Goal: Task Accomplishment & Management: Manage account settings

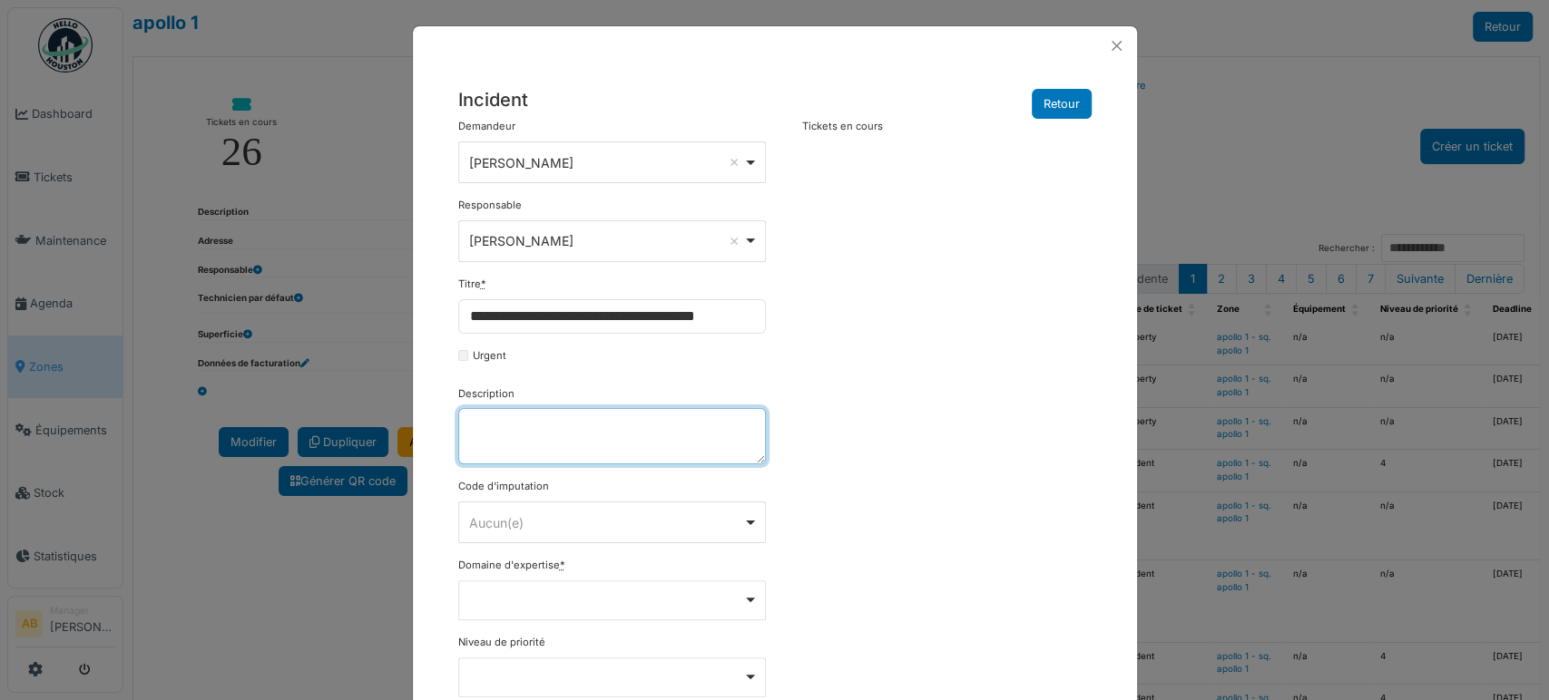
click at [579, 153] on div "Ahmed Belhajji Remove item" at bounding box center [606, 162] width 274 height 19
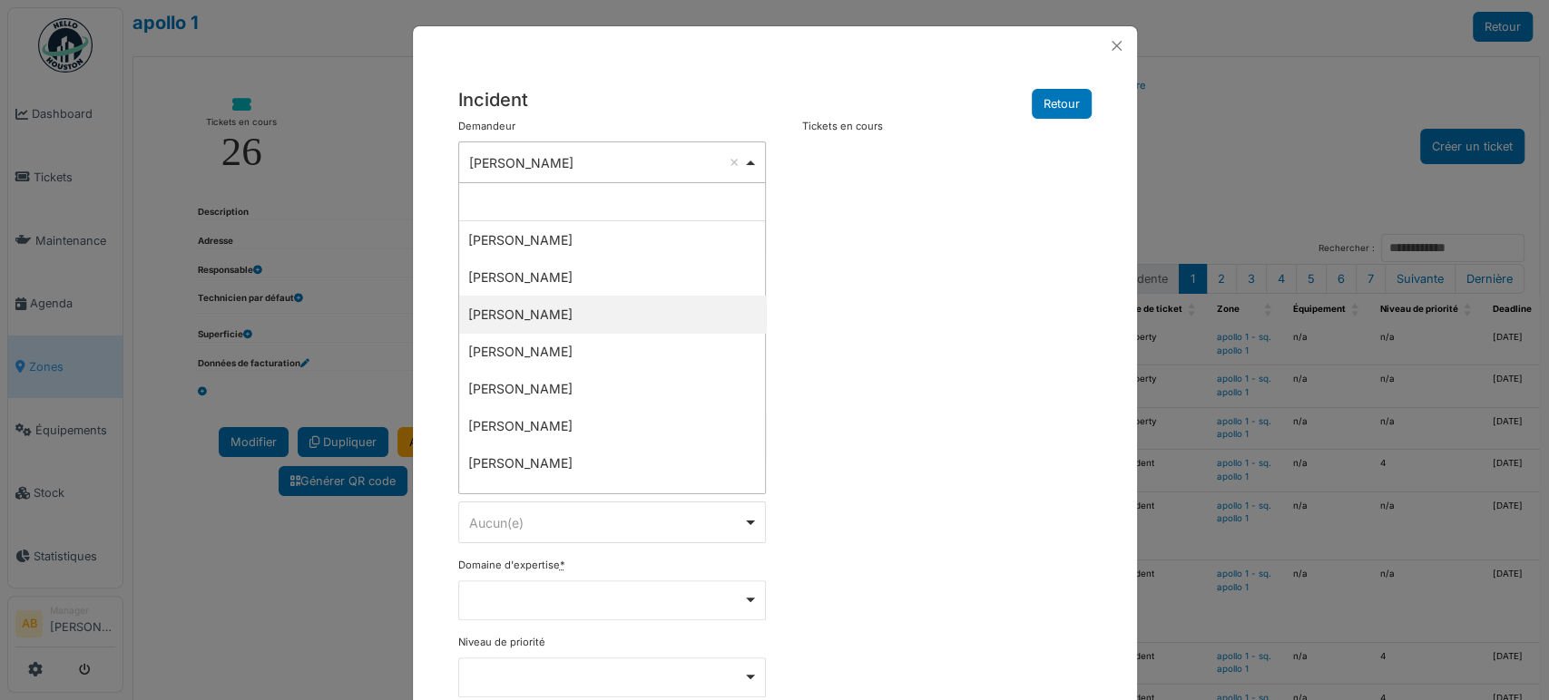
click at [877, 337] on div "**********" at bounding box center [774, 505] width 651 height 773
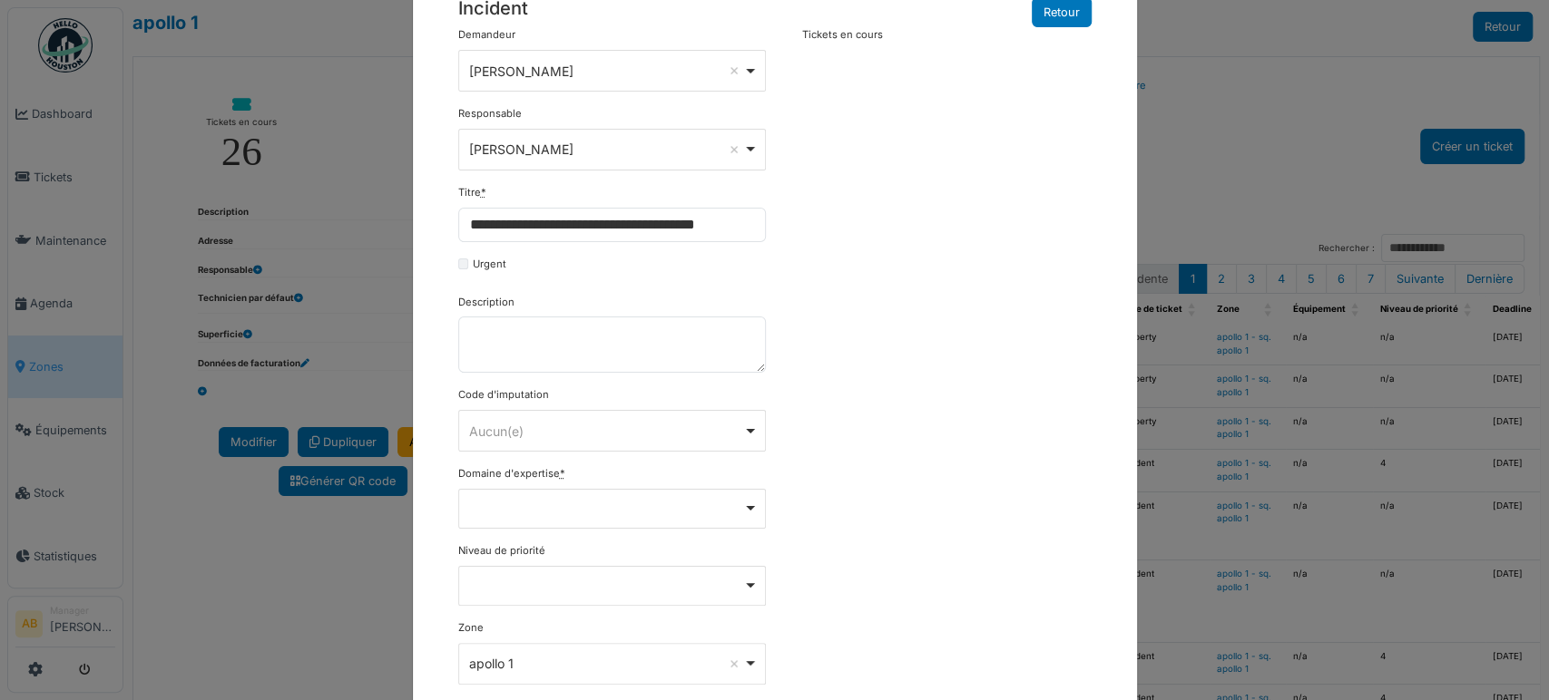
scroll to position [201, 0]
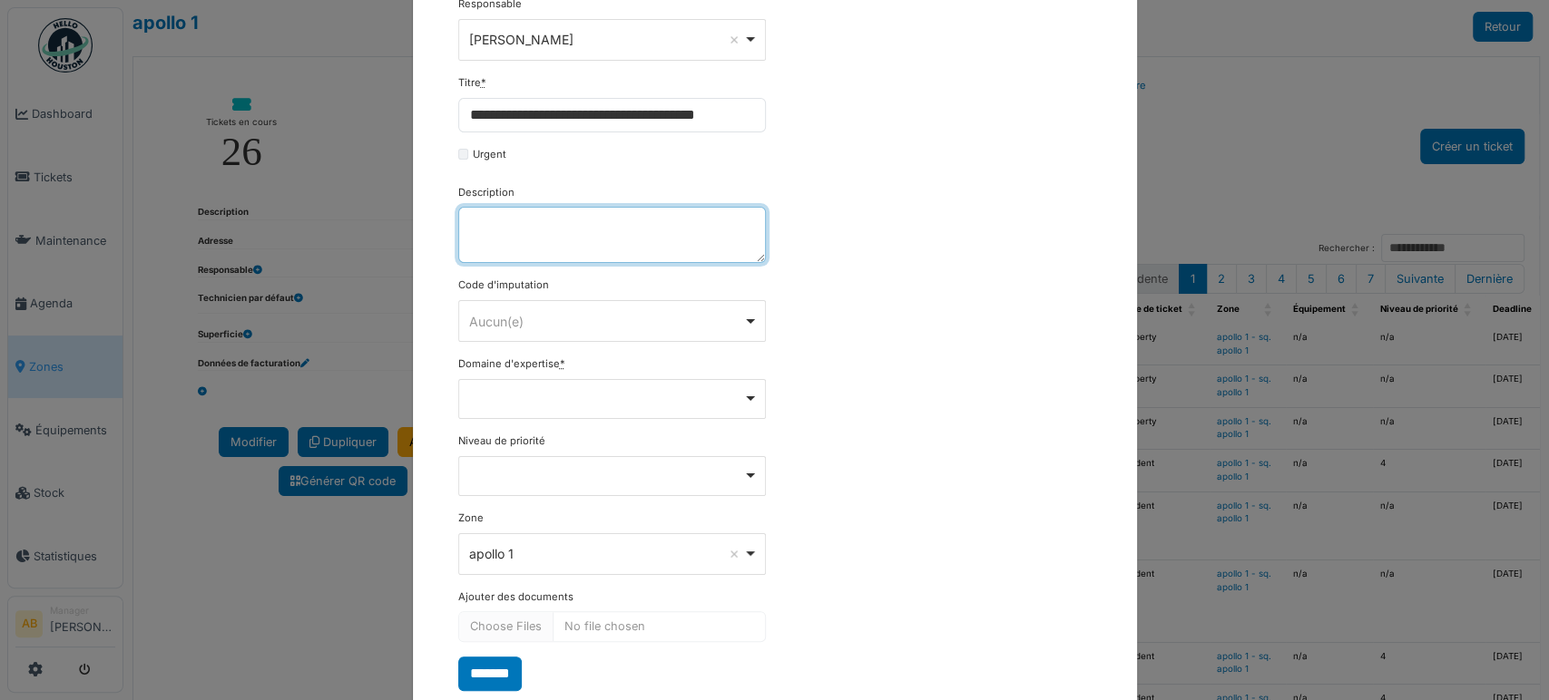
click at [558, 251] on textarea "Description" at bounding box center [612, 235] width 308 height 56
paste textarea "**********"
type textarea "**********"
click at [569, 345] on form "**********" at bounding box center [612, 303] width 308 height 773
click at [572, 328] on div "Aucun(e) Remove item" at bounding box center [606, 321] width 274 height 19
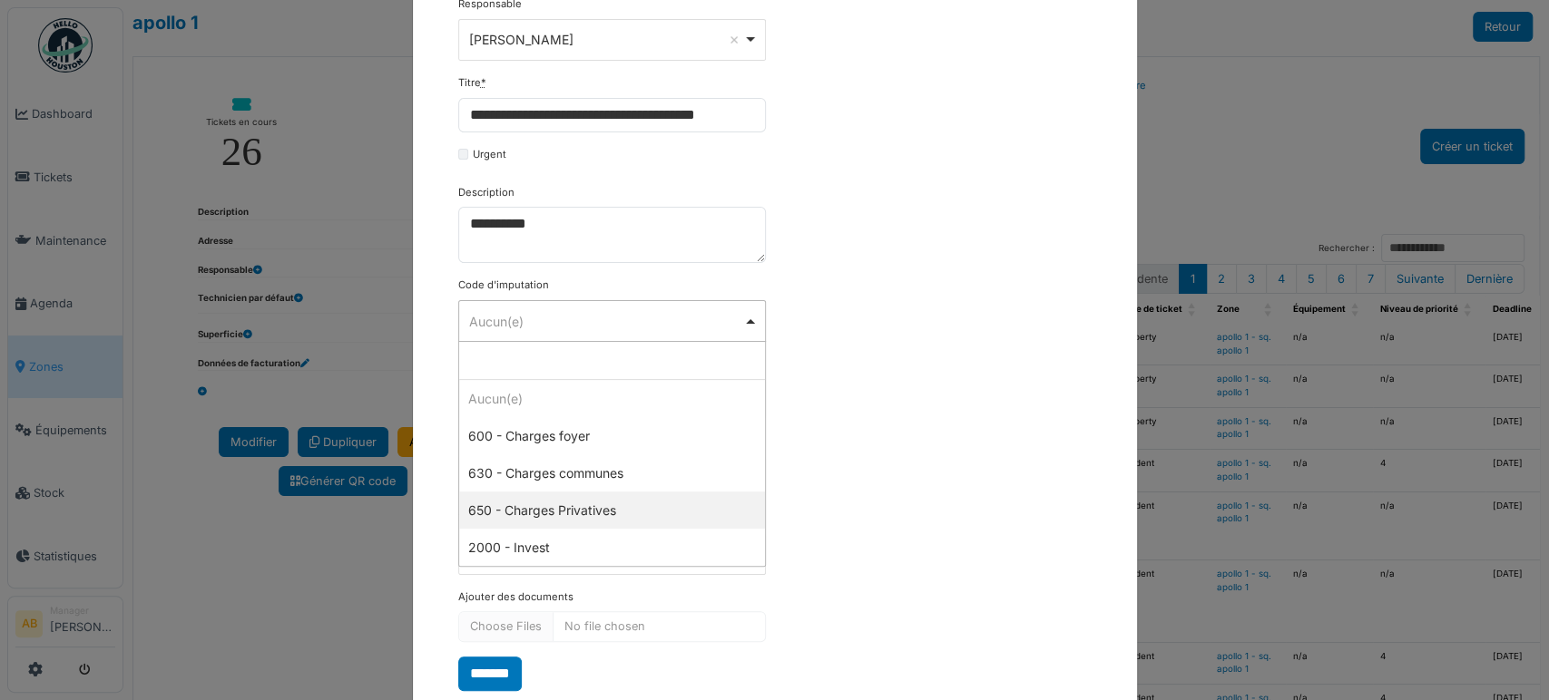
click at [883, 453] on div "**********" at bounding box center [774, 303] width 651 height 773
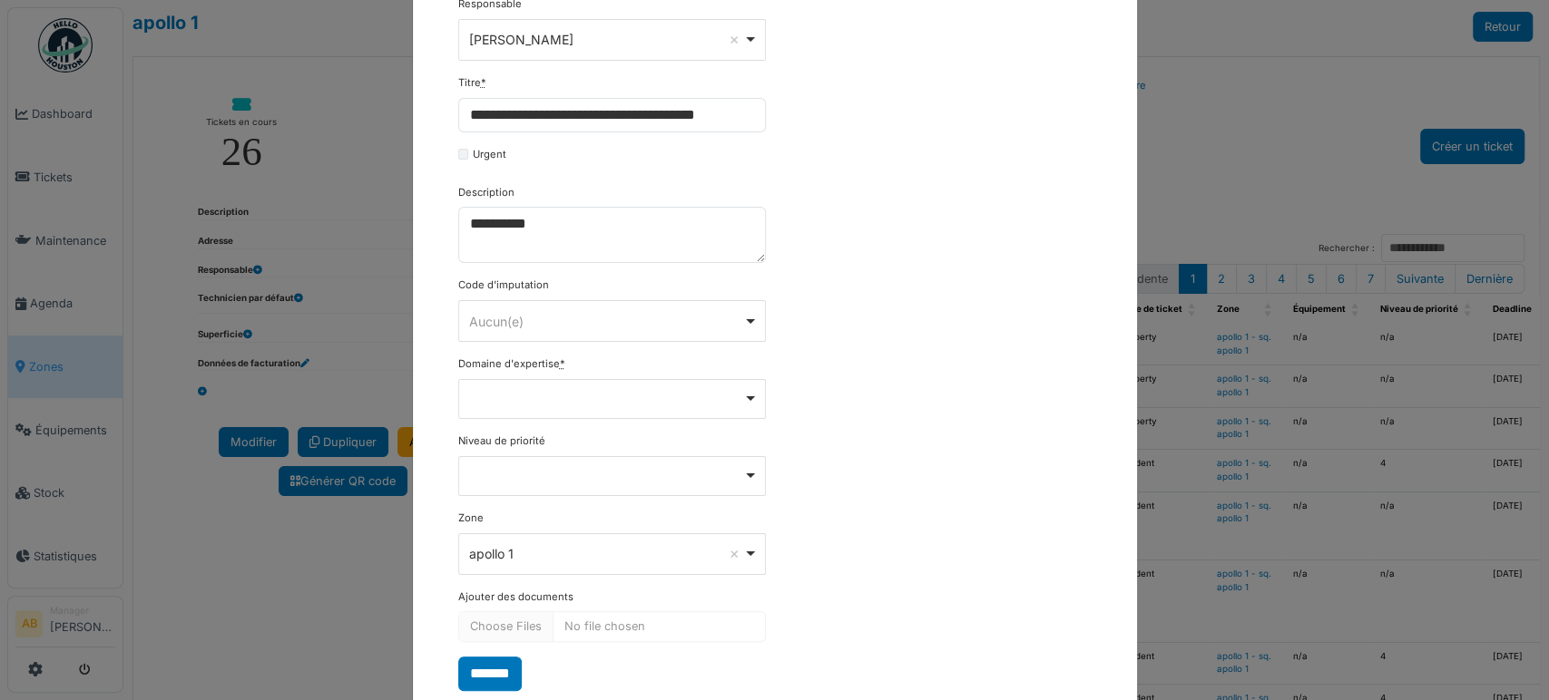
click at [595, 394] on div "Remove item" at bounding box center [611, 397] width 292 height 7
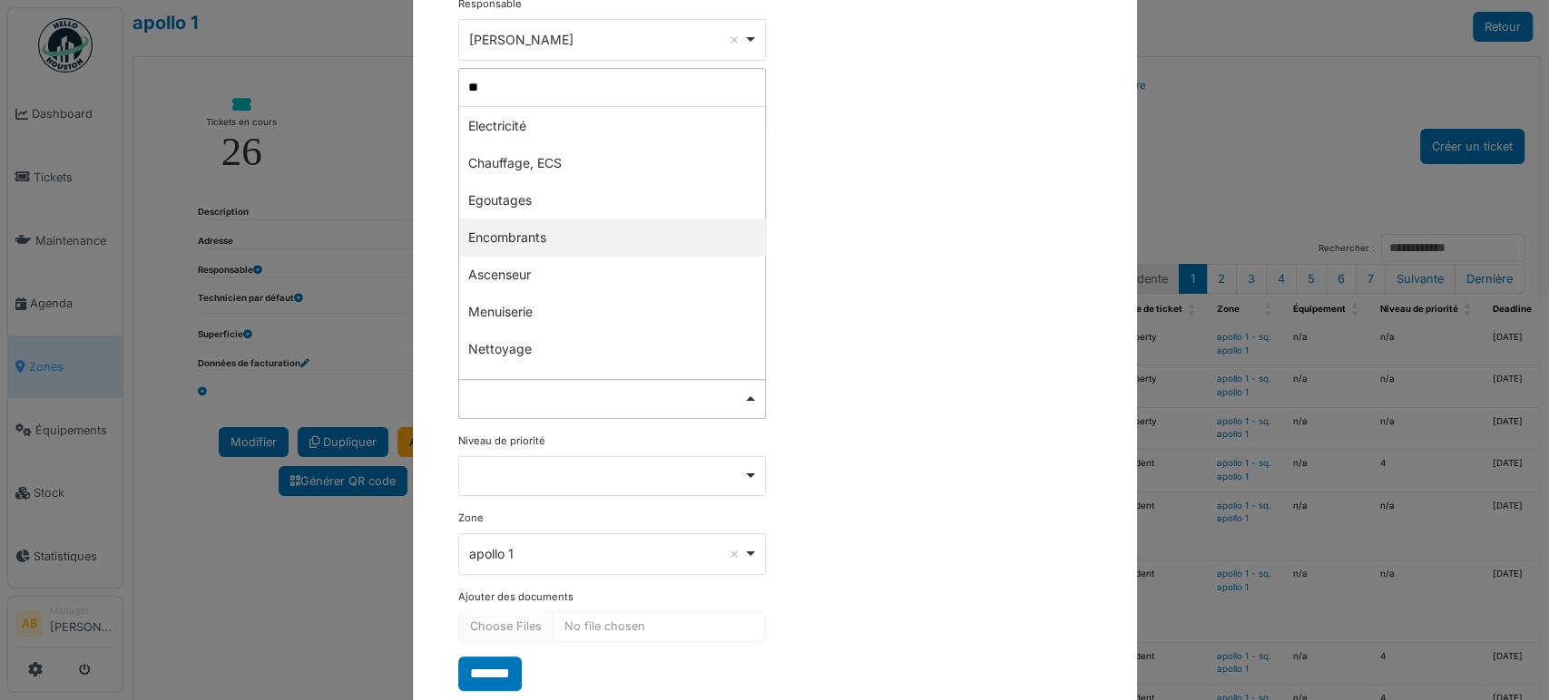
type input "***"
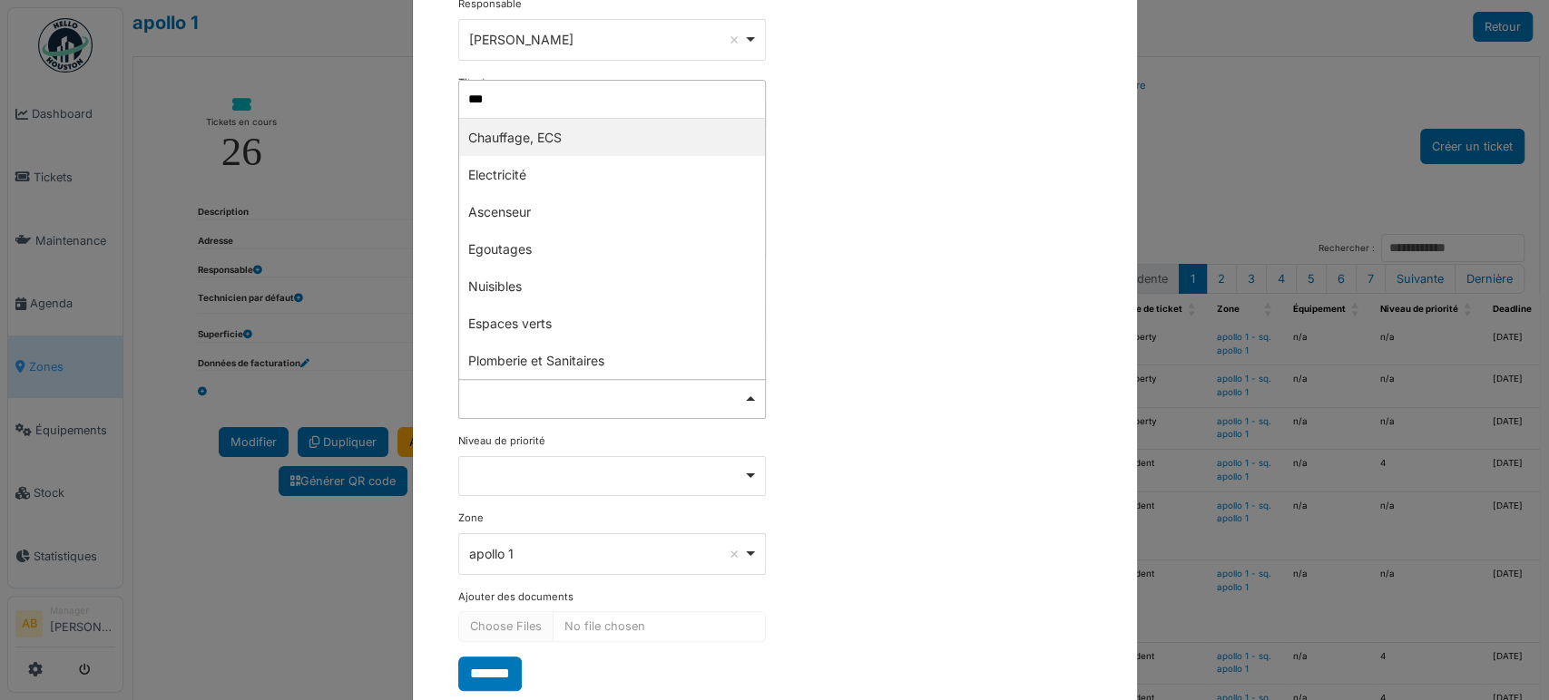
select select "***"
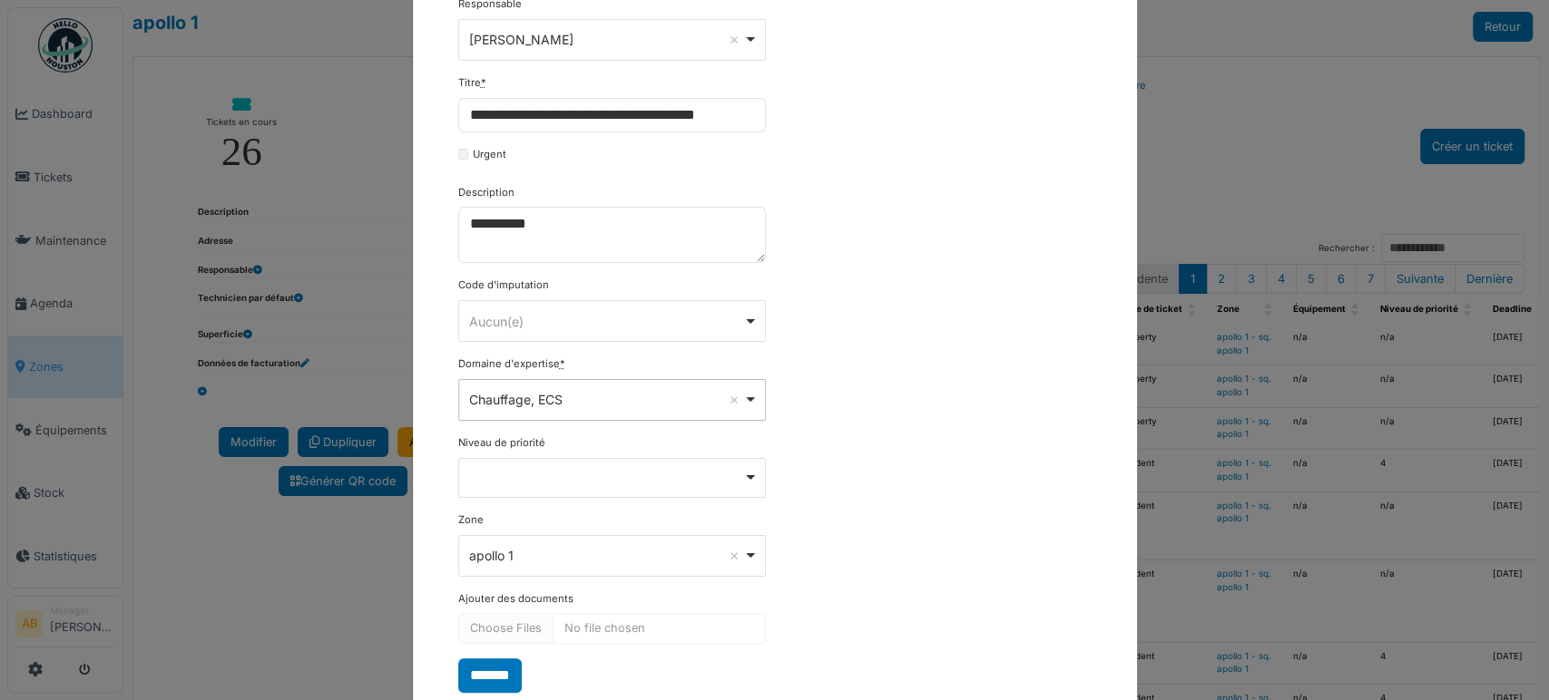
click at [580, 477] on div "Remove item" at bounding box center [612, 478] width 308 height 40
select select "***"
click at [502, 678] on input "*******" at bounding box center [490, 677] width 64 height 34
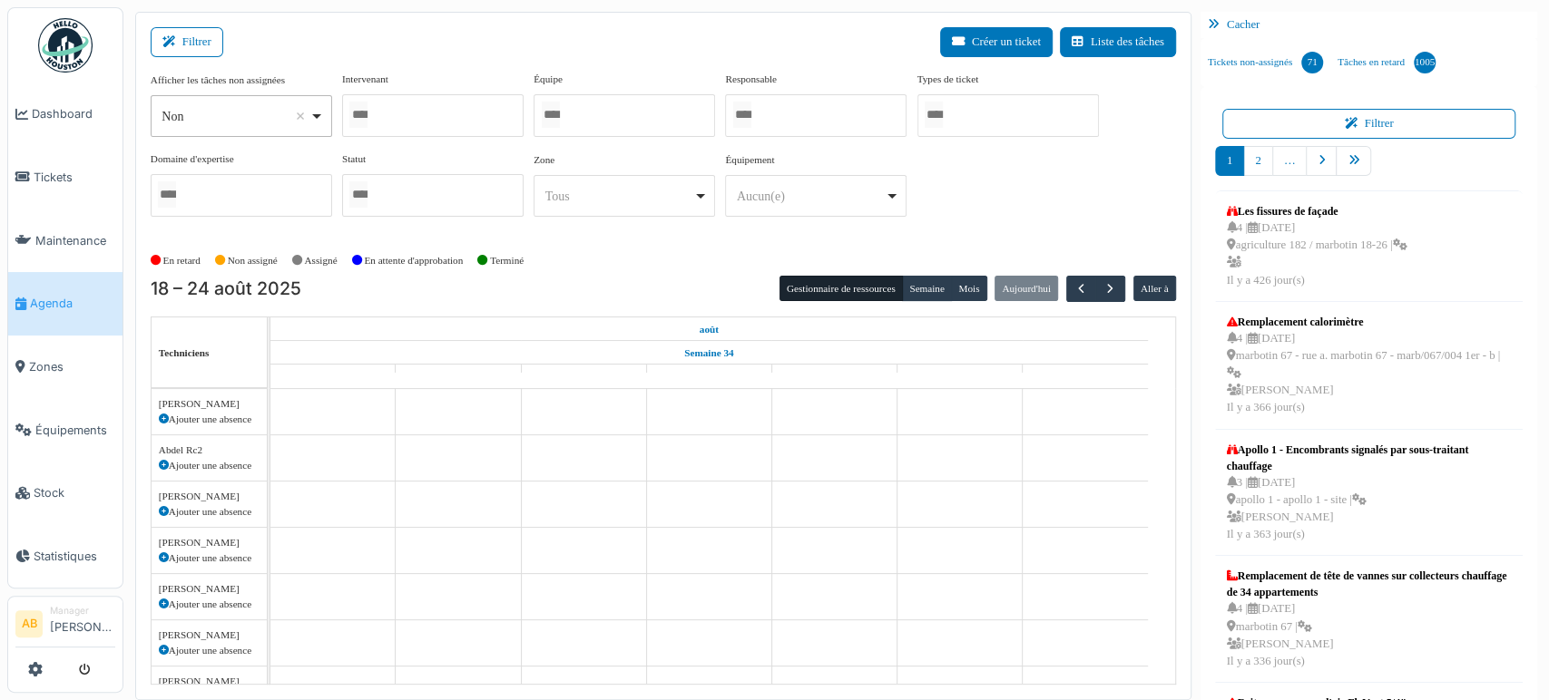
click at [447, 100] on div at bounding box center [432, 115] width 181 height 43
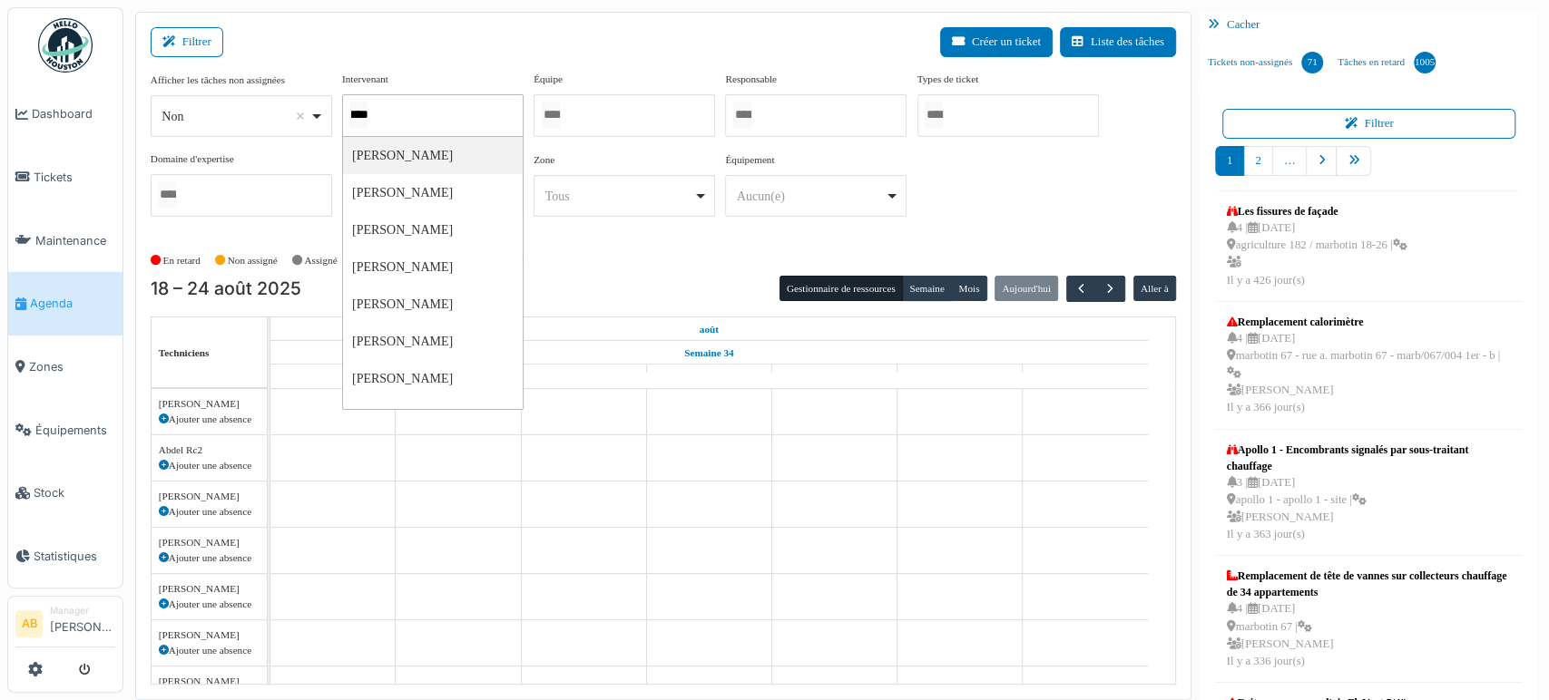
type input "*****"
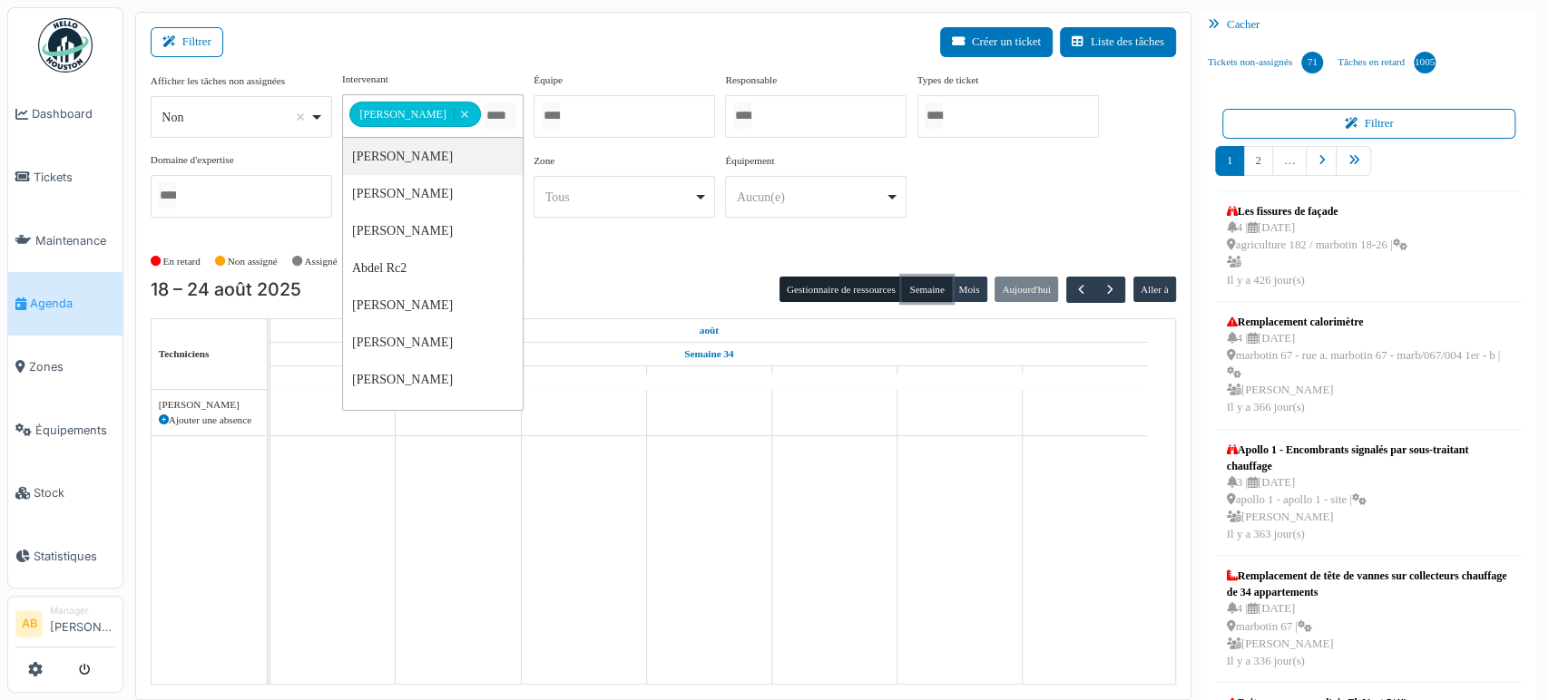
click at [917, 287] on button "Semaine" at bounding box center [927, 289] width 50 height 25
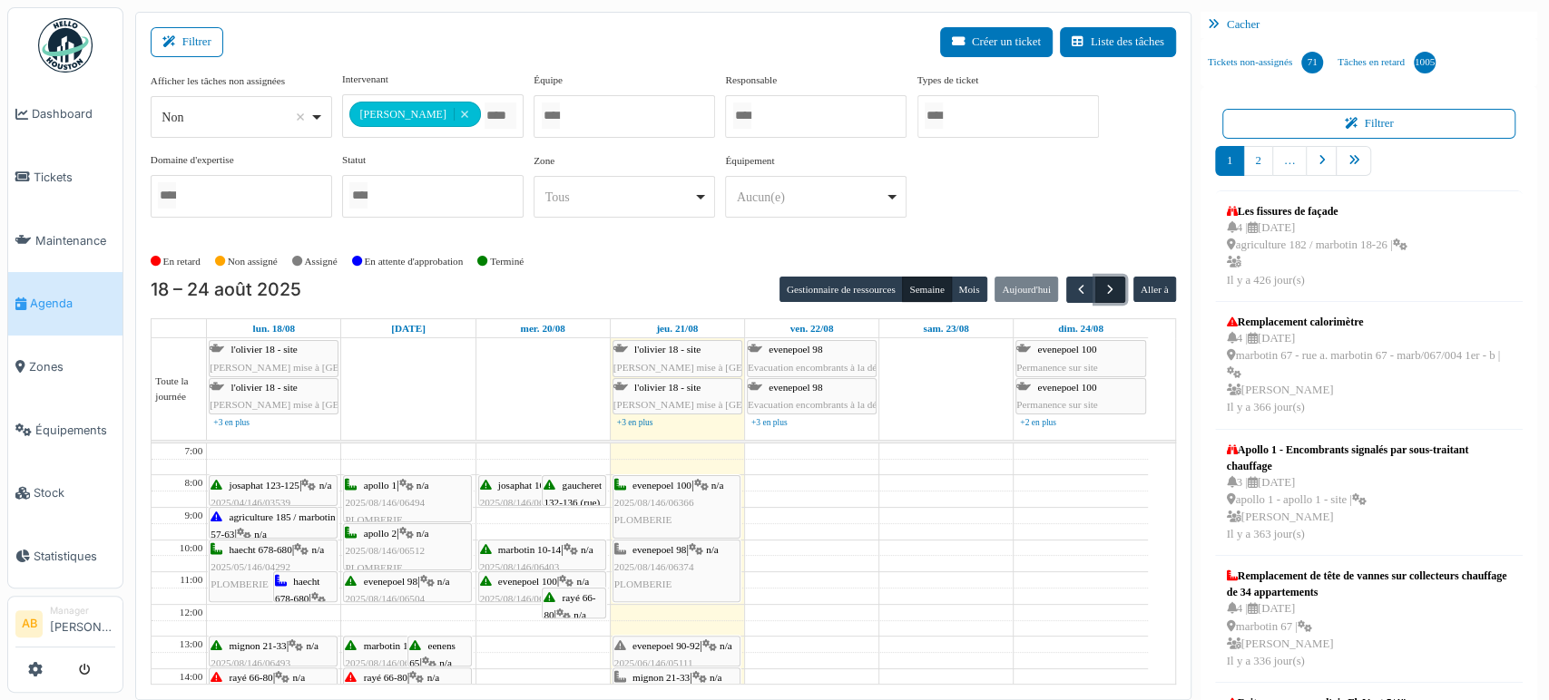
click at [1102, 288] on span "button" at bounding box center [1109, 289] width 15 height 15
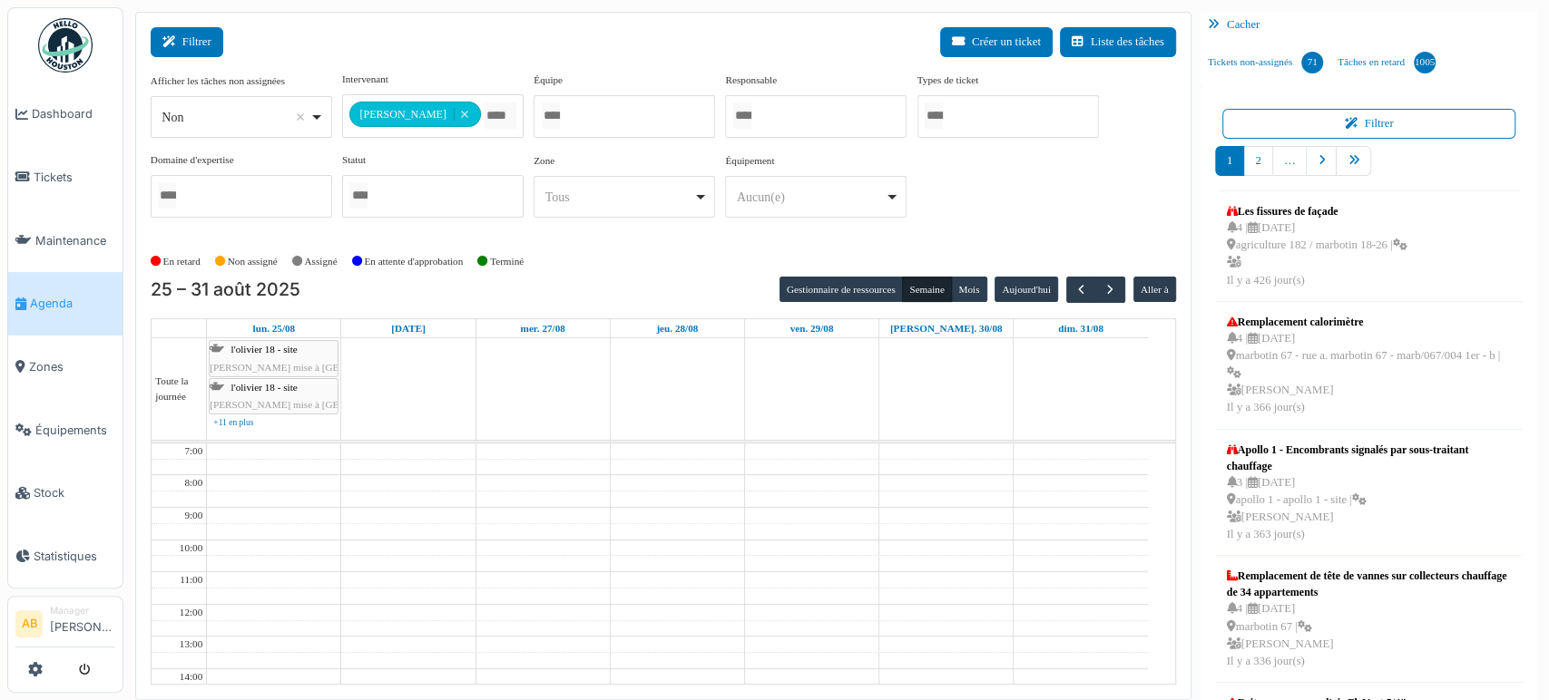
click at [216, 42] on button "Filtrer" at bounding box center [187, 42] width 73 height 30
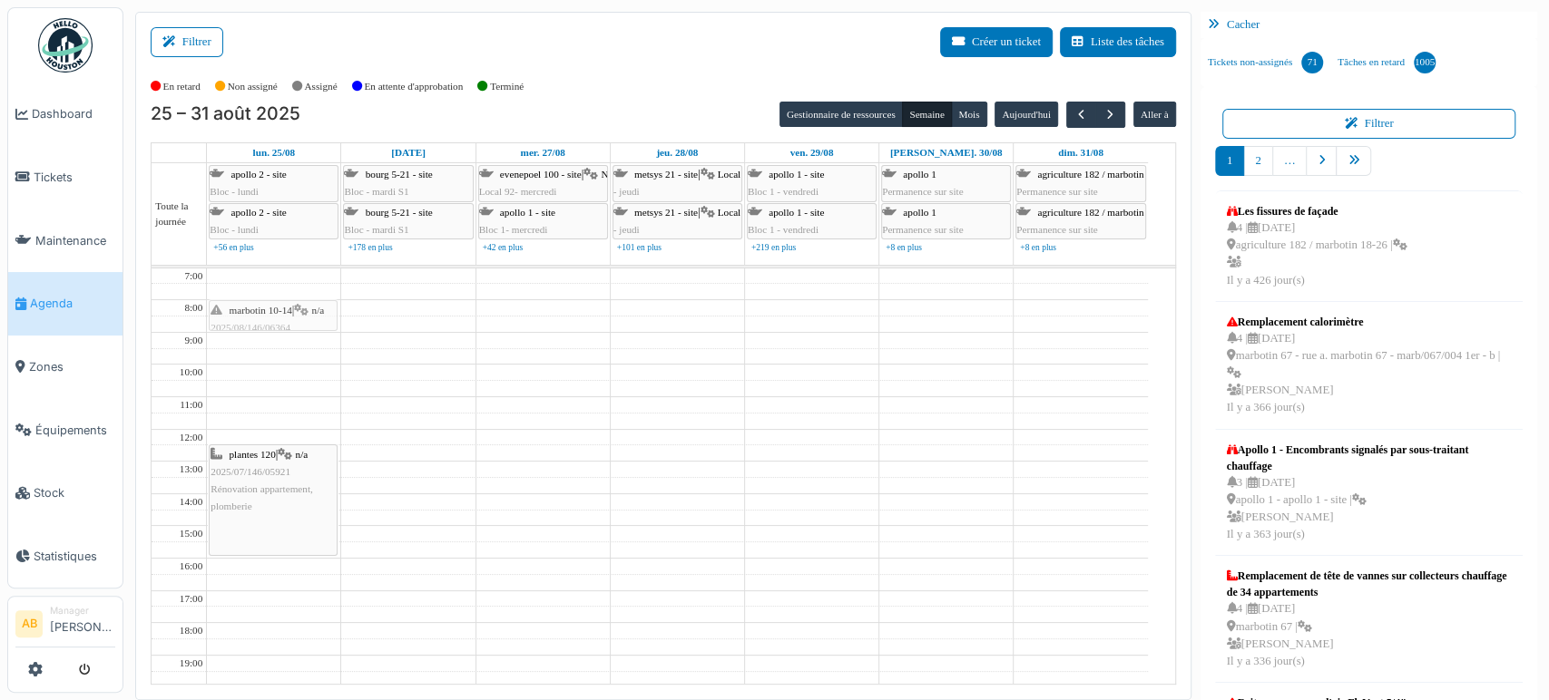
drag, startPoint x: 288, startPoint y: 385, endPoint x: 278, endPoint y: 315, distance: 70.6
click at [278, 315] on div "marbotin 10-14 | n/a 2025/08/146/06364 Remplacement de la vanne thermostatique …" at bounding box center [273, 543] width 133 height 548
click at [1102, 117] on span "button" at bounding box center [1109, 114] width 15 height 15
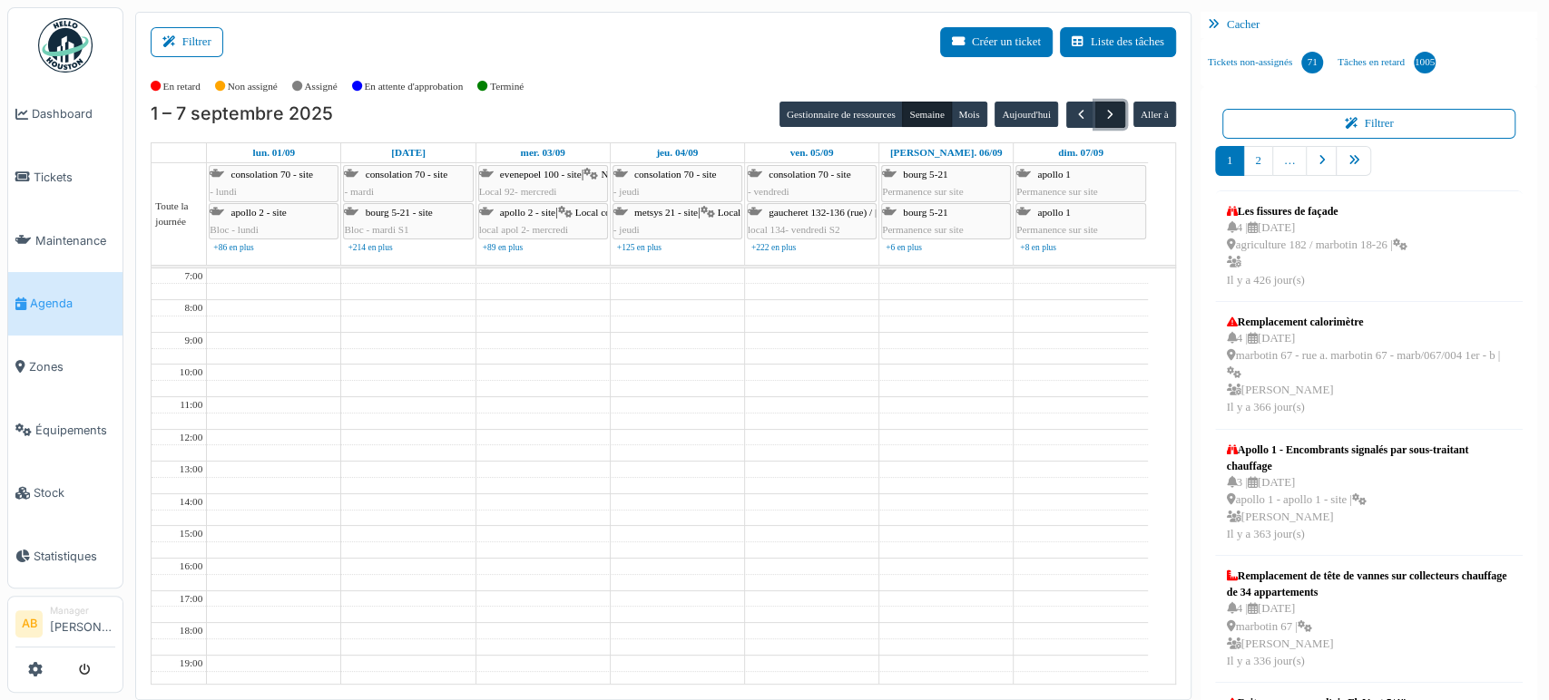
click at [1102, 110] on span "button" at bounding box center [1109, 114] width 15 height 15
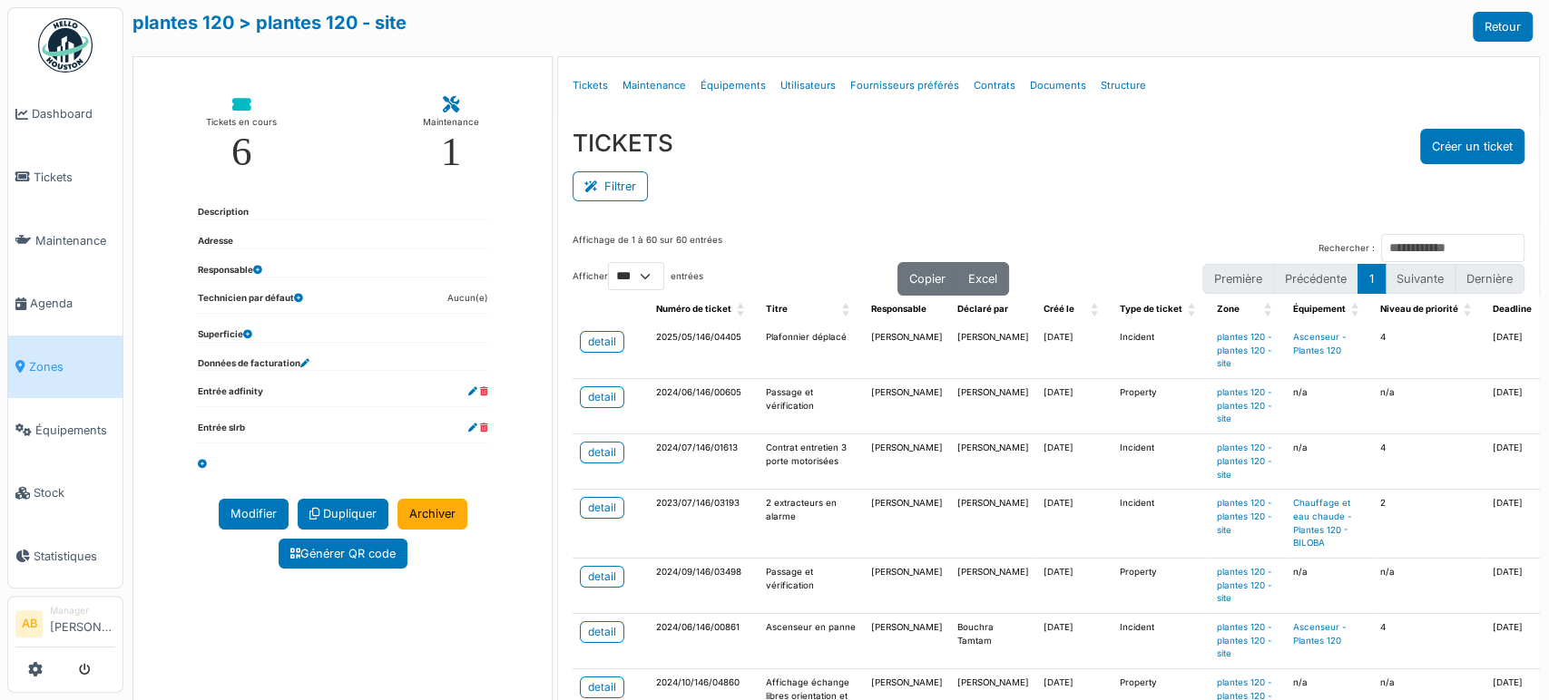
click at [871, 173] on div "Filtrer" at bounding box center [1048, 184] width 952 height 41
click at [621, 196] on button "Filtrer" at bounding box center [609, 186] width 75 height 30
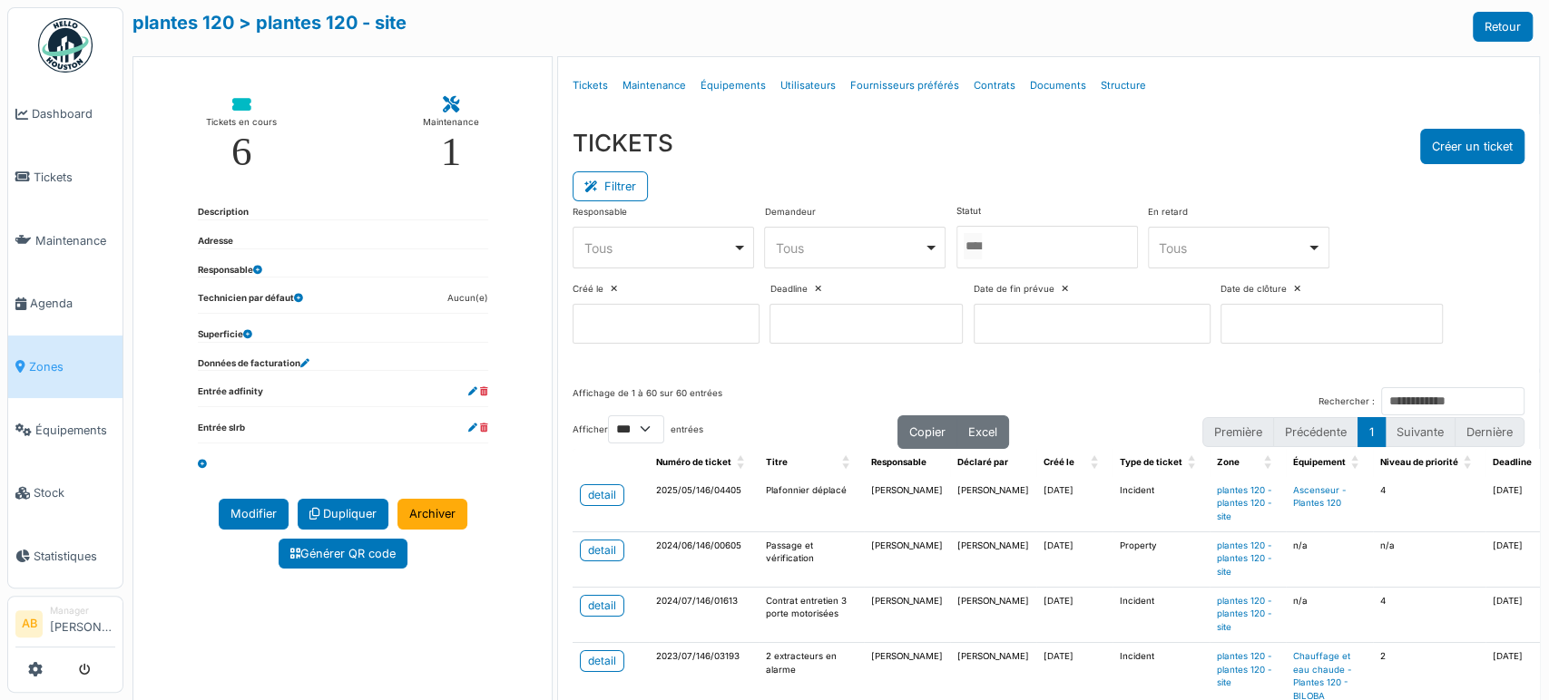
click at [982, 252] on input "Tous" at bounding box center [972, 246] width 18 height 26
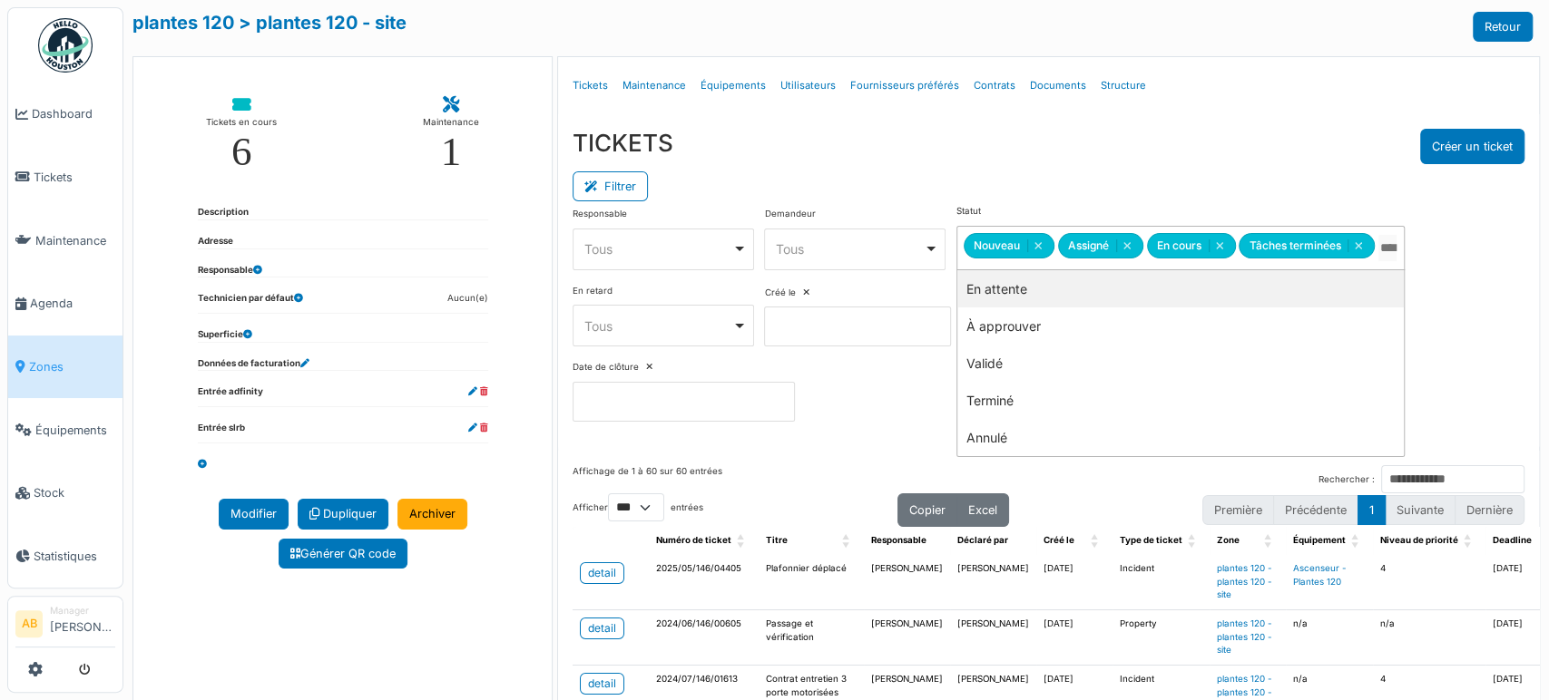
click at [959, 130] on div "TICKETS Créer un ticket" at bounding box center [1048, 146] width 952 height 35
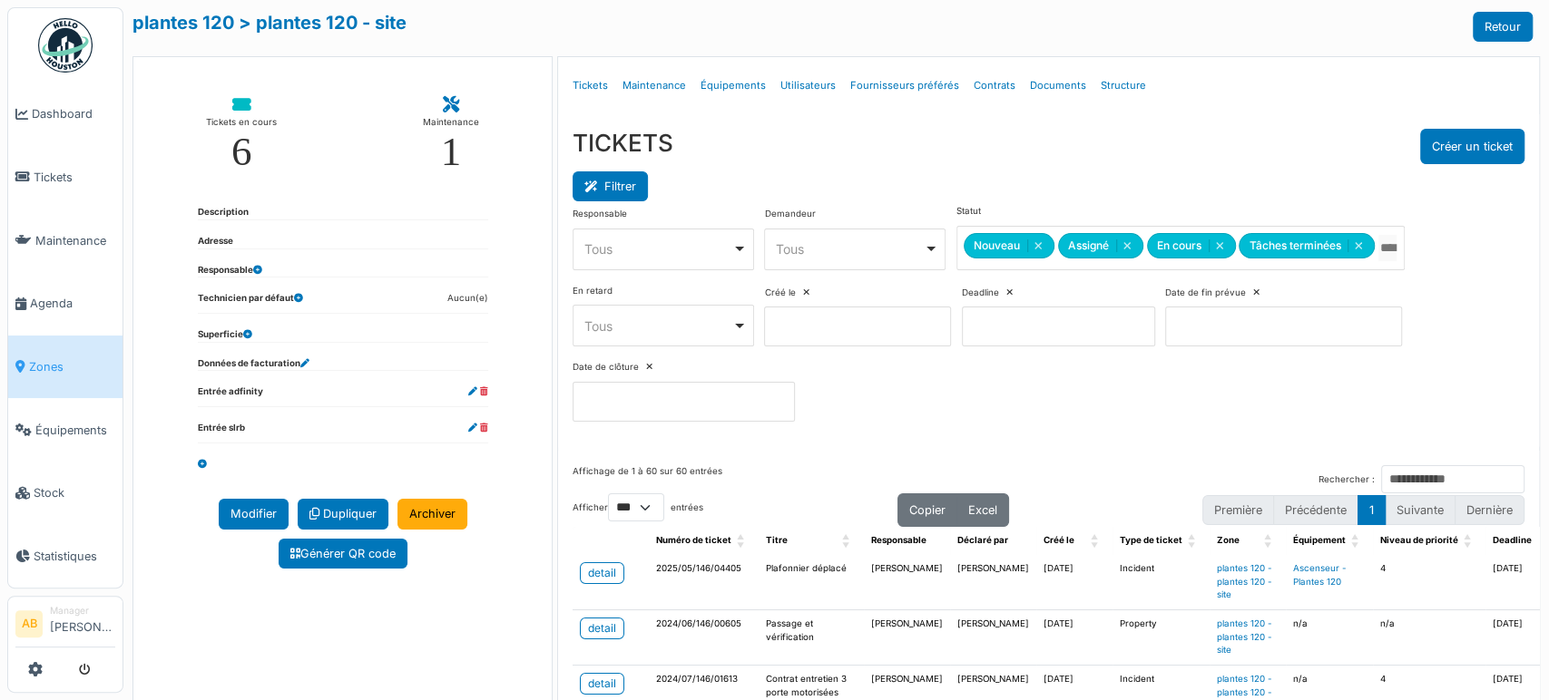
click at [613, 192] on button "Filtrer" at bounding box center [609, 186] width 75 height 30
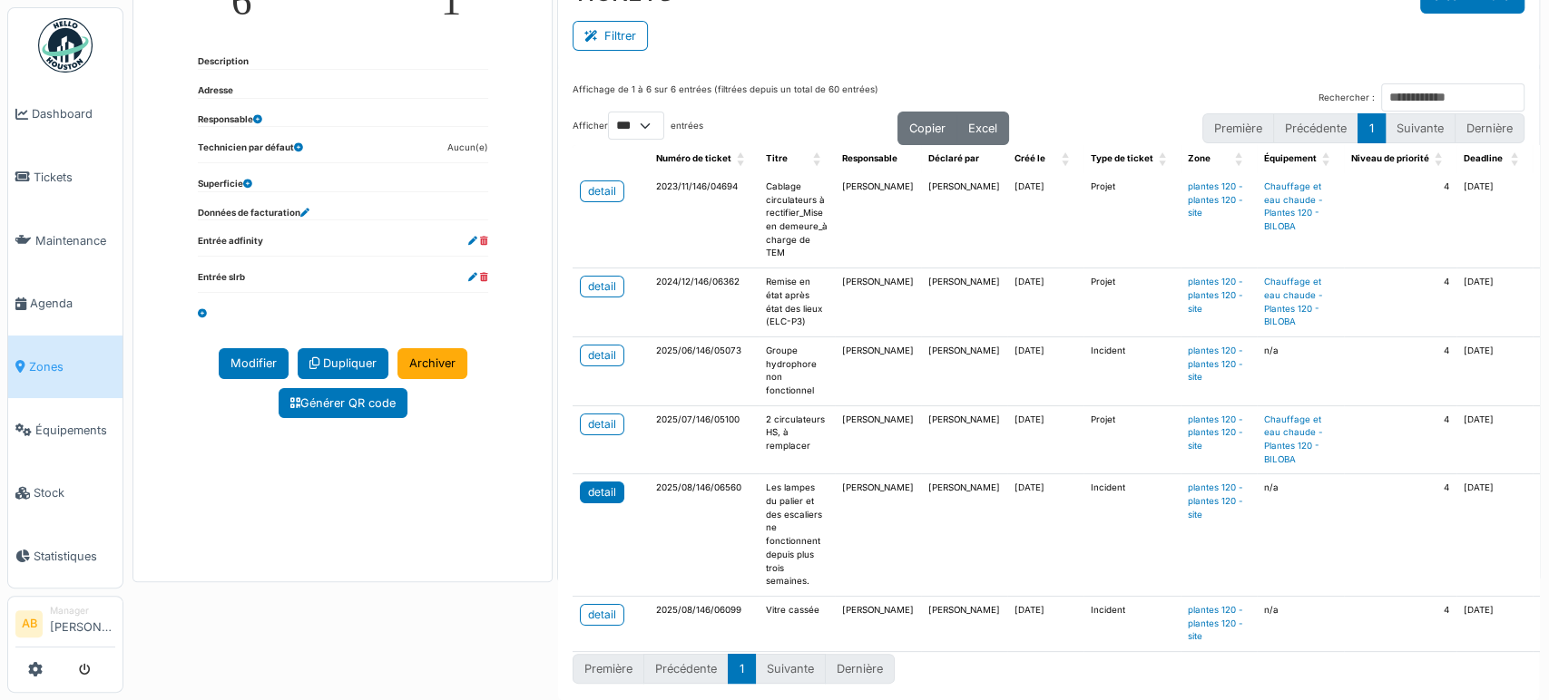
click at [590, 484] on div "detail" at bounding box center [602, 492] width 28 height 16
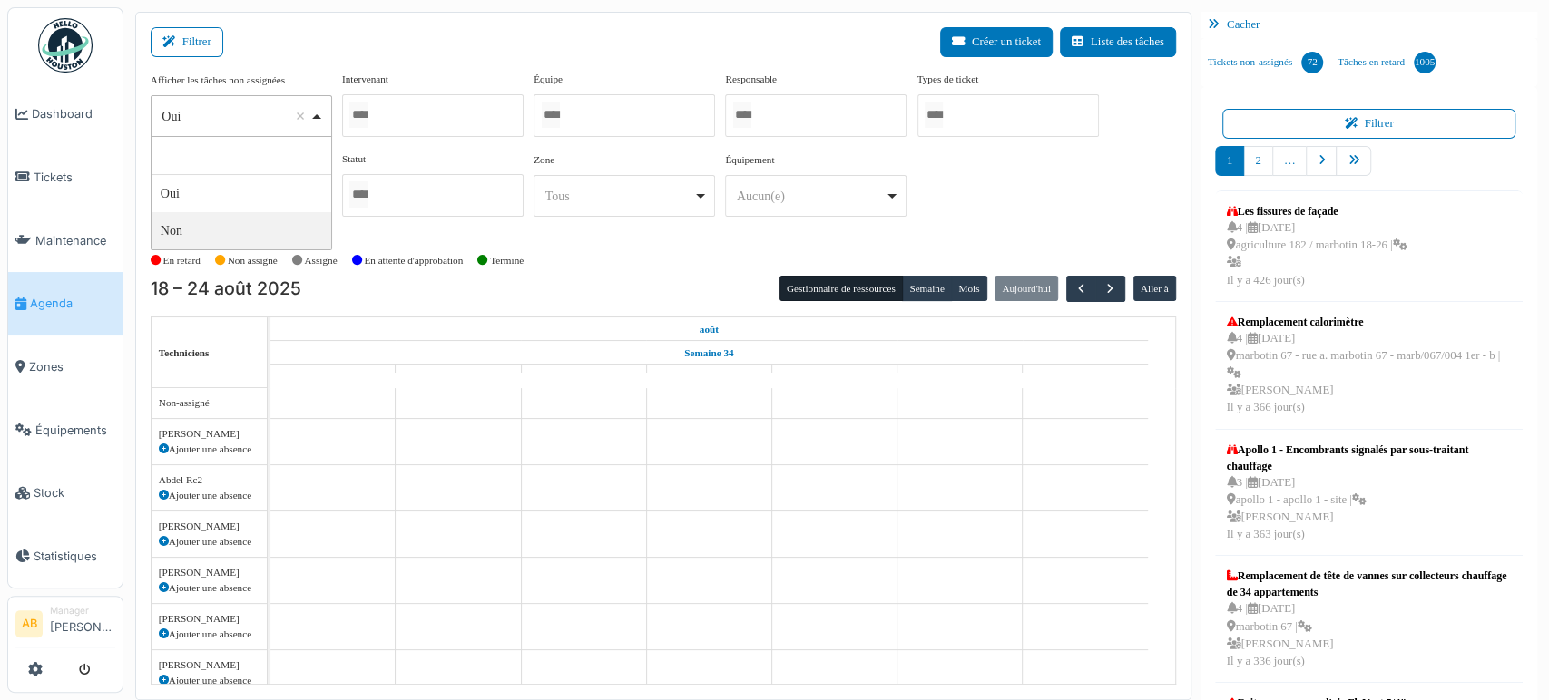
select select "**"
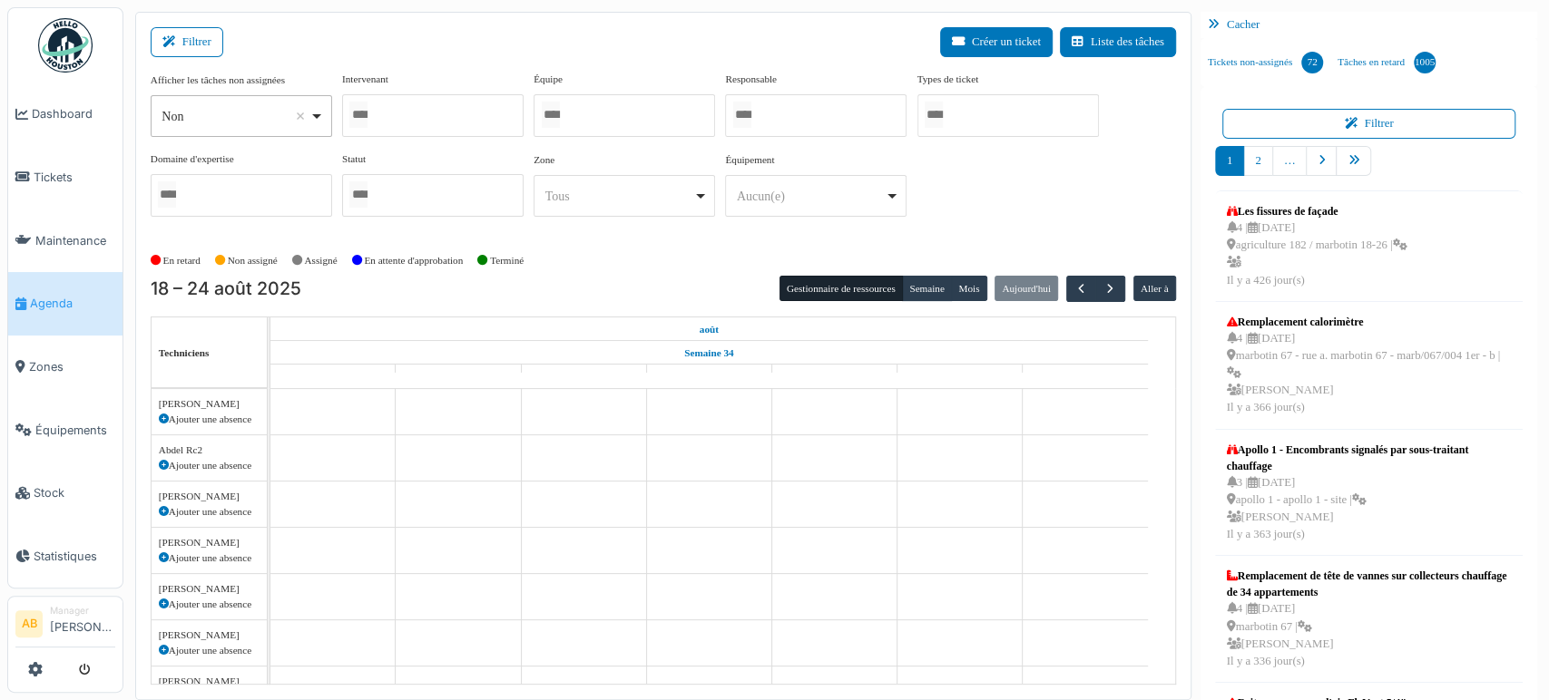
click at [421, 120] on div at bounding box center [432, 115] width 181 height 43
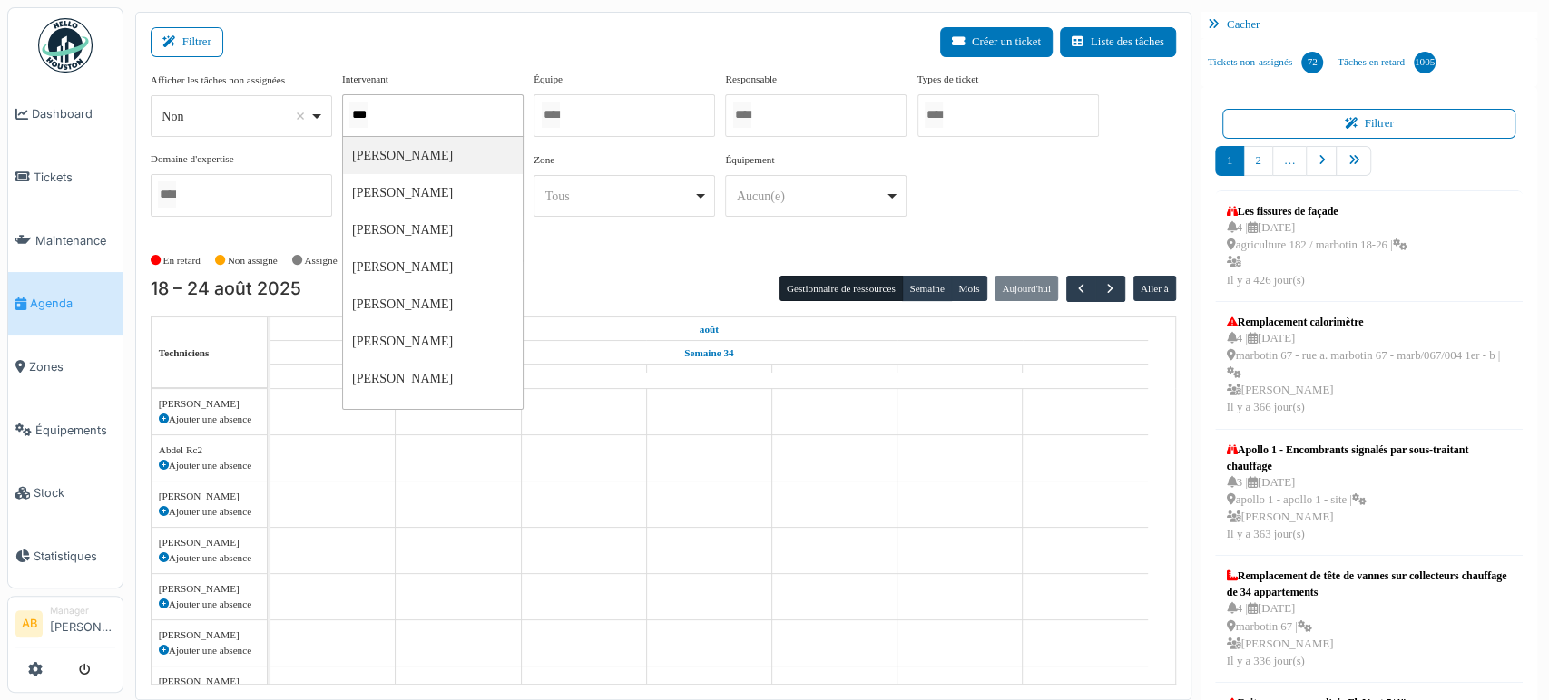
type input "****"
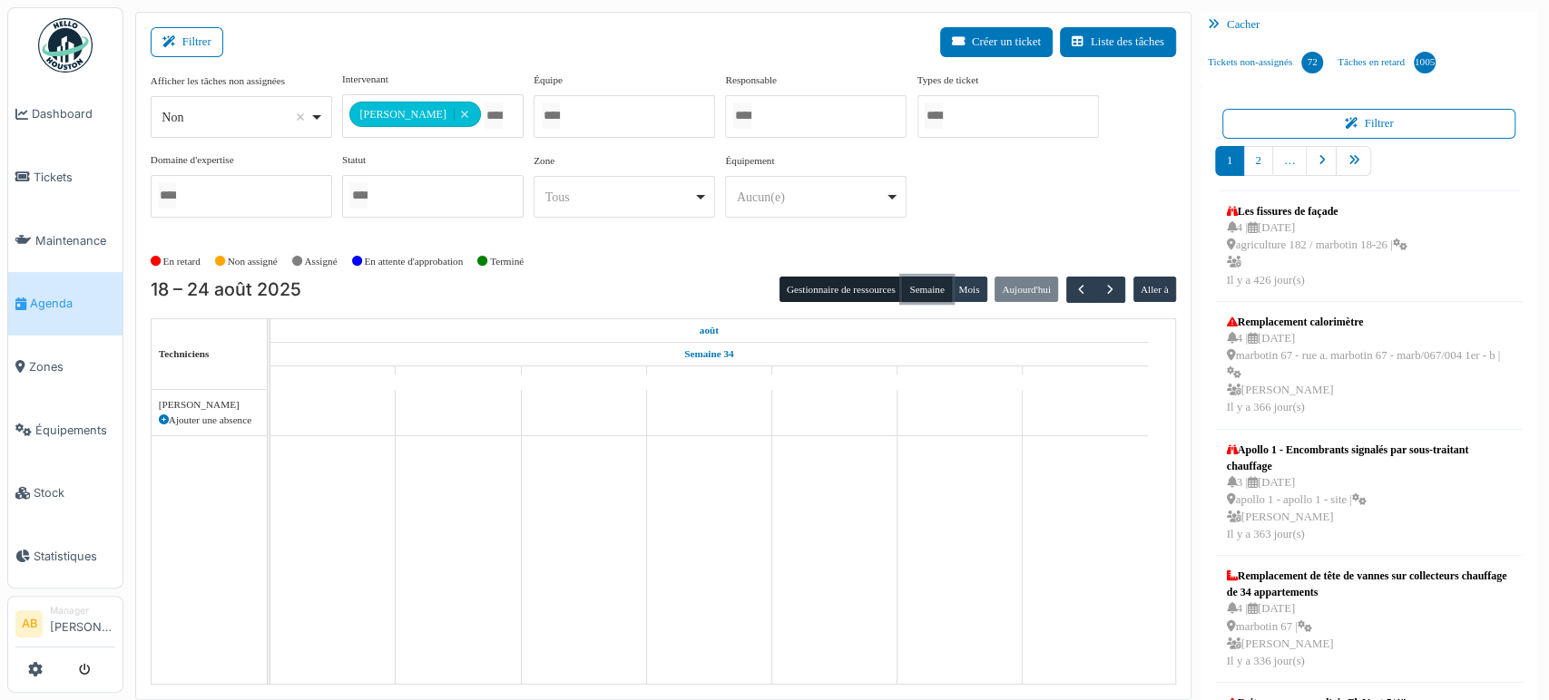
click at [918, 293] on button "Semaine" at bounding box center [927, 289] width 50 height 25
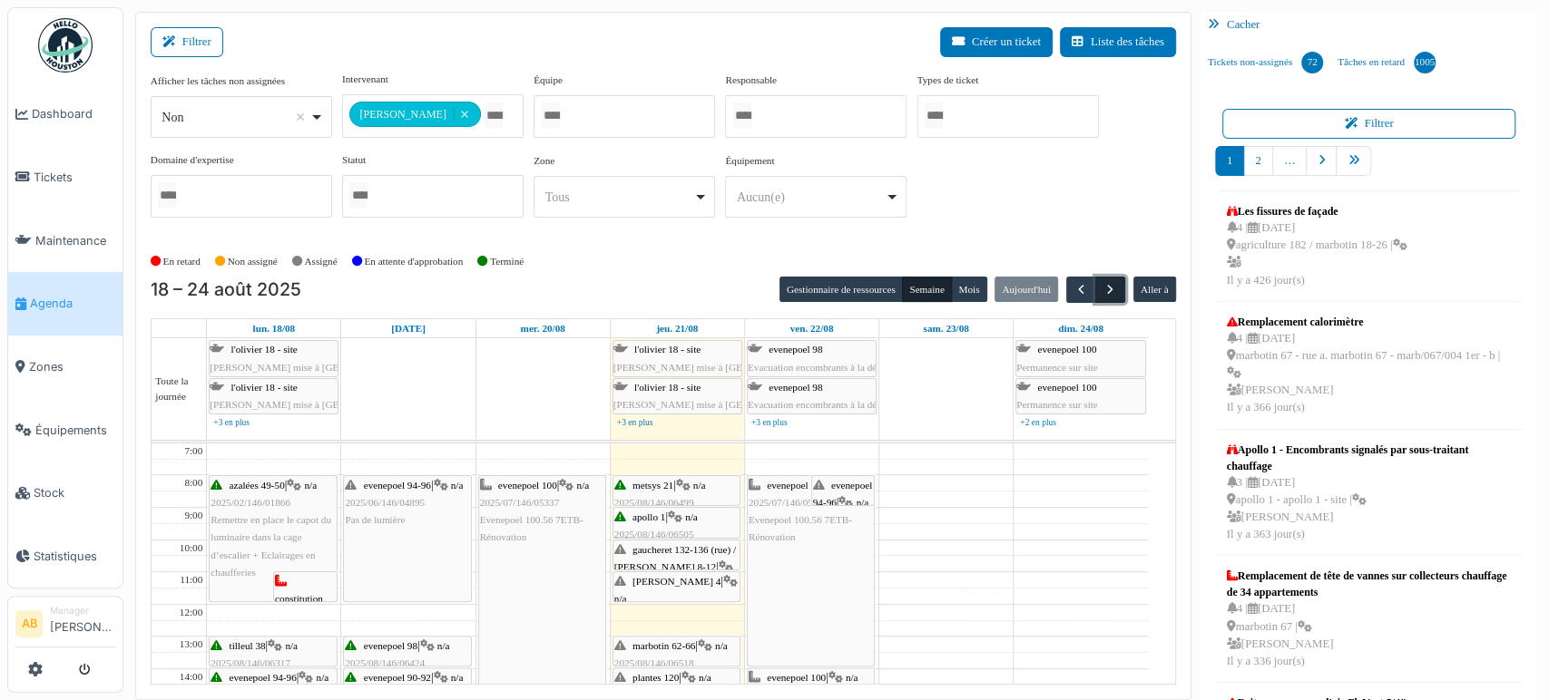
click at [1104, 282] on span "button" at bounding box center [1109, 289] width 15 height 15
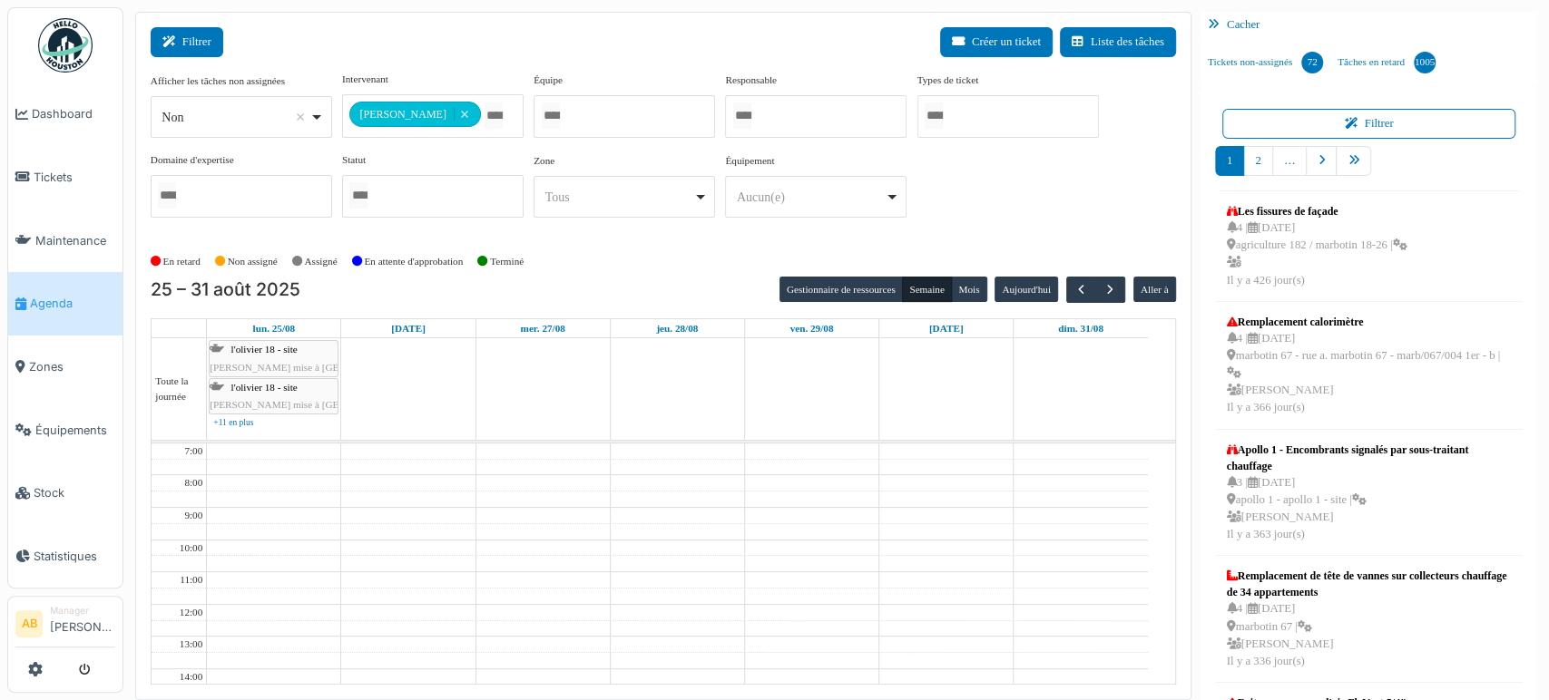
click at [192, 45] on button "Filtrer" at bounding box center [187, 42] width 73 height 30
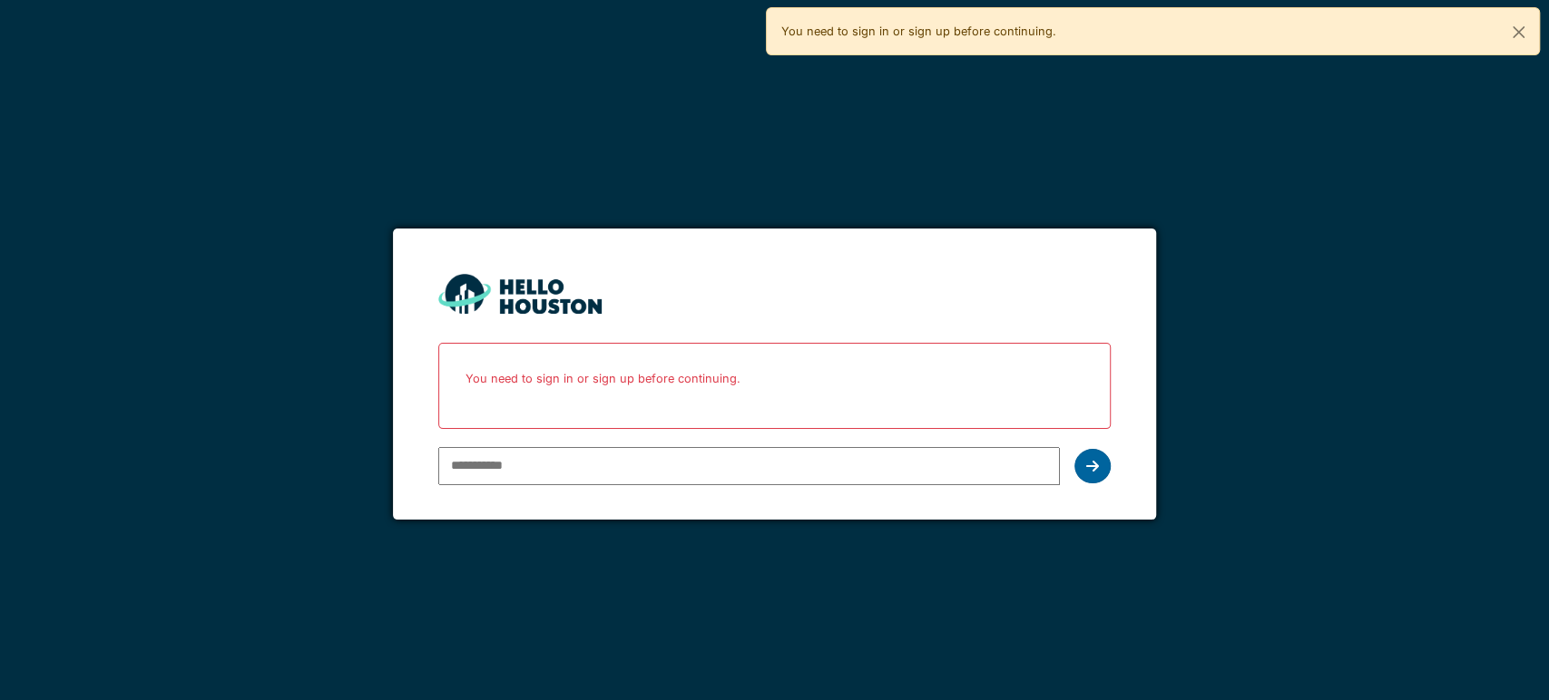
type input "**********"
click at [1109, 465] on div at bounding box center [1092, 466] width 36 height 34
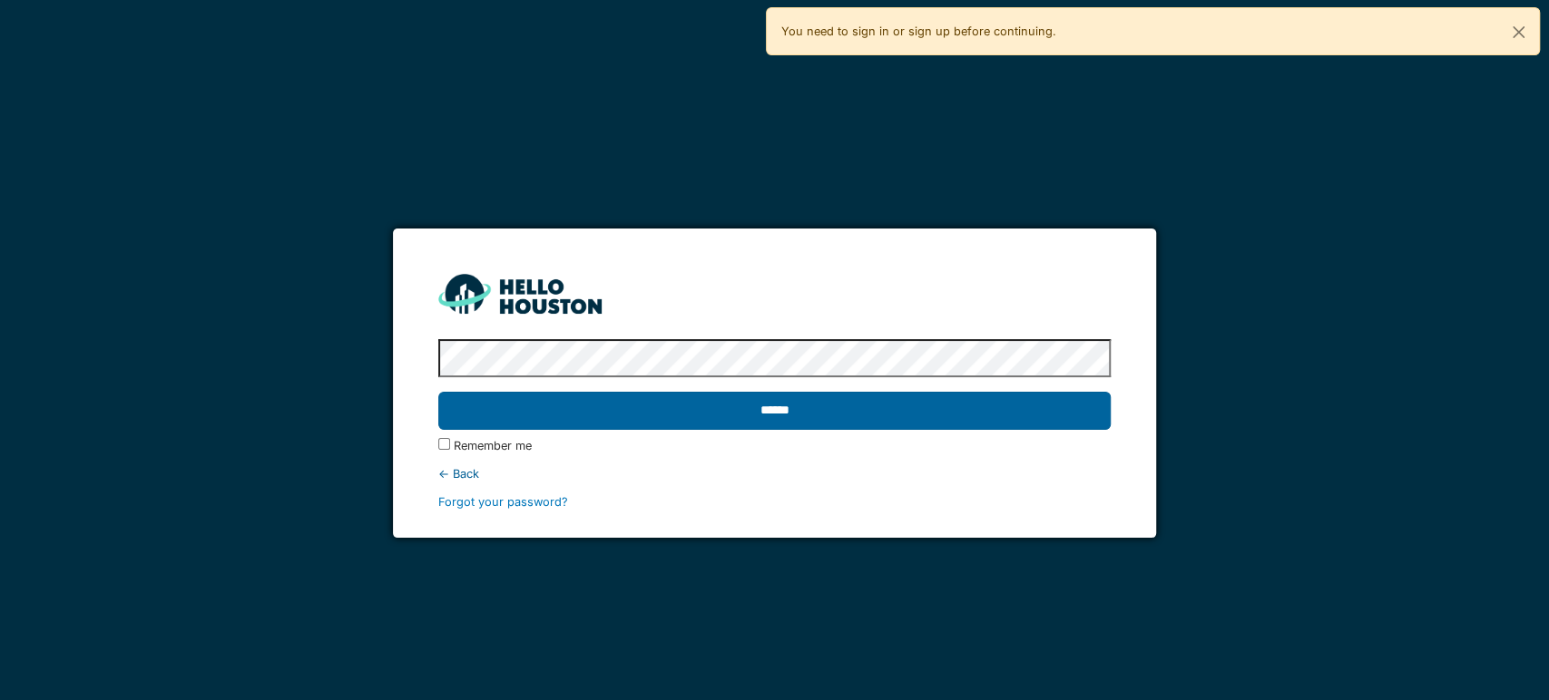
click at [875, 397] on input "******" at bounding box center [774, 411] width 672 height 38
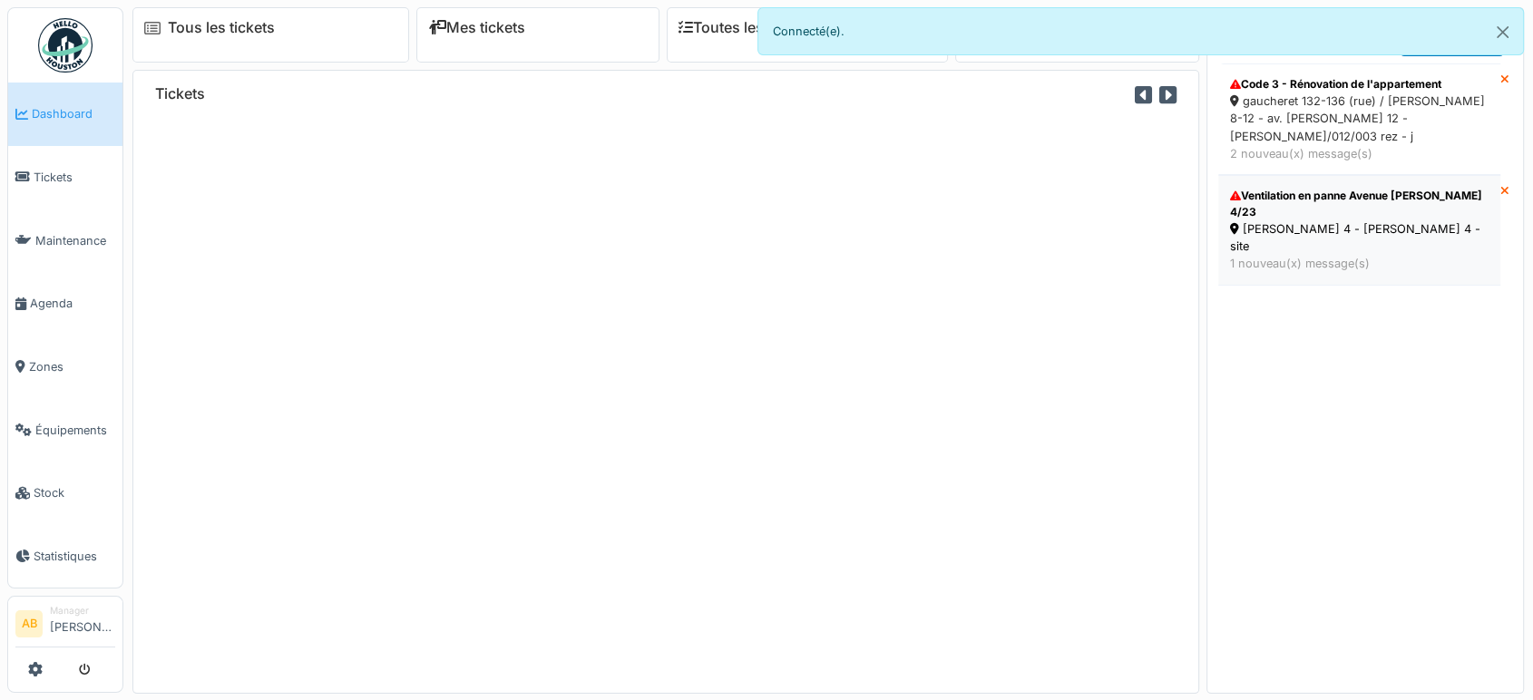
click at [1281, 220] on div "[PERSON_NAME] 4 - [PERSON_NAME] 4 - site" at bounding box center [1359, 237] width 259 height 34
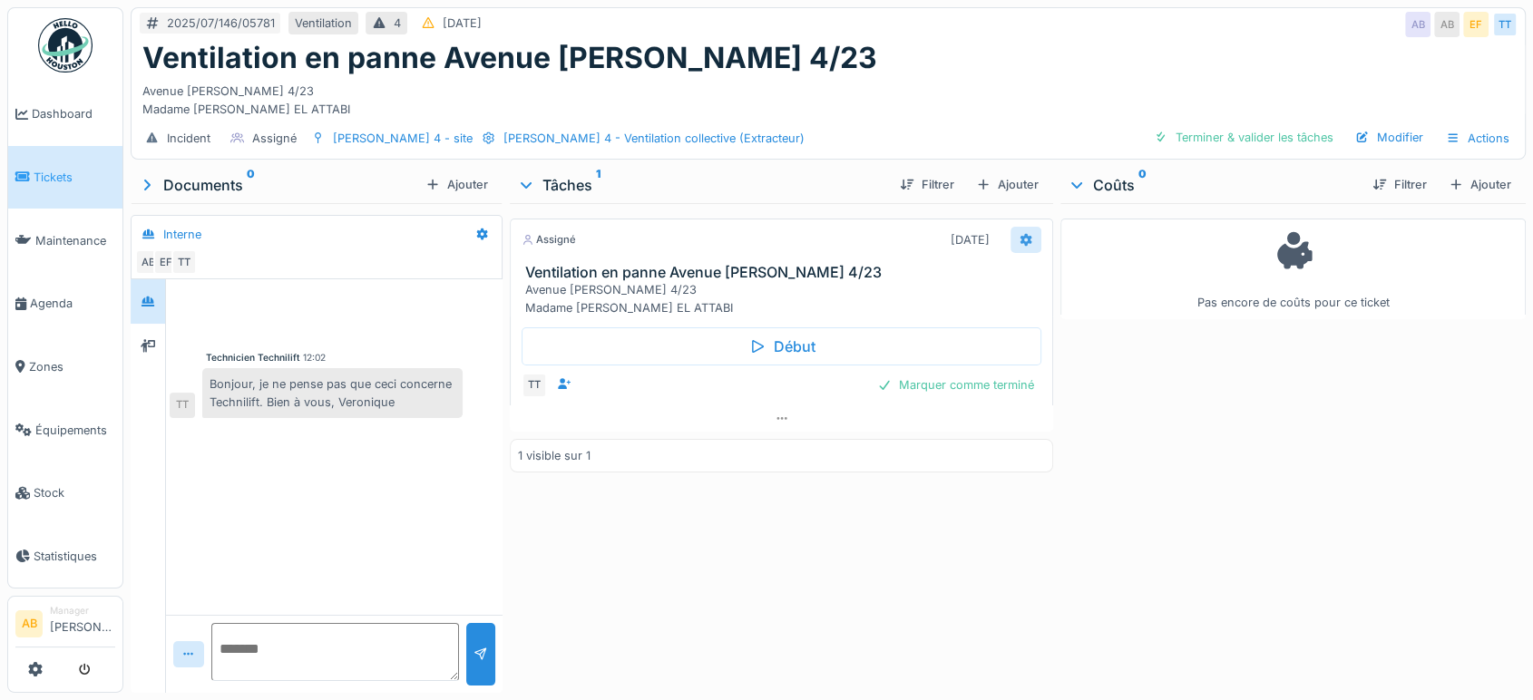
click at [1025, 241] on div at bounding box center [1026, 240] width 31 height 26
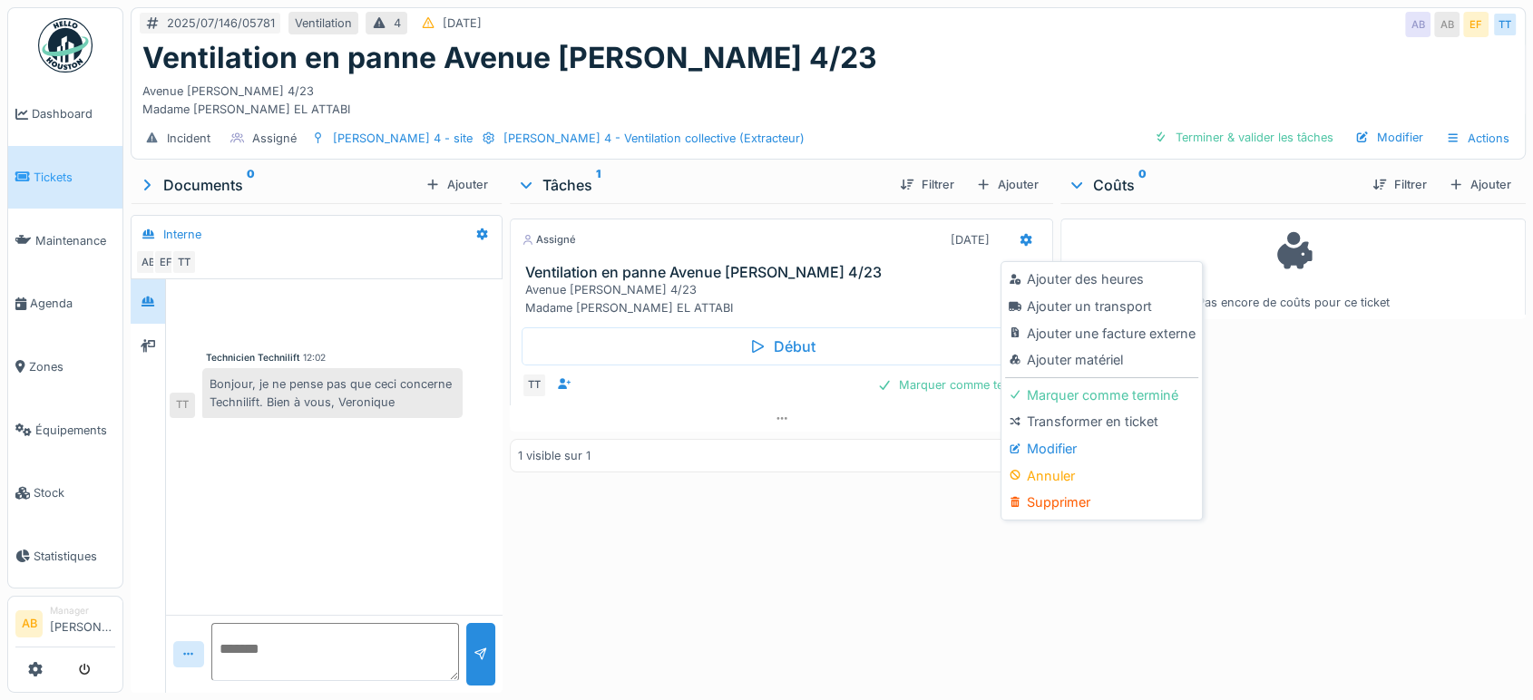
drag, startPoint x: 1052, startPoint y: 454, endPoint x: 598, endPoint y: 397, distance: 458.0
click at [1052, 453] on div "Modifier" at bounding box center [1101, 448] width 193 height 27
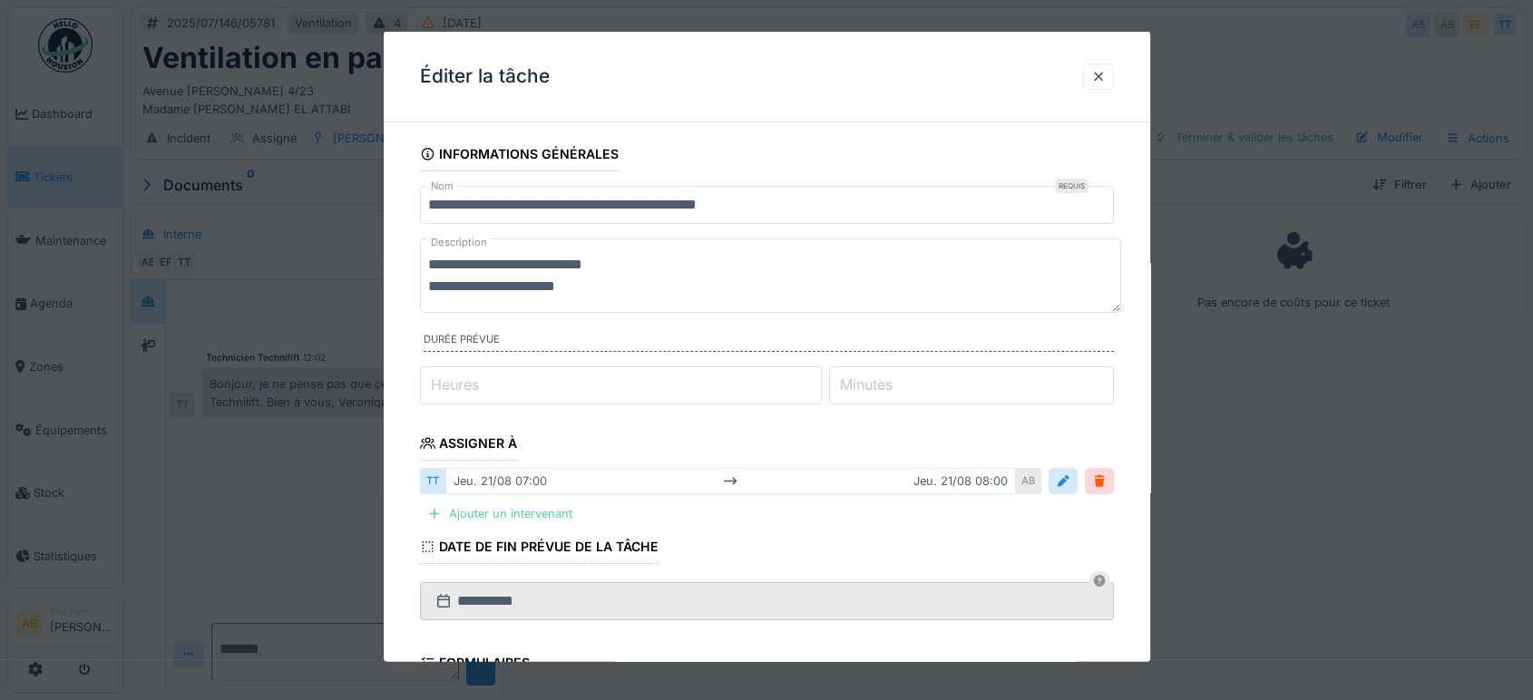
click at [564, 506] on div "Ajouter un intervenant" at bounding box center [500, 514] width 160 height 24
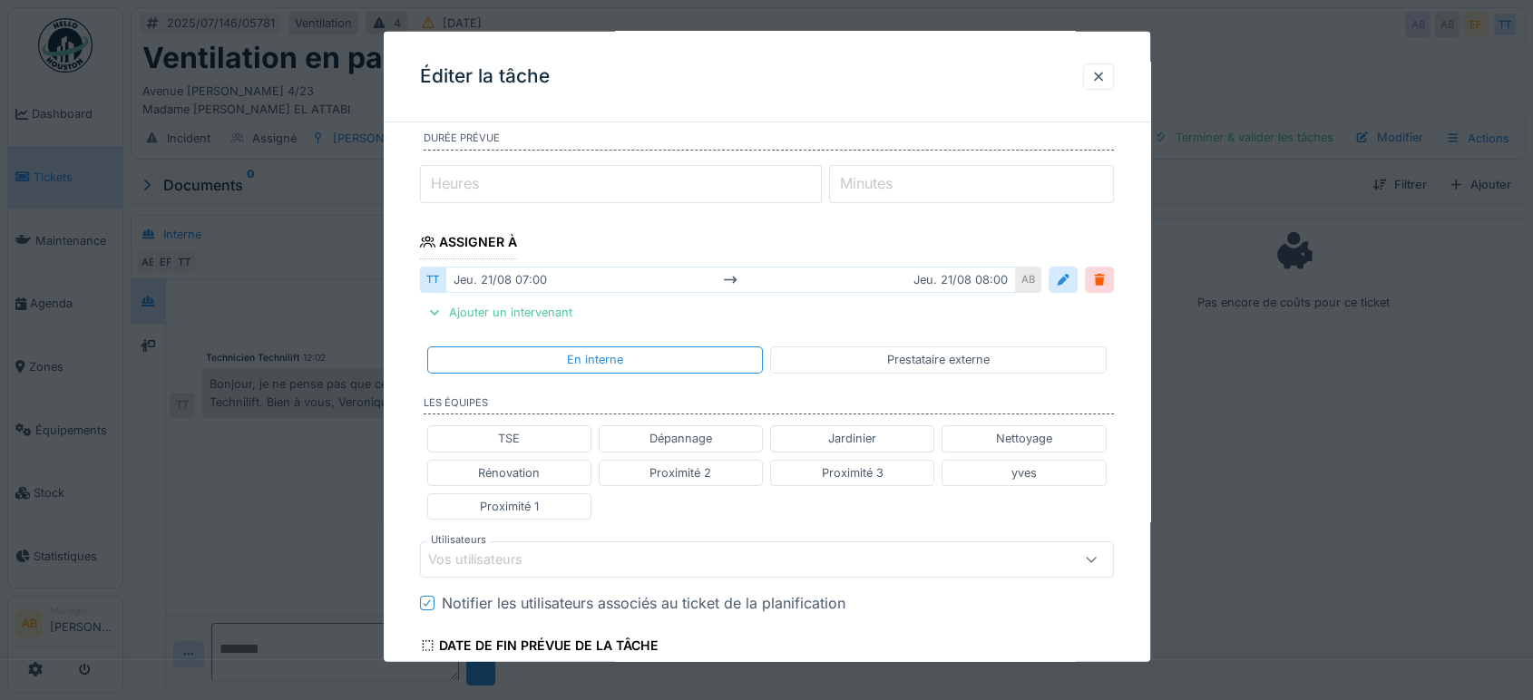
click at [559, 554] on div "Vos utilisateurs" at bounding box center [725, 560] width 595 height 20
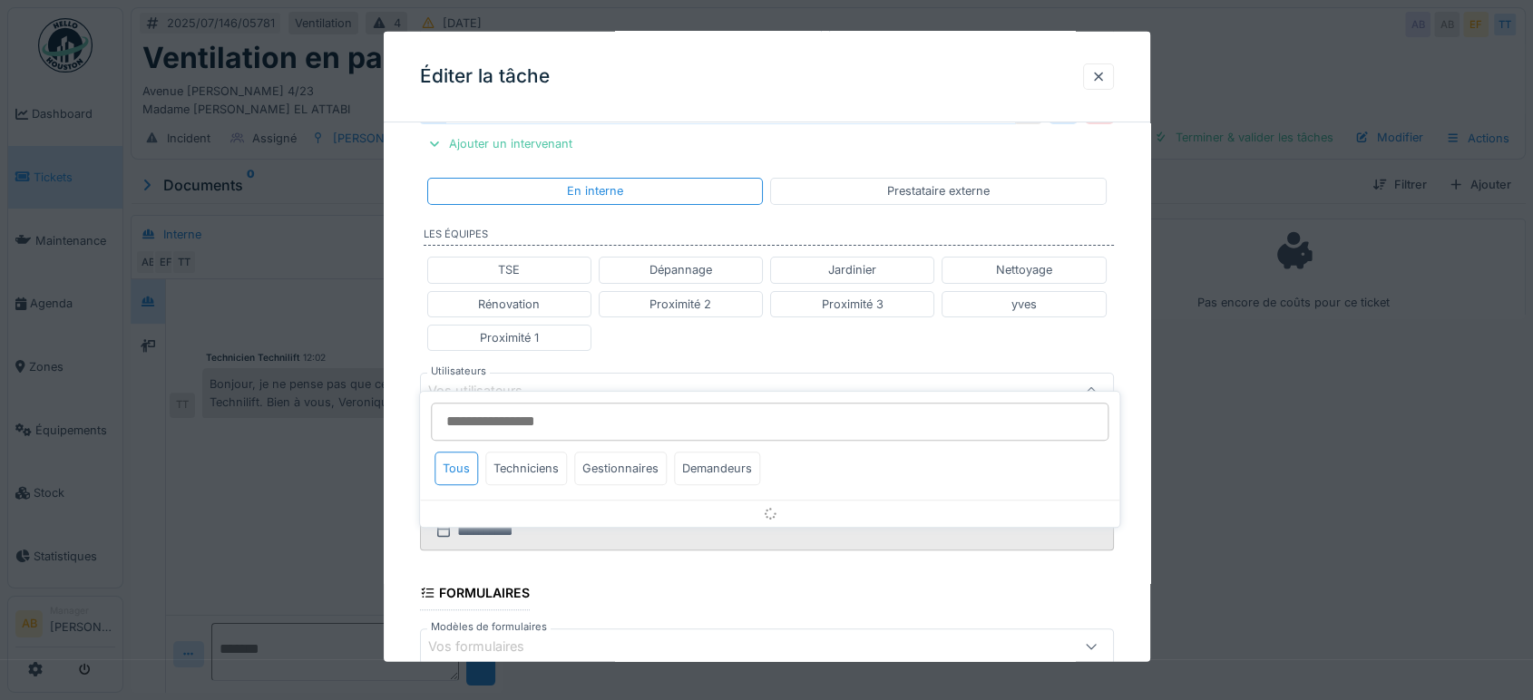
scroll to position [412, 0]
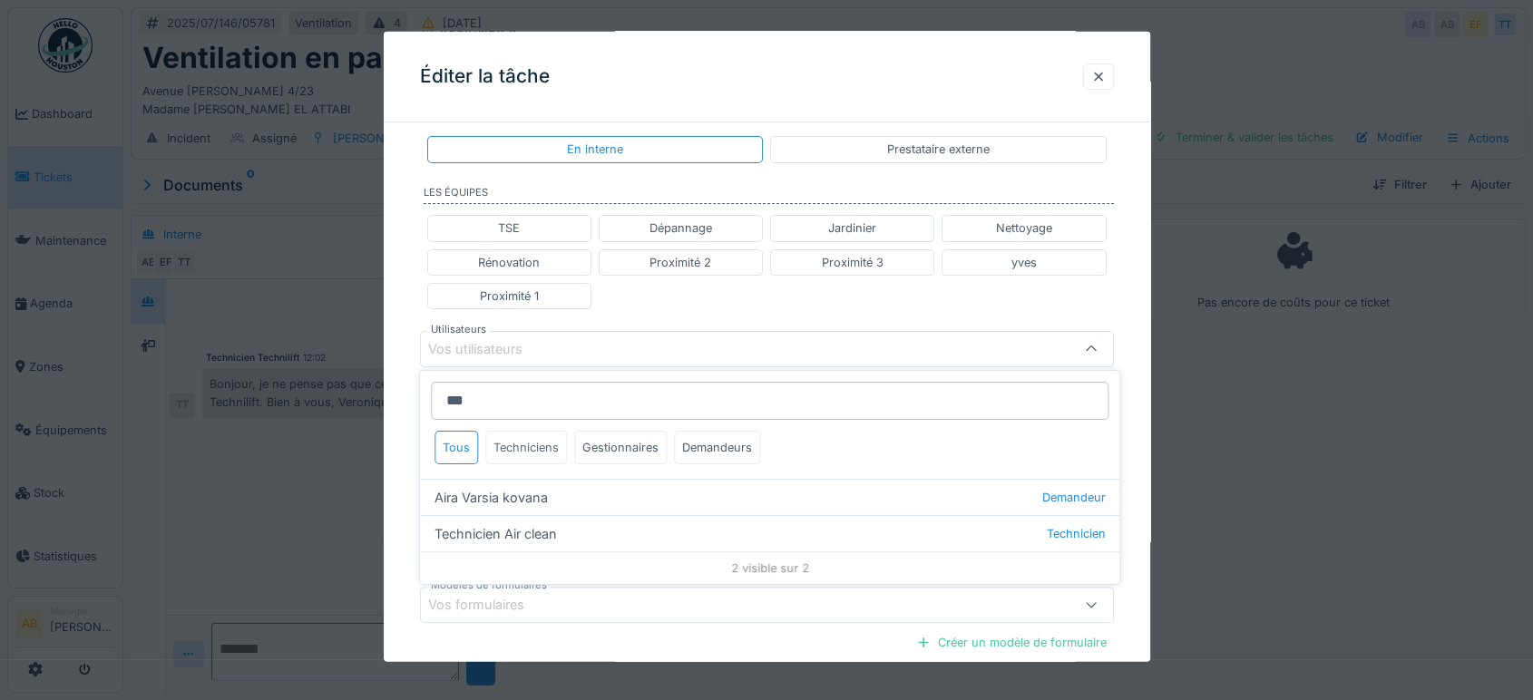
type input "***"
click at [537, 451] on div "Techniciens" at bounding box center [526, 448] width 82 height 34
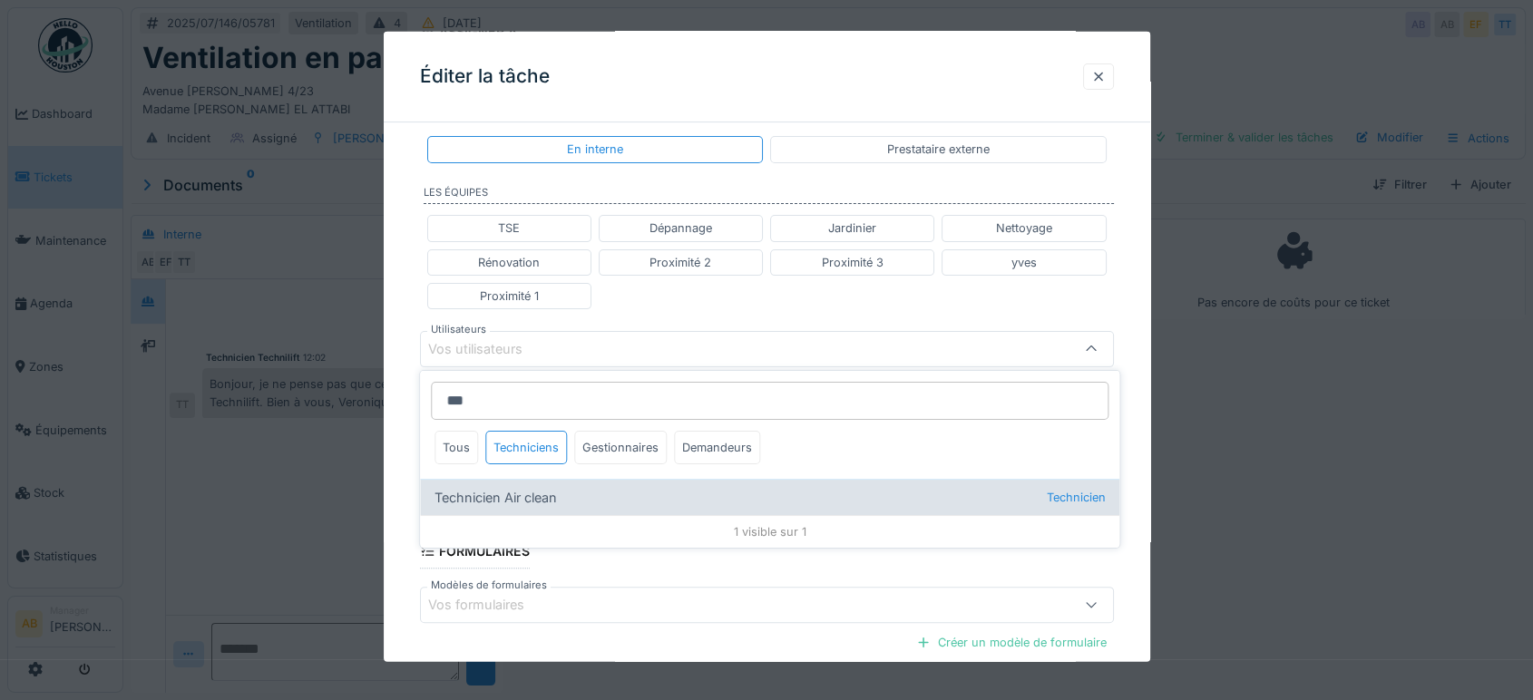
click at [573, 501] on div "Technicien Air clean Technicien" at bounding box center [769, 497] width 699 height 36
type input "*****"
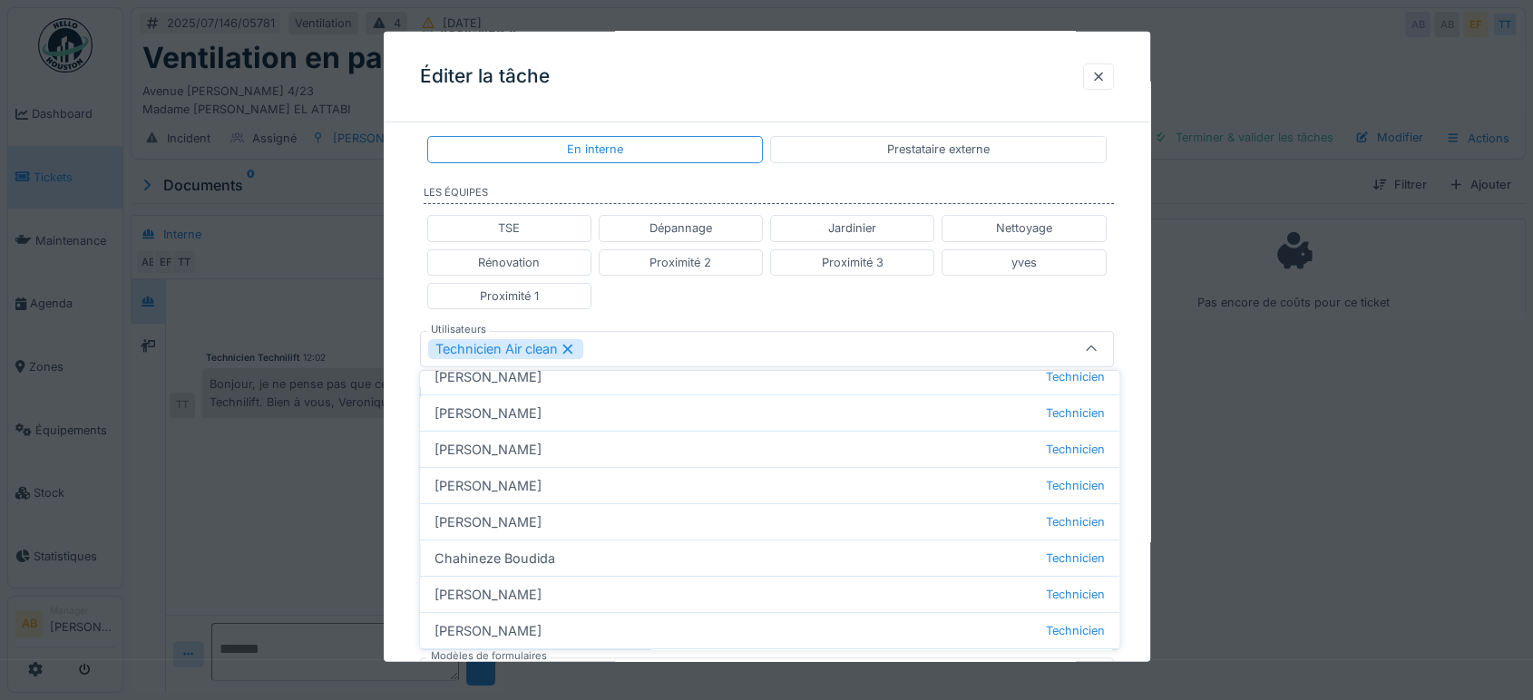
scroll to position [403, 0]
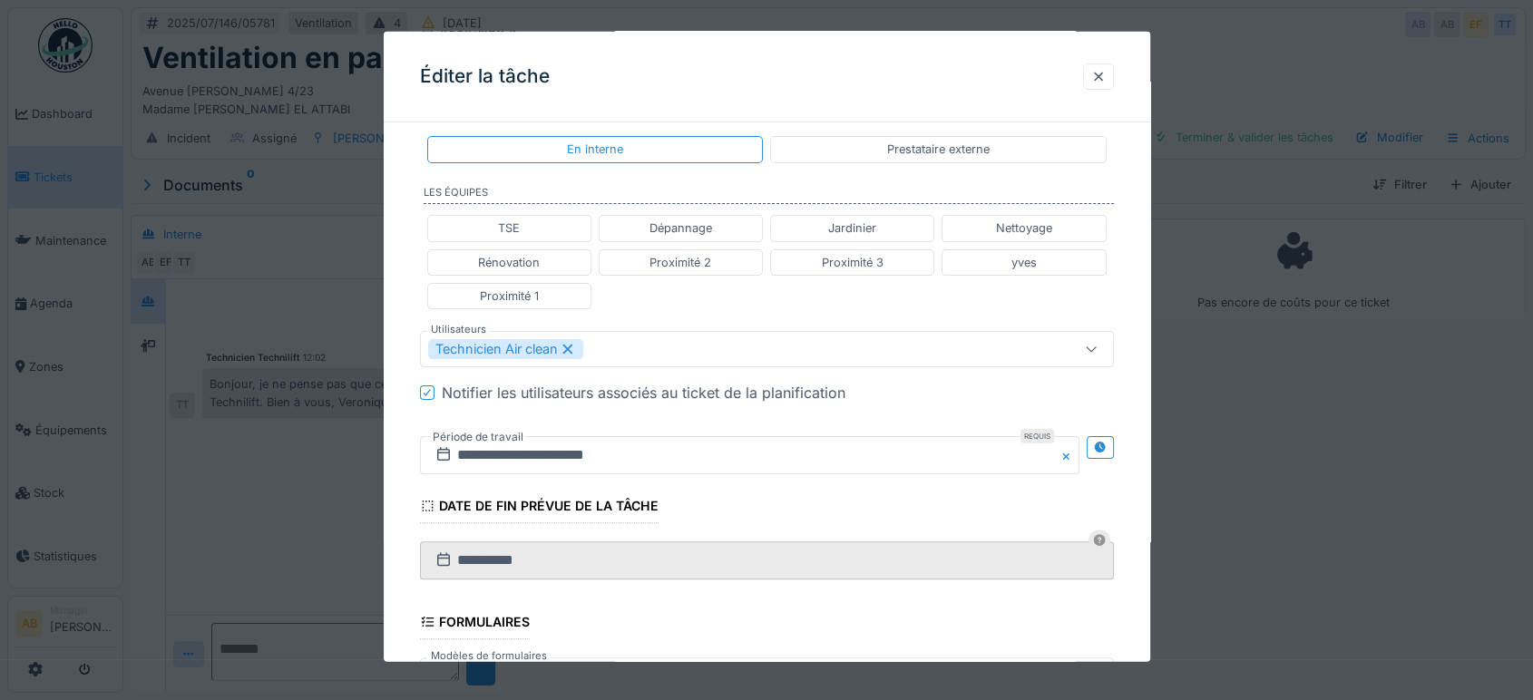
click at [992, 285] on div "TSE Dépannage Jardinier Nettoyage Rénovation Proximité 2 Proximité 3 yves Proxi…" at bounding box center [767, 262] width 694 height 109
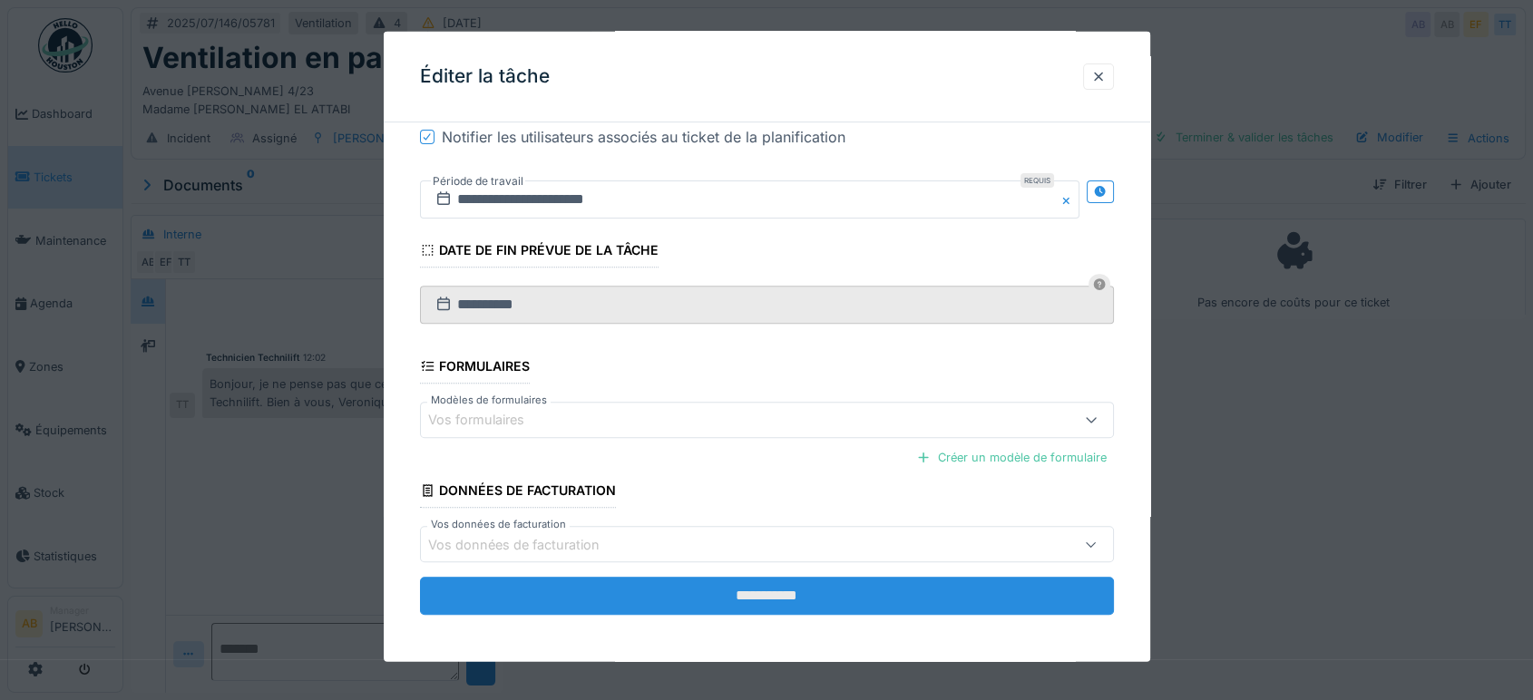
scroll to position [15, 0]
click at [820, 592] on input "**********" at bounding box center [767, 596] width 694 height 38
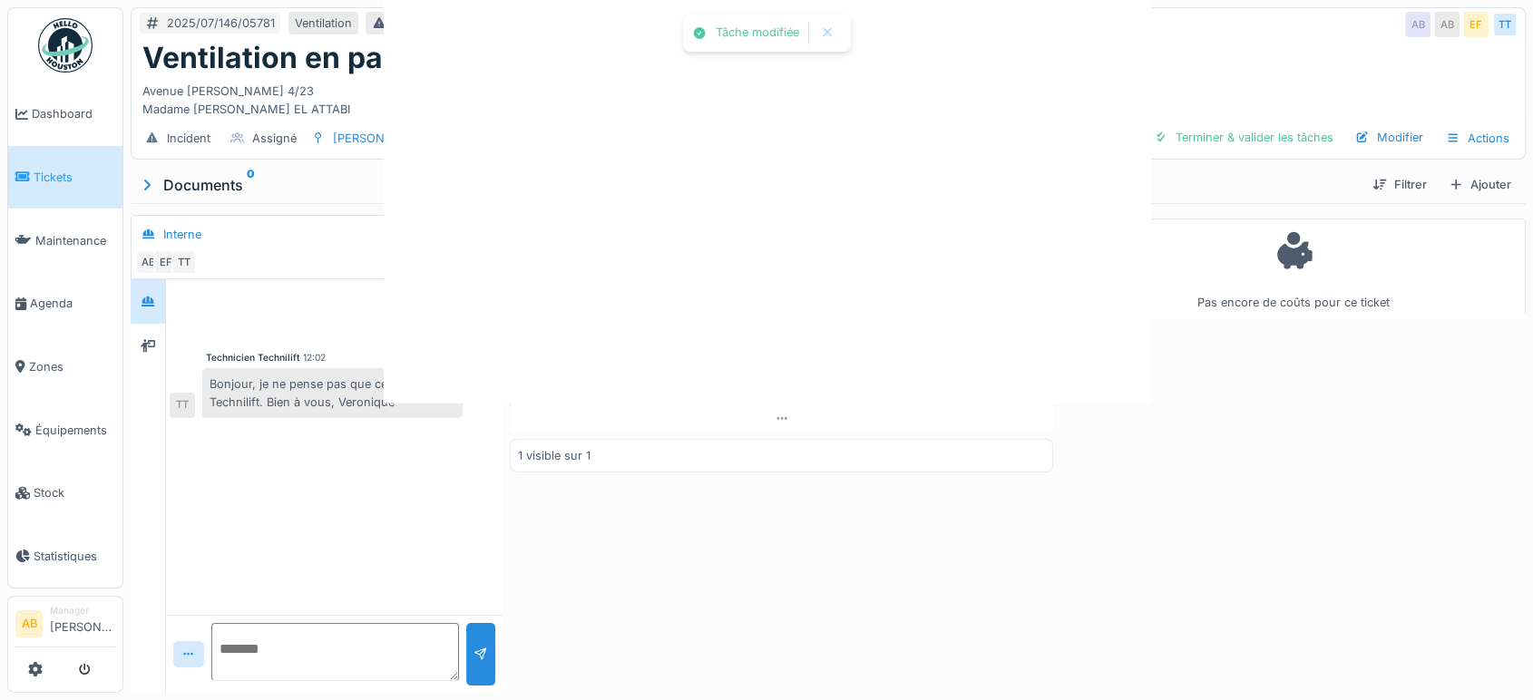
scroll to position [0, 0]
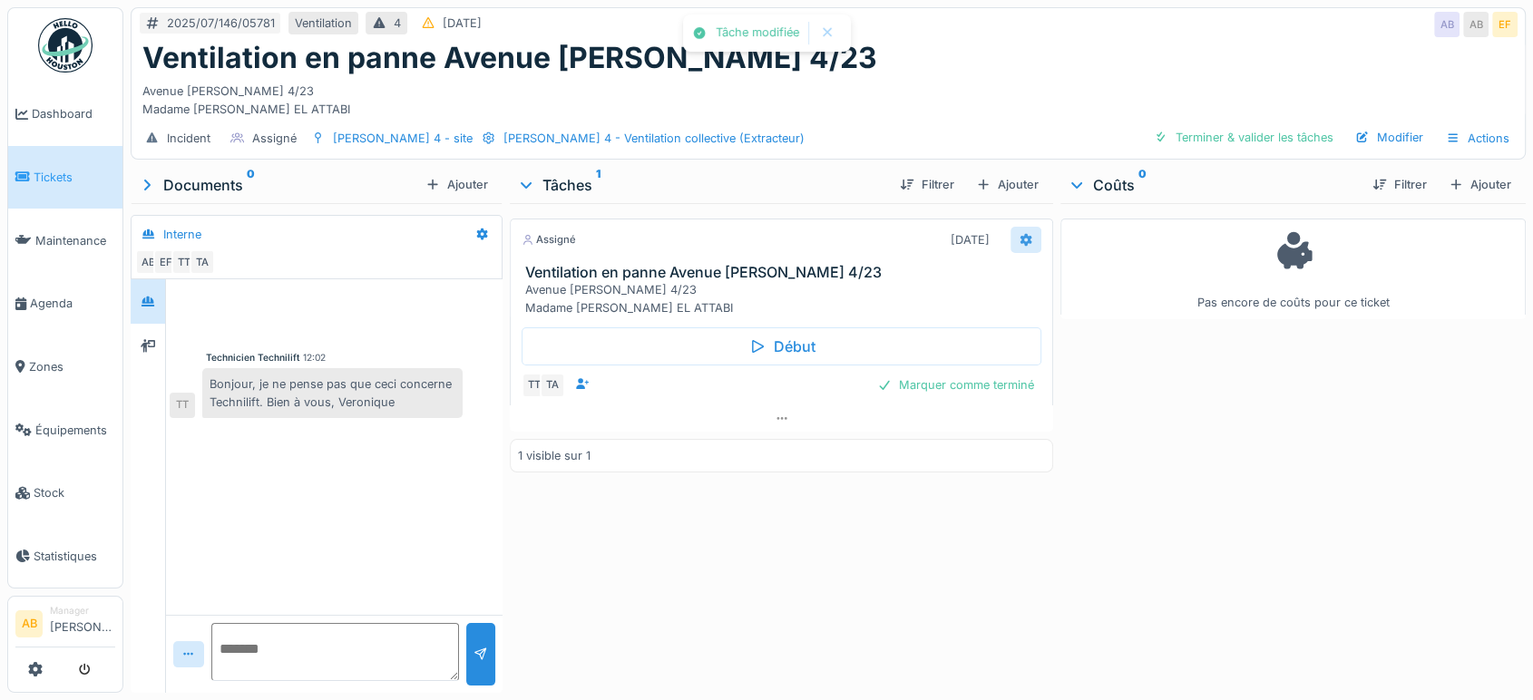
click at [1020, 231] on div at bounding box center [1026, 239] width 15 height 17
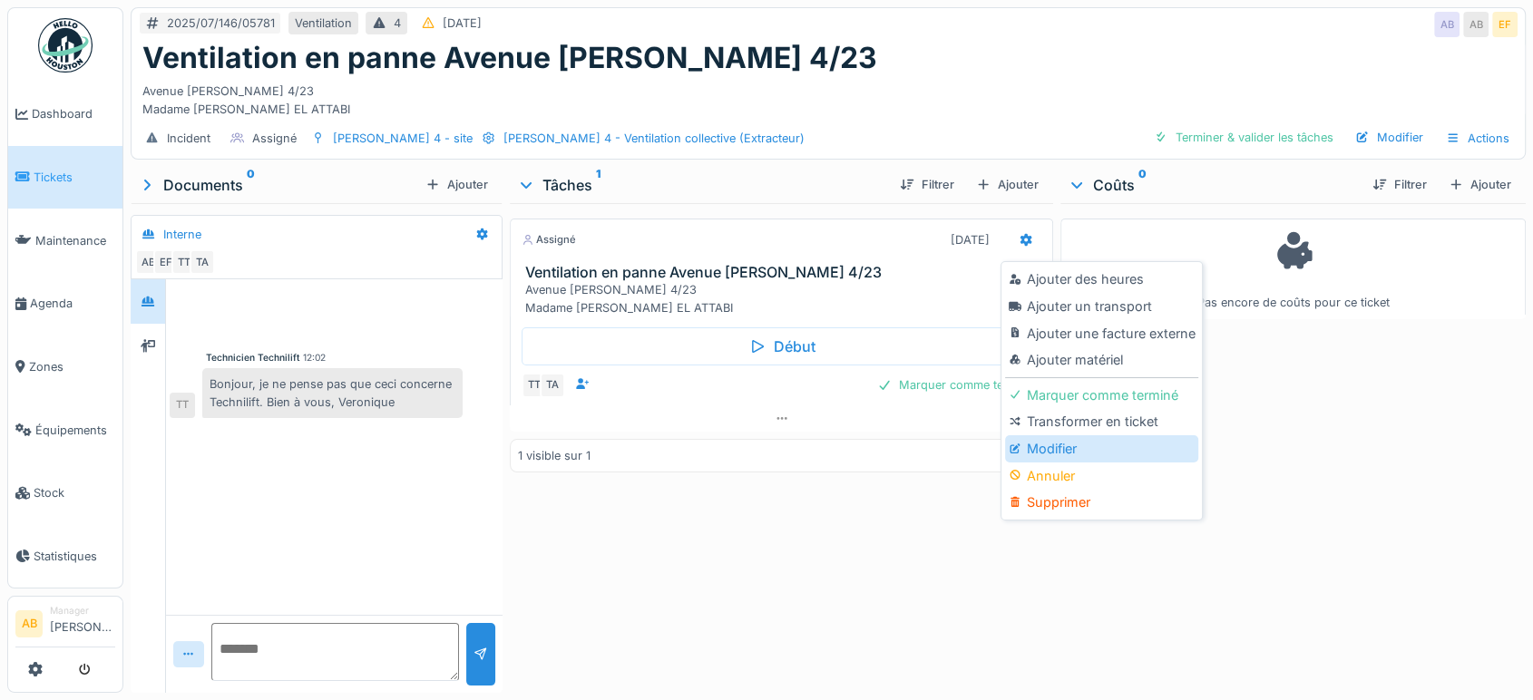
click at [1049, 444] on div "Modifier" at bounding box center [1101, 448] width 193 height 27
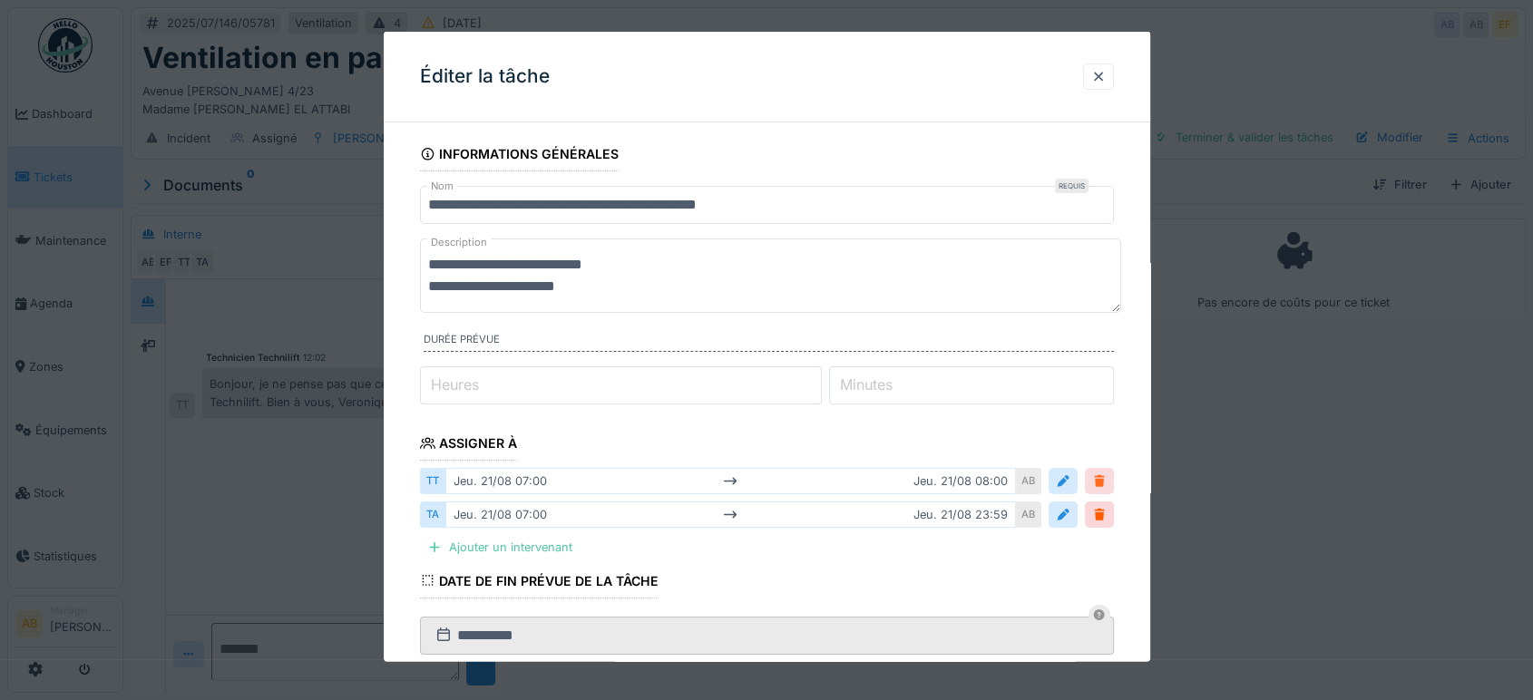
click at [1107, 479] on div at bounding box center [1099, 481] width 15 height 17
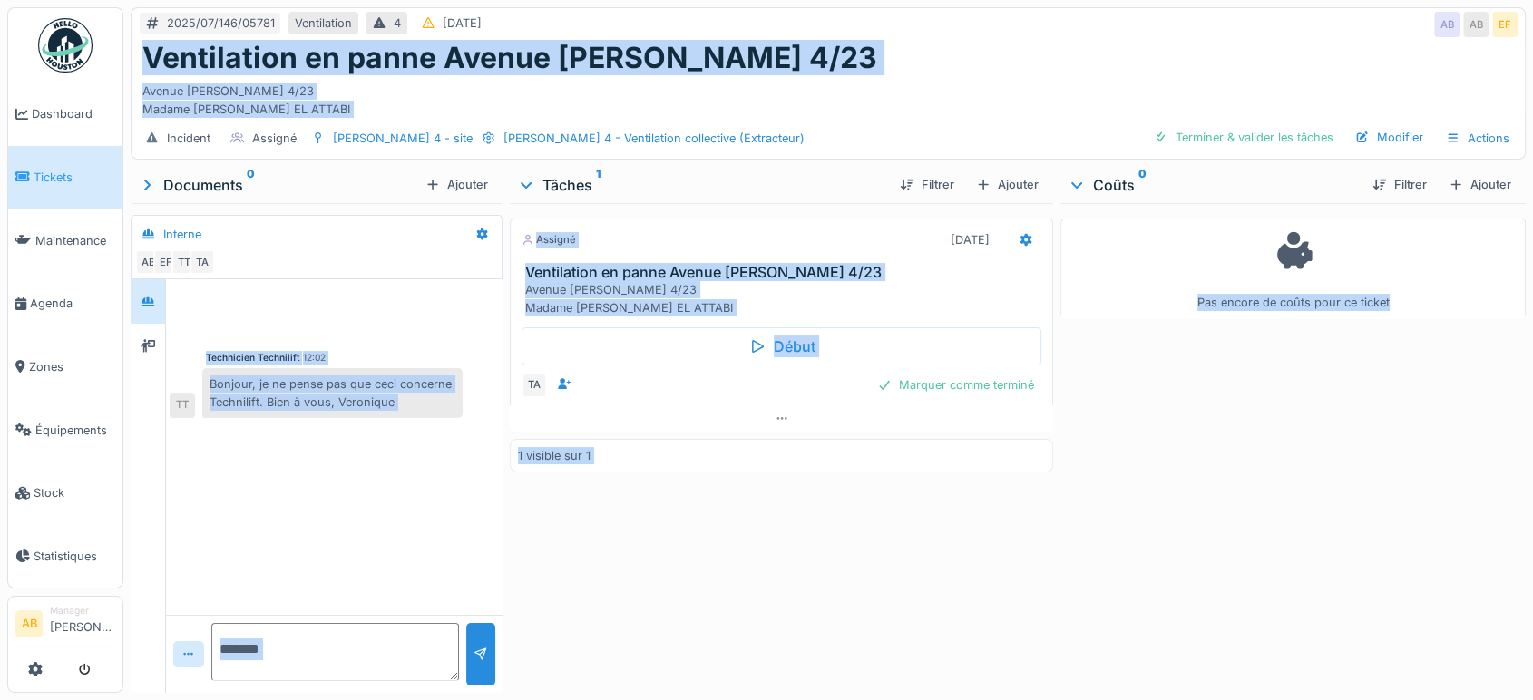
drag, startPoint x: 1325, startPoint y: 569, endPoint x: 137, endPoint y: 63, distance: 1291.7
click at [137, 63] on div "2025/07/146/05781 Ventilation 4 21/07/2025 AB AB EF Ventilation en panne Avenue…" at bounding box center [828, 350] width 1410 height 700
copy div "Ventilation en panne Avenue Philippe Thomas 4/23 Avenue Philippe Thomas 4/23 Ma…"
click at [324, 643] on textarea at bounding box center [335, 652] width 248 height 58
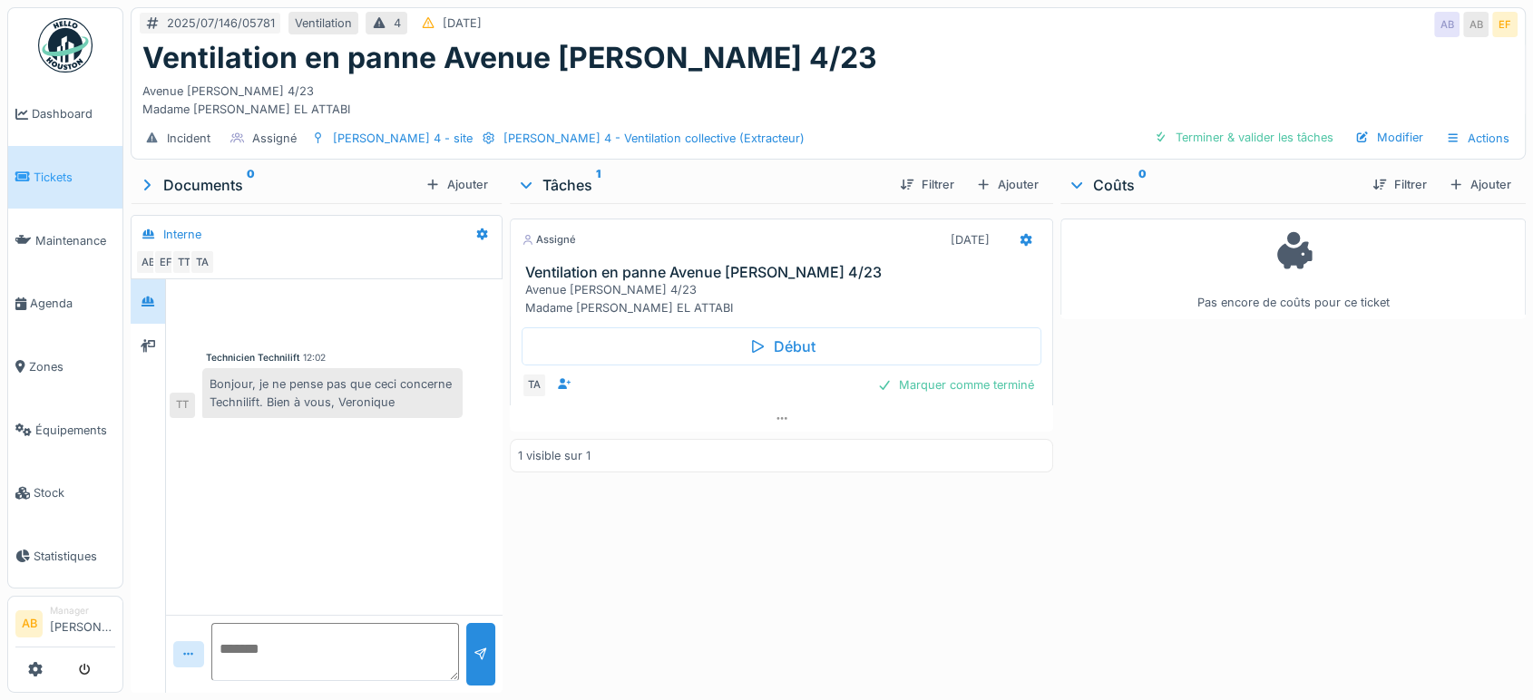
paste textarea "**********"
drag, startPoint x: 355, startPoint y: 657, endPoint x: 284, endPoint y: 649, distance: 71.2
click at [284, 649] on textarea "**********" at bounding box center [332, 652] width 242 height 58
type textarea "**********"
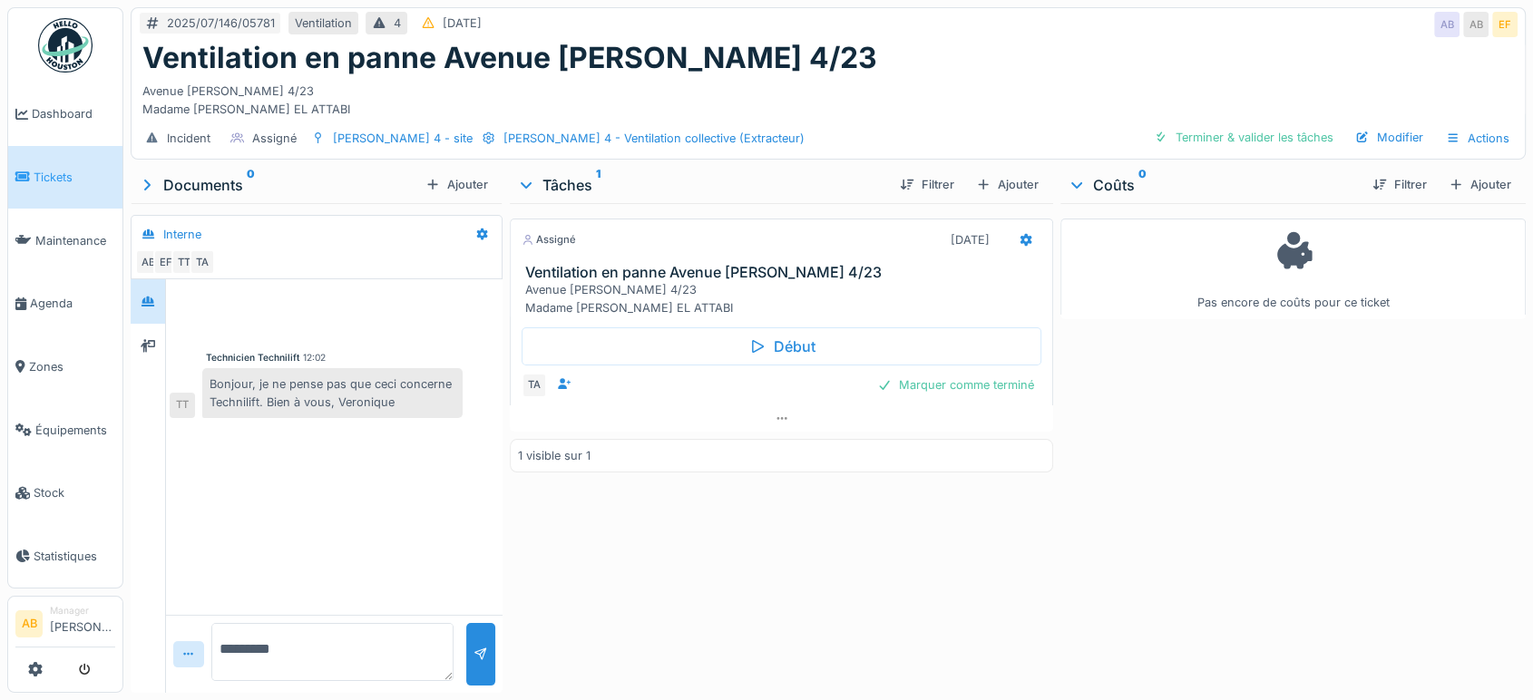
scroll to position [0, 0]
click at [145, 347] on icon at bounding box center [148, 346] width 15 height 12
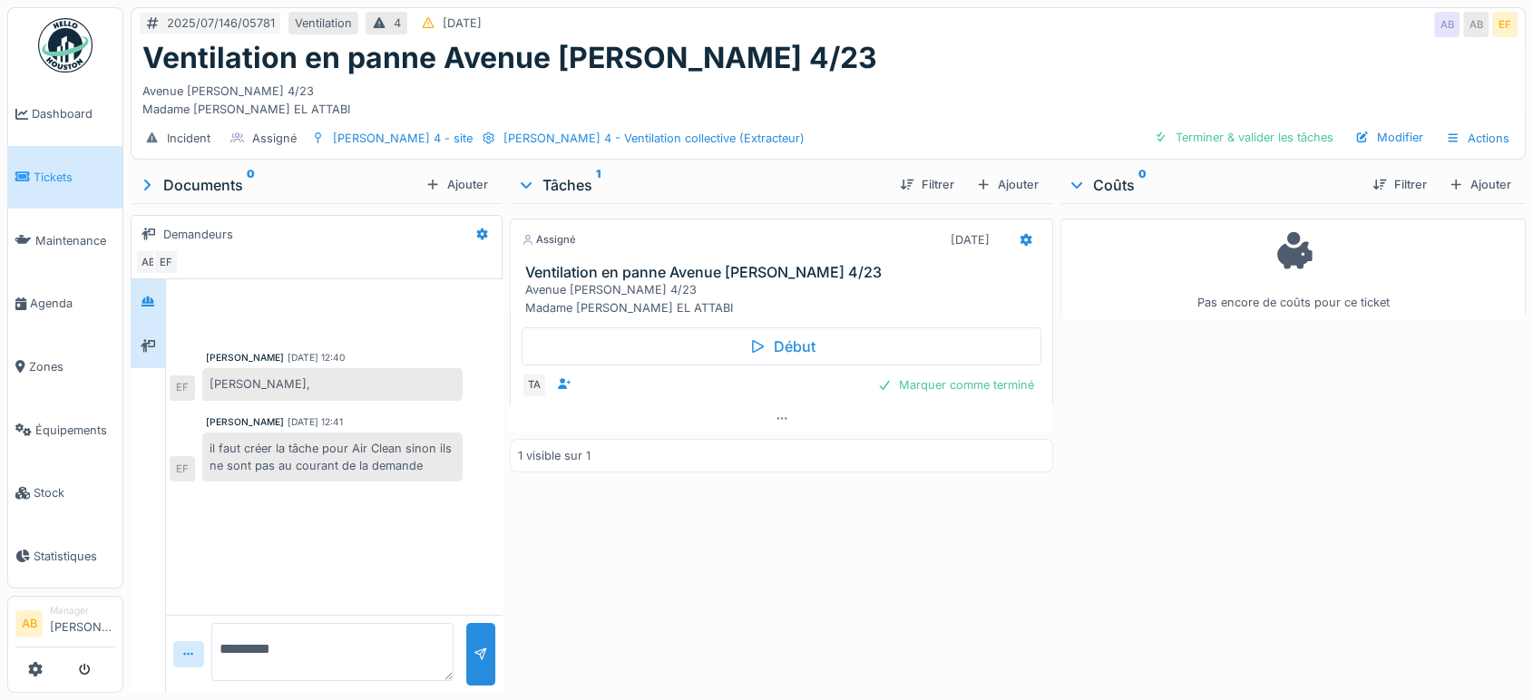
click at [156, 318] on div at bounding box center [148, 301] width 34 height 44
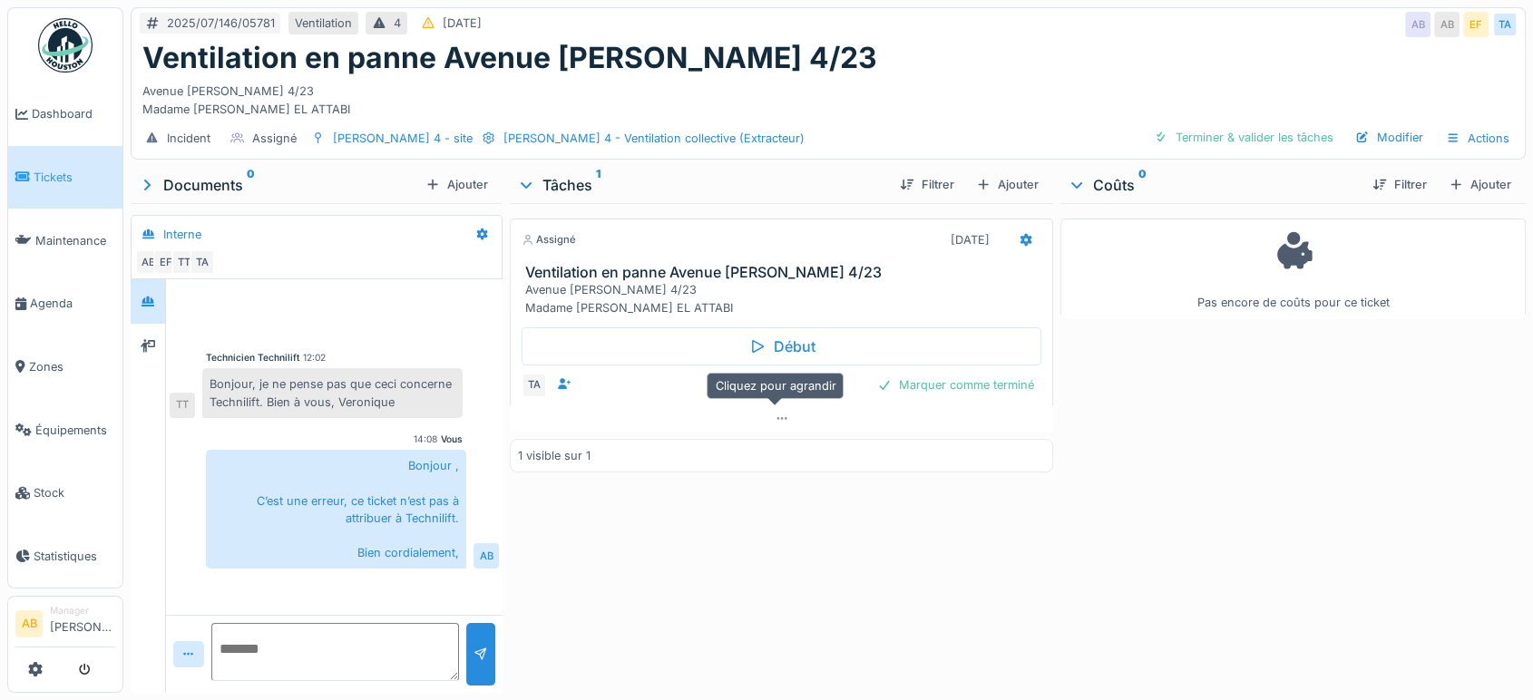
drag, startPoint x: 695, startPoint y: 422, endPoint x: 711, endPoint y: 499, distance: 78.8
click at [695, 424] on div at bounding box center [781, 418] width 543 height 26
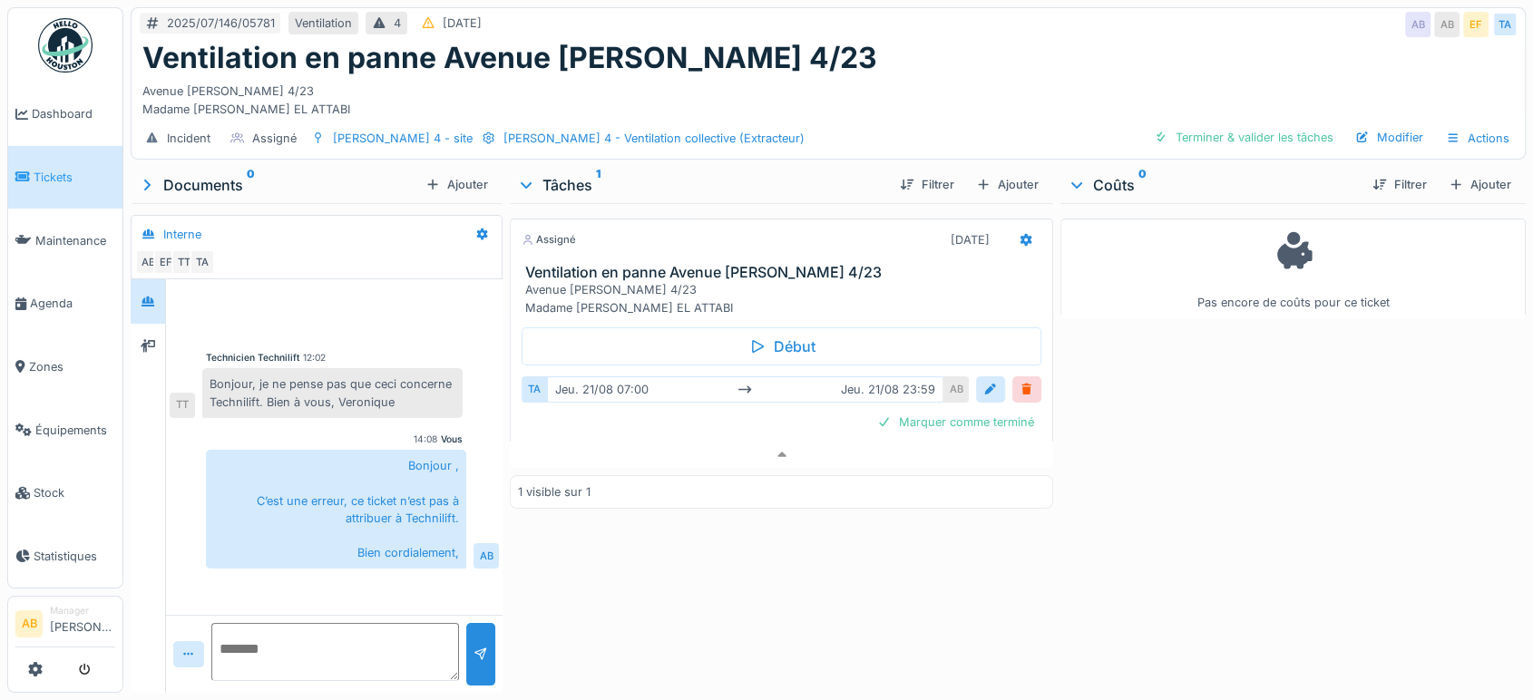
scroll to position [15, 0]
click at [149, 339] on icon at bounding box center [148, 345] width 15 height 13
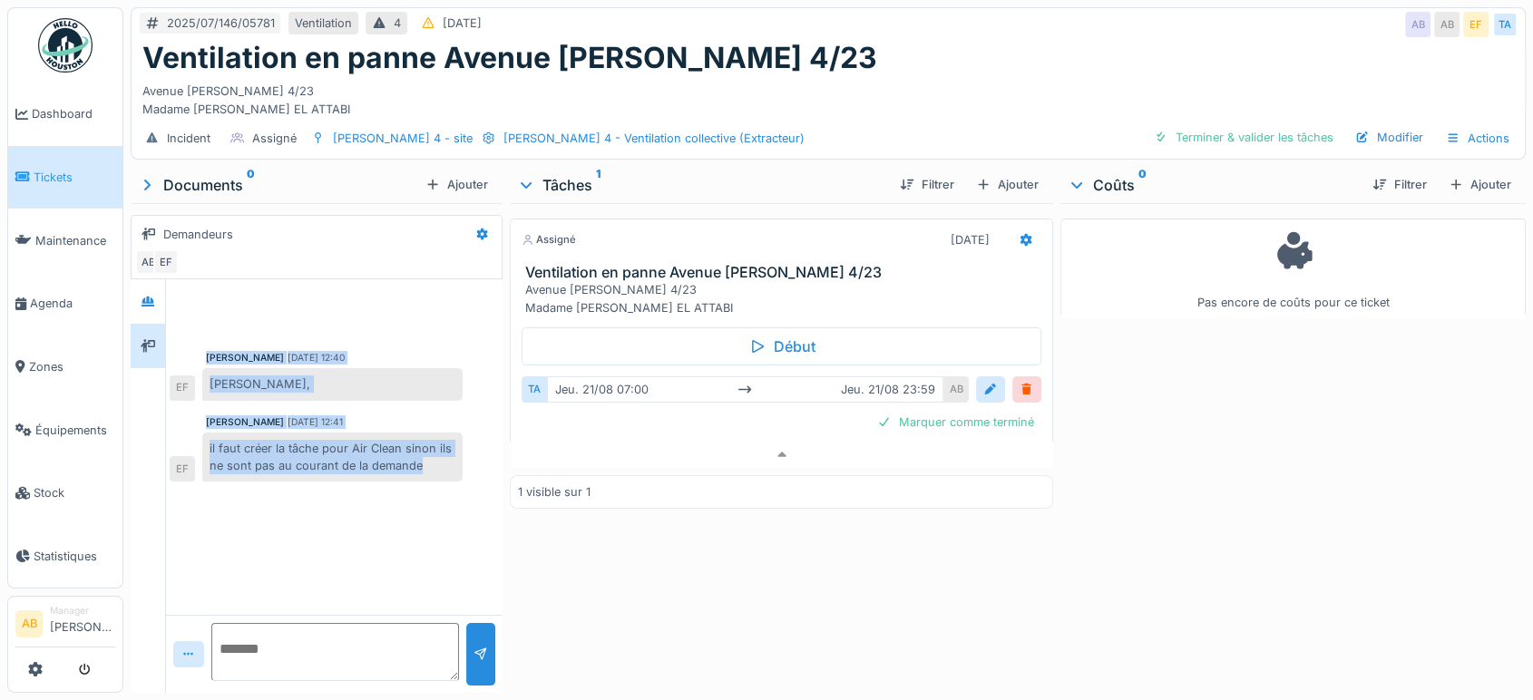
drag, startPoint x: 433, startPoint y: 449, endPoint x: 144, endPoint y: 372, distance: 298.6
click at [144, 372] on div "[PERSON_NAME] [DATE] 12:40 [PERSON_NAME], EF [PERSON_NAME] [DATE] 12:41 il faut…" at bounding box center [317, 486] width 372 height 414
click at [277, 514] on div "[PERSON_NAME] [DATE] 12:40 [PERSON_NAME], EF [PERSON_NAME] [DATE] 12:41 il faut…" at bounding box center [334, 447] width 337 height 336
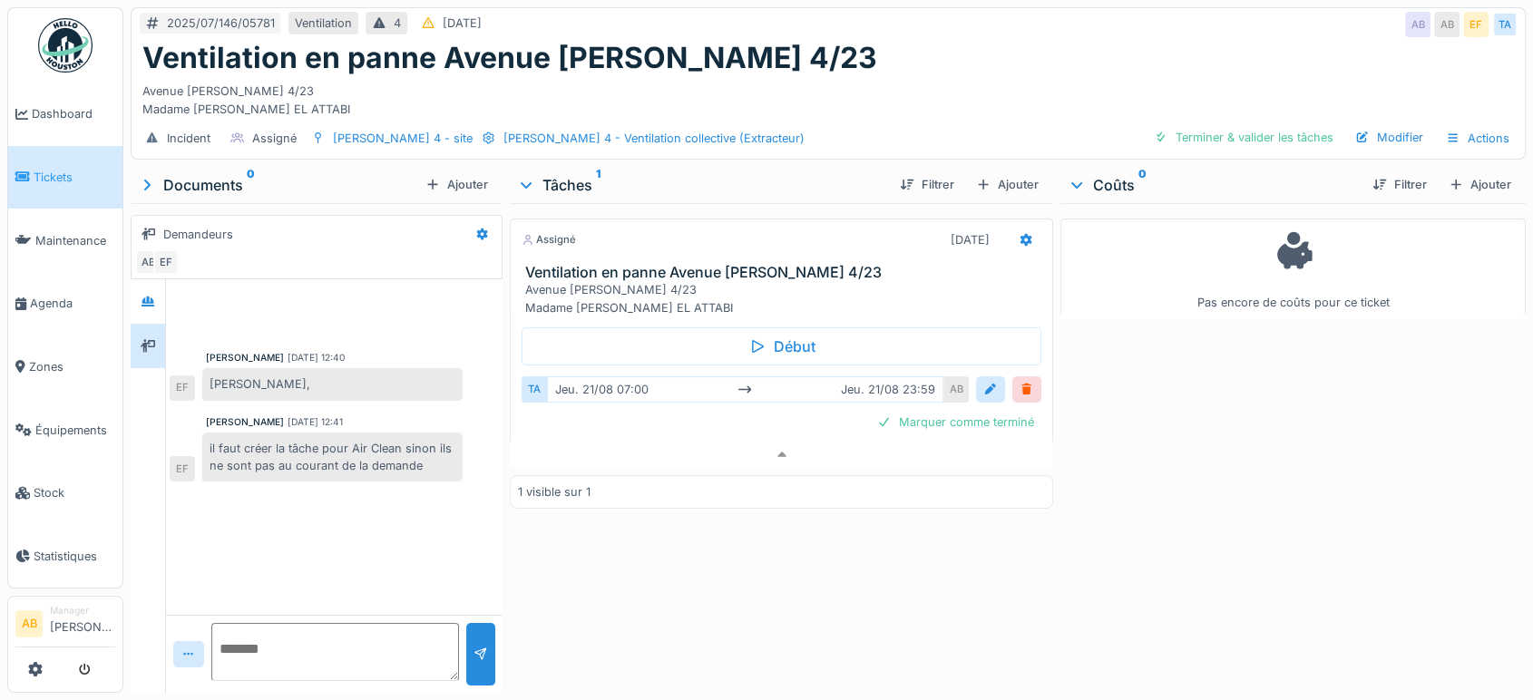
click at [70, 34] on img at bounding box center [65, 45] width 54 height 54
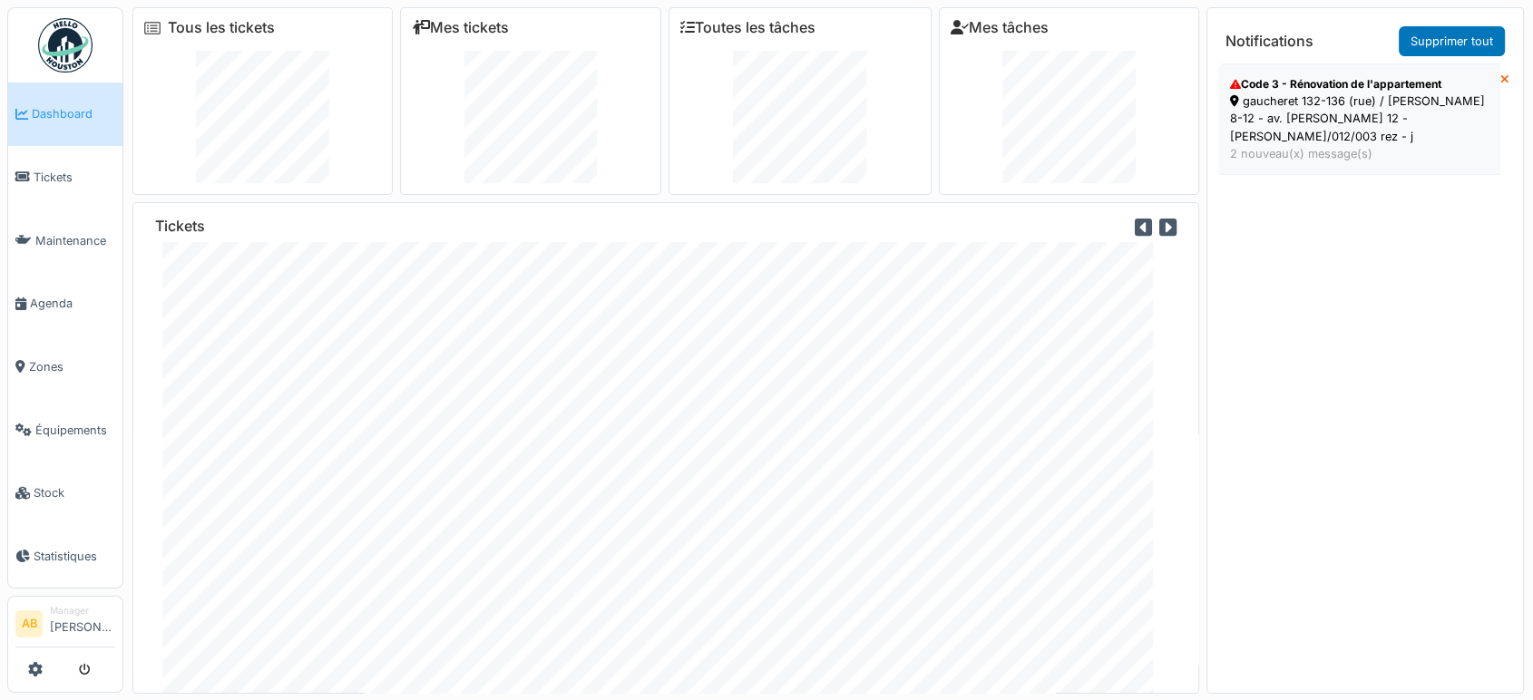
click at [1375, 116] on div "gaucheret 132-136 (rue) / [PERSON_NAME] 8-12 - av. [PERSON_NAME] 12 - [PERSON_N…" at bounding box center [1359, 119] width 259 height 53
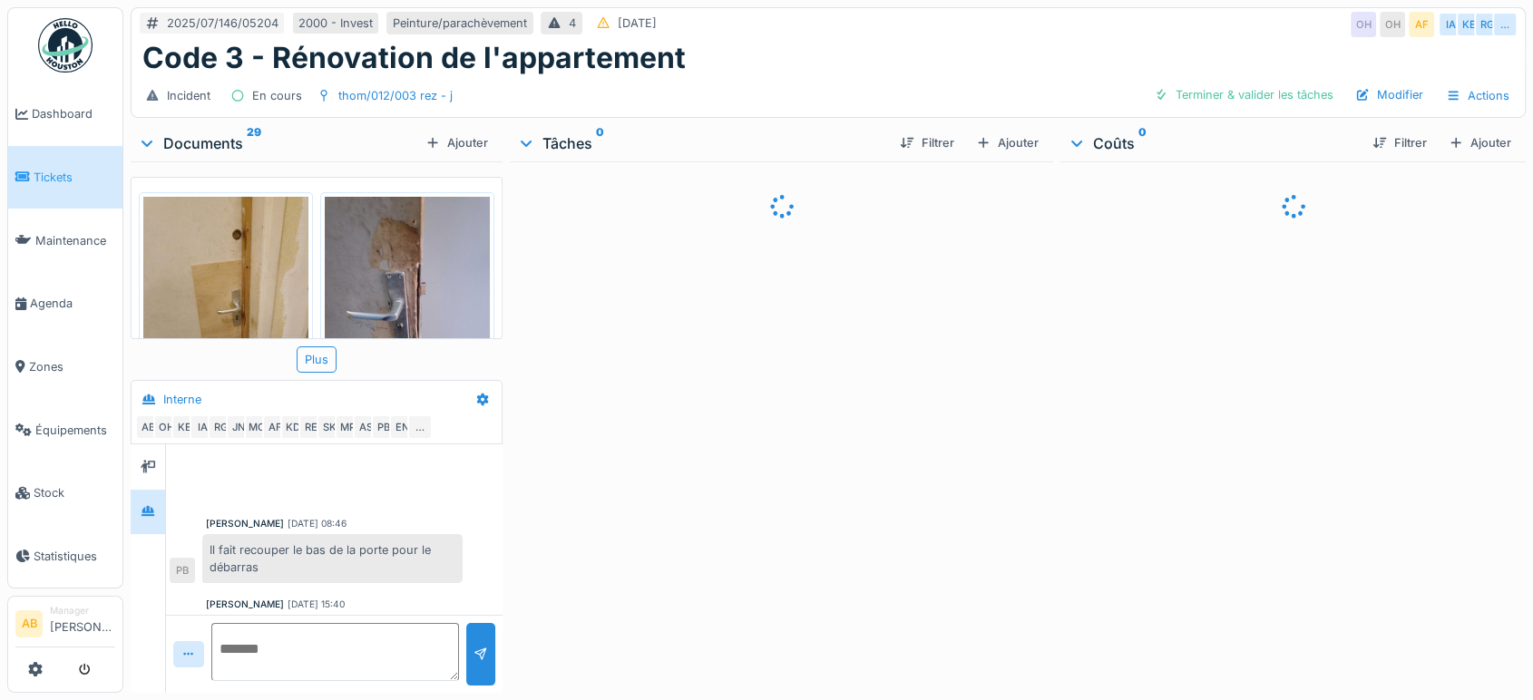
scroll to position [761, 0]
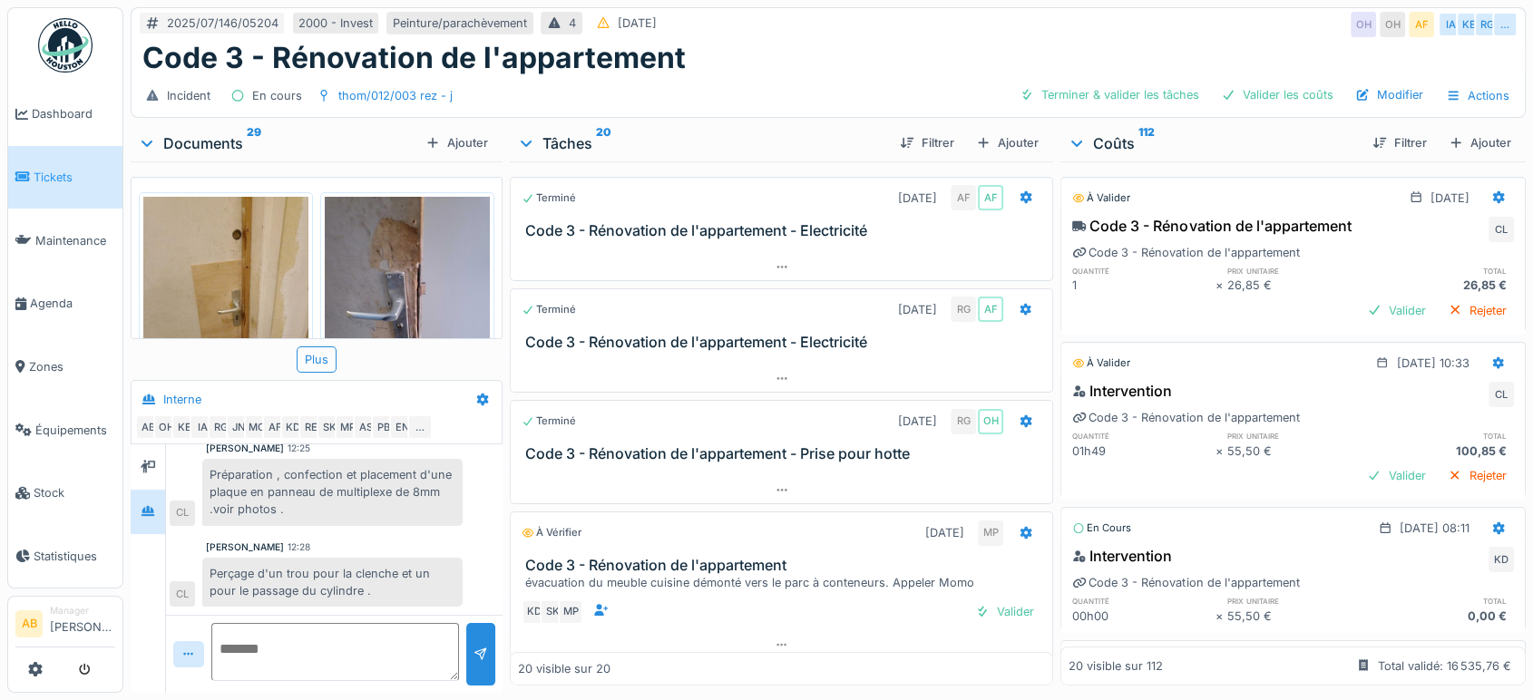
click at [49, 24] on img at bounding box center [65, 45] width 54 height 54
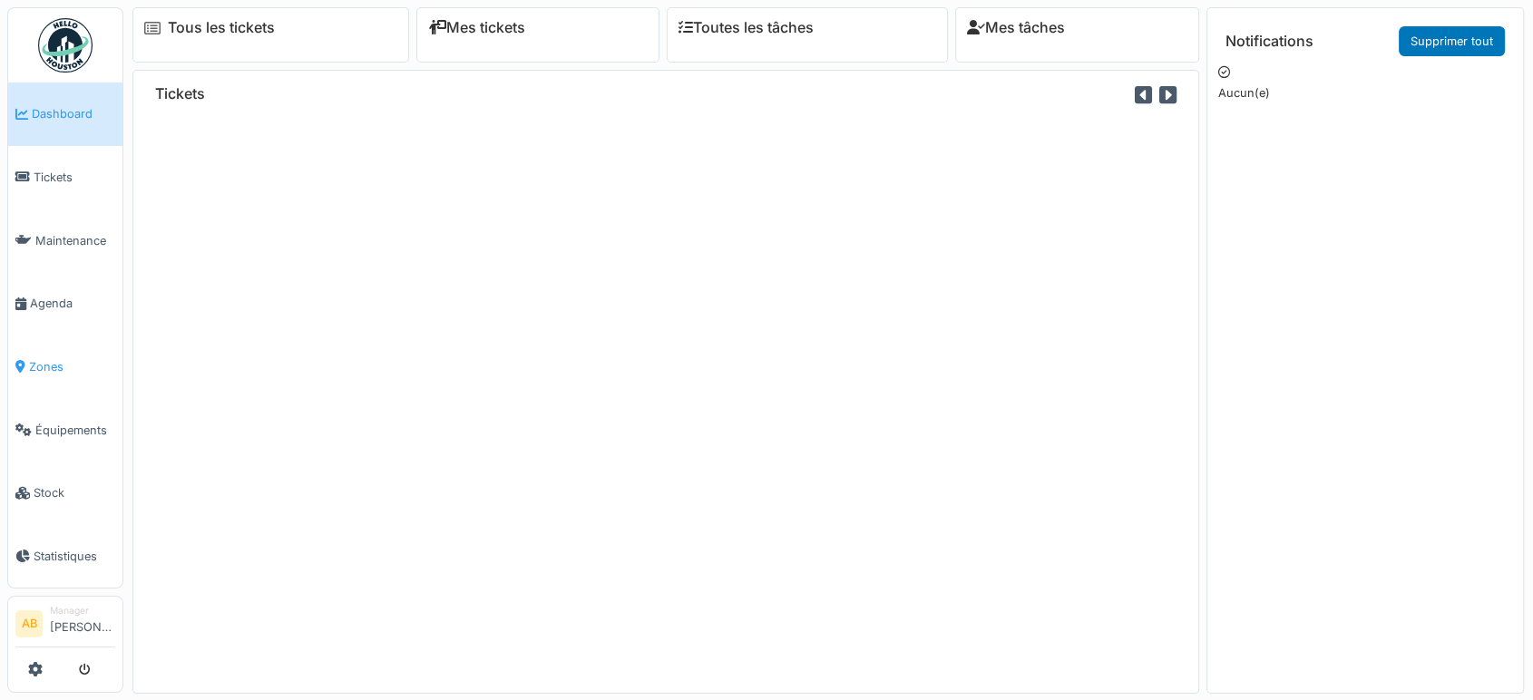
click at [56, 358] on span "Zones" at bounding box center [72, 366] width 86 height 17
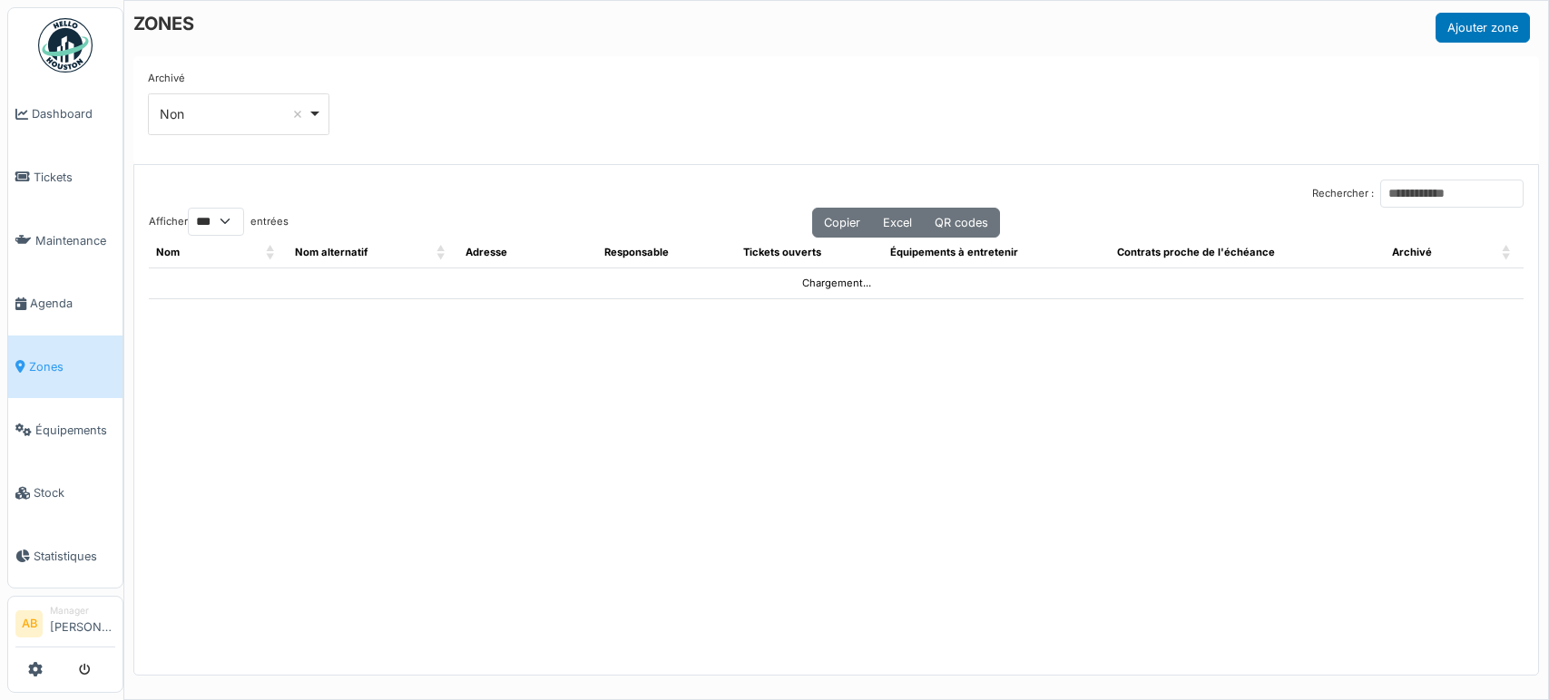
select select "***"
click at [1381, 204] on input "Rechercher :" at bounding box center [1451, 194] width 143 height 28
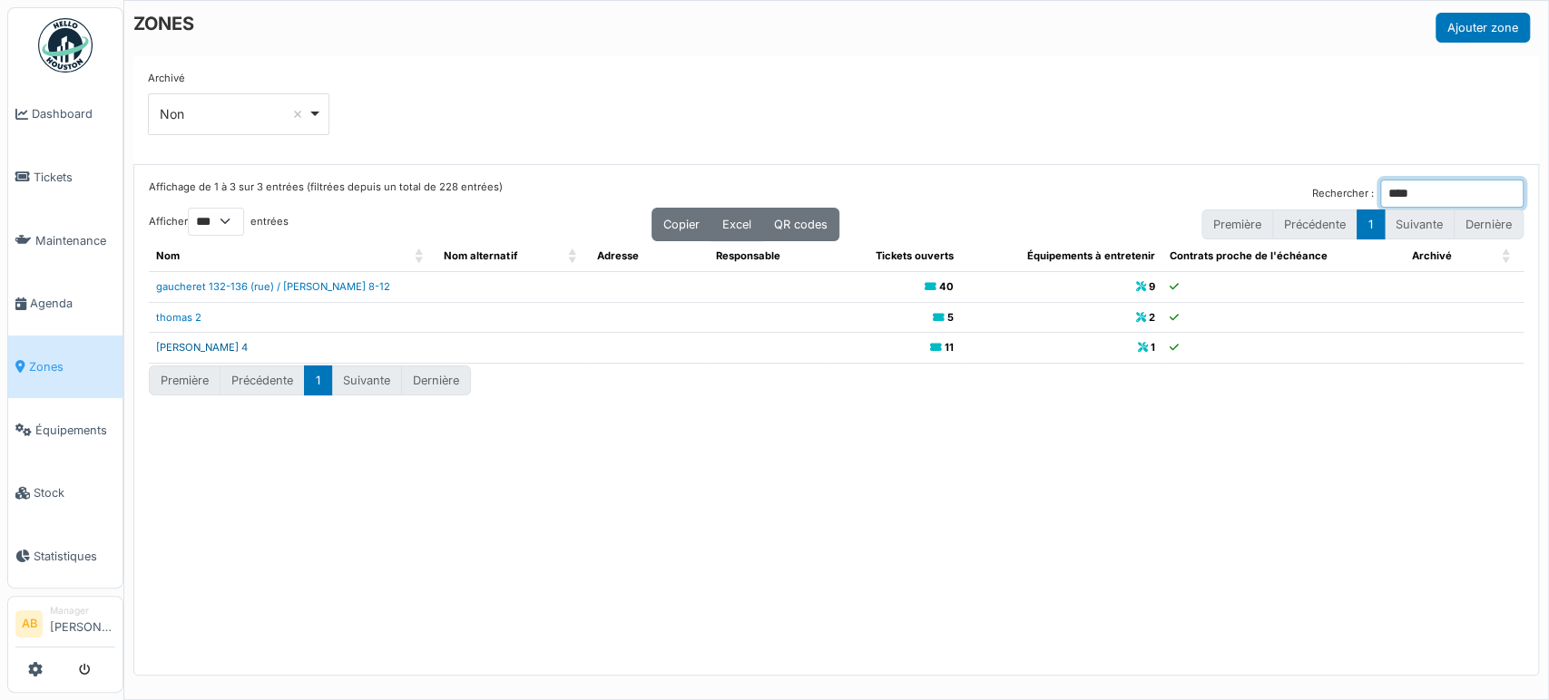
type input "****"
click at [184, 341] on link "[PERSON_NAME] 4" at bounding box center [202, 347] width 92 height 13
click at [8, 289] on link "Agenda" at bounding box center [65, 304] width 114 height 64
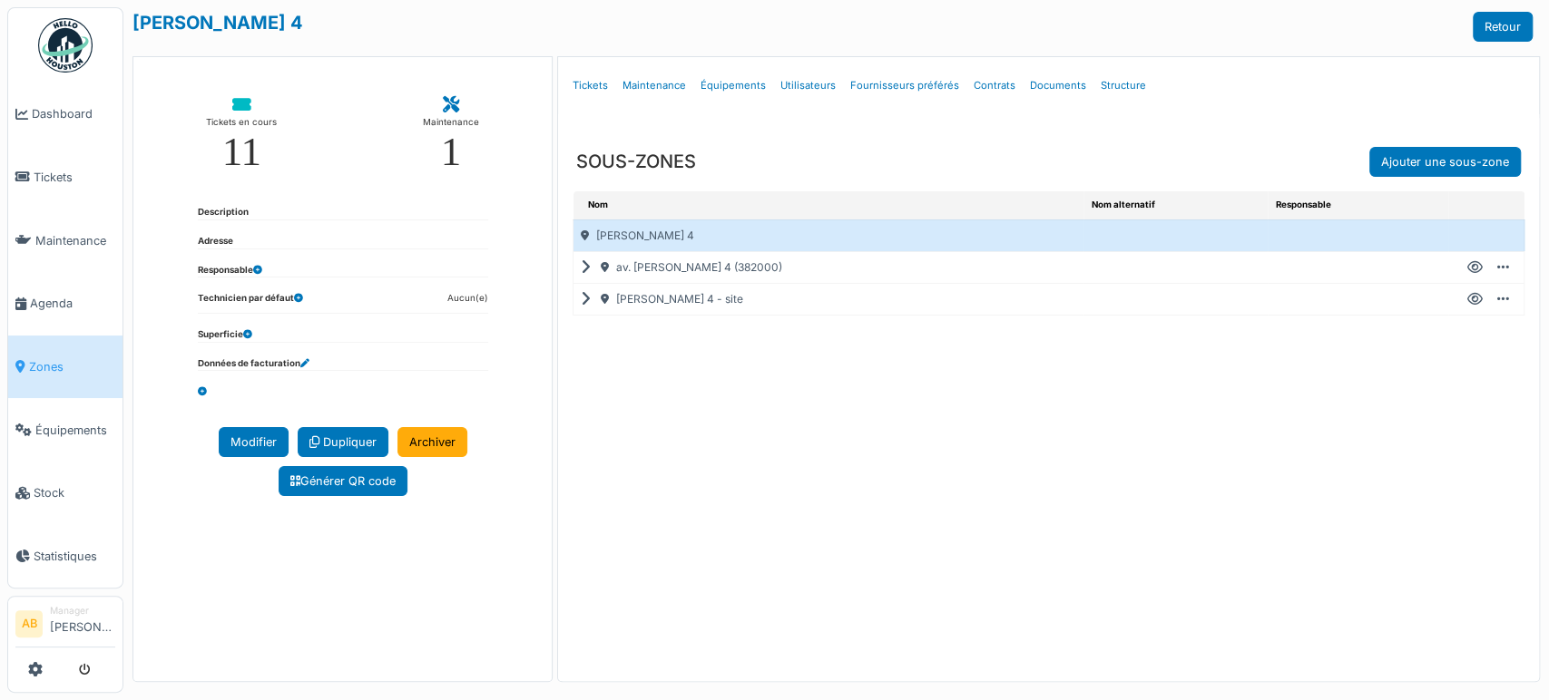
click at [581, 268] on icon at bounding box center [589, 268] width 17 height 1
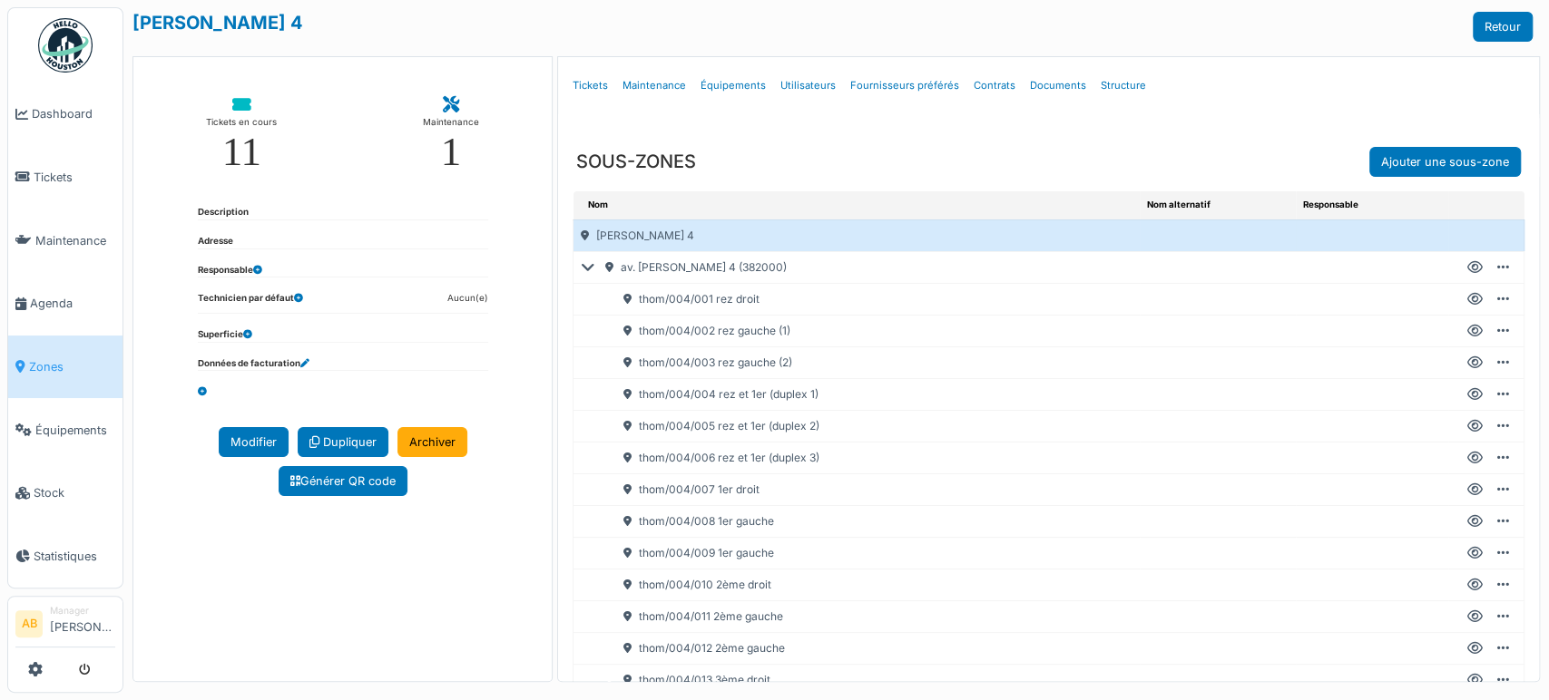
click at [1467, 363] on icon at bounding box center [1474, 363] width 15 height 1
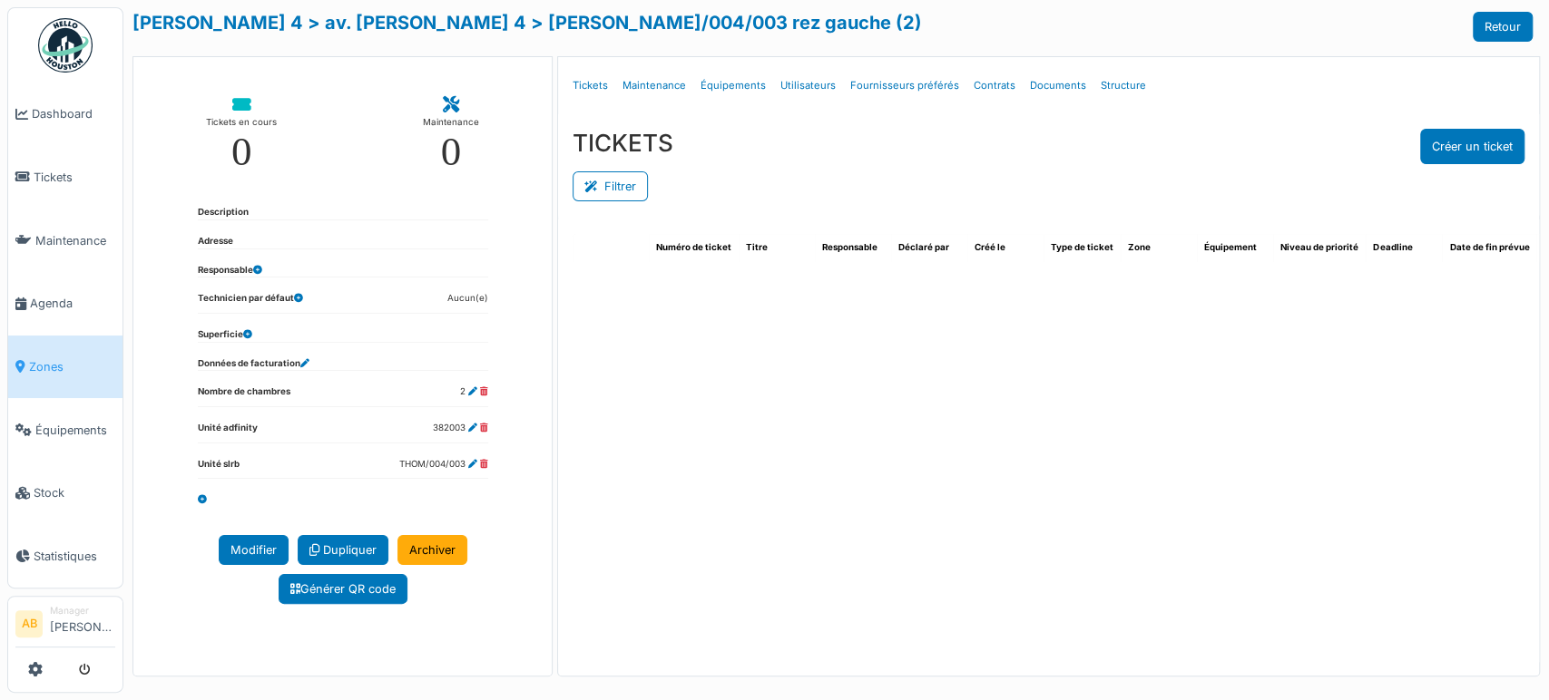
select select "***"
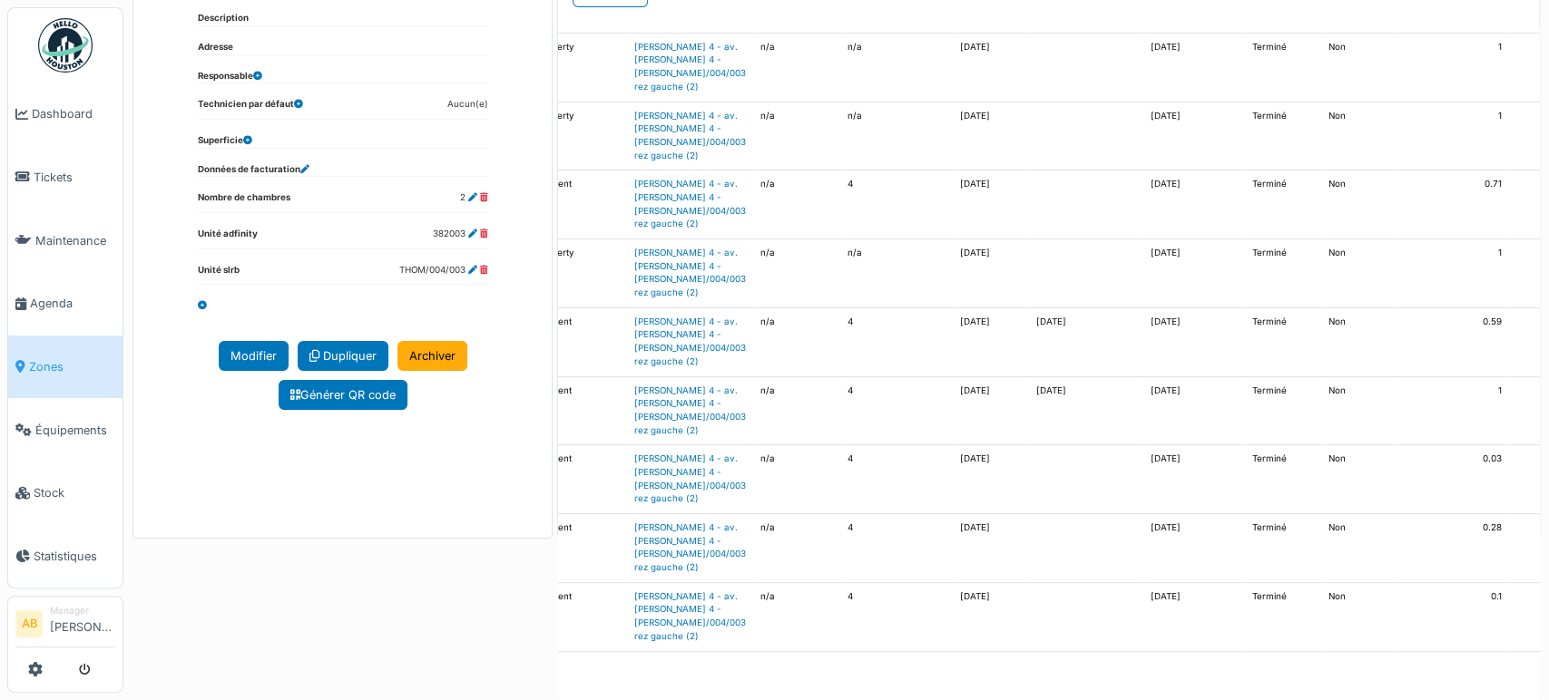
scroll to position [178, 0]
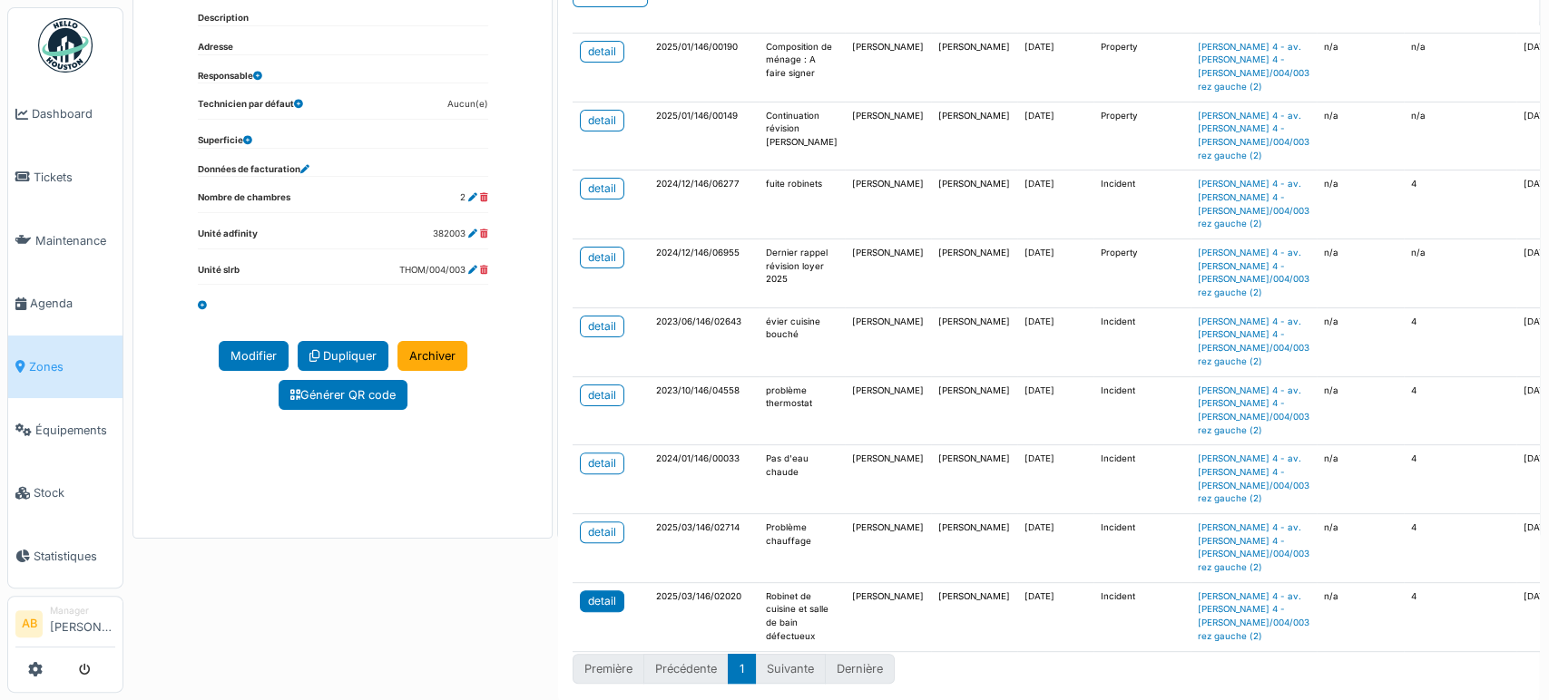
click at [608, 593] on div "detail" at bounding box center [602, 601] width 28 height 16
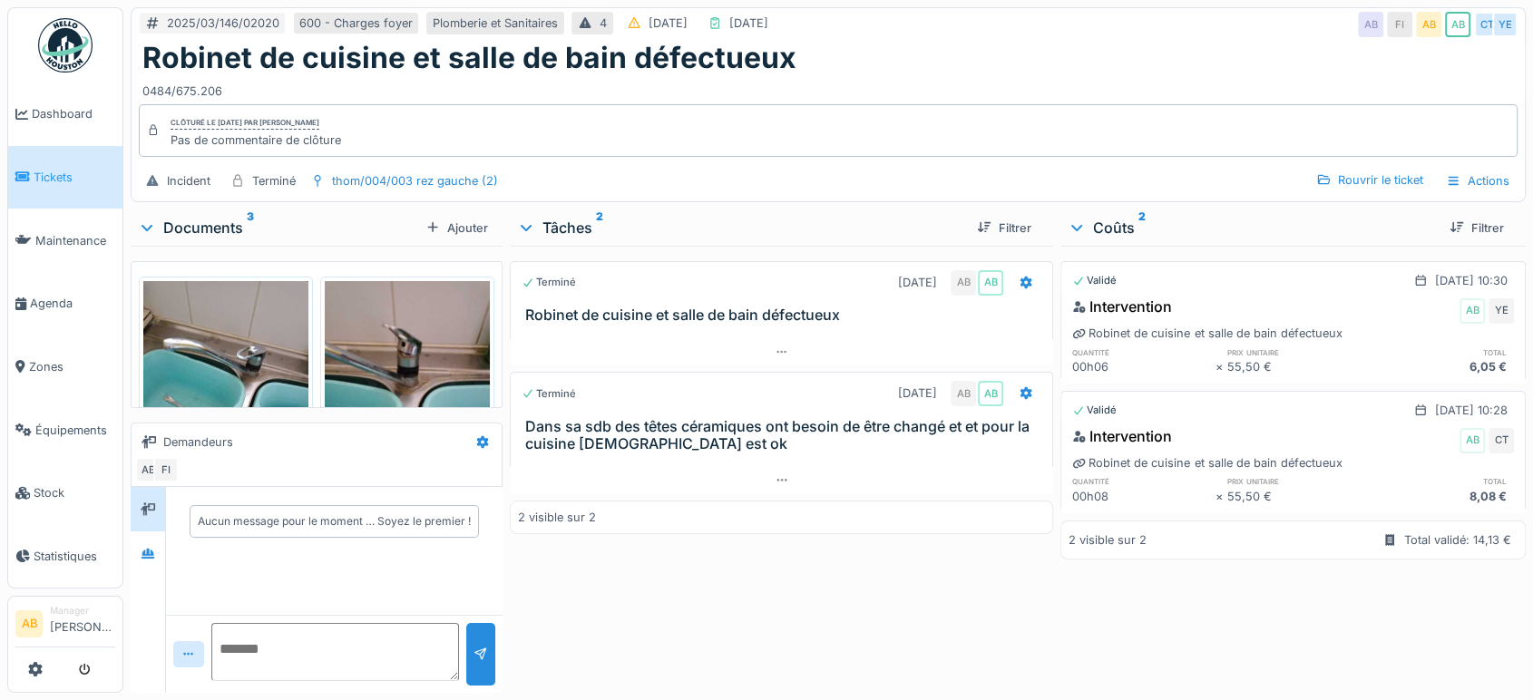
click at [206, 235] on div "Documents 3" at bounding box center [278, 228] width 280 height 22
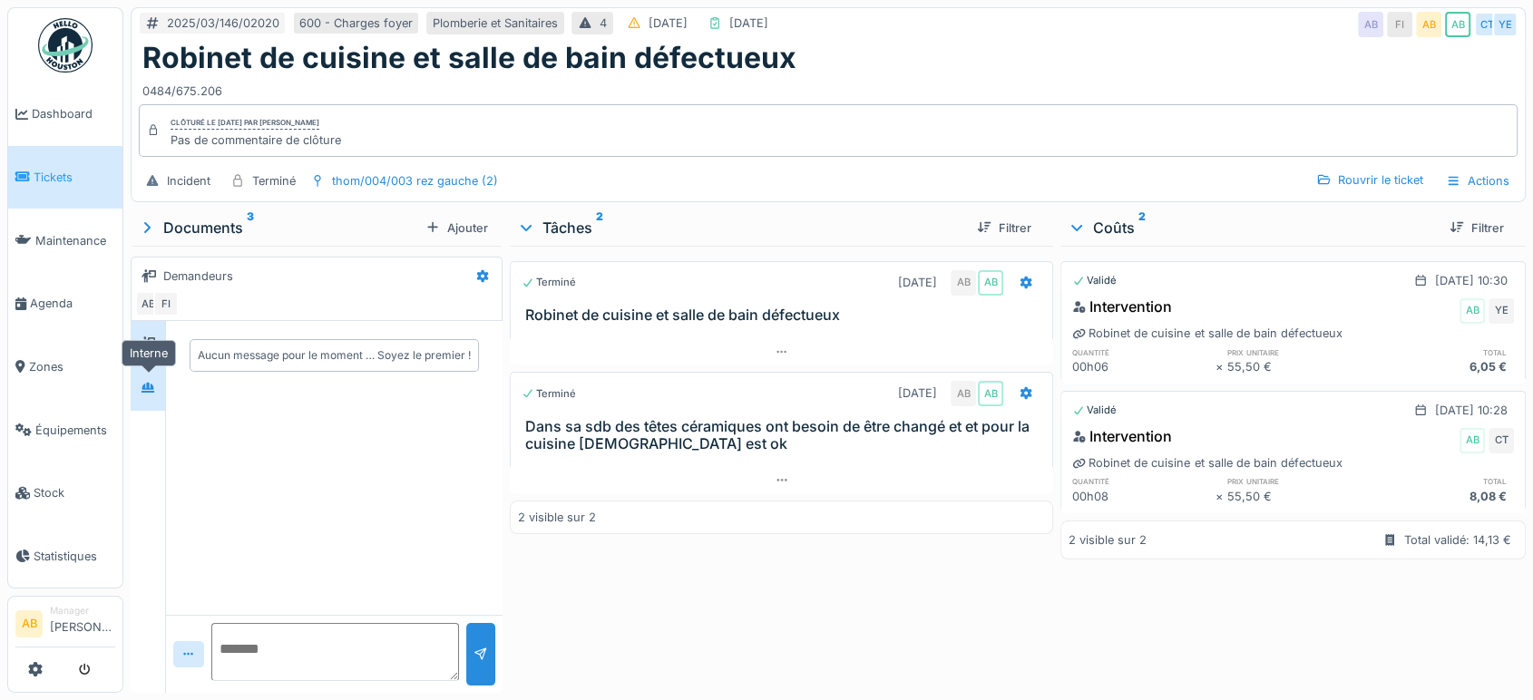
click at [145, 385] on icon at bounding box center [148, 388] width 13 height 10
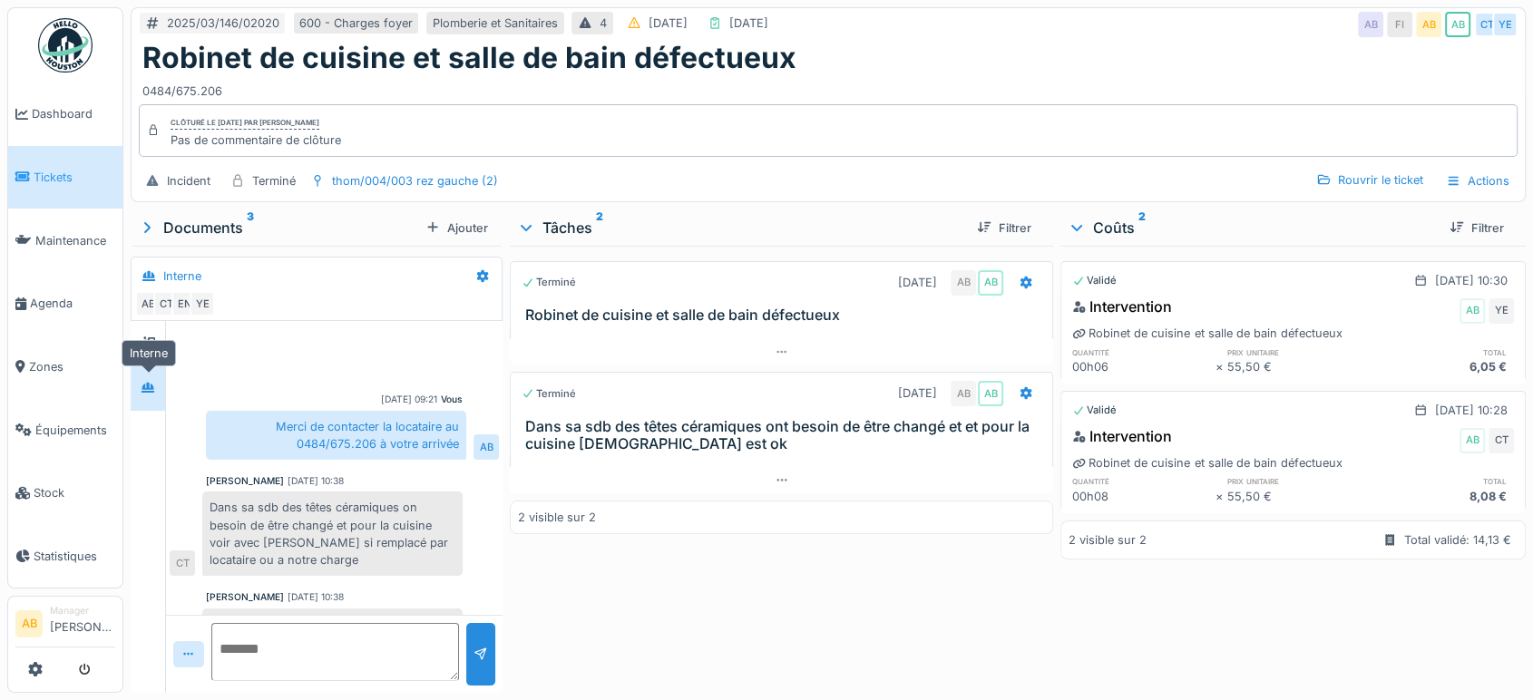
scroll to position [305, 0]
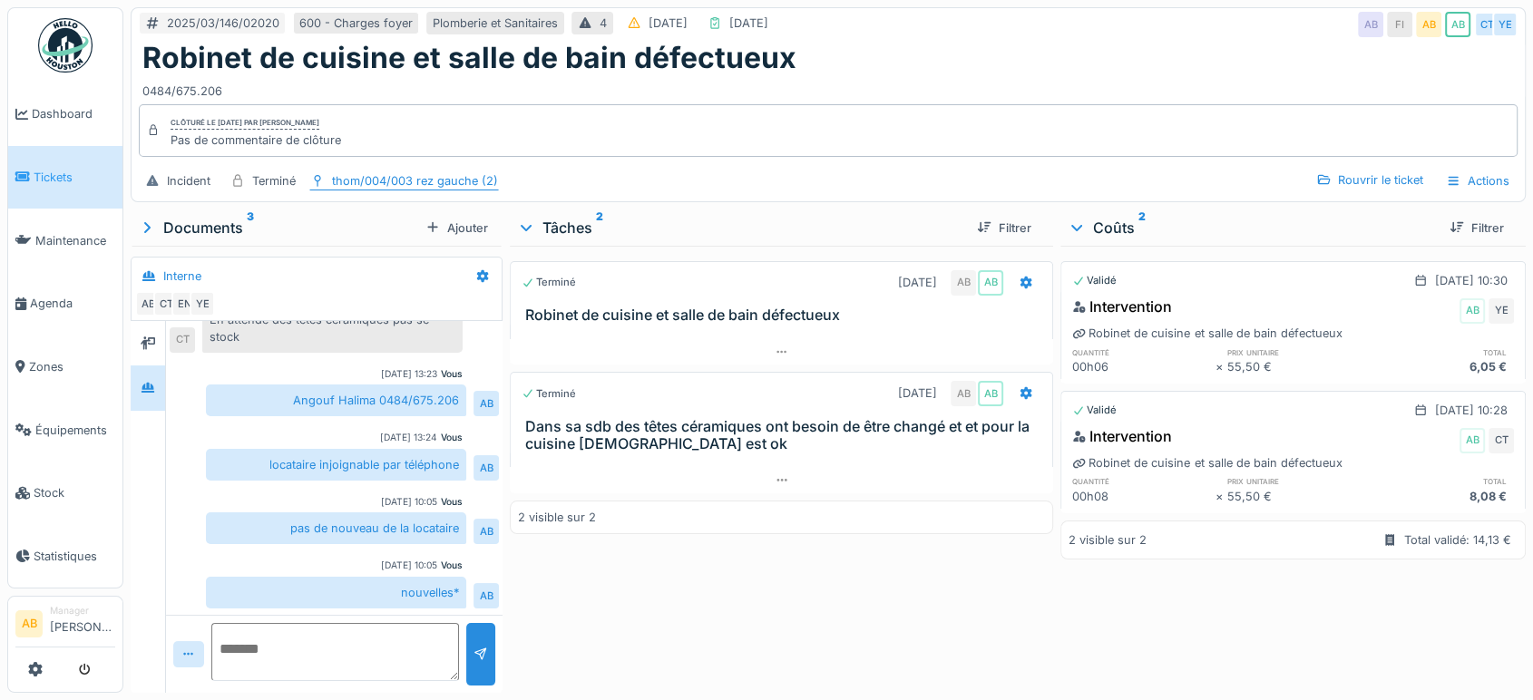
click at [445, 177] on div "thom/004/003 rez gauche (2)" at bounding box center [415, 180] width 166 height 17
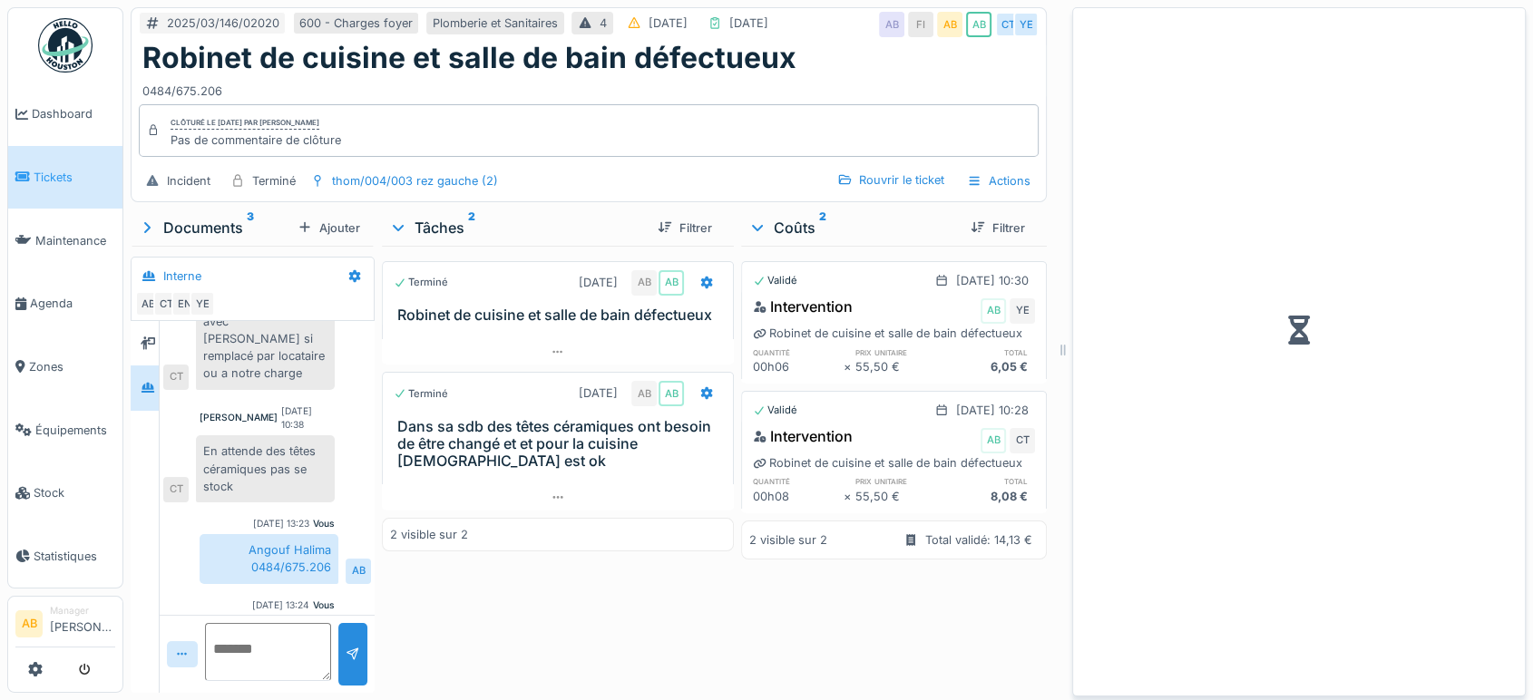
scroll to position [437, 0]
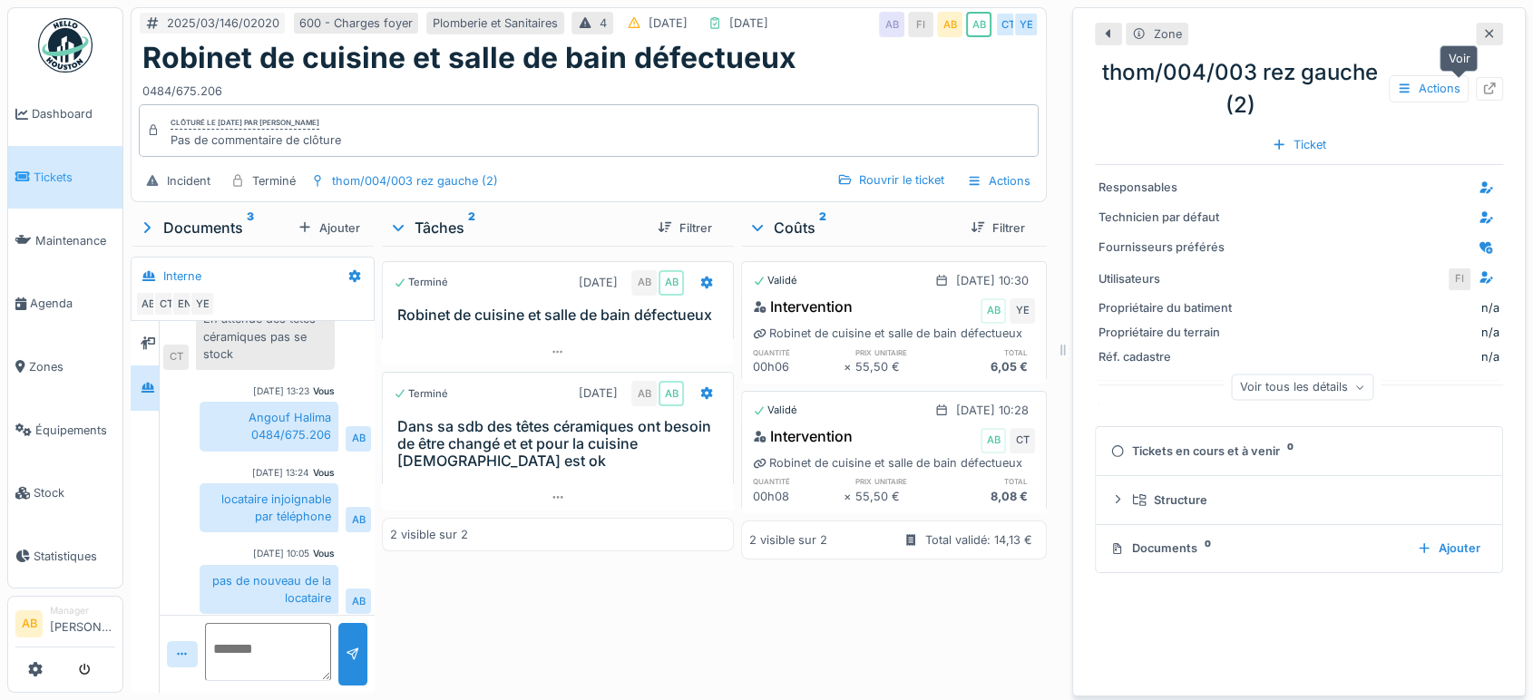
click at [1482, 94] on div at bounding box center [1489, 88] width 15 height 17
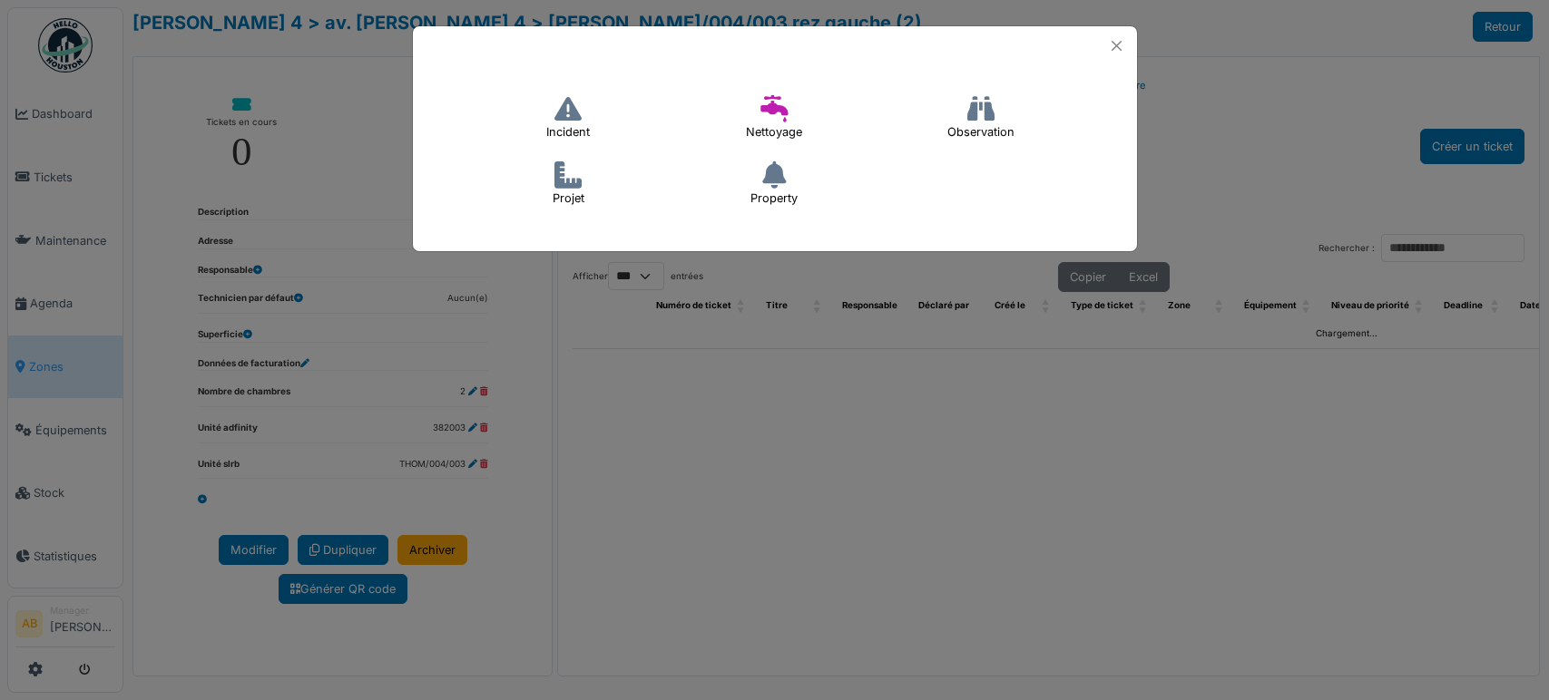
select select "***"
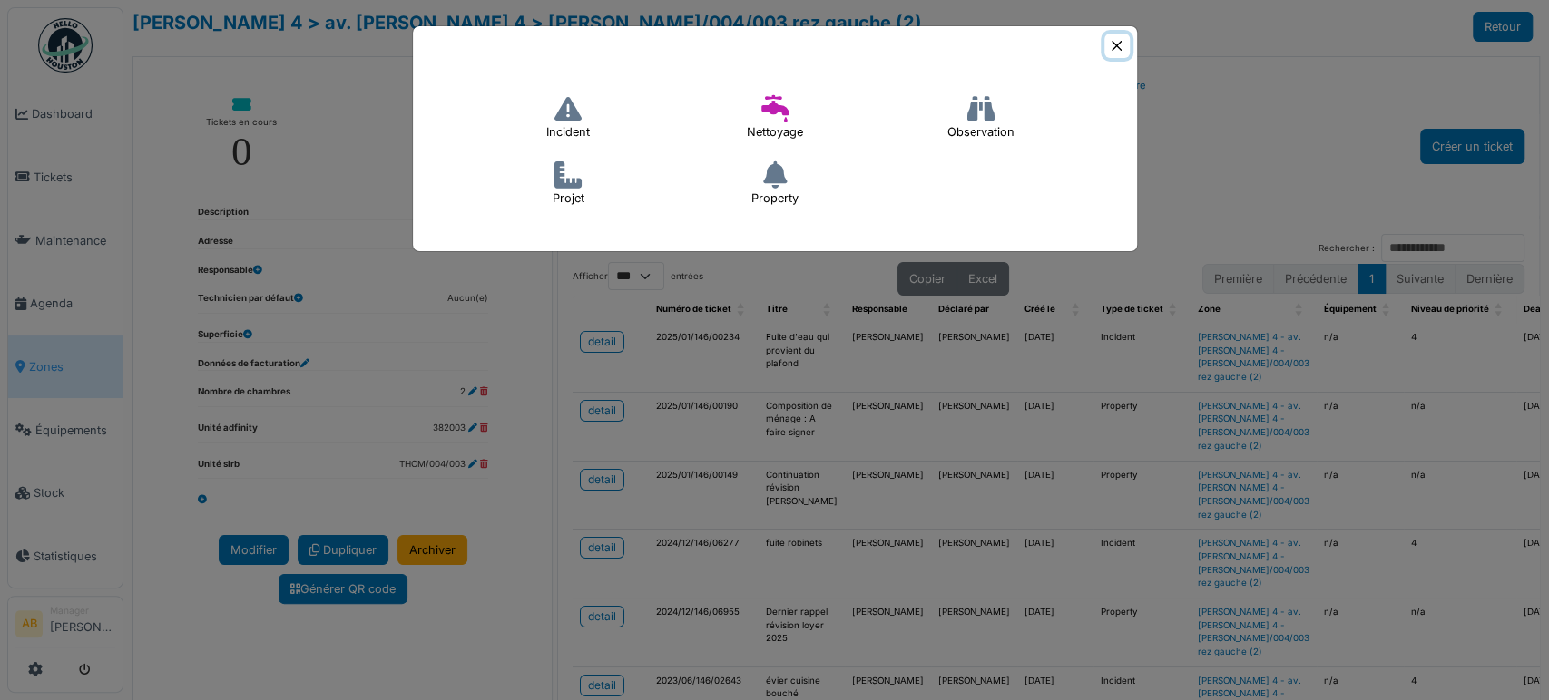
click at [1116, 45] on button "Close" at bounding box center [1116, 46] width 24 height 24
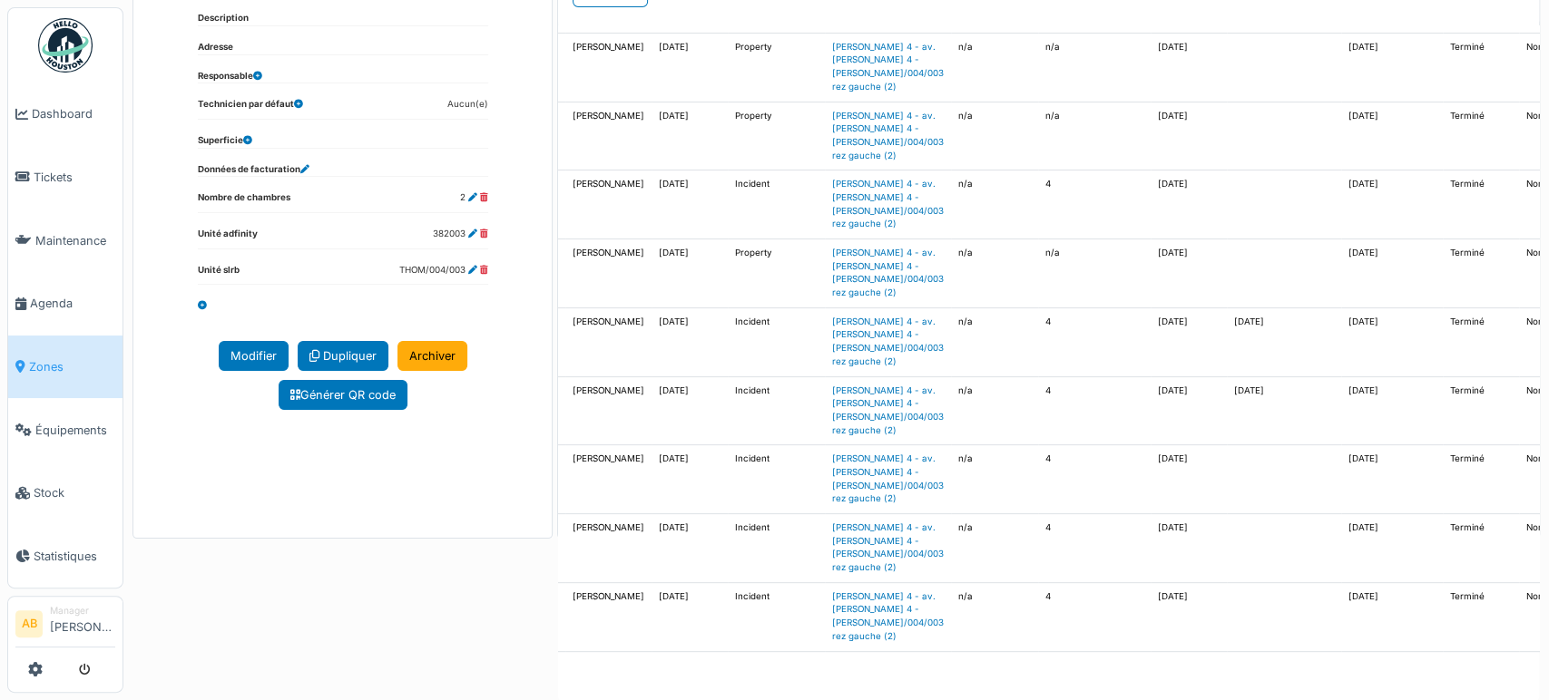
scroll to position [178, 0]
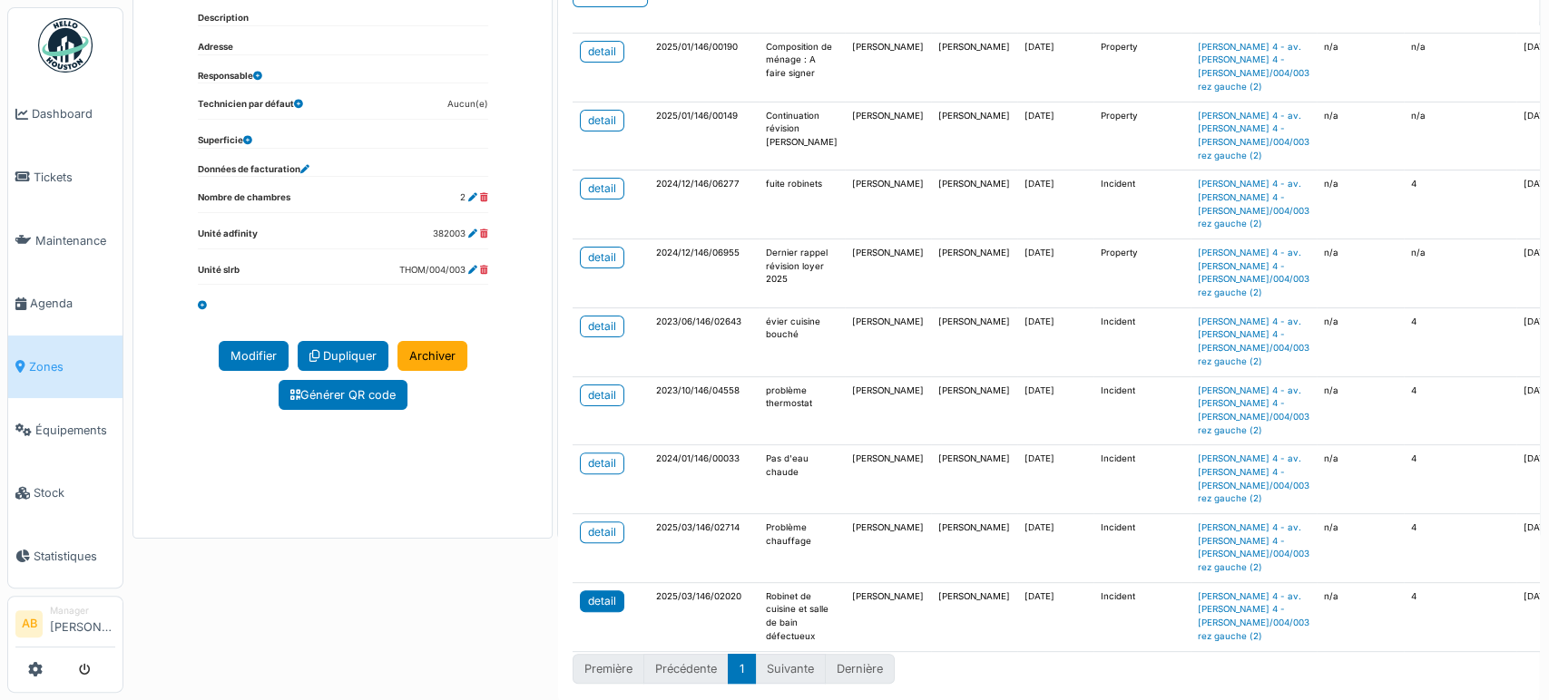
click at [610, 593] on div "detail" at bounding box center [602, 601] width 28 height 16
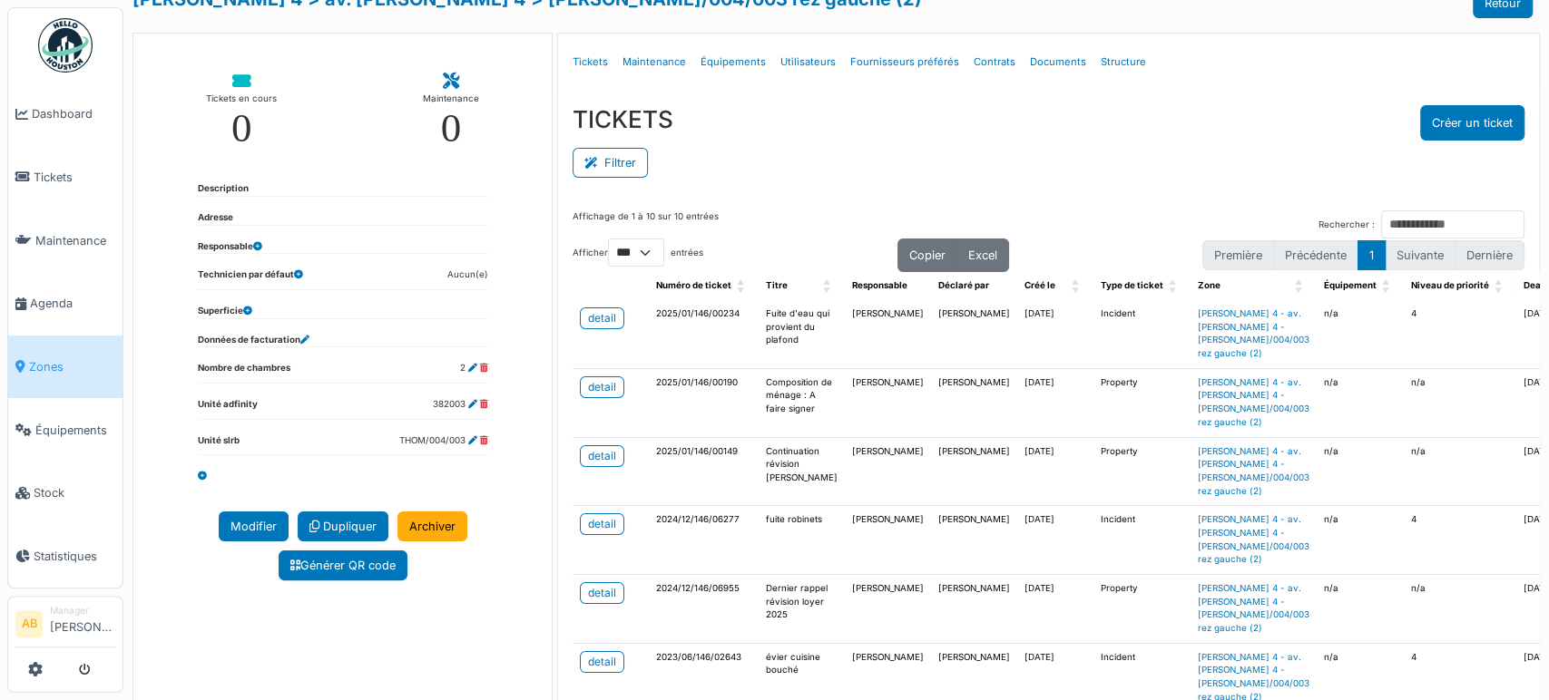
scroll to position [0, 0]
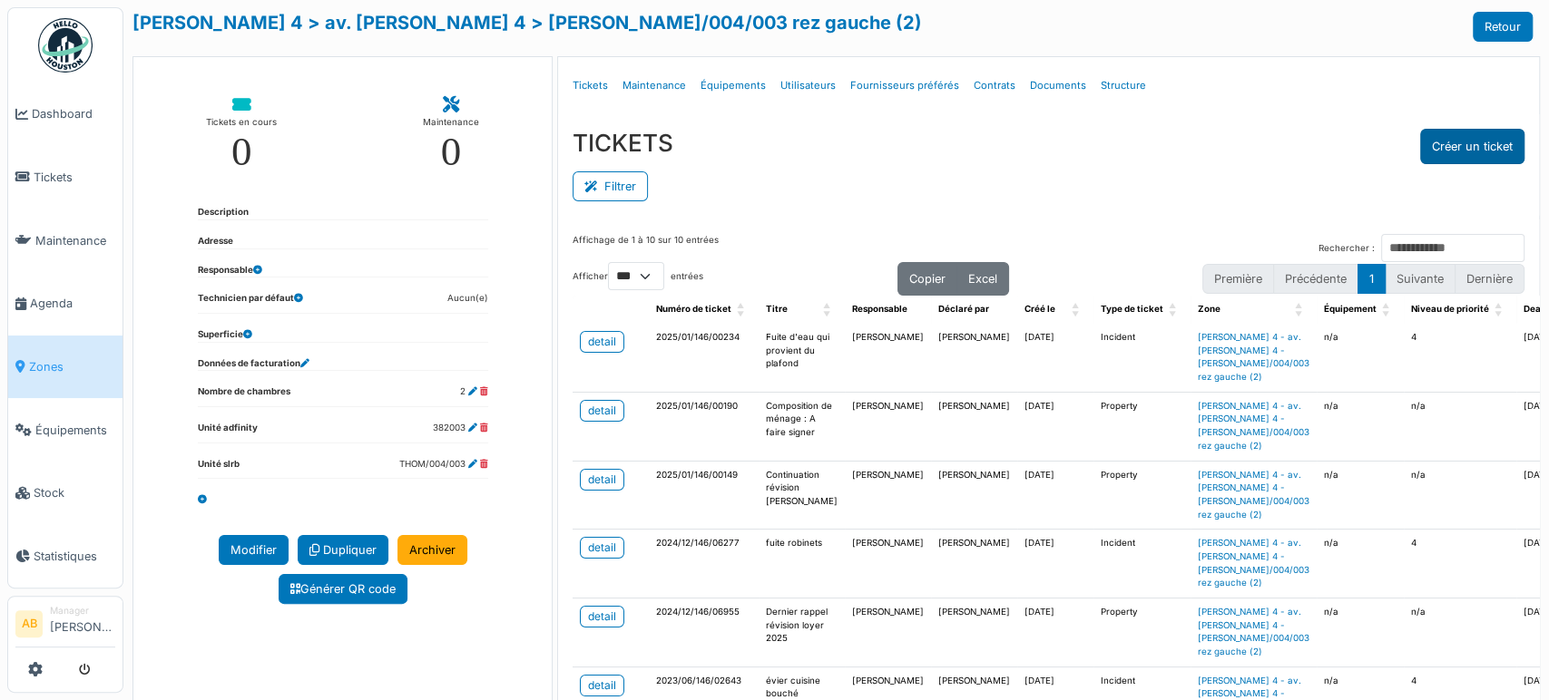
click at [1496, 143] on button "Créer un ticket" at bounding box center [1472, 146] width 104 height 35
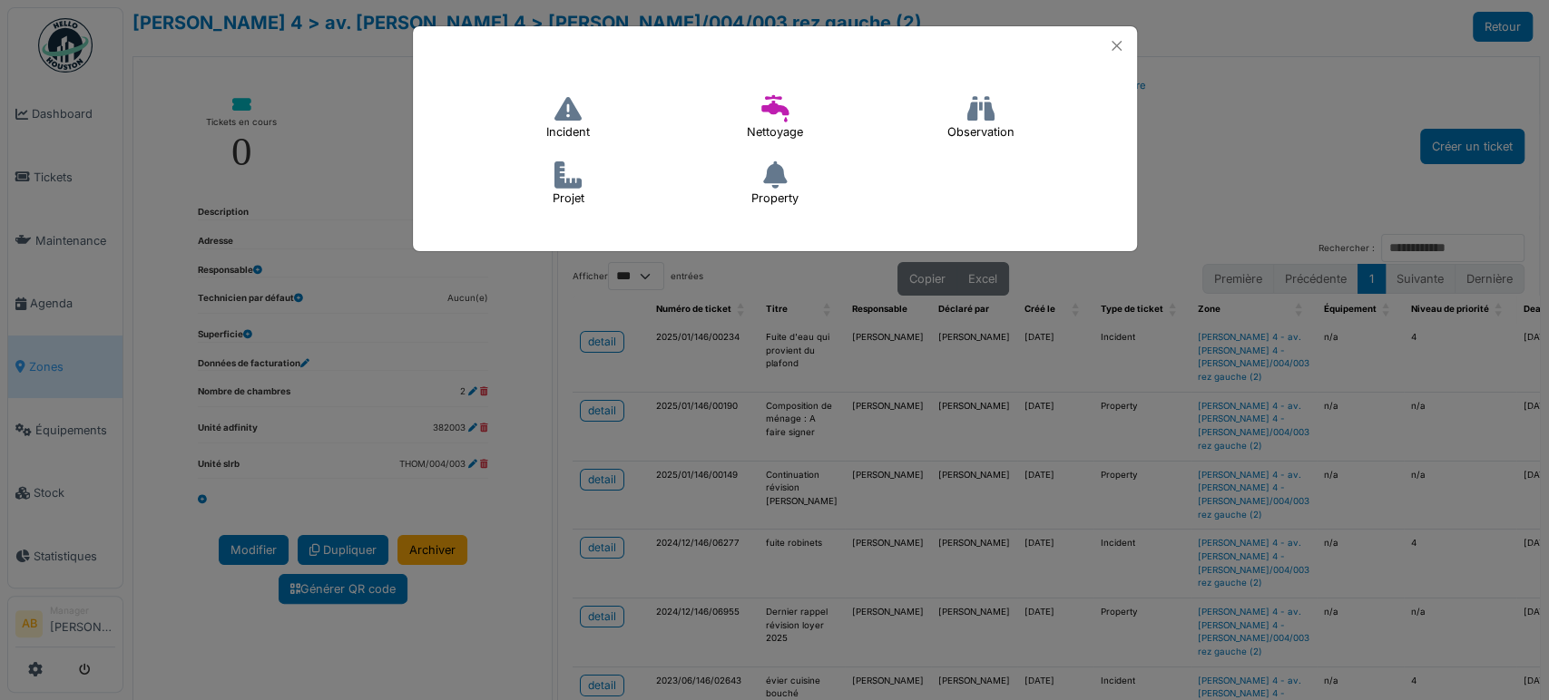
click at [584, 121] on h4 "Incident" at bounding box center [567, 118] width 67 height 58
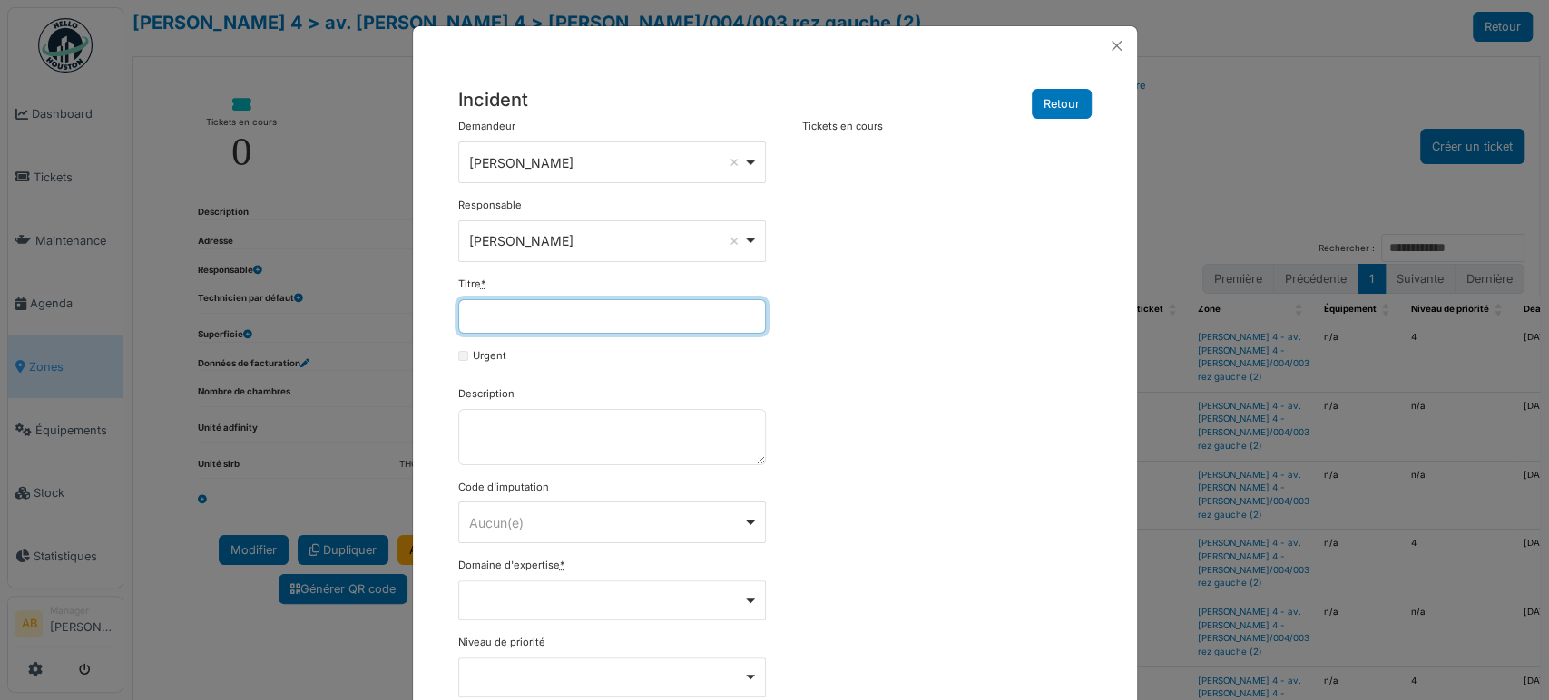
click at [618, 324] on input "Titre *" at bounding box center [612, 316] width 308 height 34
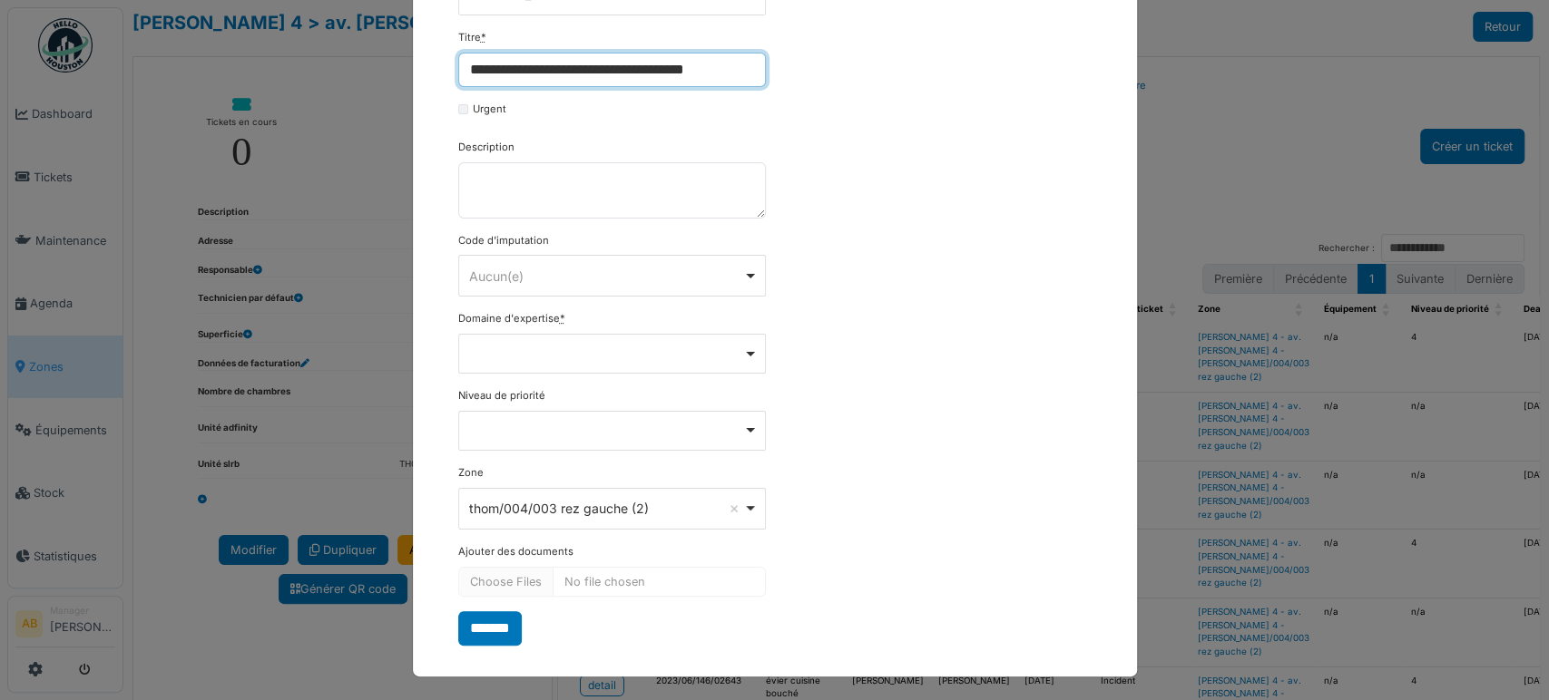
type input "**********"
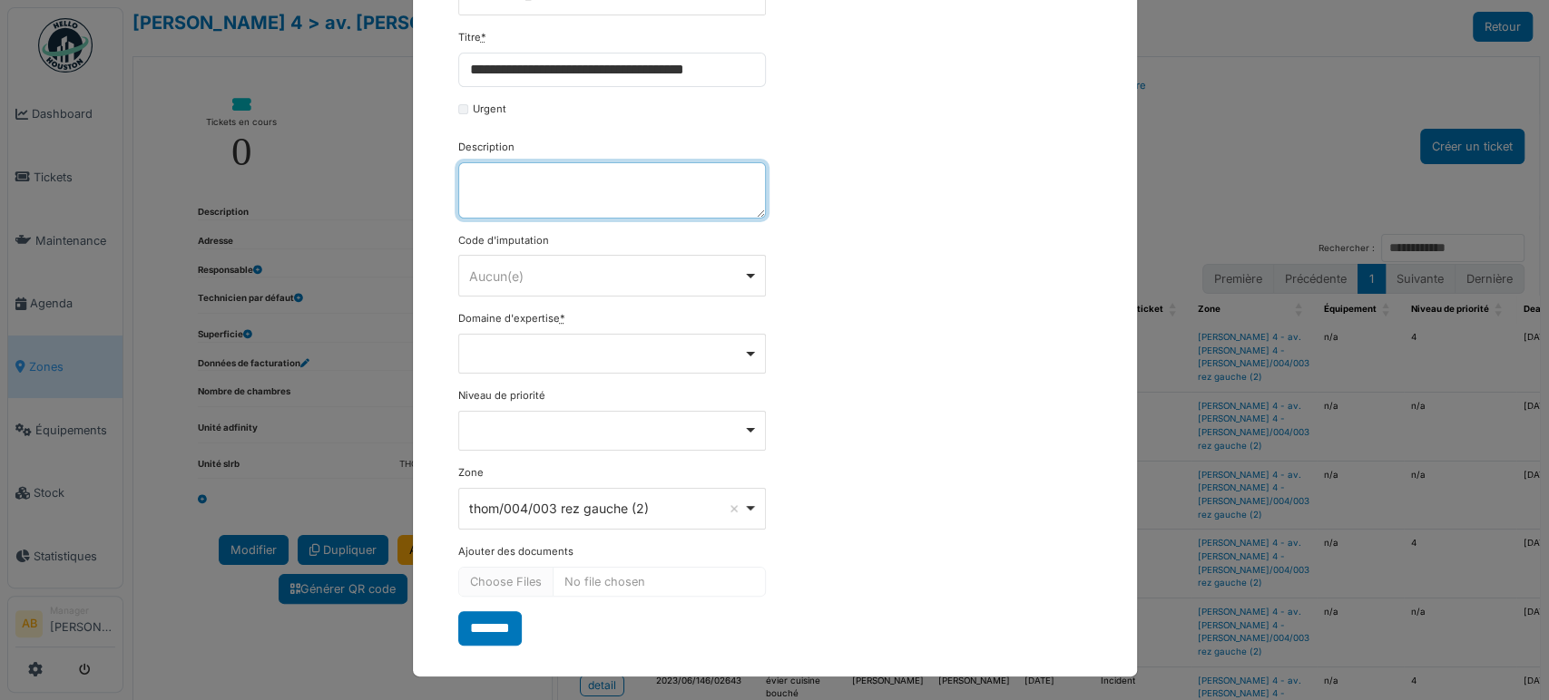
click at [539, 172] on textarea "Description" at bounding box center [612, 190] width 308 height 56
click at [561, 289] on div "******** Aucun(e) Remove item" at bounding box center [612, 276] width 308 height 42
drag, startPoint x: 528, startPoint y: 345, endPoint x: 539, endPoint y: 399, distance: 55.5
click at [527, 345] on div "Remove item" at bounding box center [612, 354] width 308 height 40
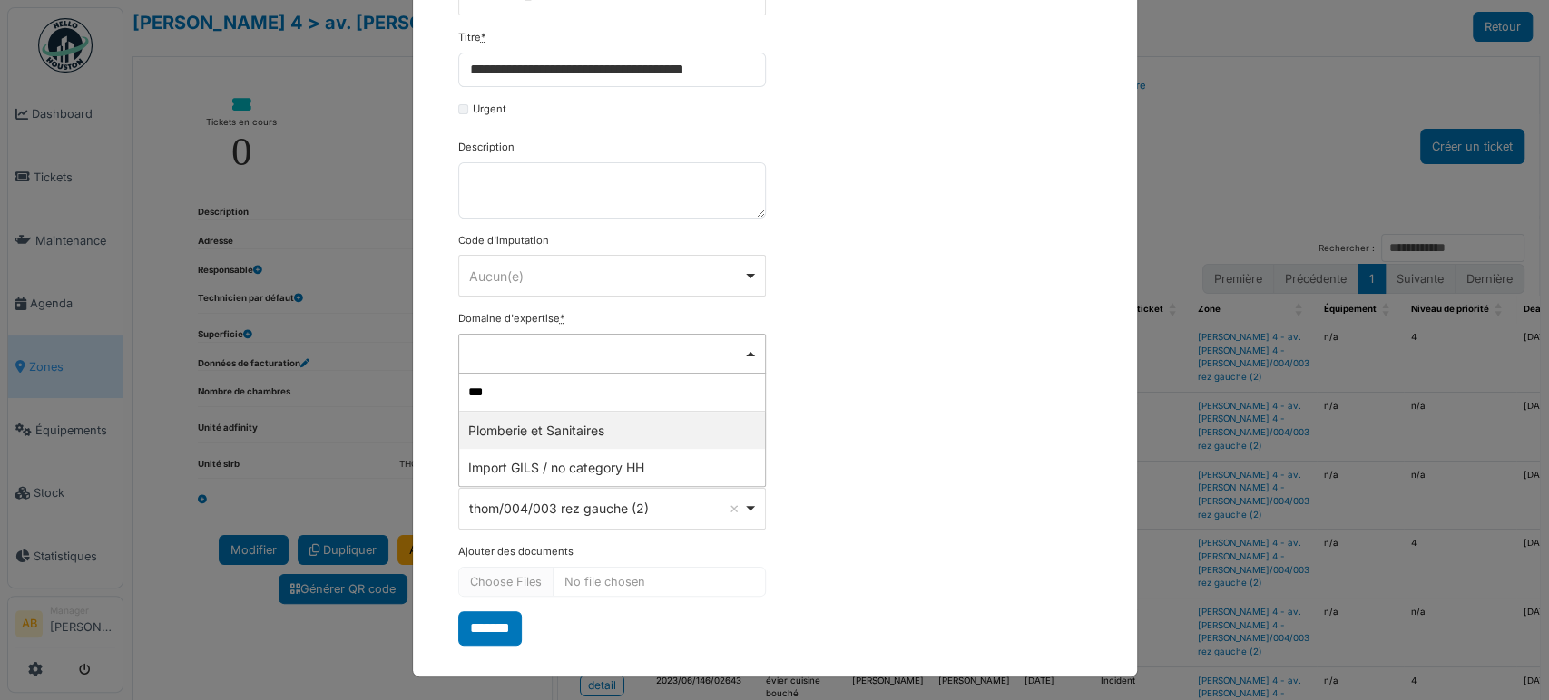
type input "****"
select select "***"
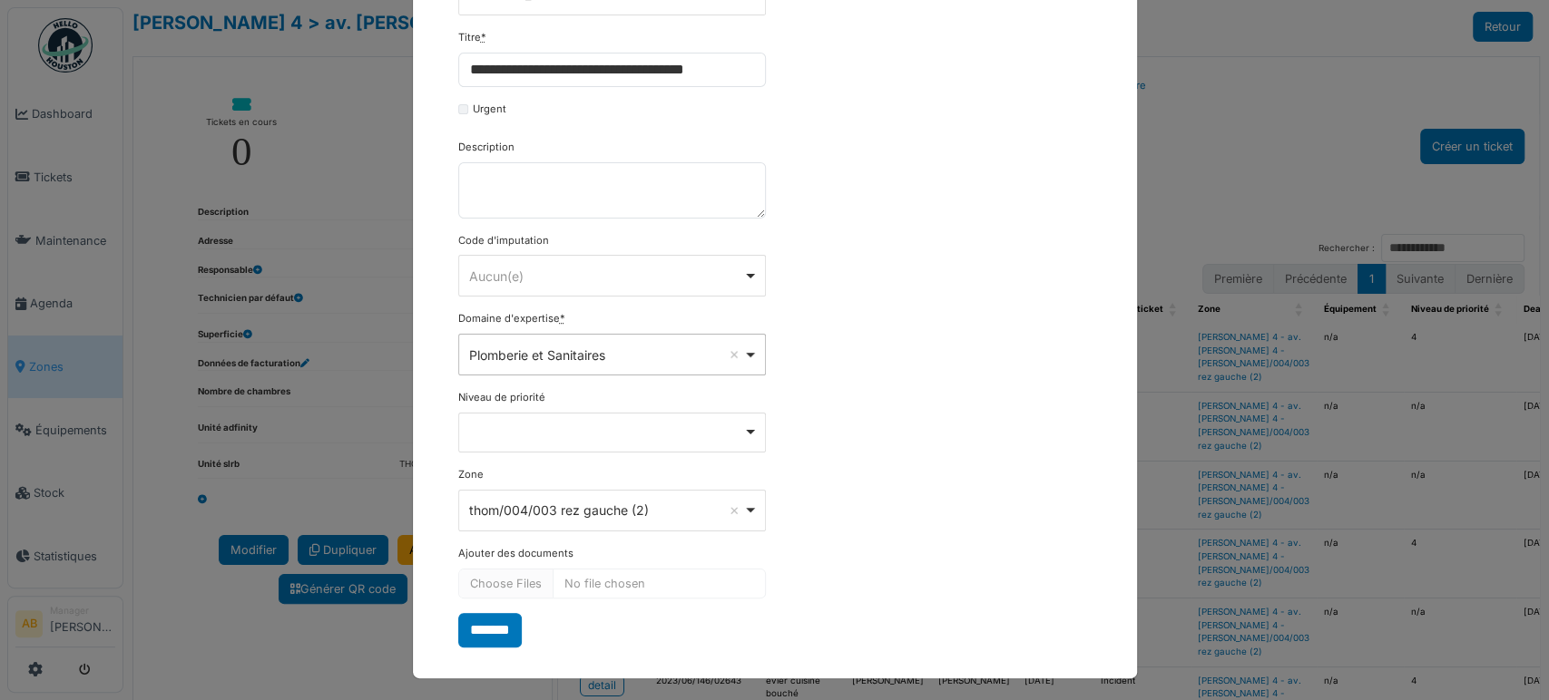
click at [542, 415] on div "Remove item" at bounding box center [612, 433] width 308 height 40
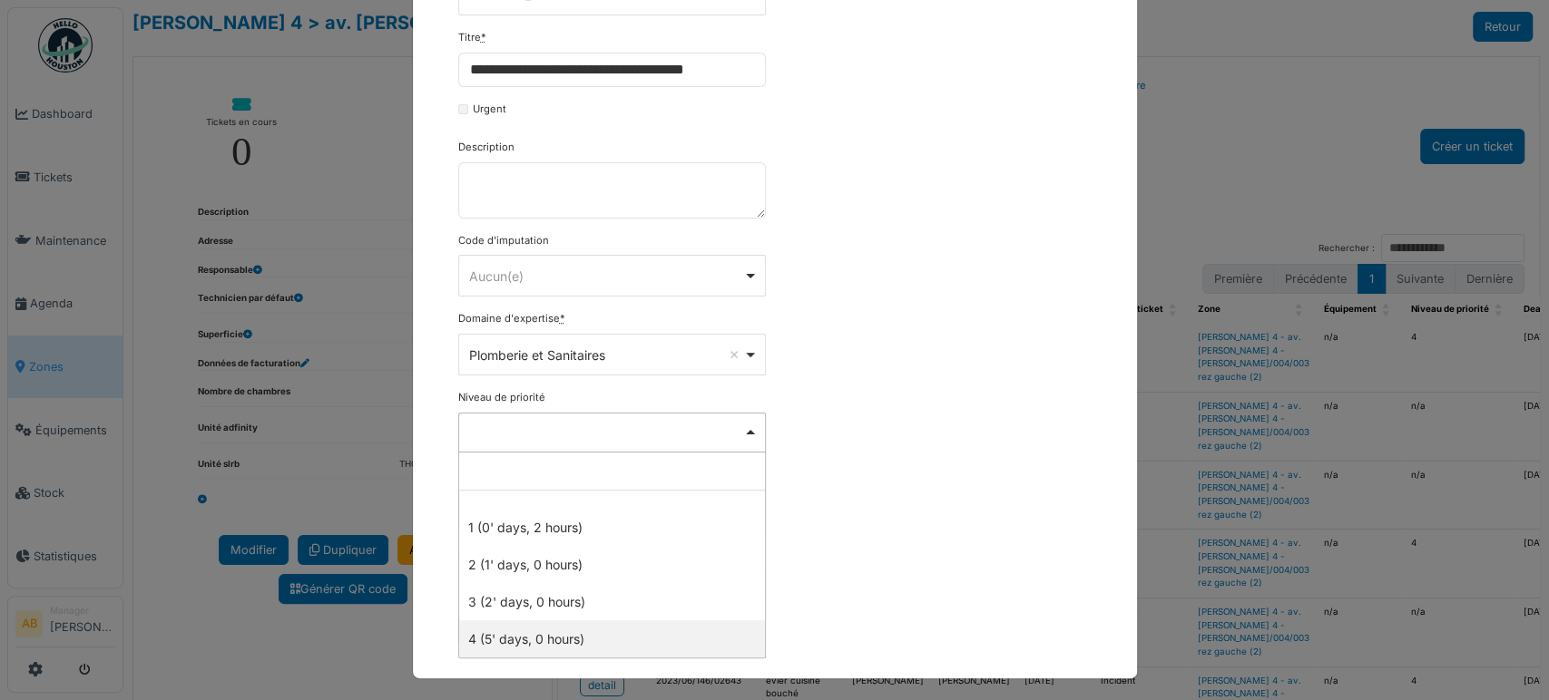
select select "***"
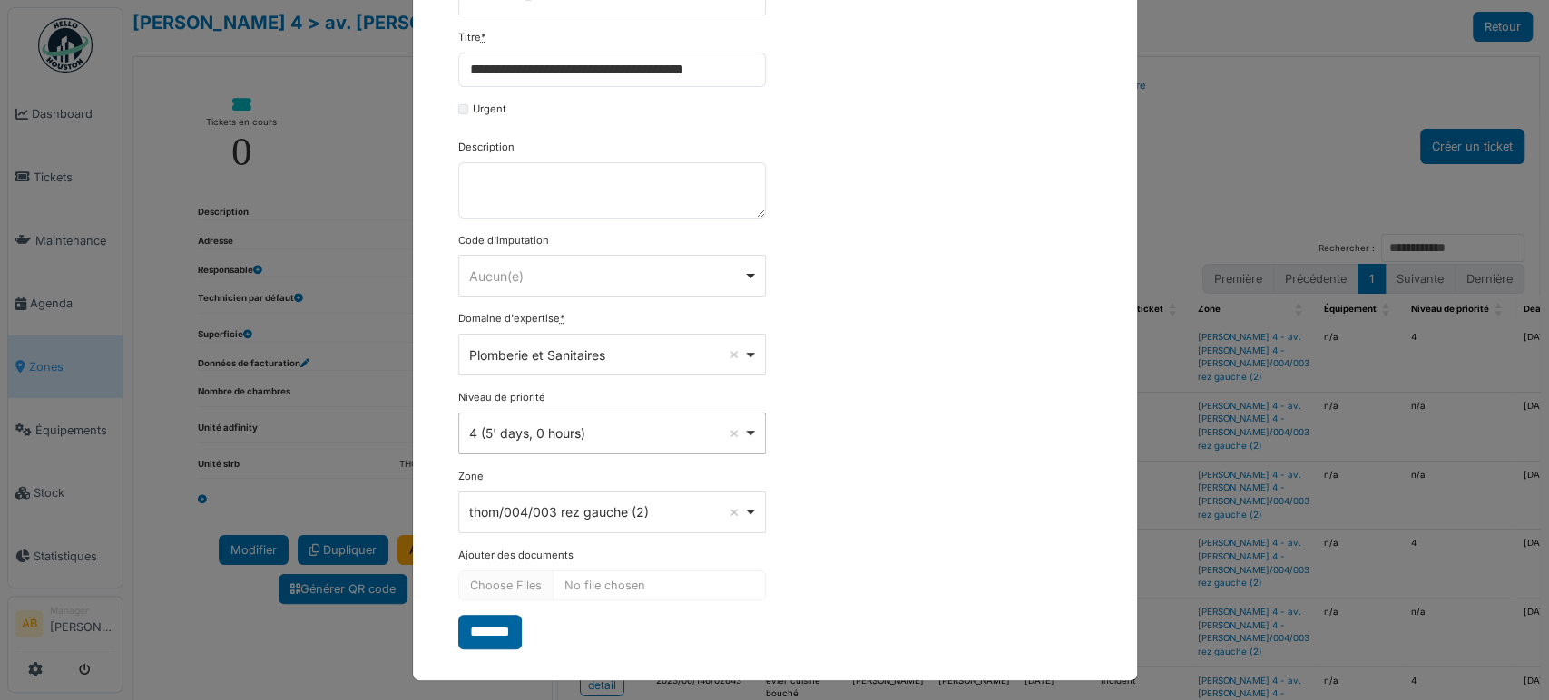
click at [490, 620] on input "*******" at bounding box center [490, 632] width 64 height 34
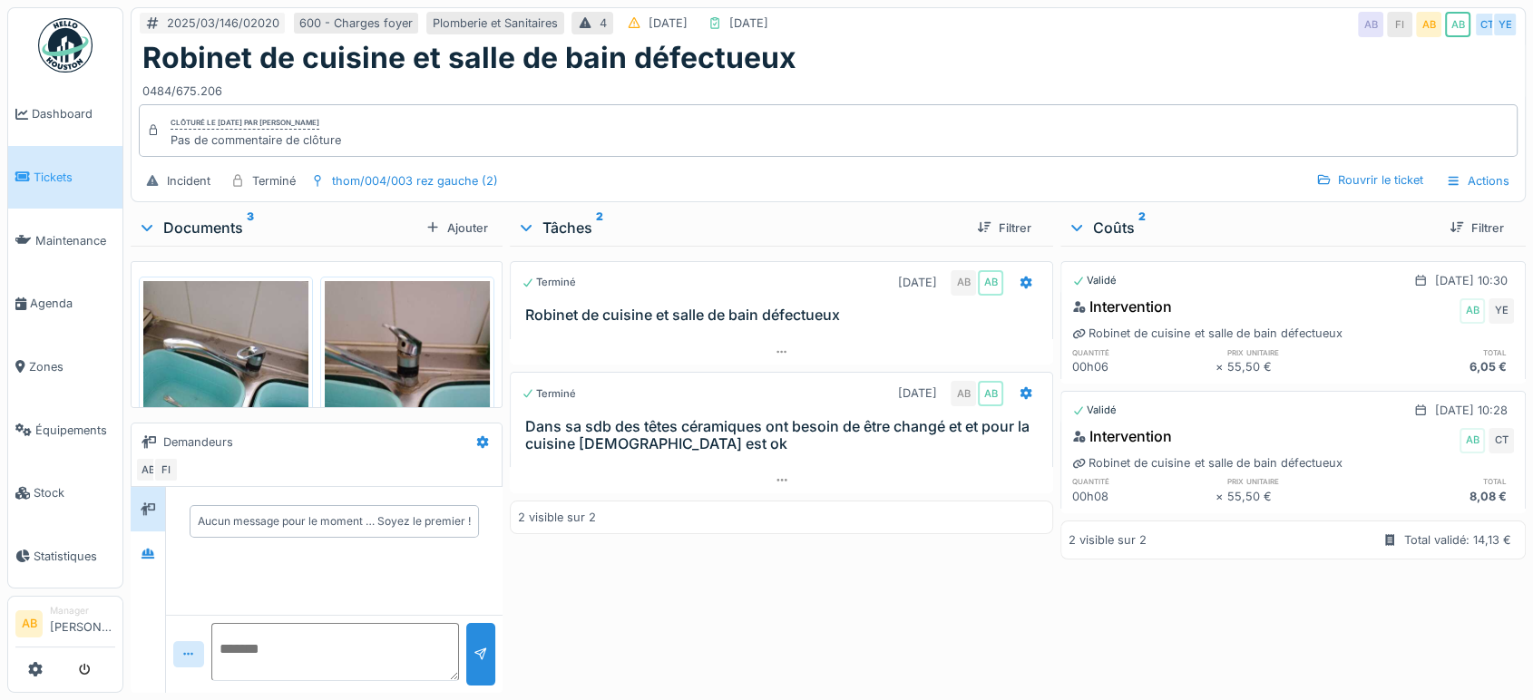
click at [196, 227] on div "Documents 3" at bounding box center [278, 228] width 280 height 22
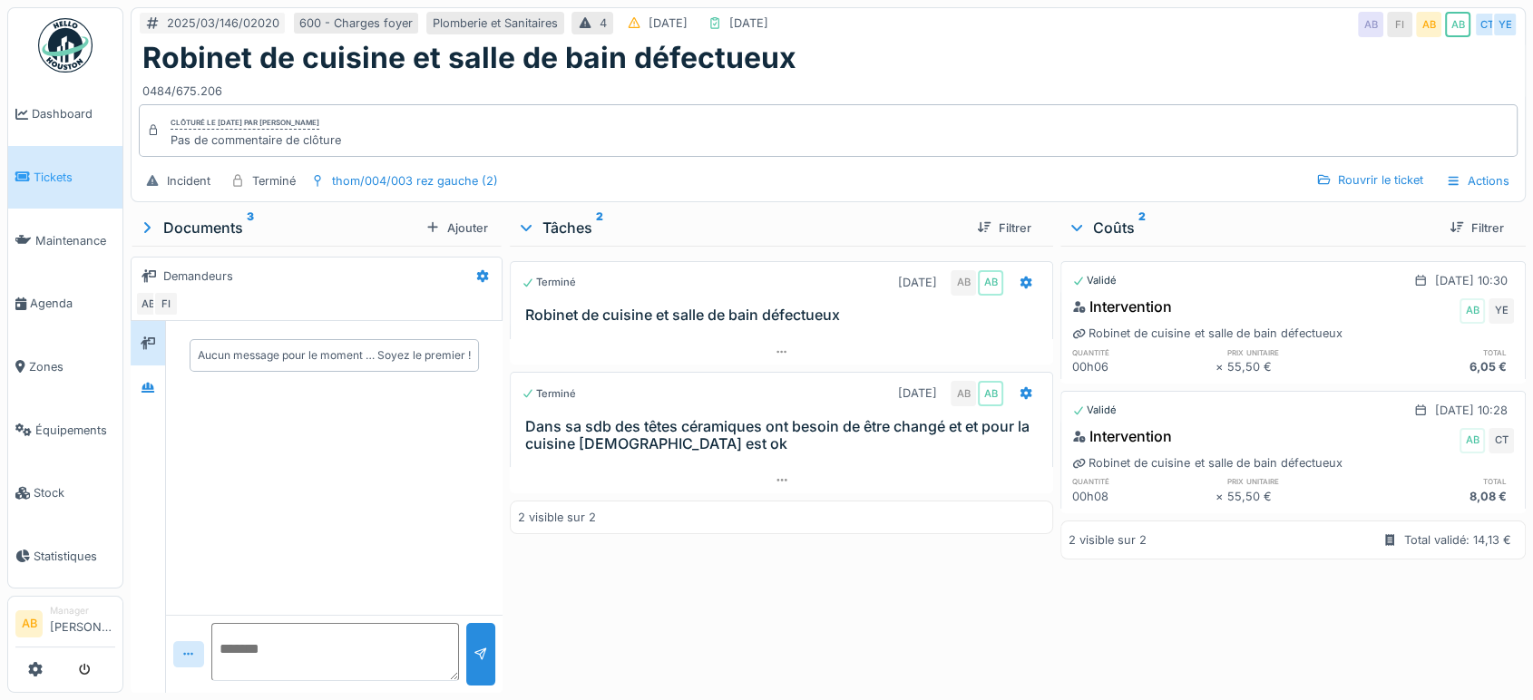
click at [166, 379] on div "Aucun message pour le moment … Soyez le premier !" at bounding box center [334, 355] width 337 height 68
click at [160, 386] on div at bounding box center [147, 387] width 27 height 23
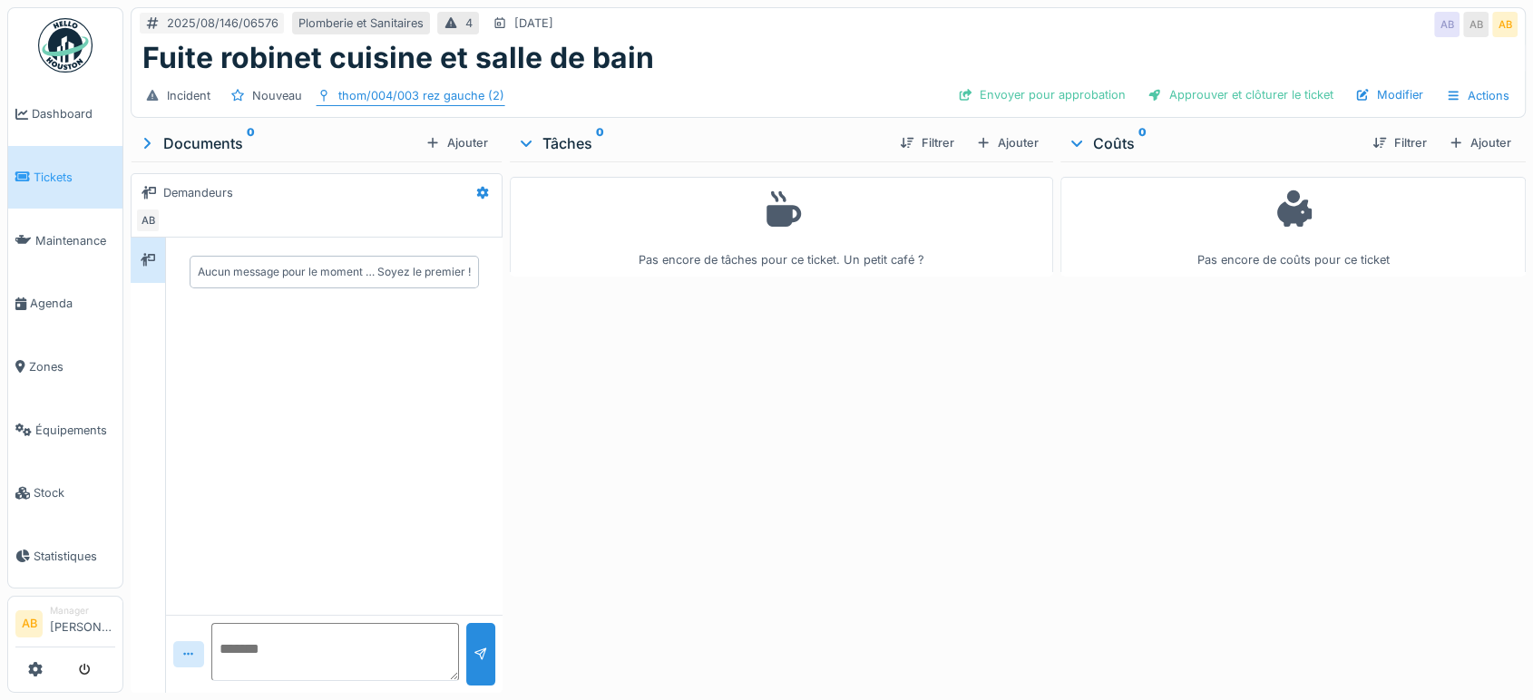
click at [474, 98] on div "thom/004/003 rez gauche (2)" at bounding box center [421, 95] width 166 height 17
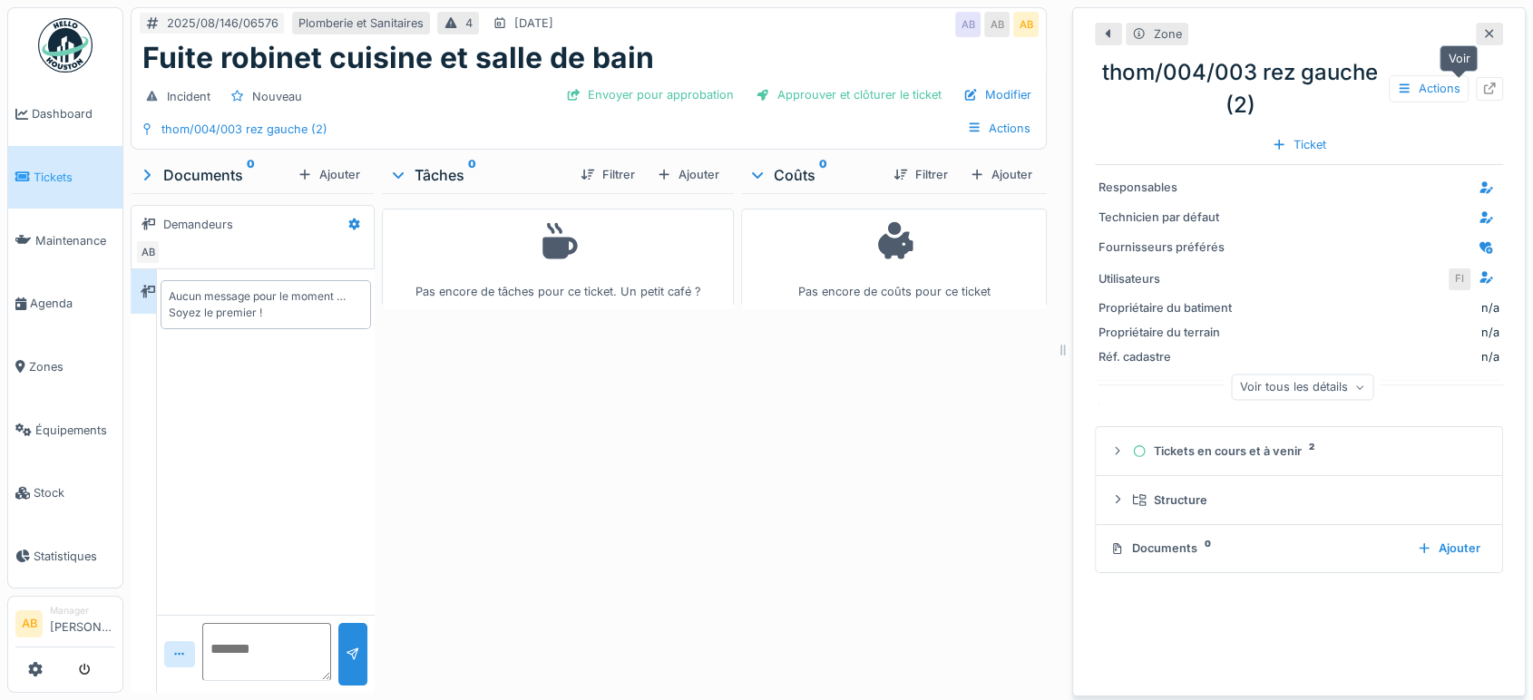
click at [1476, 78] on div at bounding box center [1489, 88] width 27 height 23
click at [230, 658] on textarea at bounding box center [266, 652] width 129 height 58
type textarea "**********"
click at [1473, 37] on div "Zone thom/004/003 rez gauche (2) Actions Ticket Responsables Technicien par déf…" at bounding box center [1299, 351] width 454 height 689
click at [1482, 37] on icon at bounding box center [1489, 34] width 15 height 12
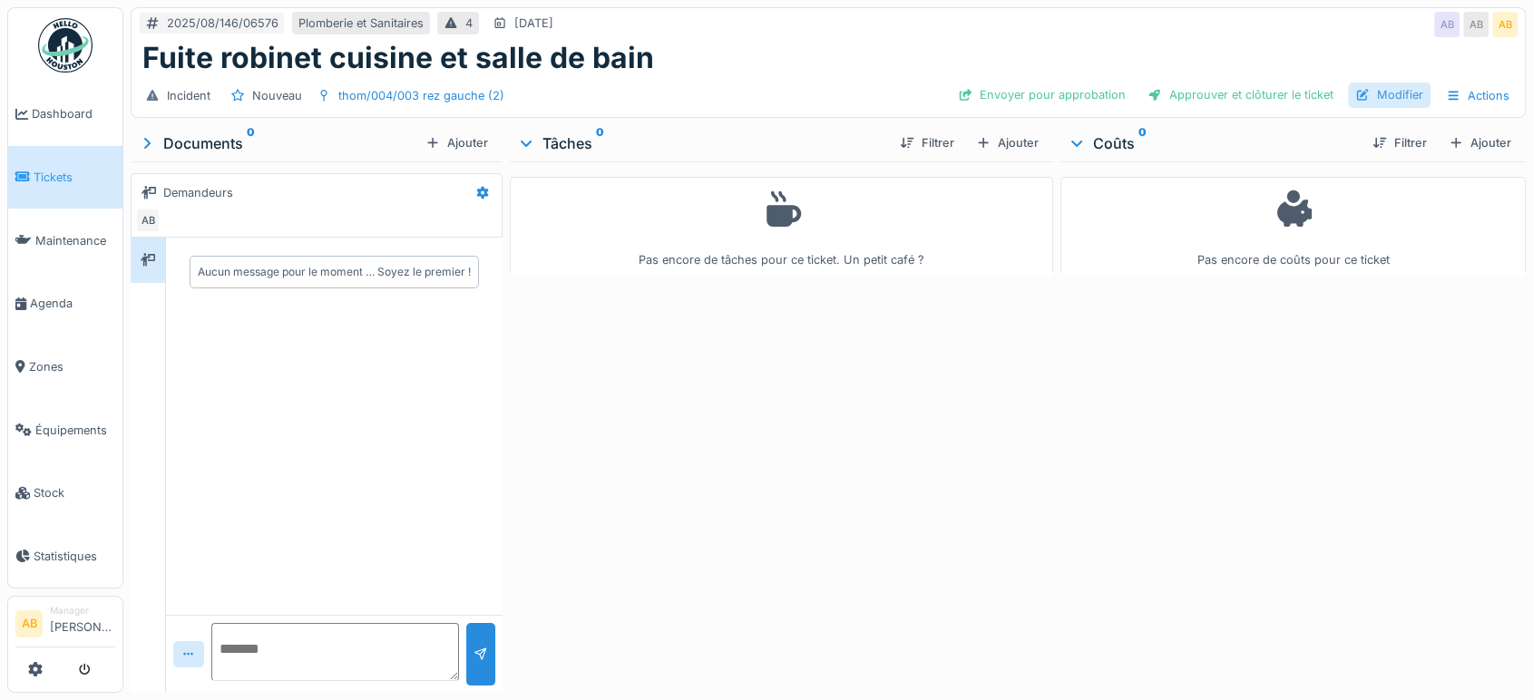
click at [1386, 84] on div "Modifier" at bounding box center [1389, 95] width 83 height 24
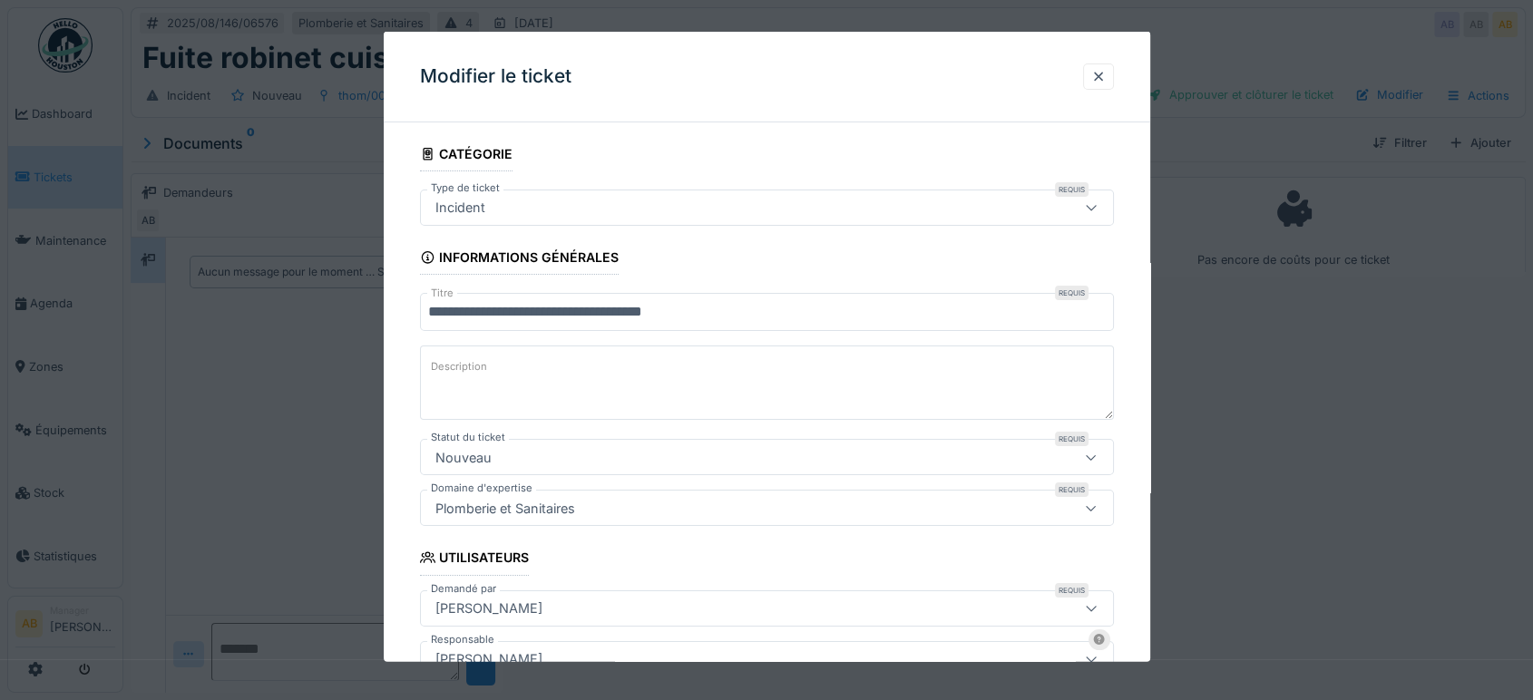
click at [687, 358] on textarea "Description" at bounding box center [767, 383] width 694 height 74
paste textarea "**********"
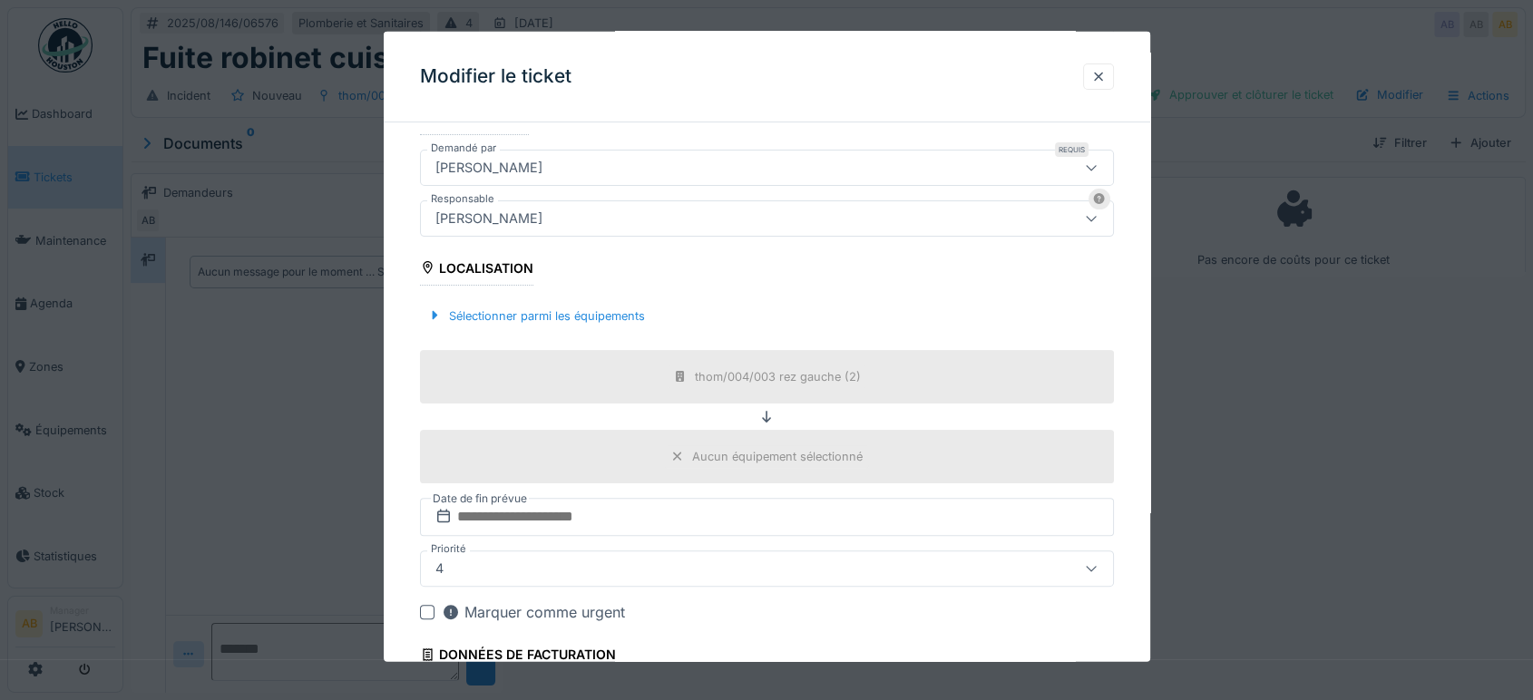
scroll to position [606, 0]
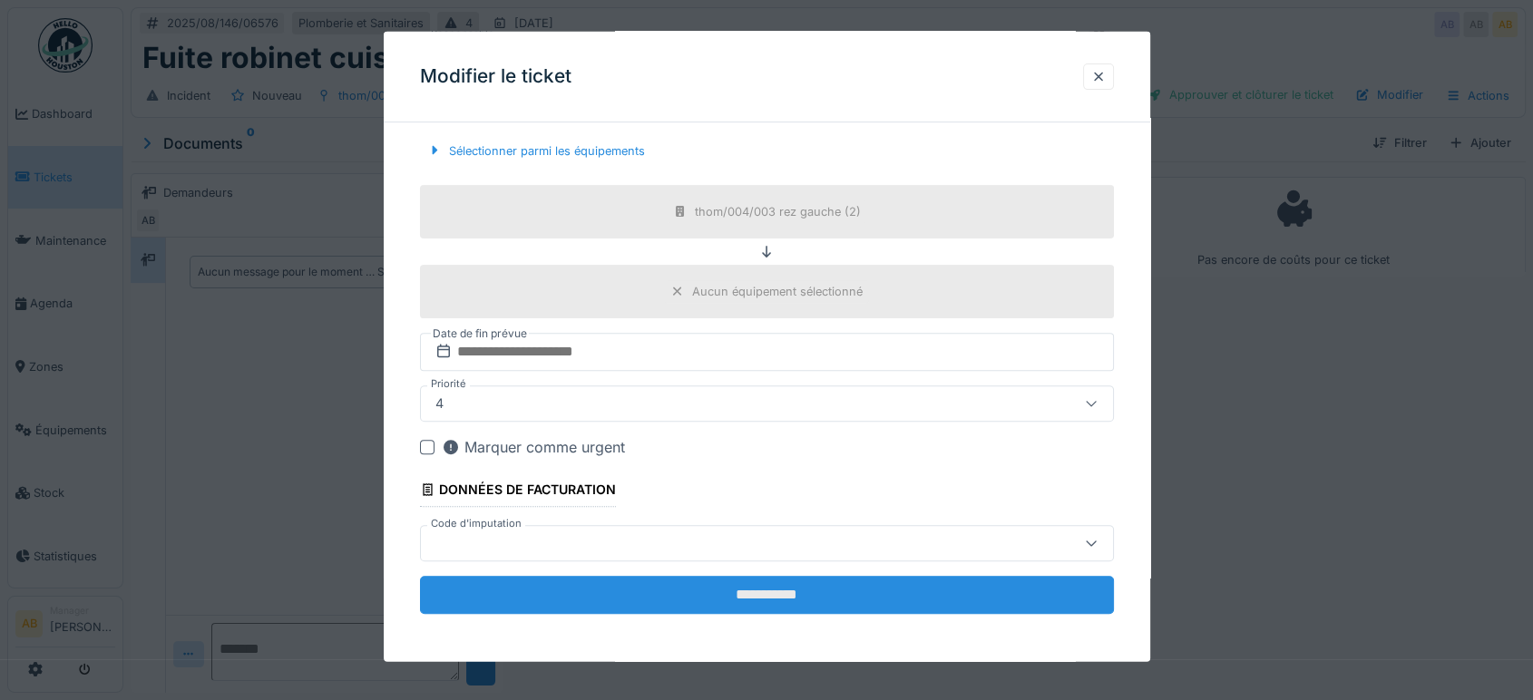
type textarea "**********"
click at [787, 580] on input "**********" at bounding box center [767, 595] width 694 height 38
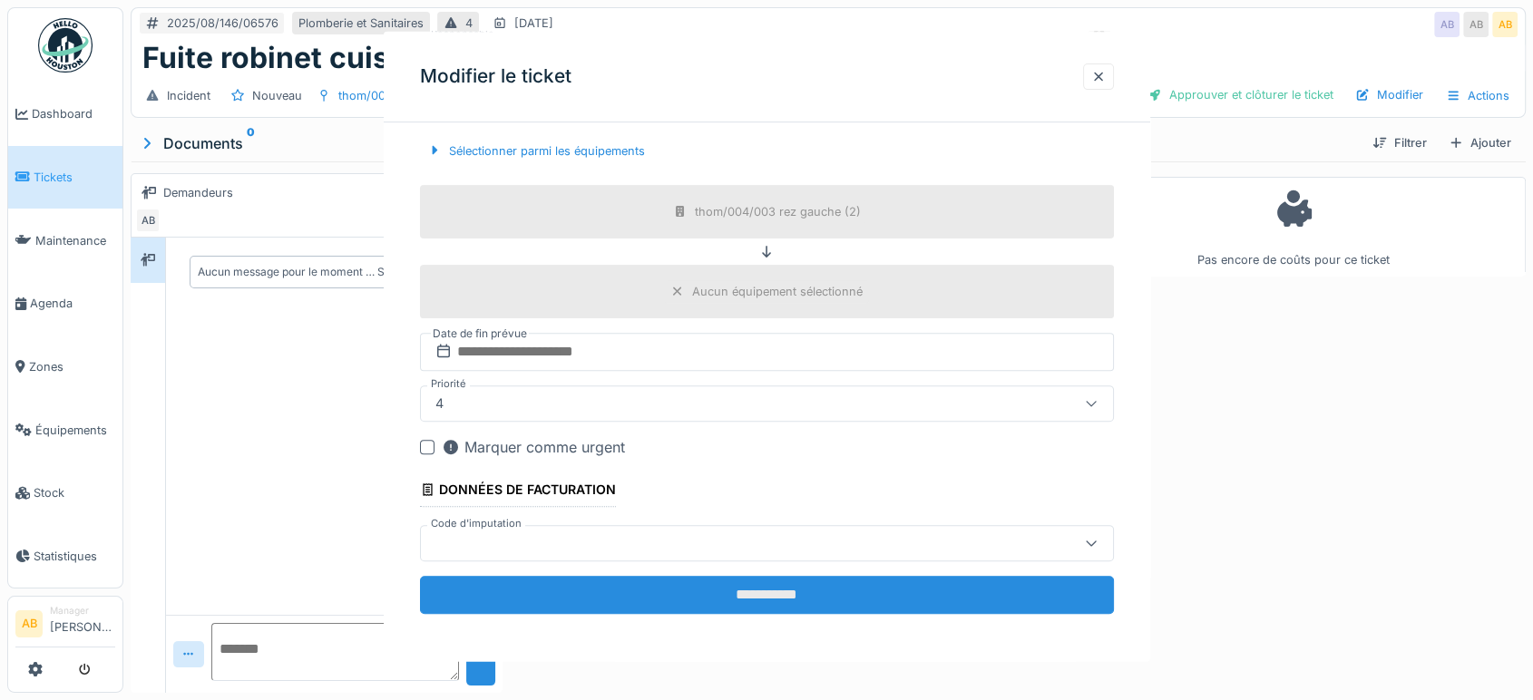
scroll to position [0, 0]
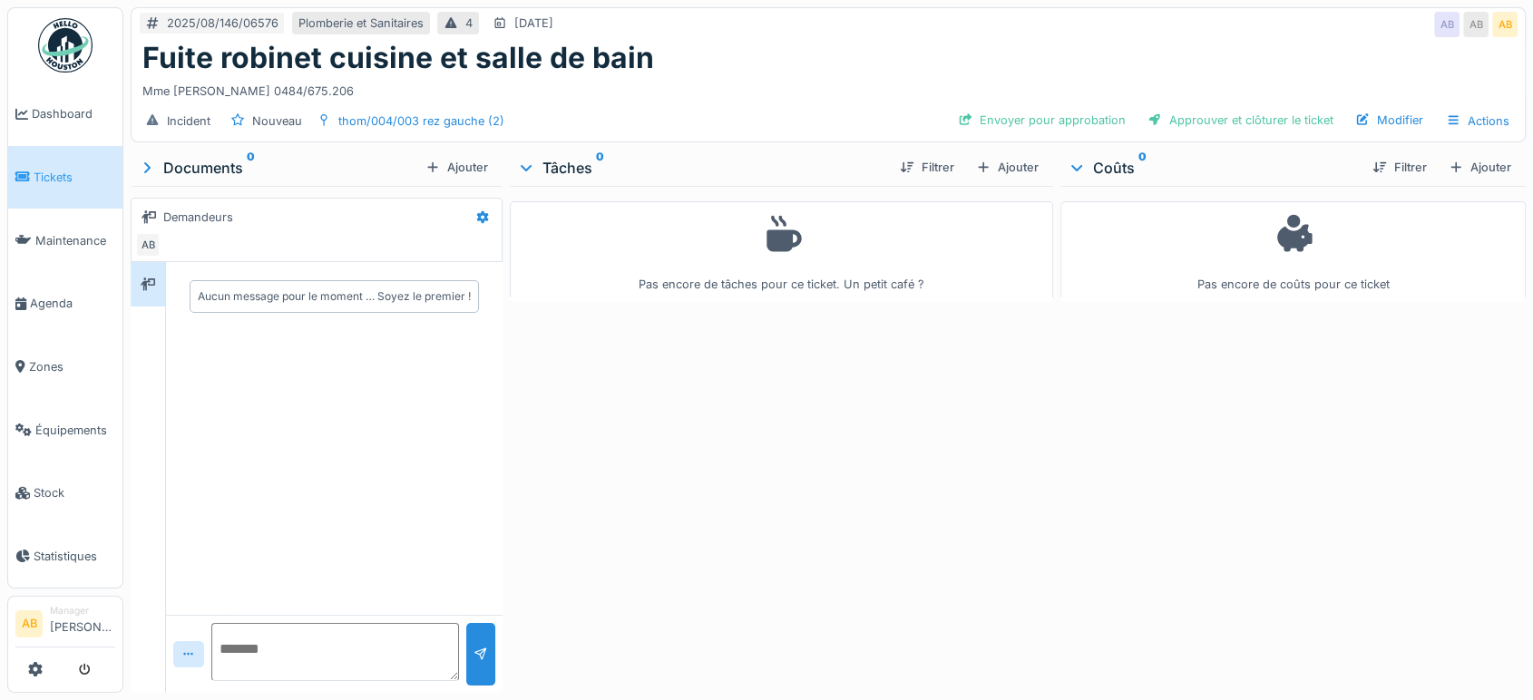
click at [1007, 180] on div "Filtrer Ajouter" at bounding box center [965, 167] width 161 height 32
drag, startPoint x: 1013, startPoint y: 165, endPoint x: 508, endPoint y: 354, distance: 539.4
click at [1013, 163] on div "Ajouter" at bounding box center [1007, 167] width 77 height 24
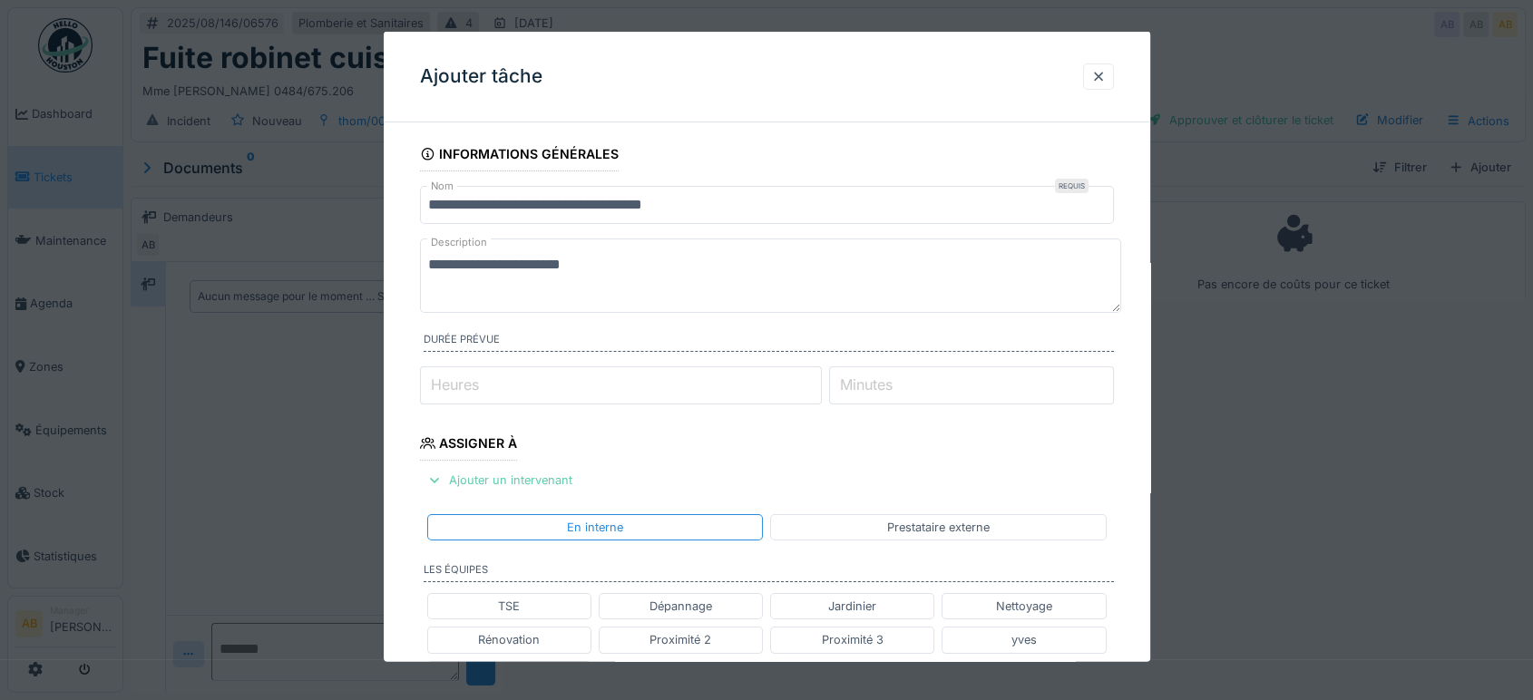
click at [494, 478] on div "Ajouter un intervenant" at bounding box center [500, 480] width 160 height 24
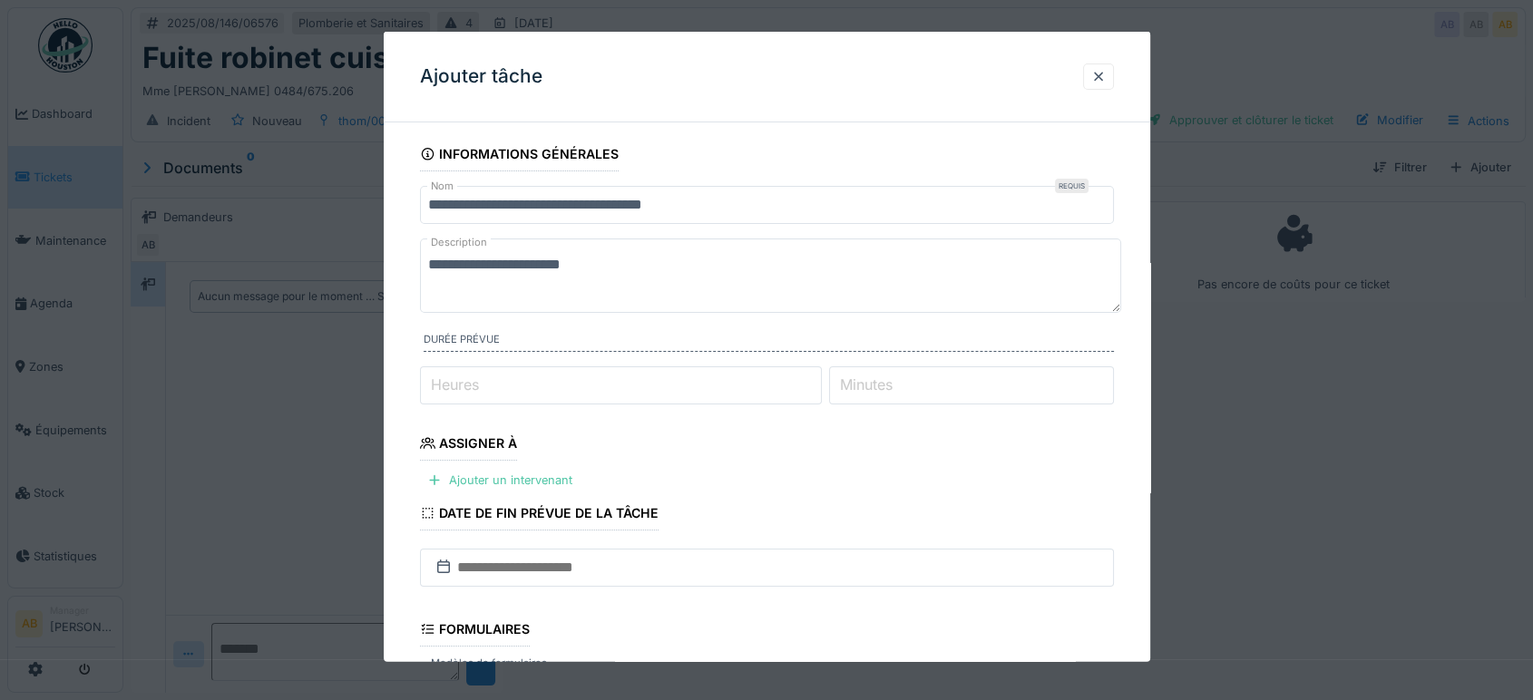
scroll to position [266, 0]
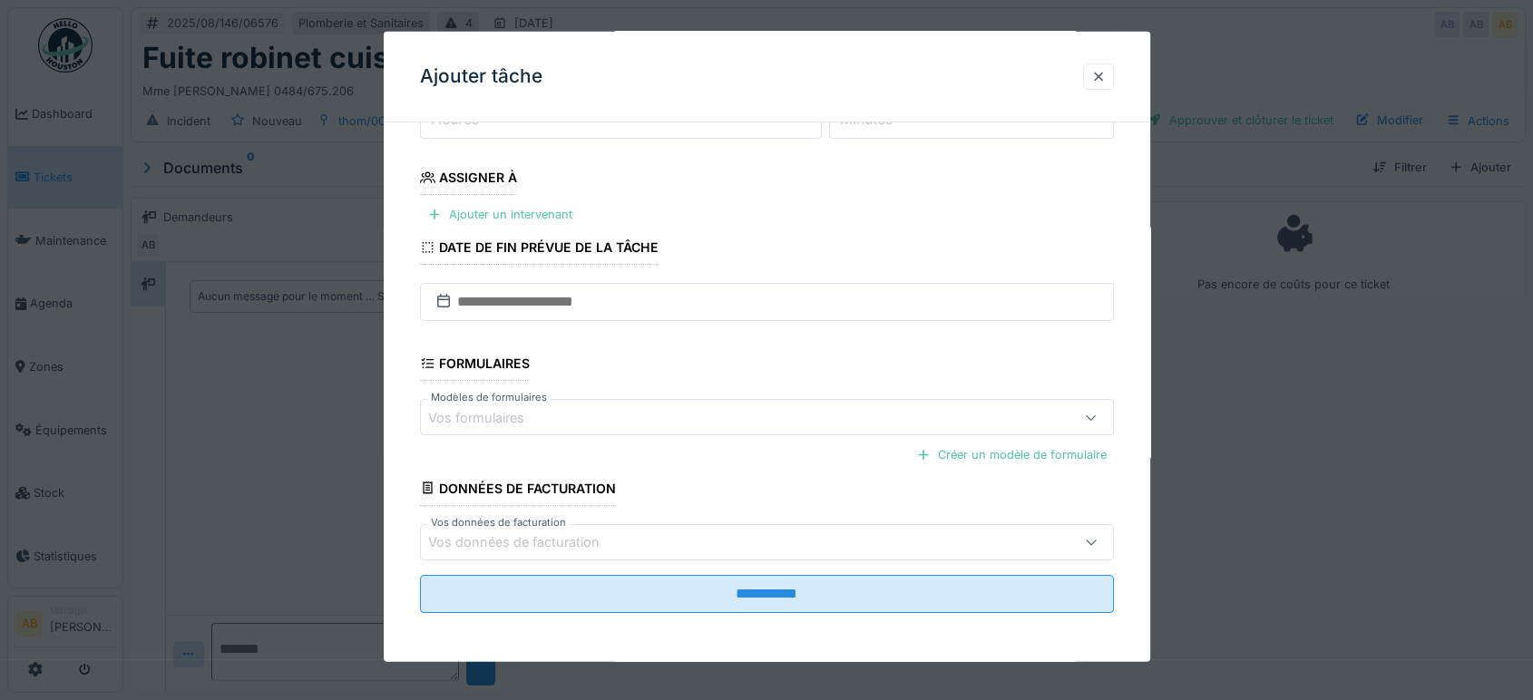
click at [526, 419] on div "Vos formulaires" at bounding box center [489, 417] width 122 height 20
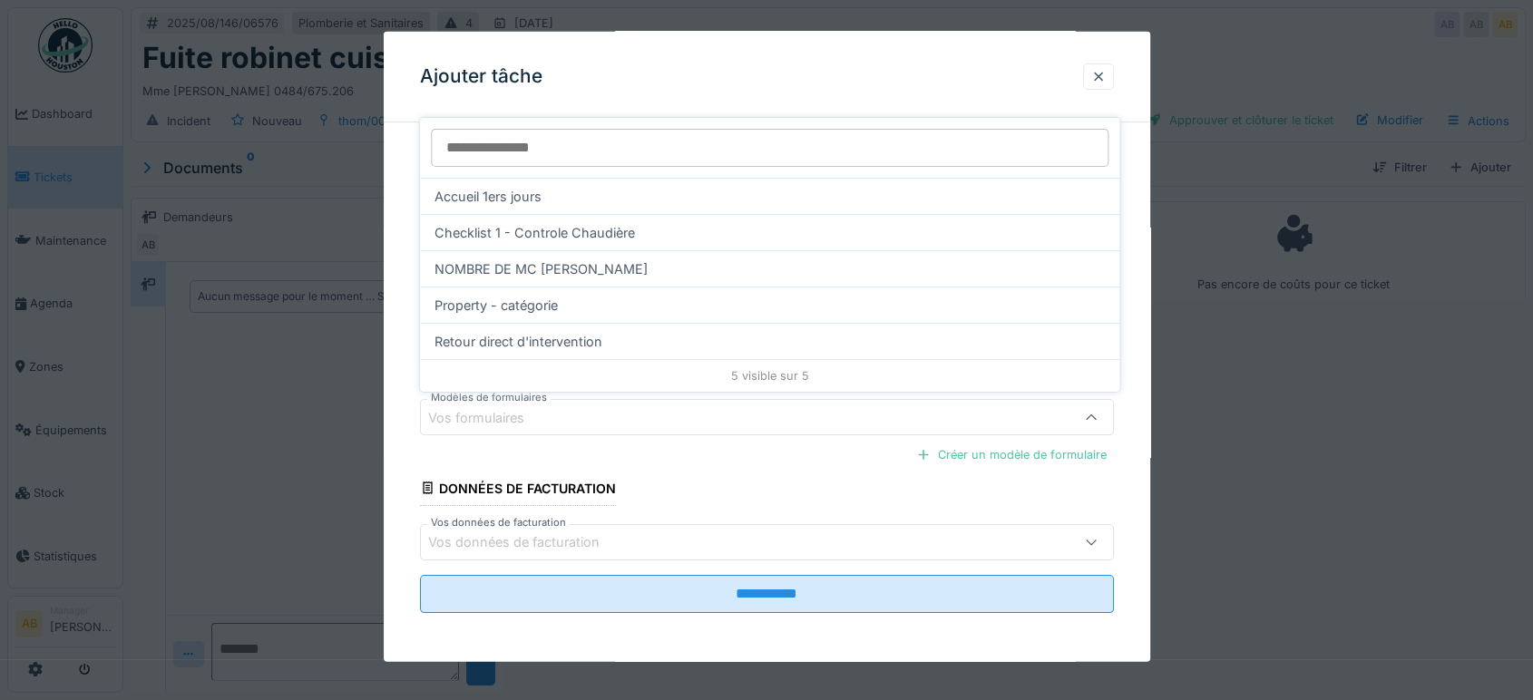
click at [401, 143] on div "**********" at bounding box center [767, 267] width 767 height 793
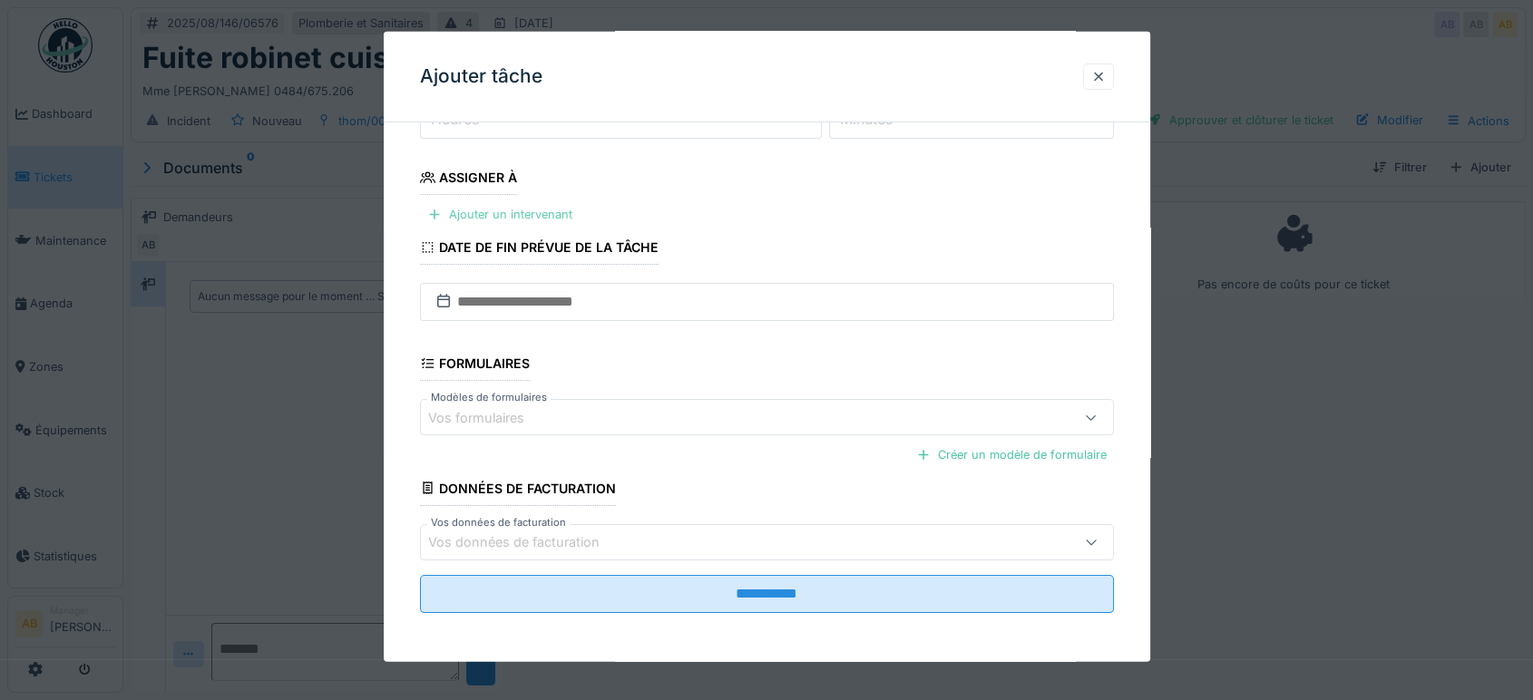
click at [527, 205] on div "Ajouter un intervenant" at bounding box center [500, 214] width 160 height 24
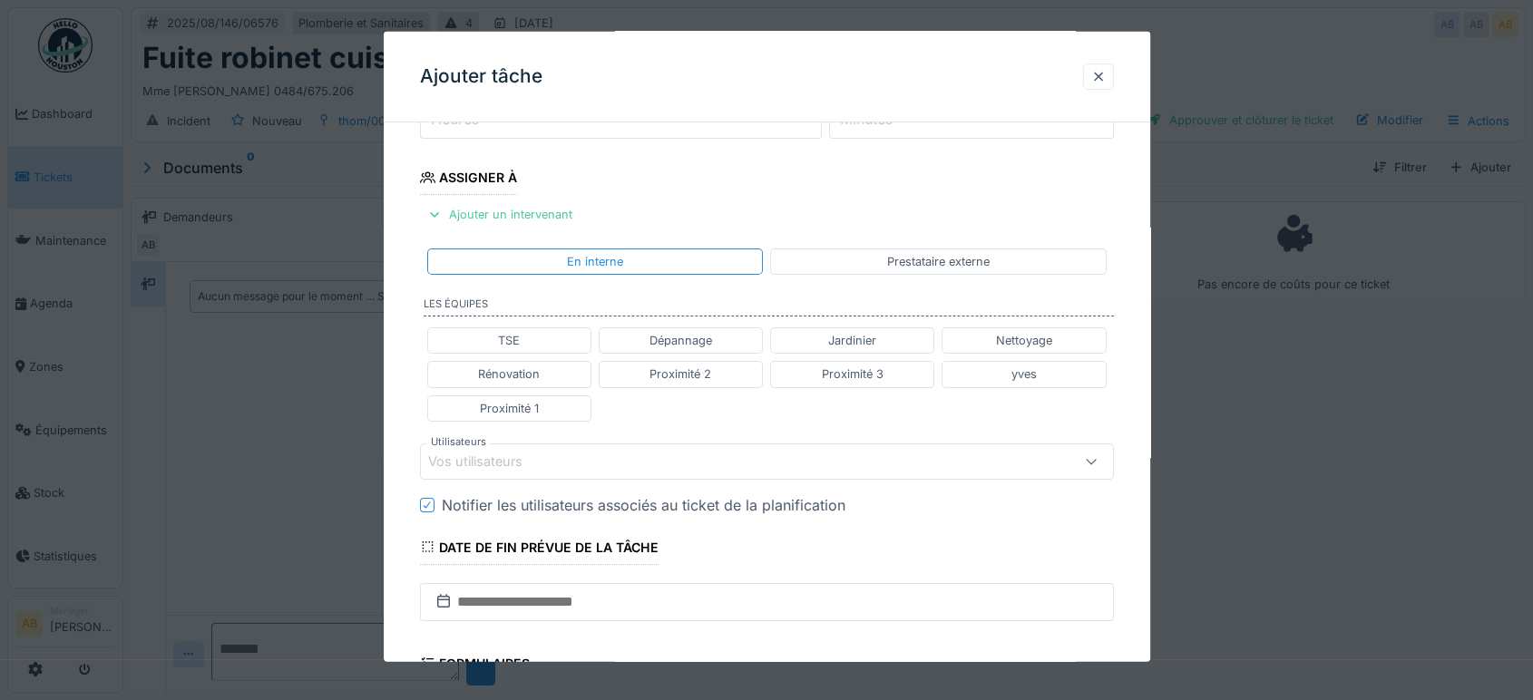
click at [591, 457] on div "Vos utilisateurs" at bounding box center [725, 461] width 595 height 20
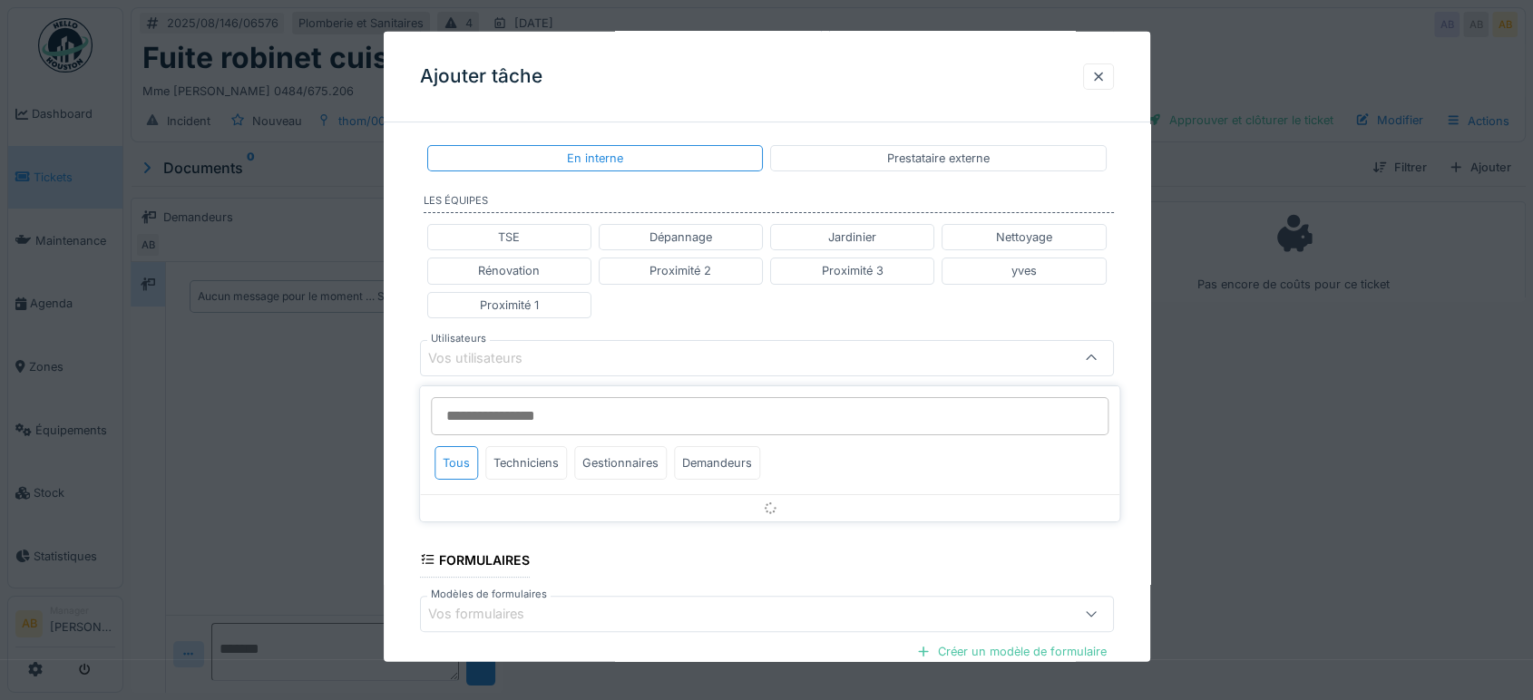
scroll to position [377, 0]
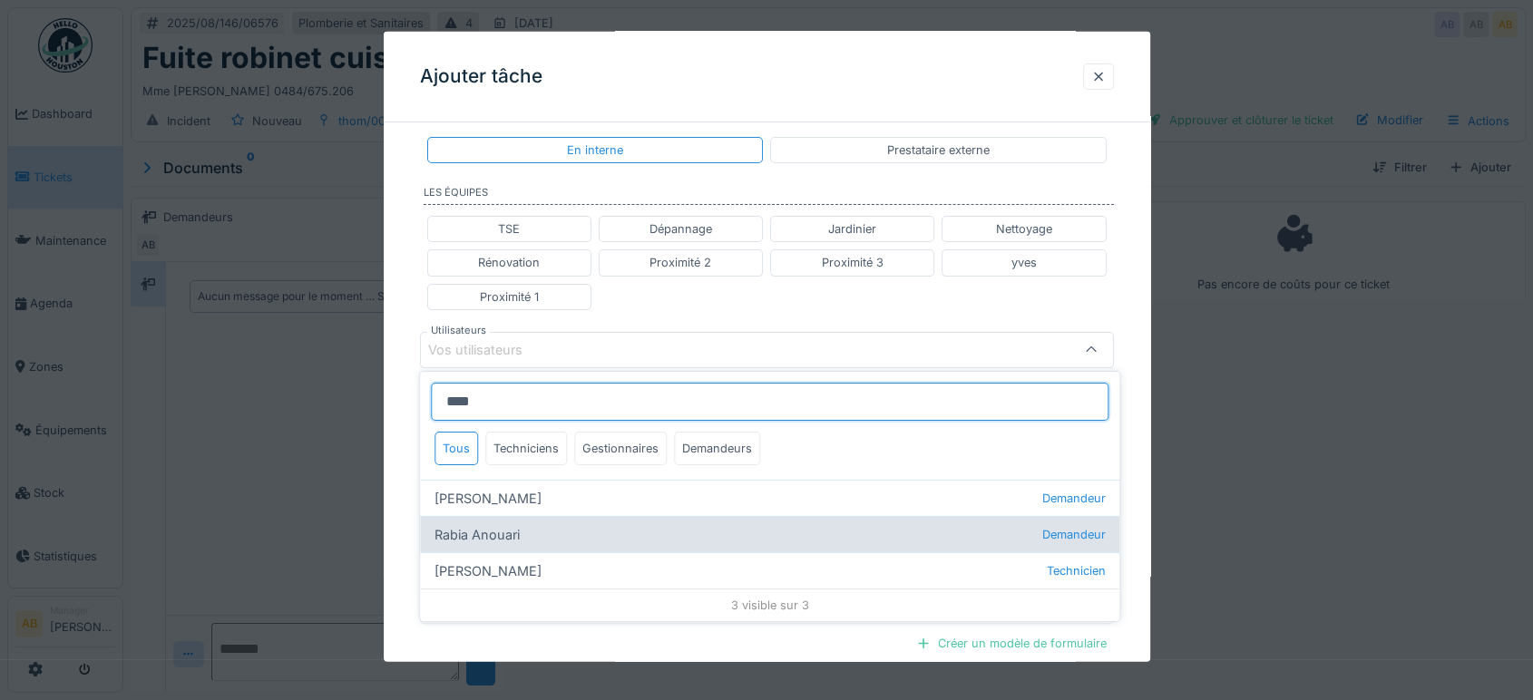
type input "****"
click at [523, 538] on div "Rabia Anouari Demandeur" at bounding box center [769, 534] width 699 height 36
type input "****"
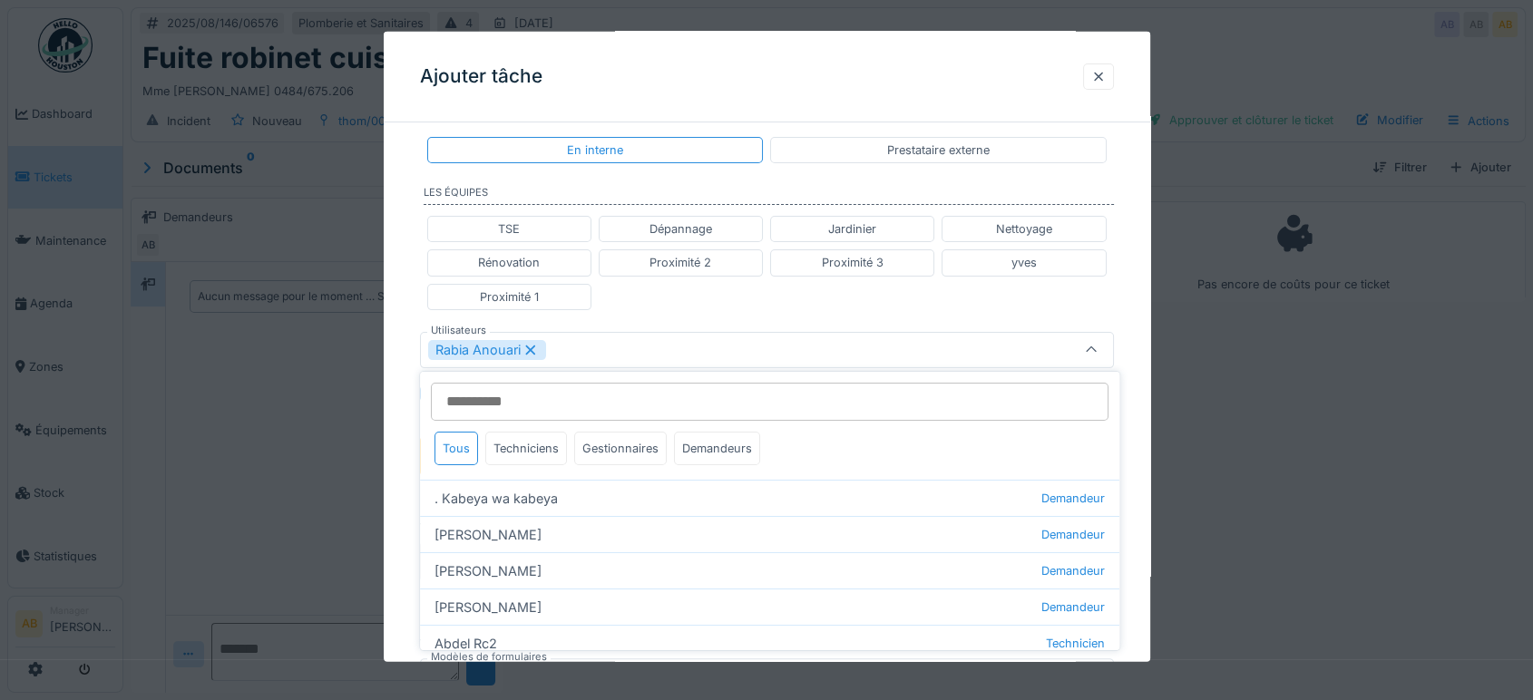
click at [540, 343] on div "Rabia Anouari" at bounding box center [487, 349] width 118 height 20
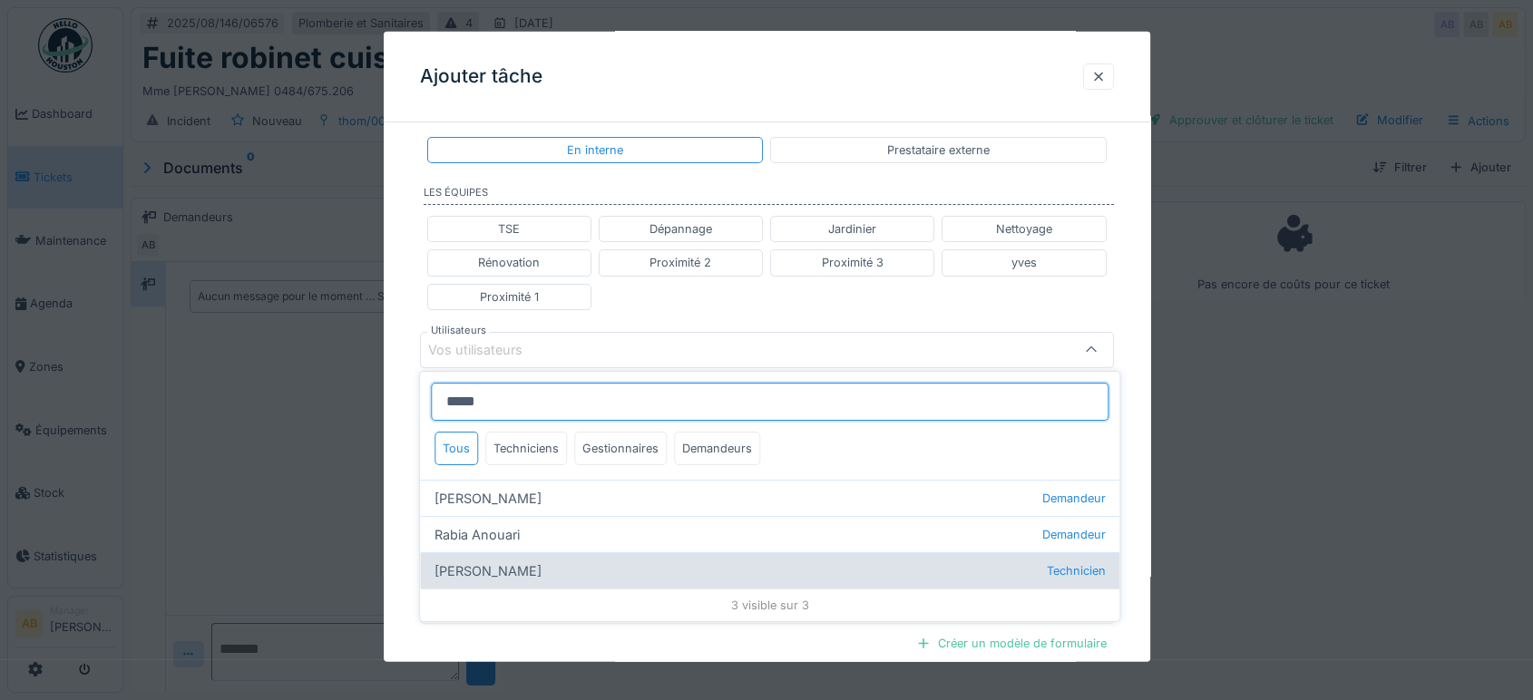
type input "*****"
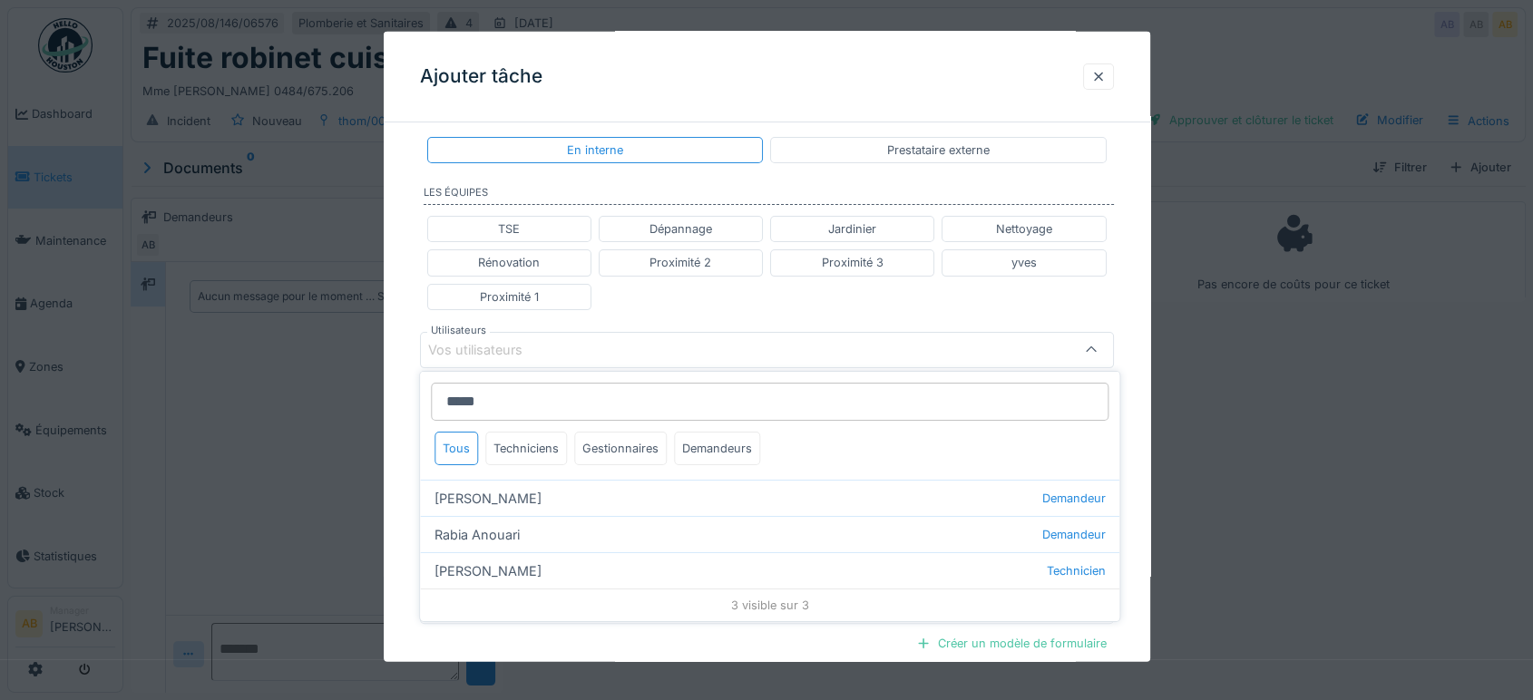
drag, startPoint x: 537, startPoint y: 565, endPoint x: 565, endPoint y: 470, distance: 99.3
click at [537, 563] on div "Anouar Serifi Technicien" at bounding box center [769, 570] width 699 height 36
type input "*****"
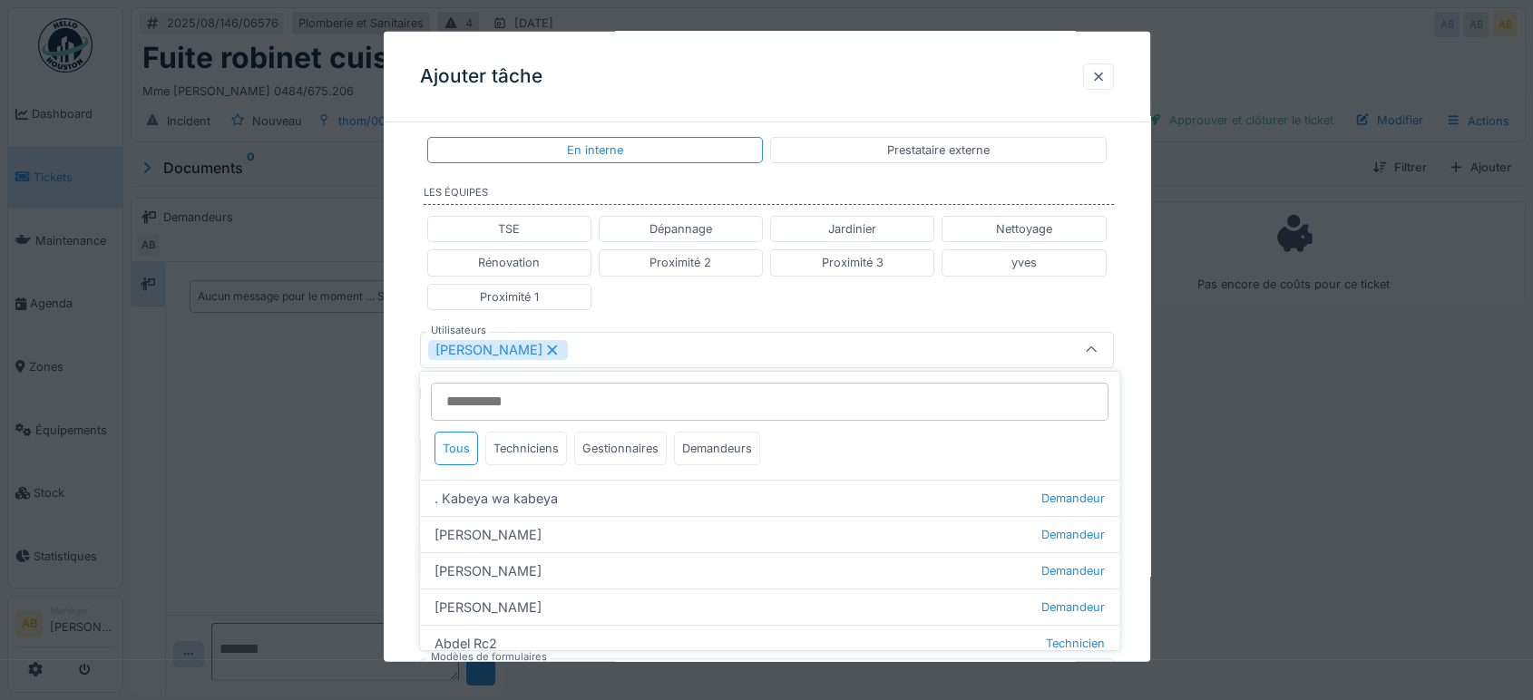
click at [762, 291] on div "TSE Dépannage Jardinier Nettoyage Rénovation Proximité 2 Proximité 3 yves Proxi…" at bounding box center [767, 263] width 694 height 109
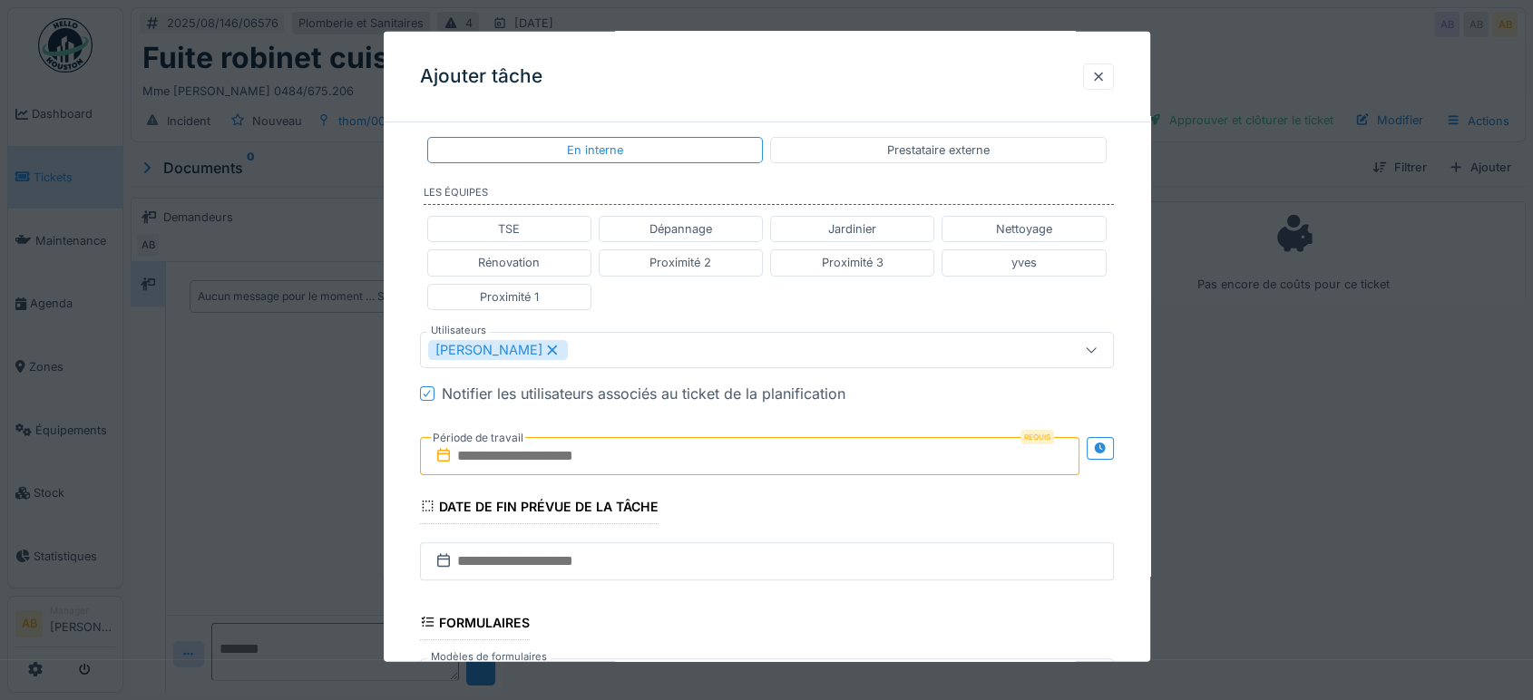
click at [602, 460] on input "text" at bounding box center [750, 455] width 660 height 38
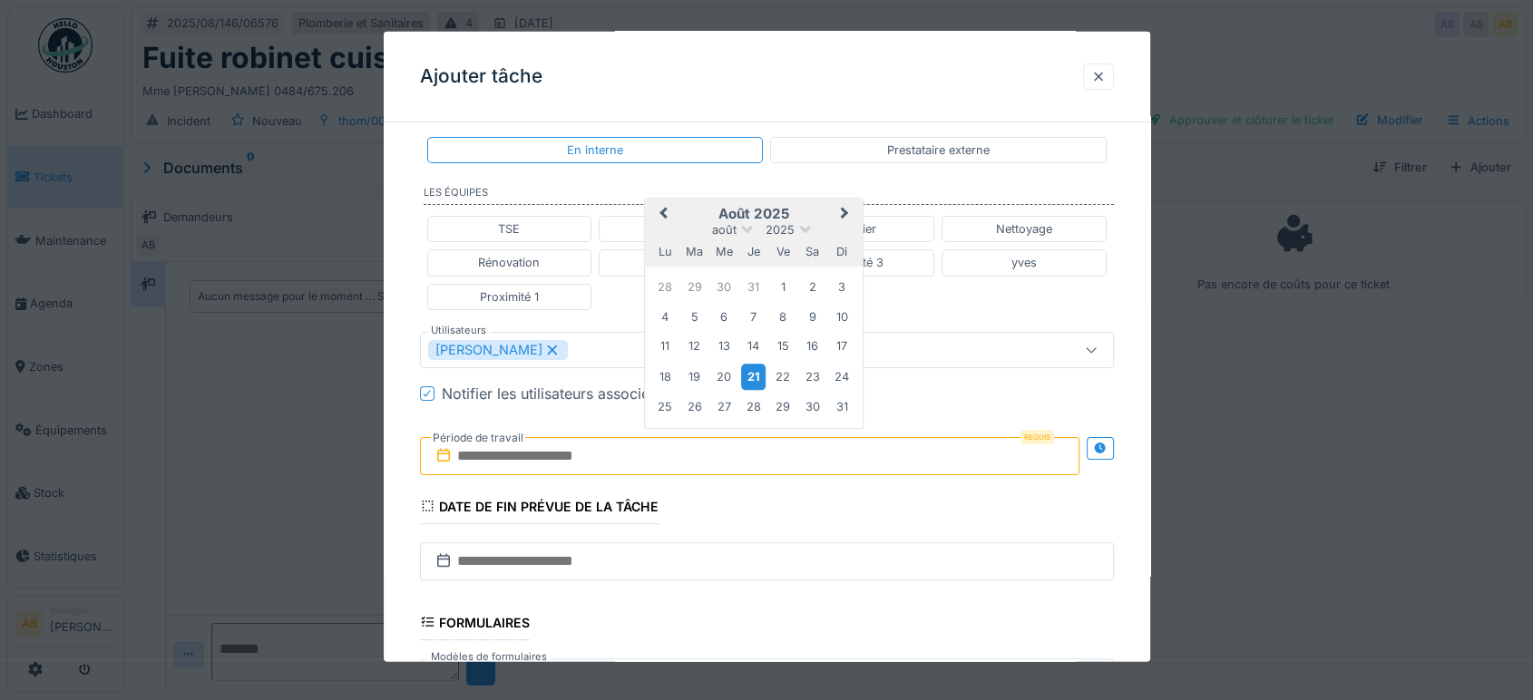
click at [756, 373] on div "21" at bounding box center [753, 377] width 24 height 26
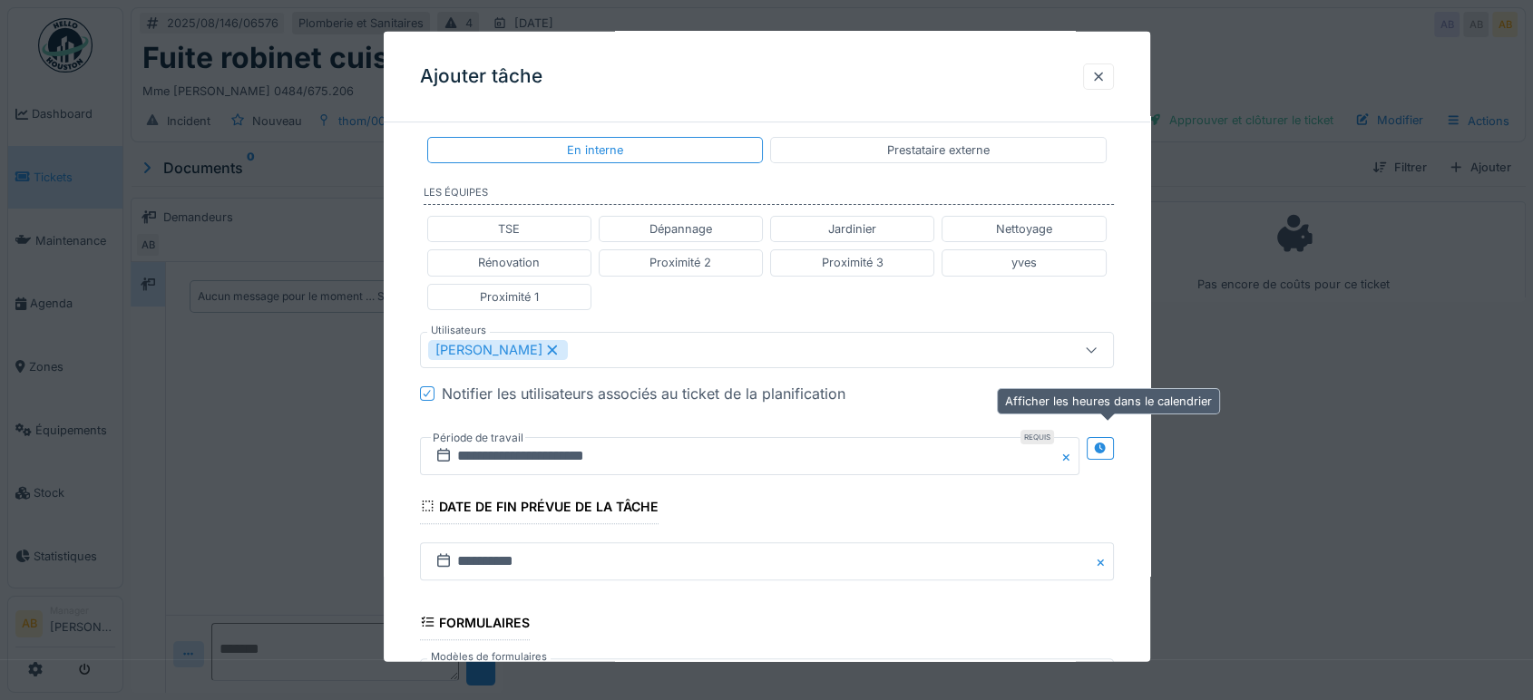
click at [1114, 441] on div at bounding box center [1100, 447] width 27 height 23
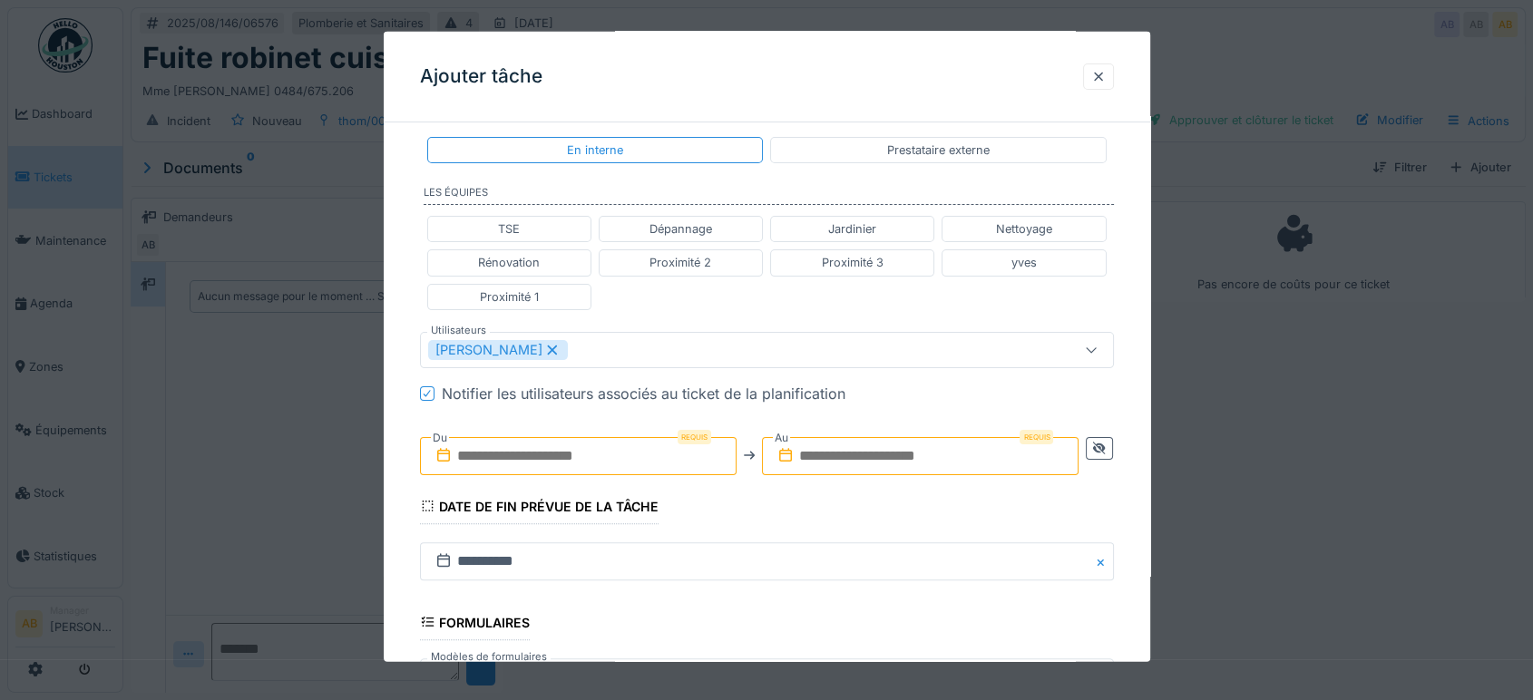
click at [507, 477] on div "Requis Du Requis Au" at bounding box center [767, 455] width 694 height 67
click at [508, 459] on input "text" at bounding box center [578, 455] width 317 height 38
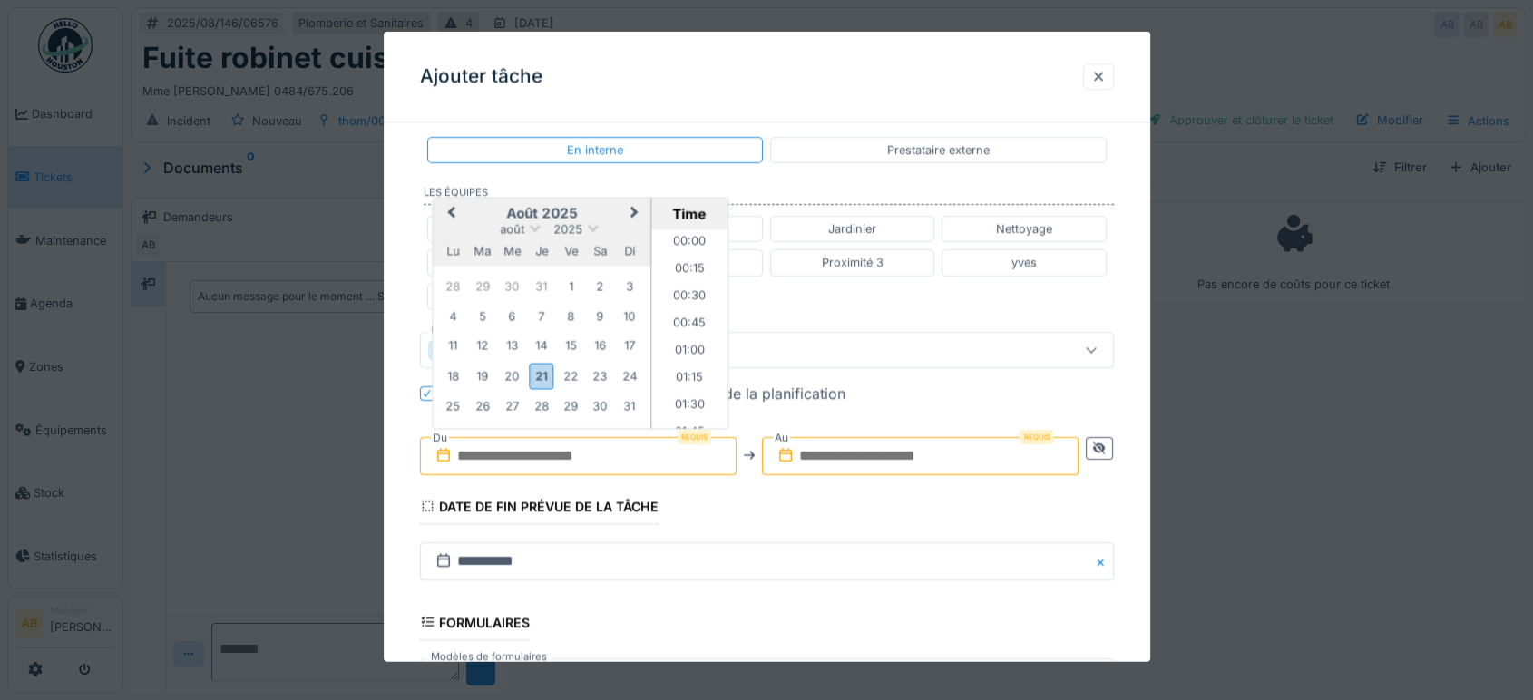
scroll to position [1465, 0]
click at [478, 208] on h2 "août 2025" at bounding box center [542, 213] width 218 height 16
click at [547, 363] on div "21" at bounding box center [541, 376] width 24 height 26
click at [684, 255] on li "08:00" at bounding box center [689, 253] width 77 height 27
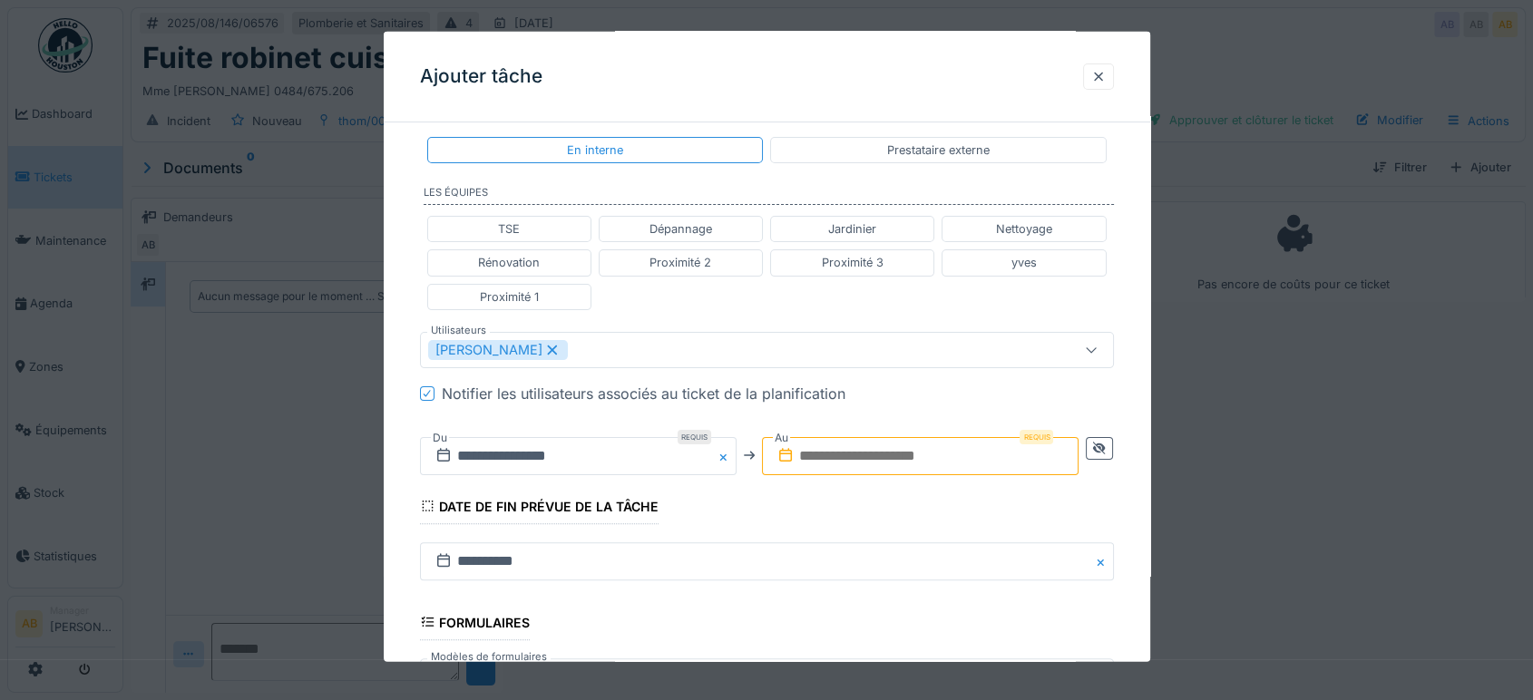
click at [839, 455] on input "text" at bounding box center [920, 455] width 317 height 38
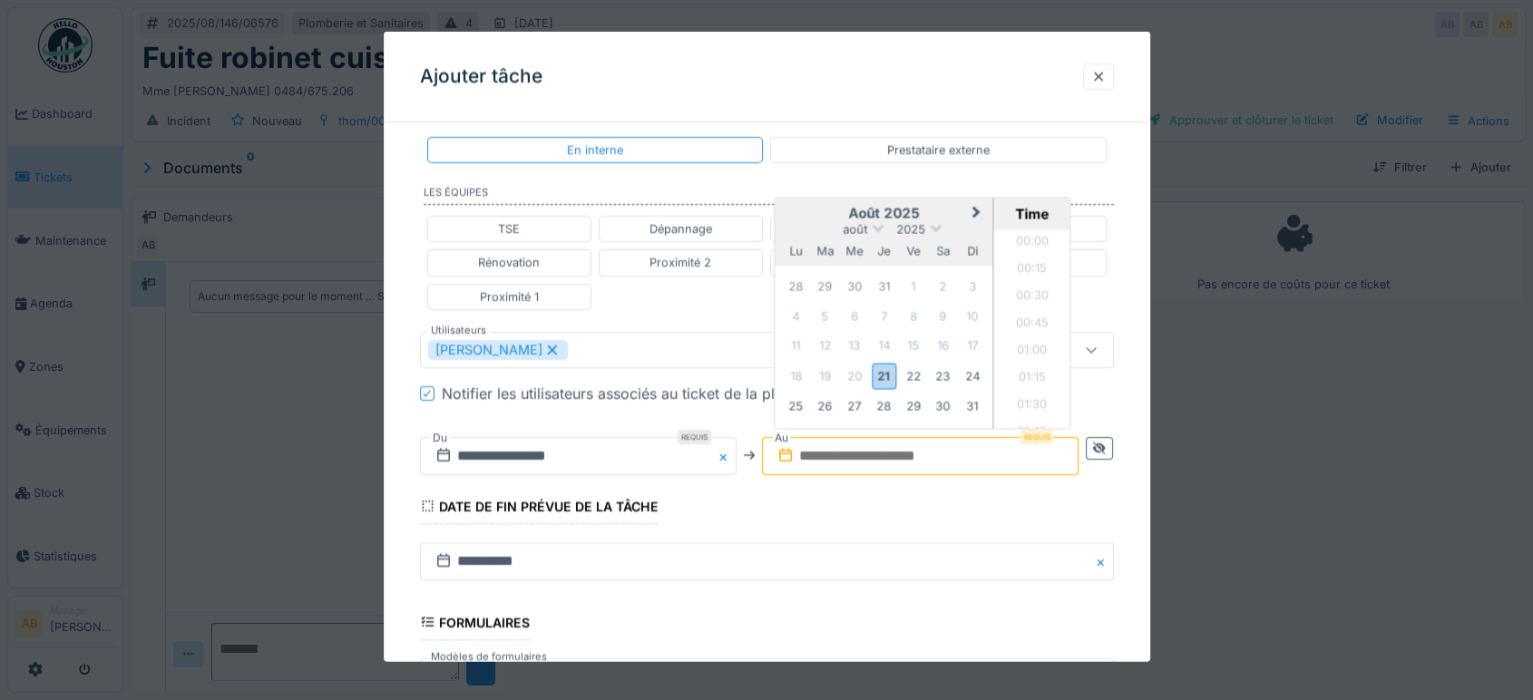
scroll to position [1465, 0]
click at [829, 221] on div "août 2025" at bounding box center [885, 228] width 218 height 15
click at [887, 370] on div "21" at bounding box center [884, 376] width 24 height 26
click at [1037, 255] on li "09:00" at bounding box center [1032, 262] width 77 height 27
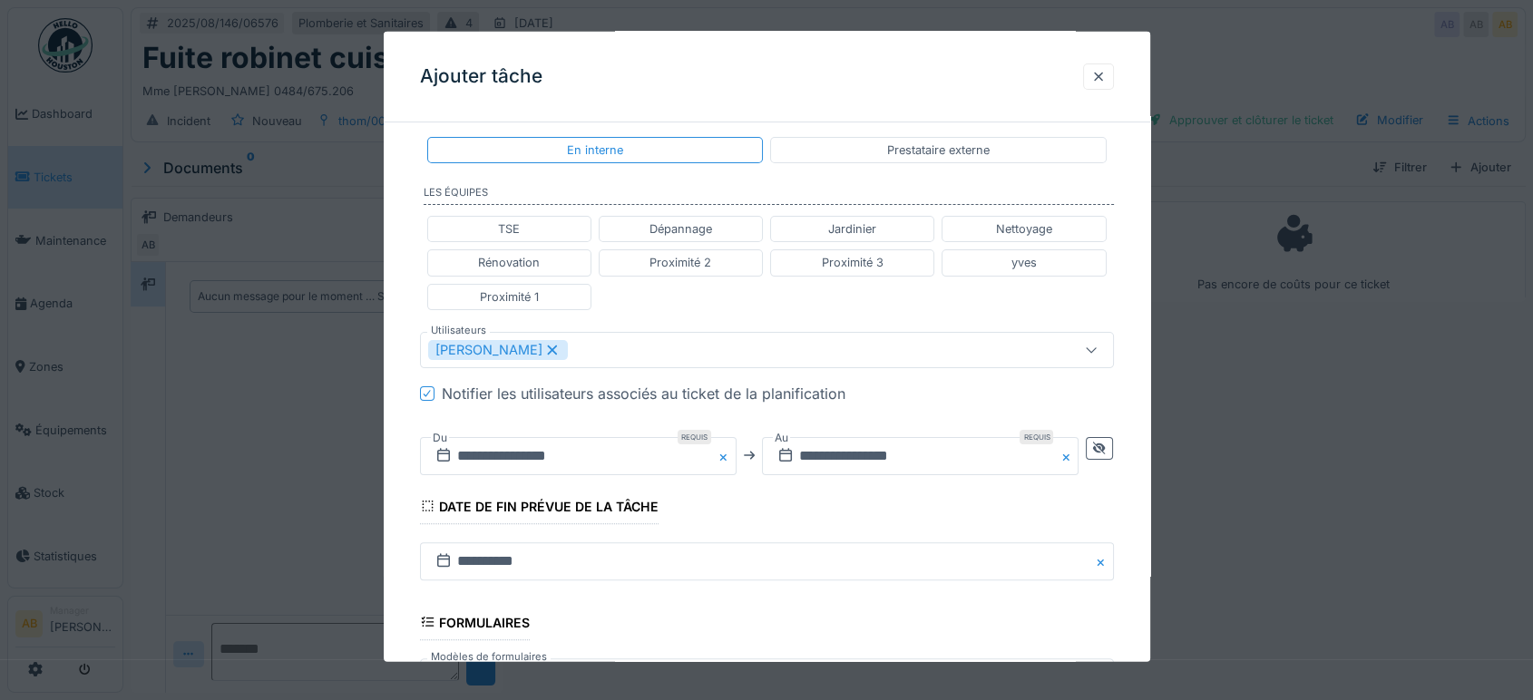
scroll to position [635, 0]
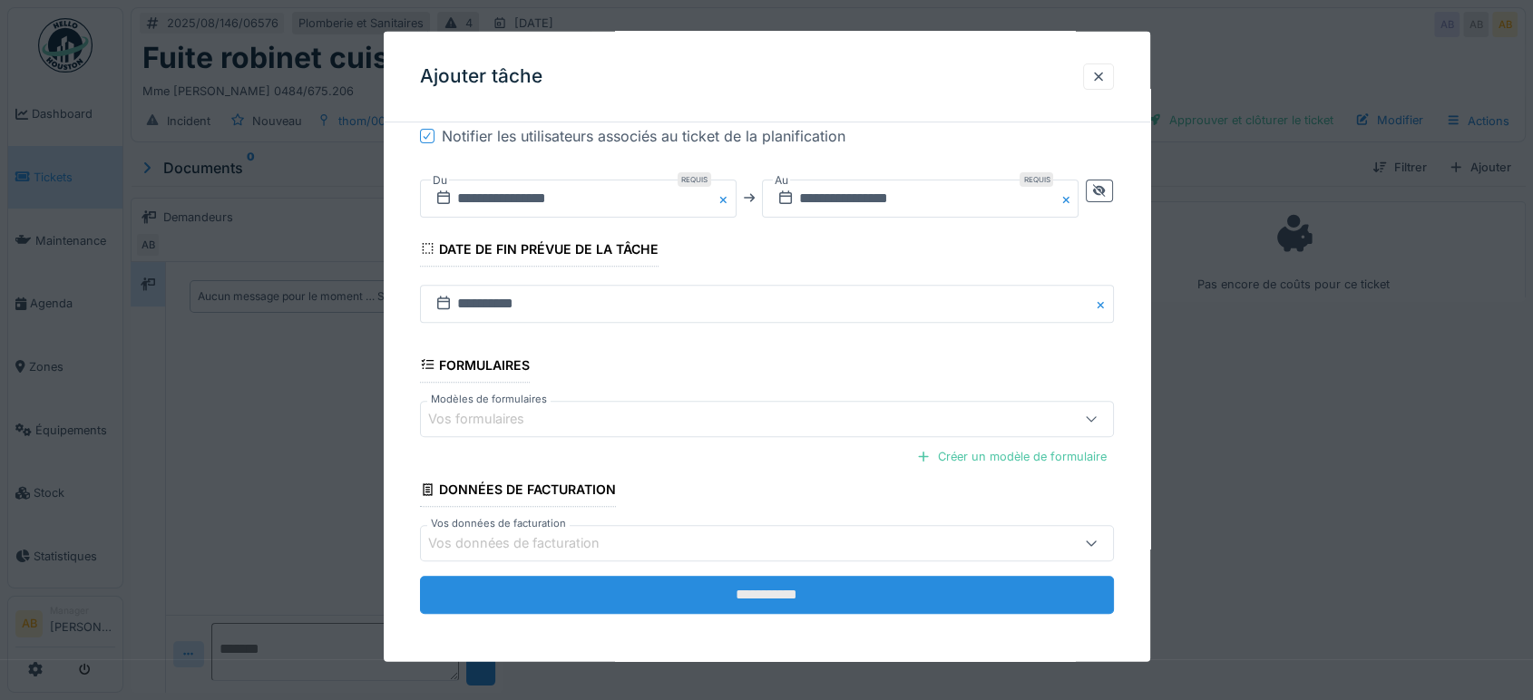
click at [834, 610] on input "**********" at bounding box center [767, 595] width 694 height 38
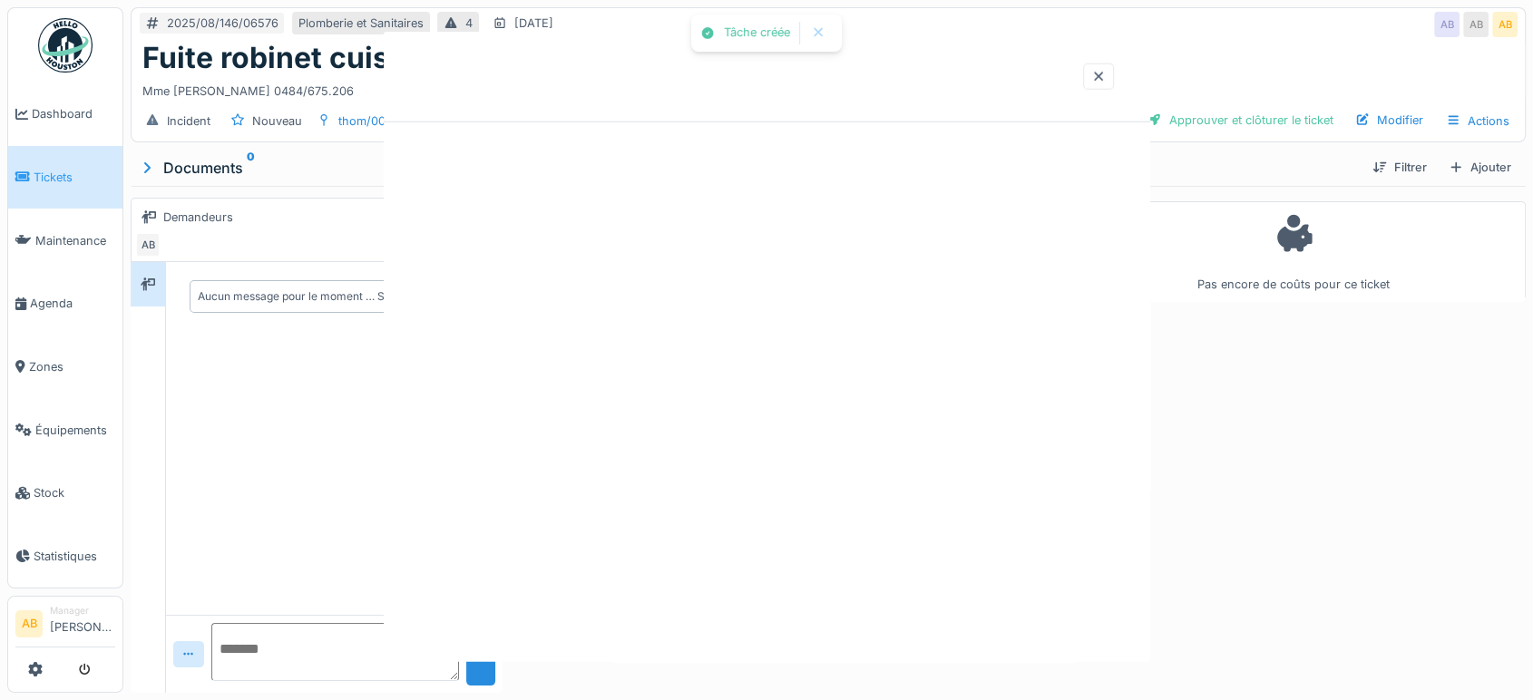
scroll to position [0, 0]
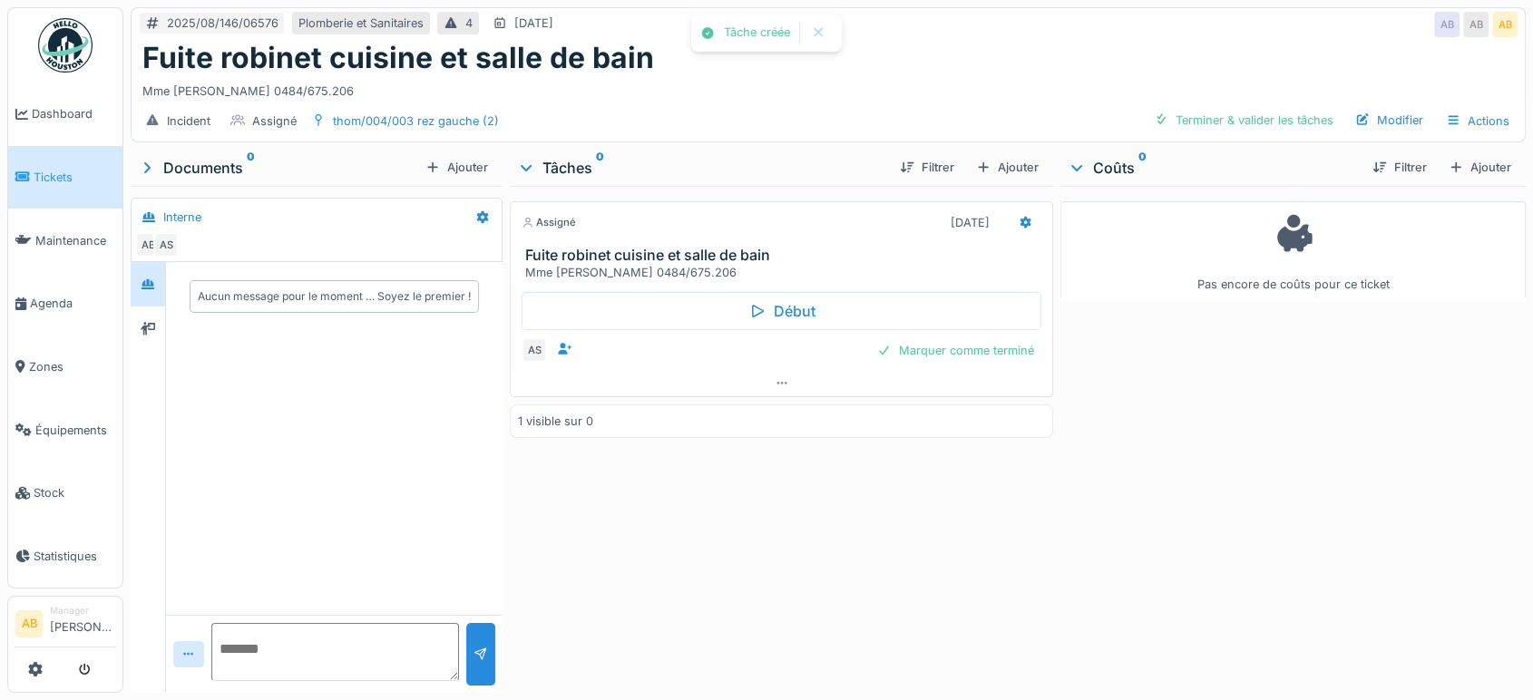
click at [671, 396] on div at bounding box center [781, 383] width 543 height 27
click at [685, 392] on div at bounding box center [782, 383] width 542 height 26
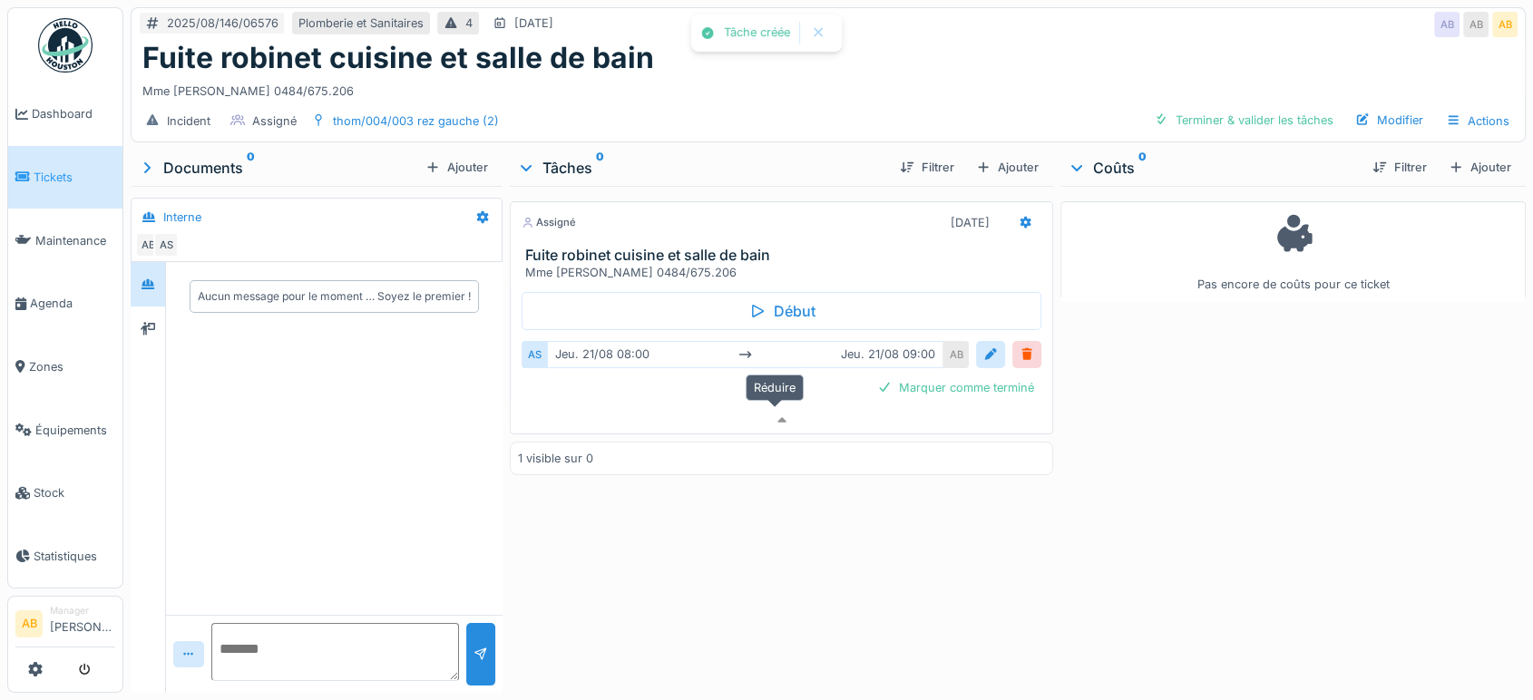
scroll to position [15, 0]
click at [73, 42] on img at bounding box center [65, 45] width 54 height 54
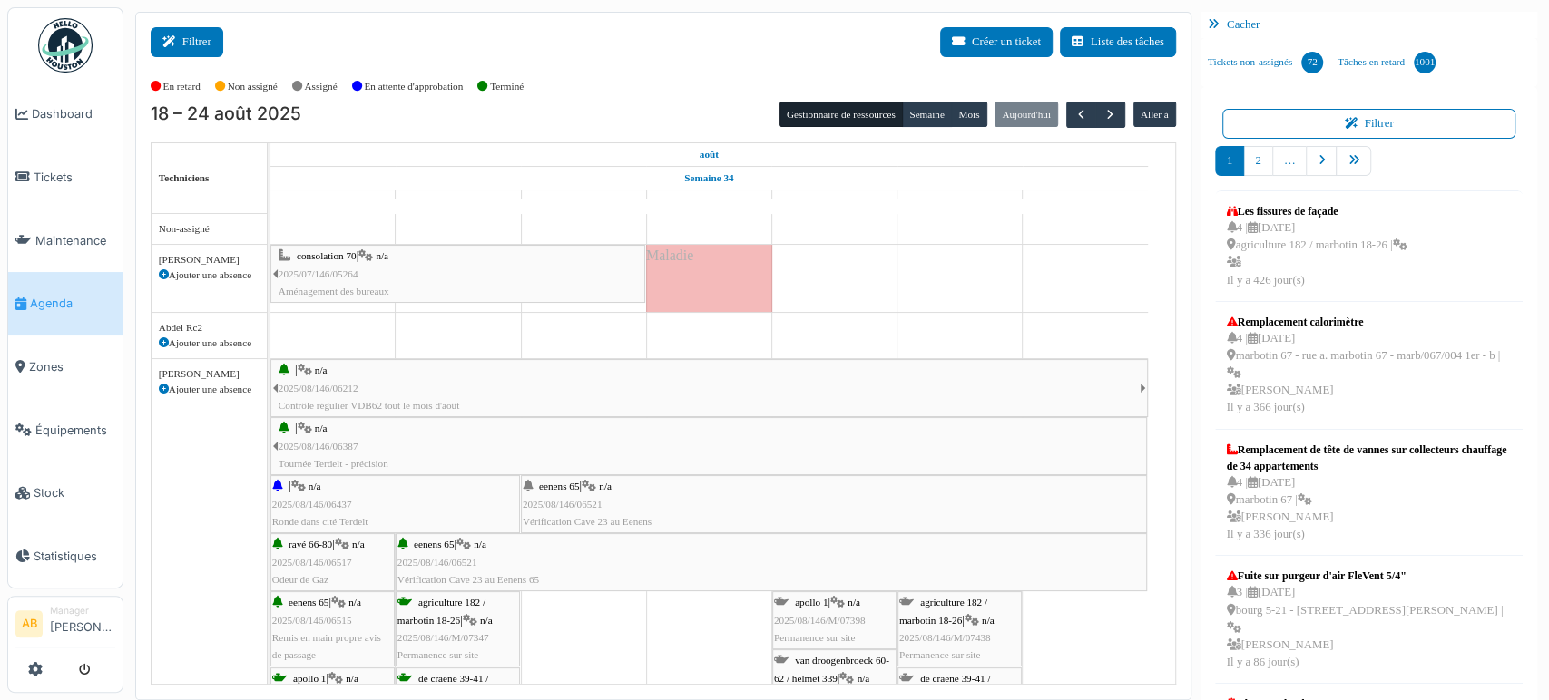
click at [196, 29] on button "Filtrer" at bounding box center [187, 42] width 73 height 30
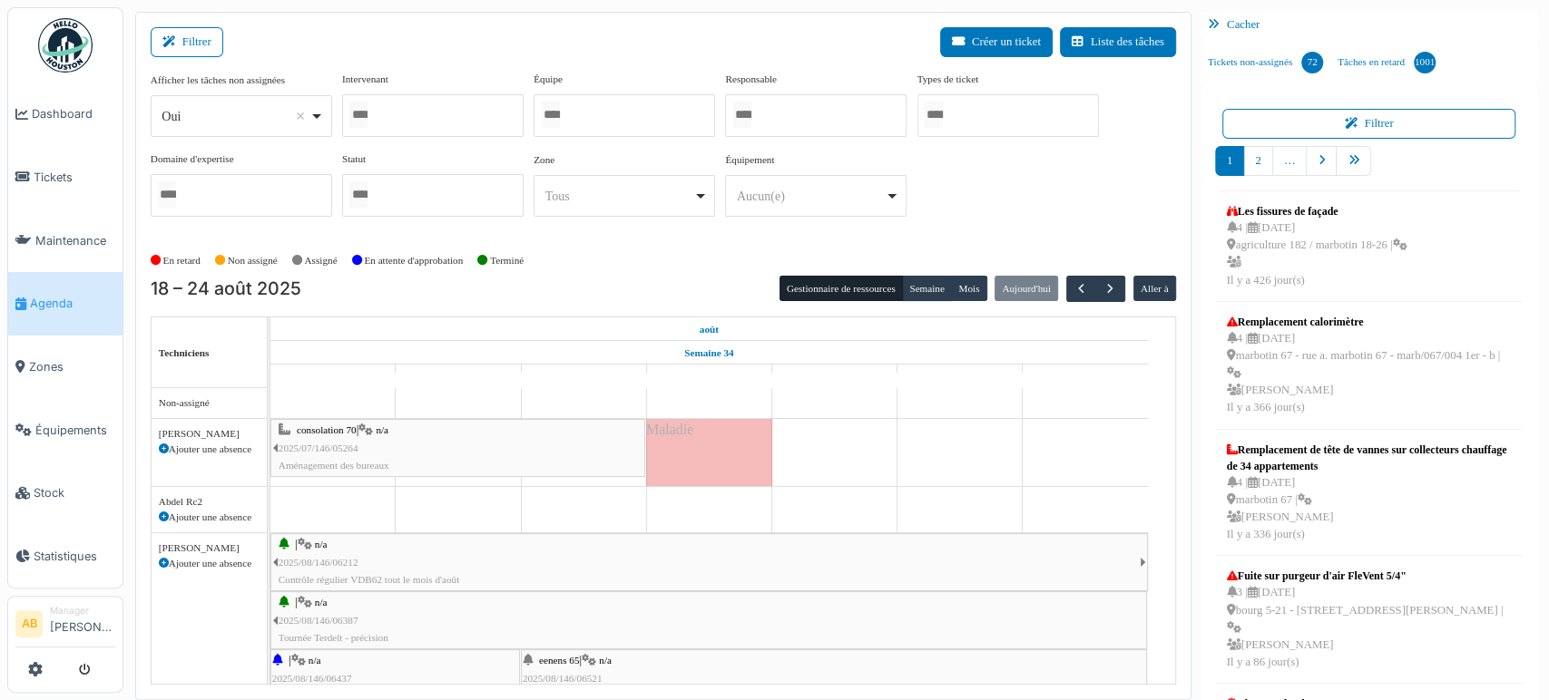
click at [204, 114] on div "Oui Remove item" at bounding box center [235, 116] width 148 height 19
select select "**"
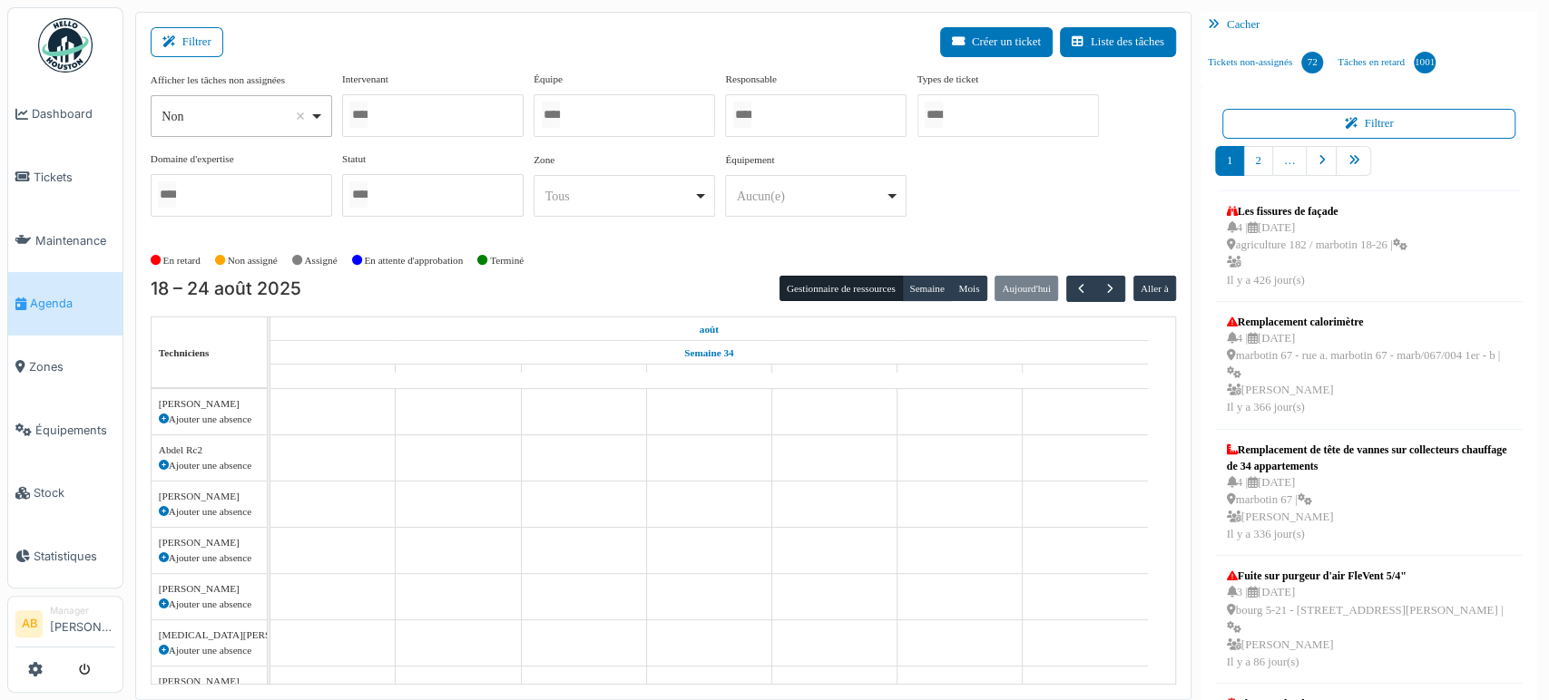
click at [394, 116] on div at bounding box center [432, 115] width 181 height 43
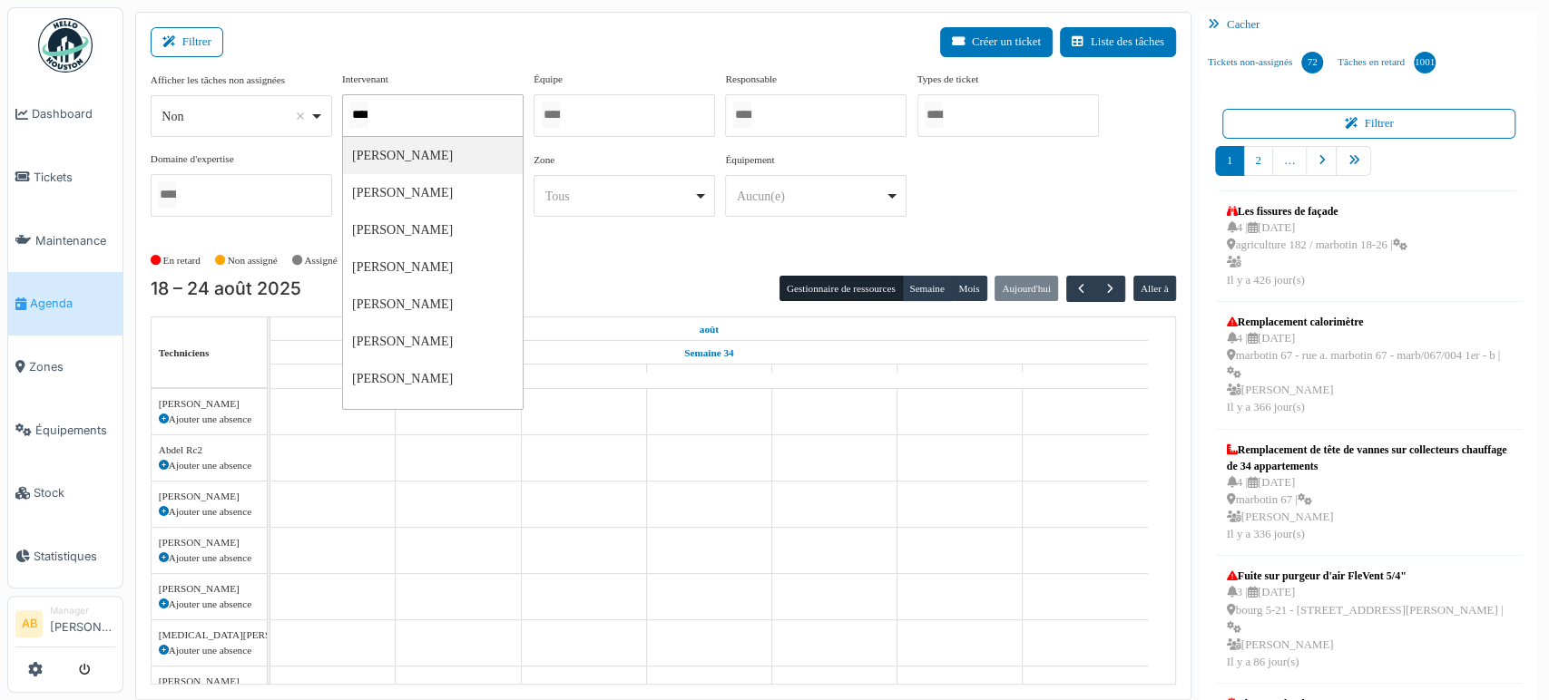
scroll to position [0, 8]
type input "*****"
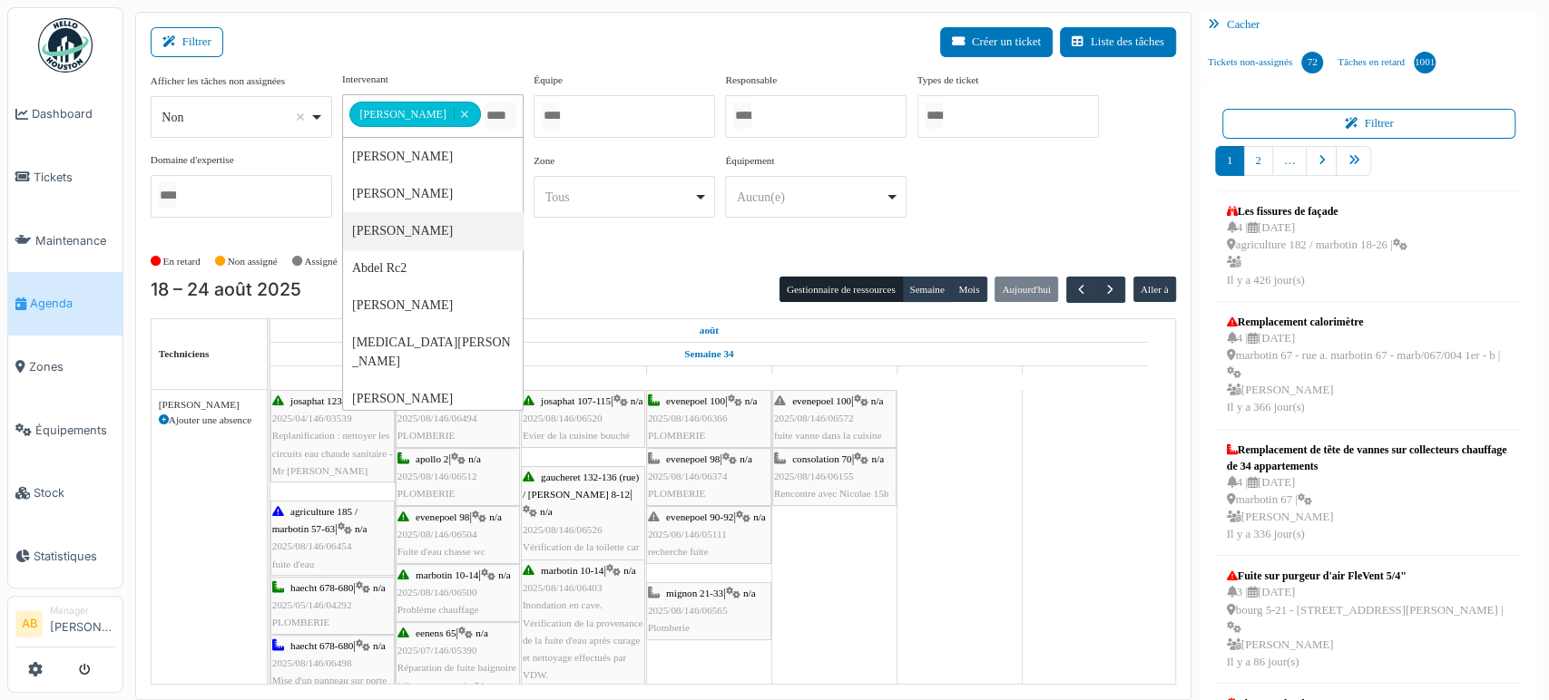
drag, startPoint x: 591, startPoint y: 70, endPoint x: 593, endPoint y: 93, distance: 23.7
click at [591, 69] on div "Filtrer Créer un ticket Liste des tâches" at bounding box center [663, 49] width 1025 height 44
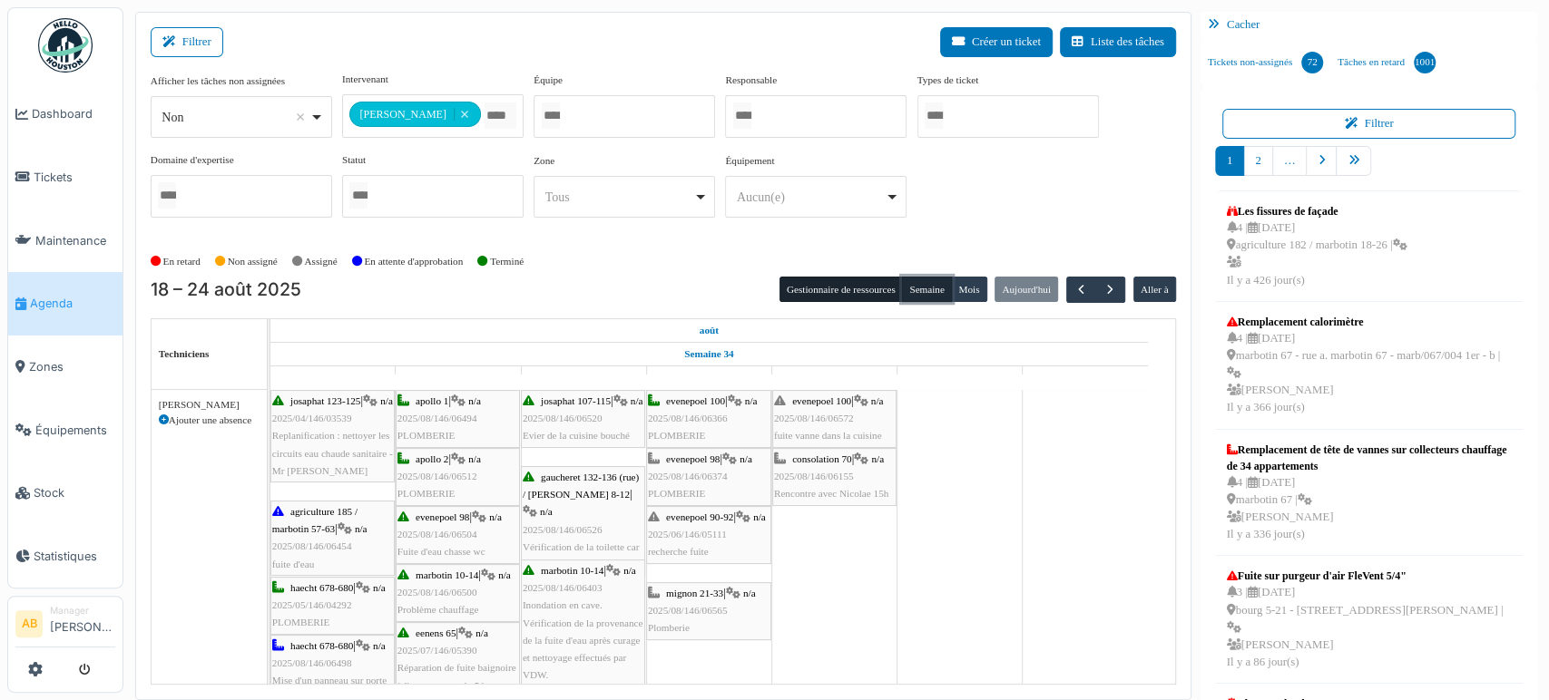
click at [931, 288] on button "Semaine" at bounding box center [927, 289] width 50 height 25
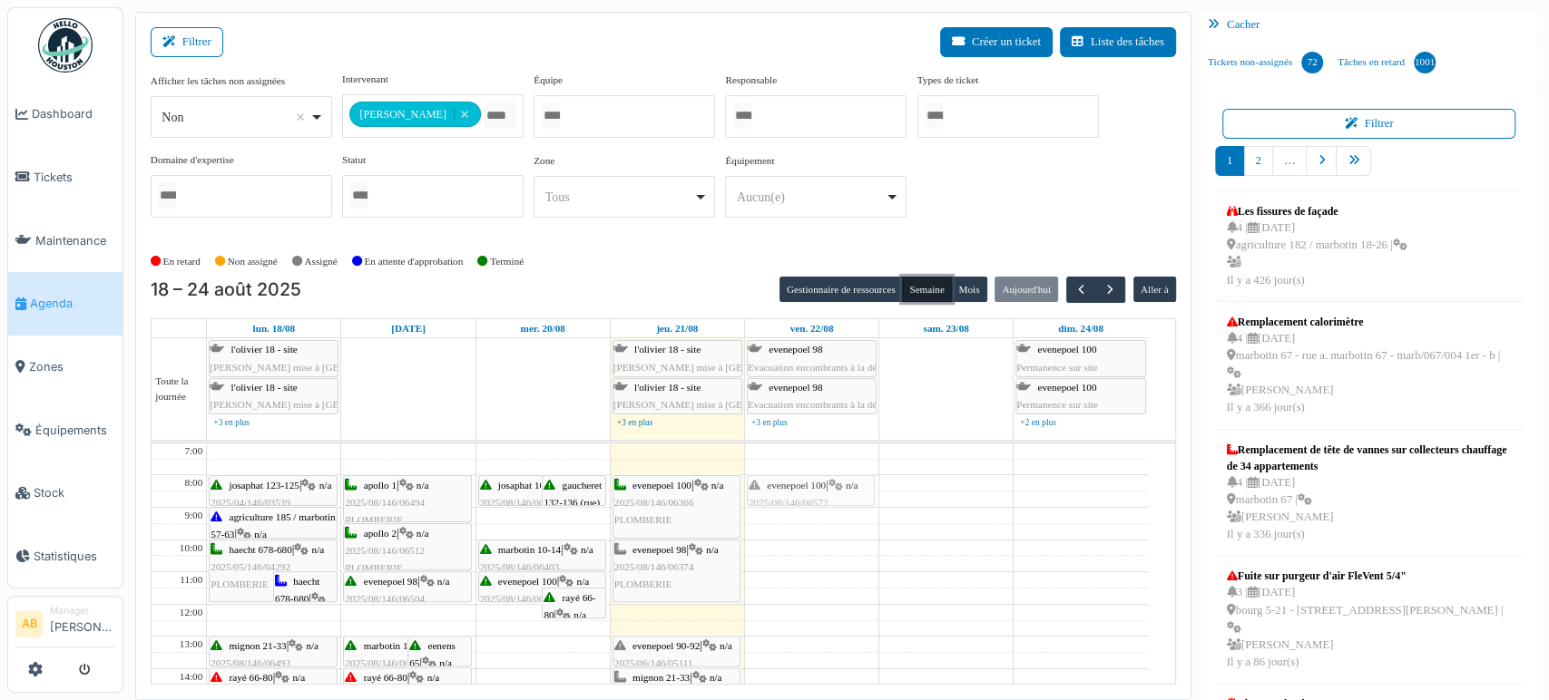
drag, startPoint x: 832, startPoint y: 513, endPoint x: 827, endPoint y: 484, distance: 28.5
click at [1095, 288] on button "button" at bounding box center [1110, 290] width 30 height 26
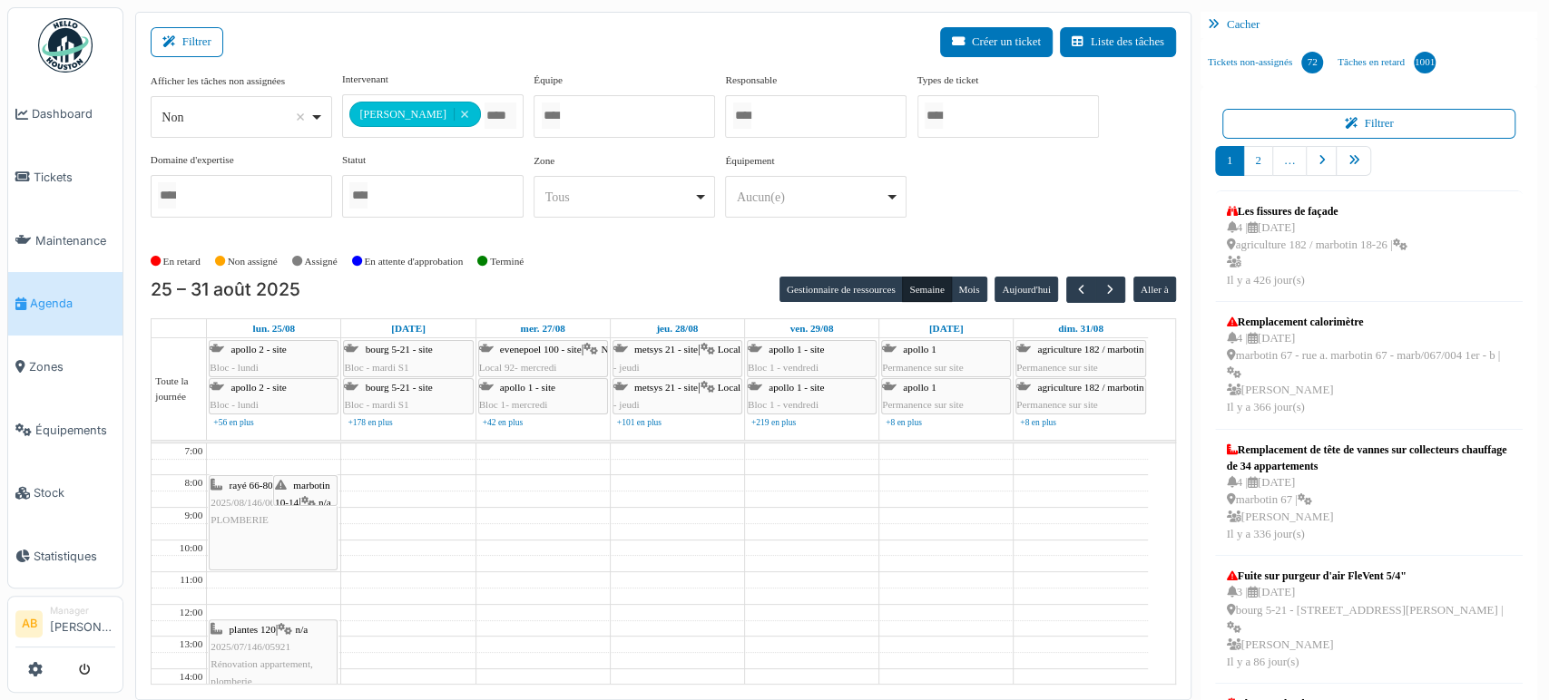
click at [86, 59] on img at bounding box center [65, 45] width 54 height 54
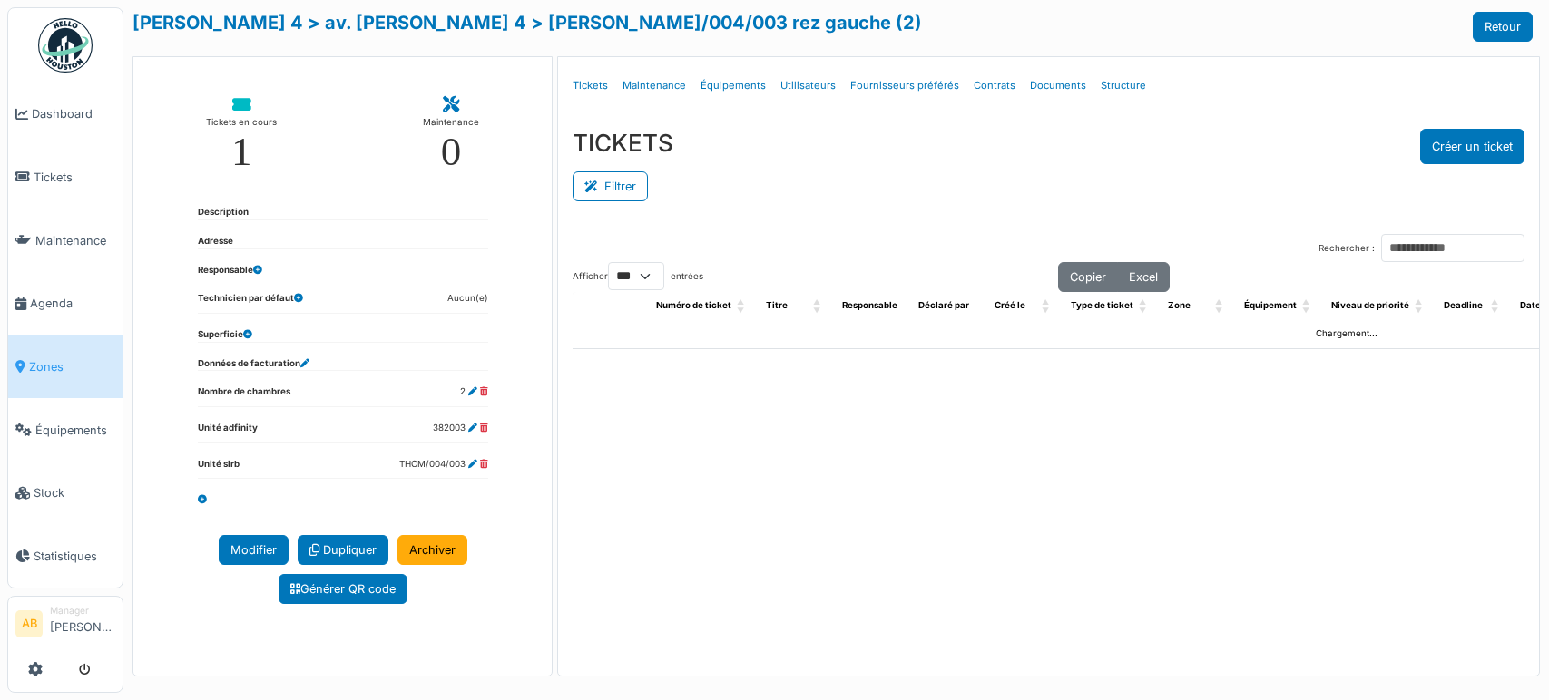
select select "***"
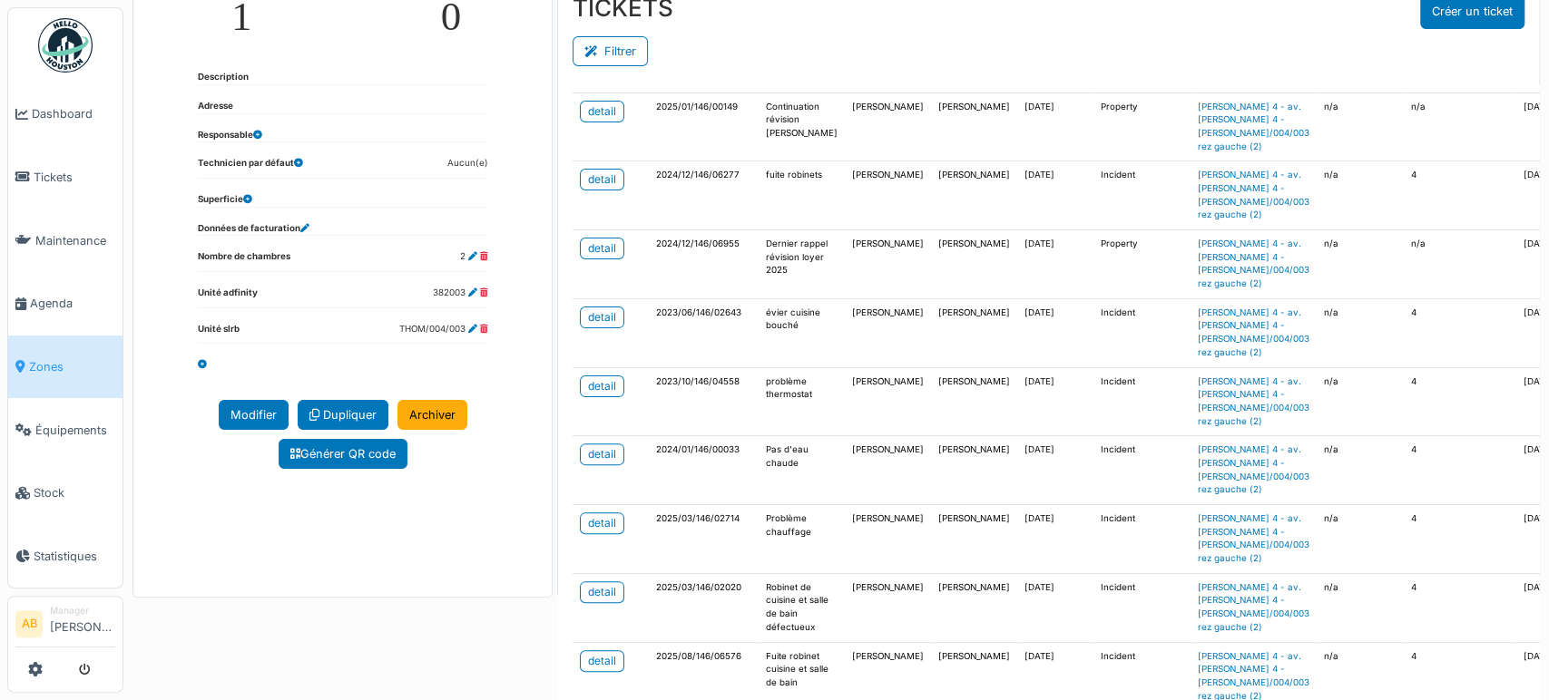
scroll to position [194, 0]
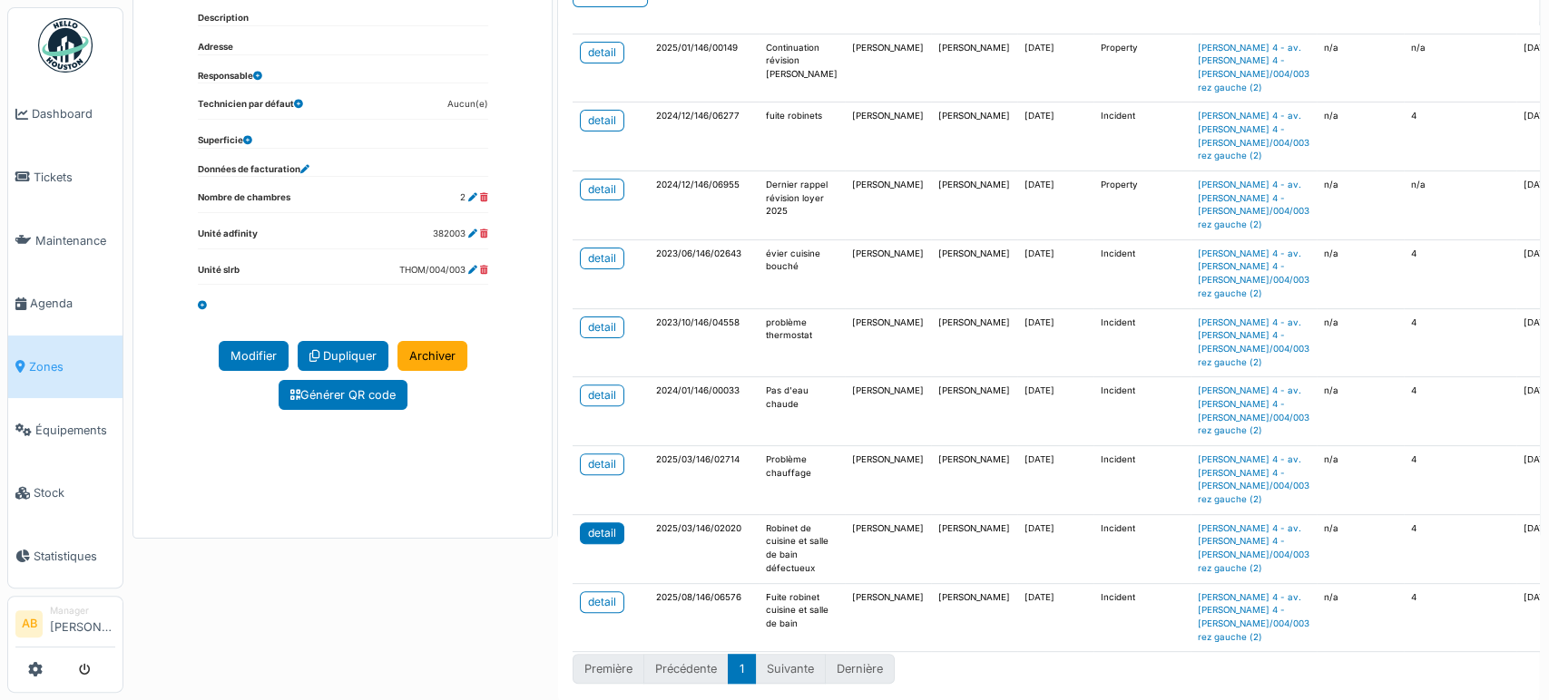
click at [613, 523] on link "detail" at bounding box center [602, 534] width 44 height 22
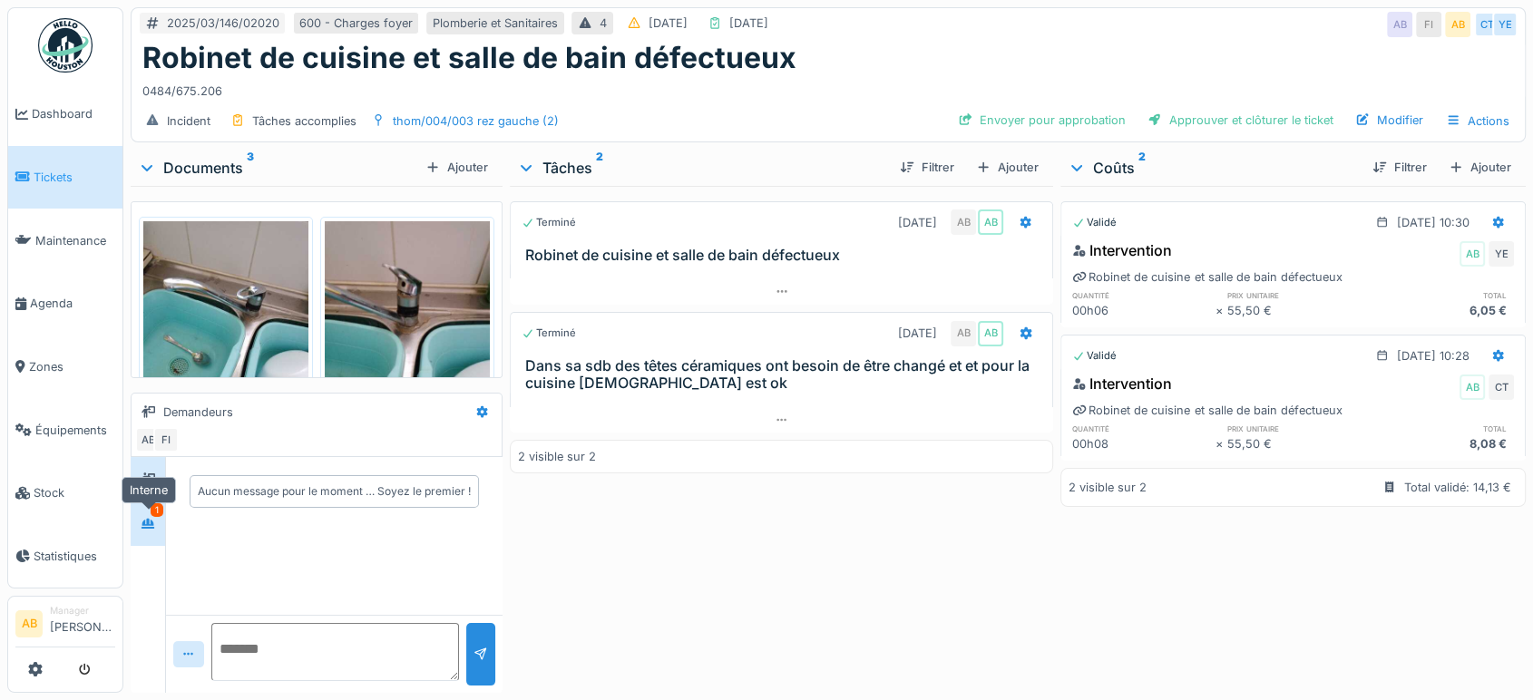
click at [147, 518] on icon at bounding box center [148, 524] width 15 height 12
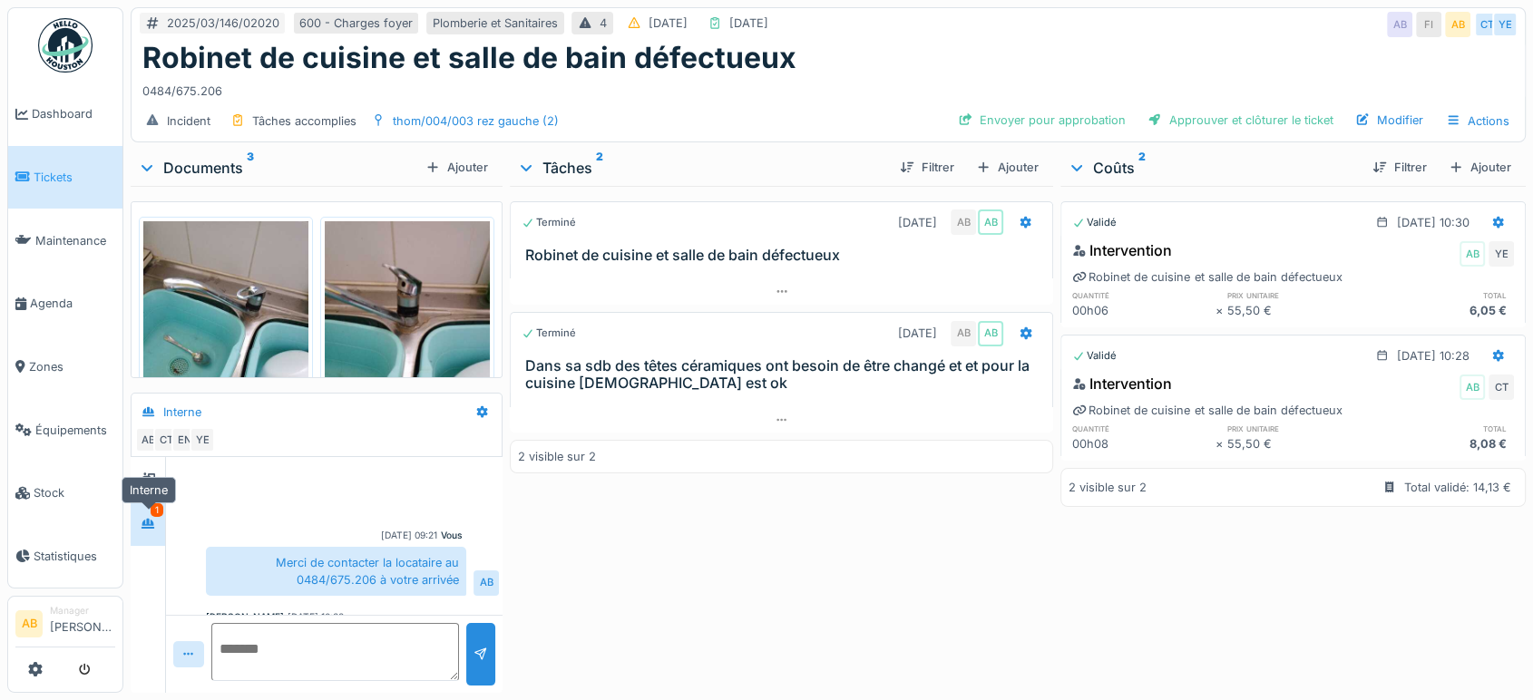
scroll to position [558, 0]
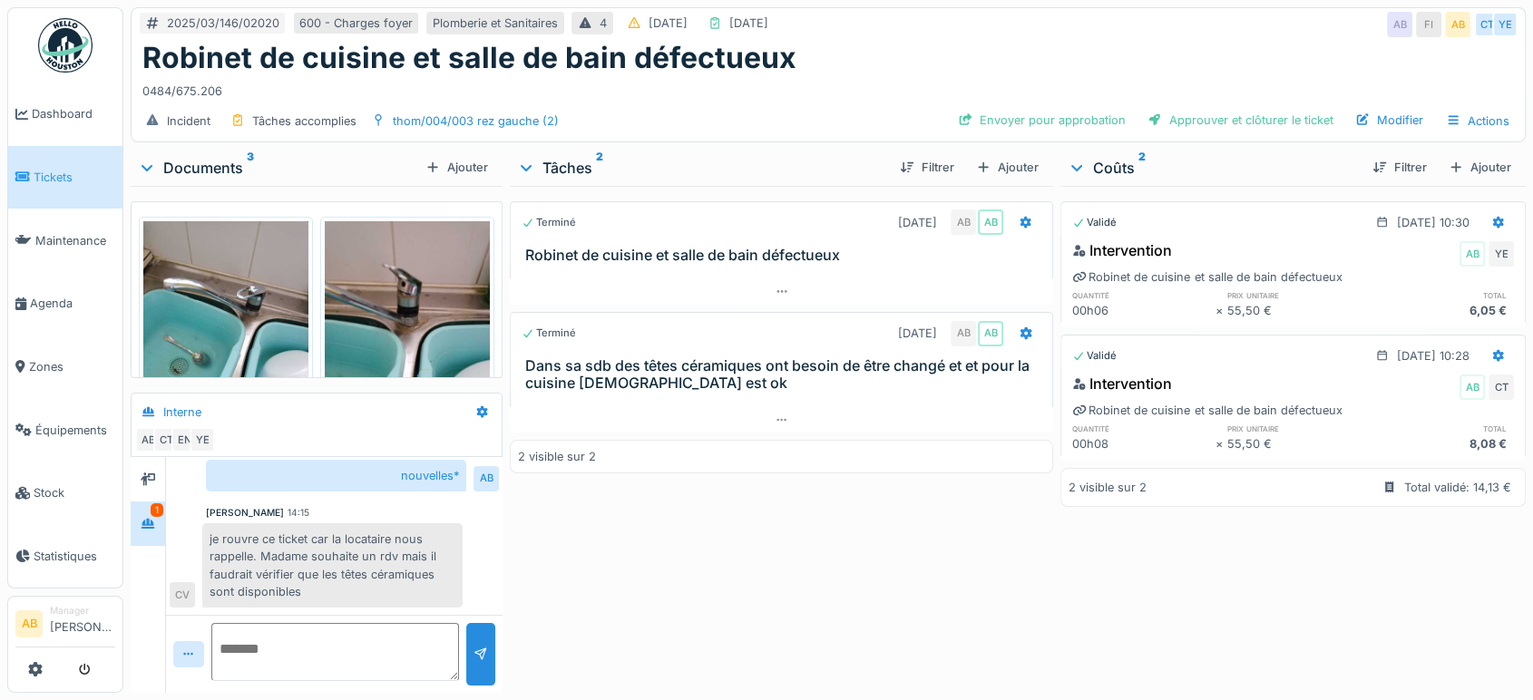
click at [304, 658] on textarea at bounding box center [335, 652] width 248 height 58
click at [371, 647] on textarea at bounding box center [335, 652] width 248 height 58
click at [415, 647] on textarea "**********" at bounding box center [332, 652] width 242 height 58
paste textarea "**********"
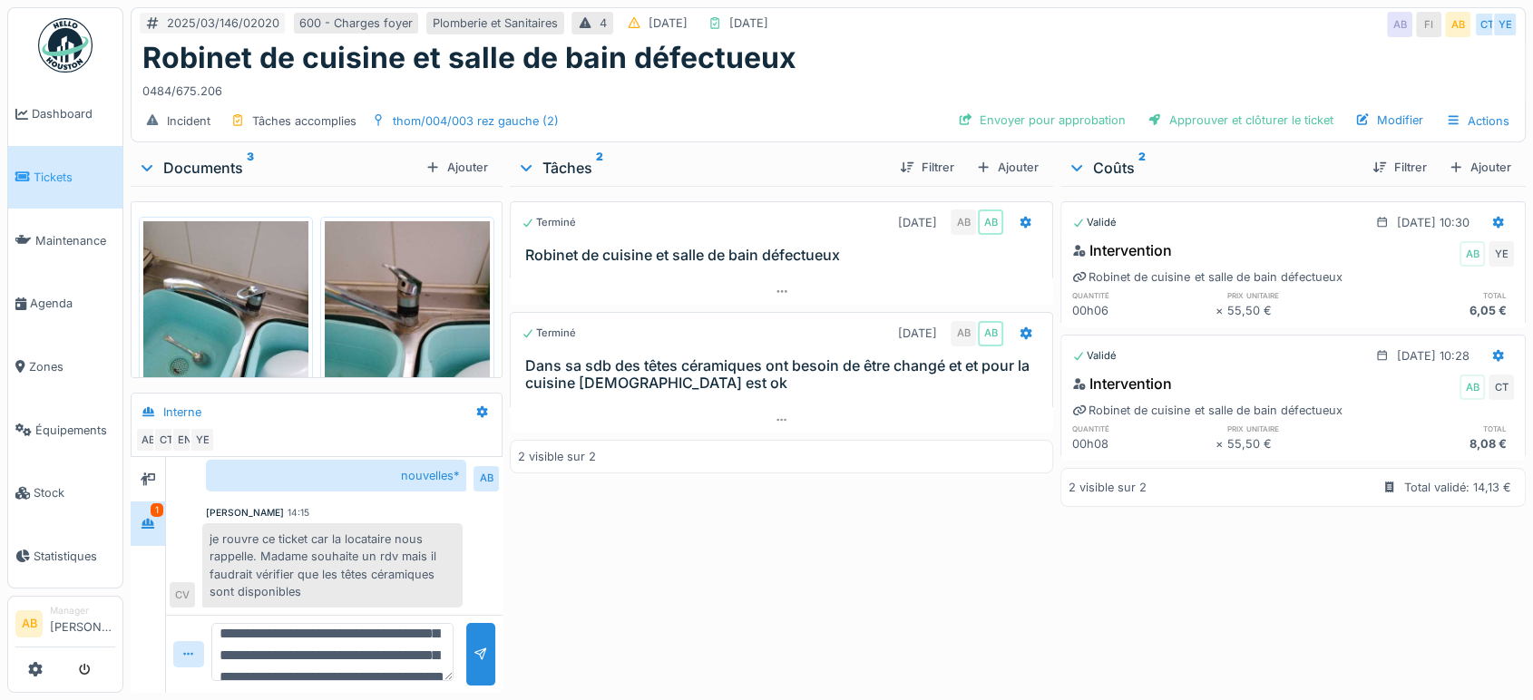
scroll to position [87, 0]
type textarea "**********"
click at [466, 650] on div at bounding box center [480, 654] width 29 height 63
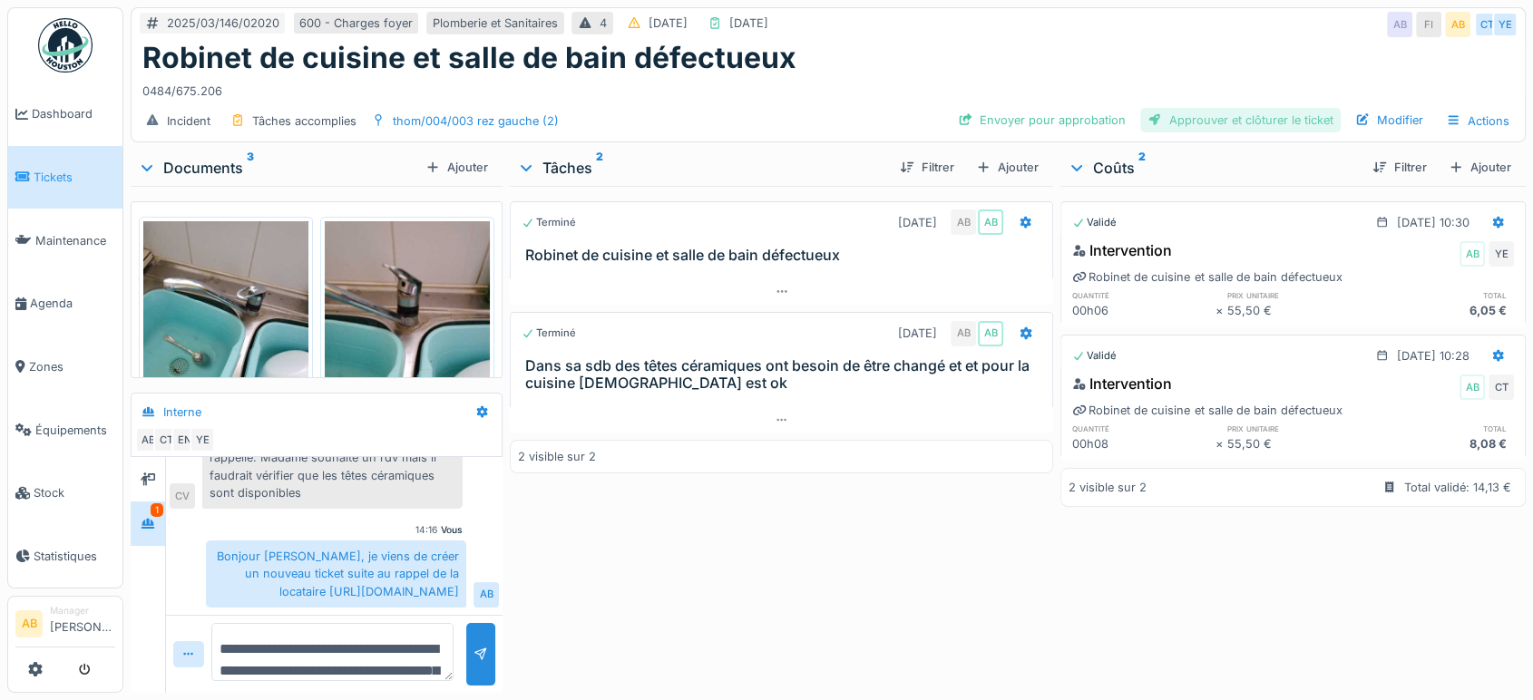
click at [1272, 108] on div "Approuver et clôturer le ticket" at bounding box center [1240, 120] width 200 height 24
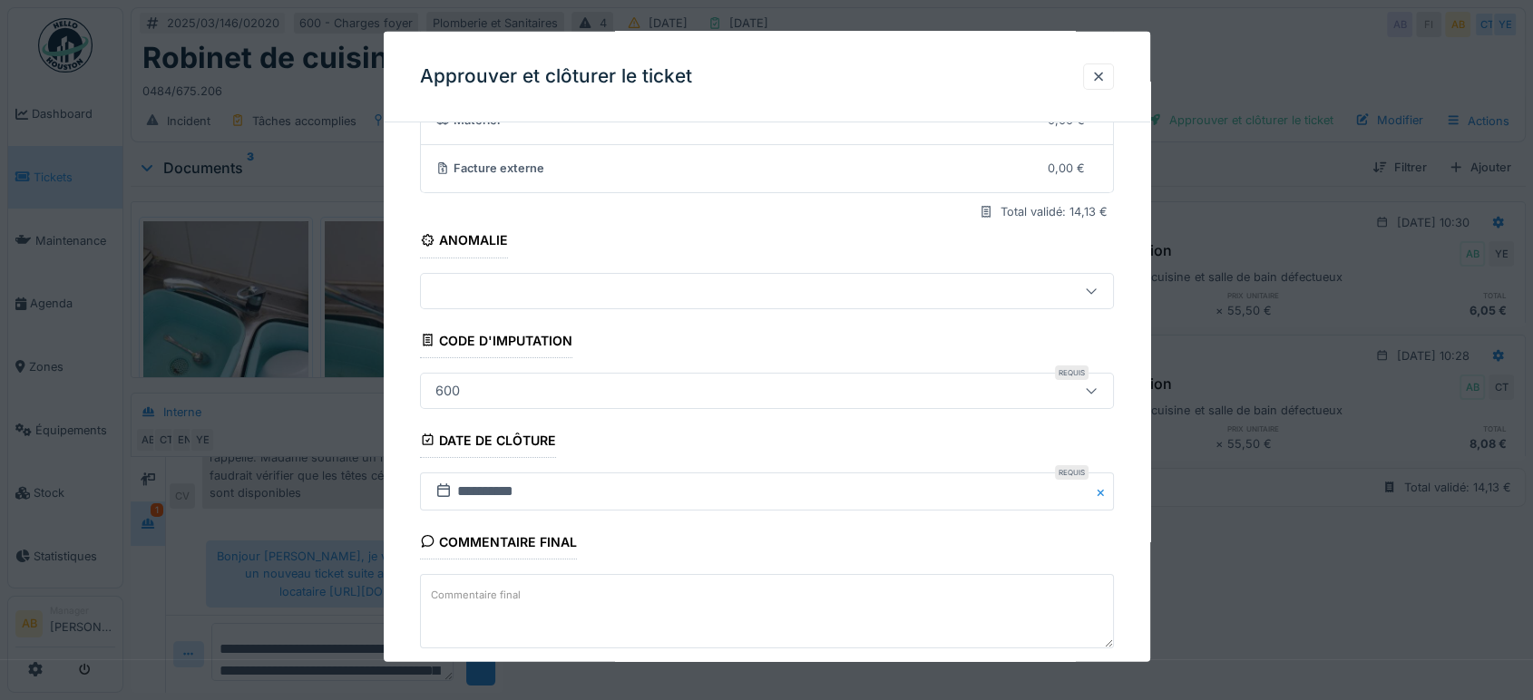
scroll to position [274, 0]
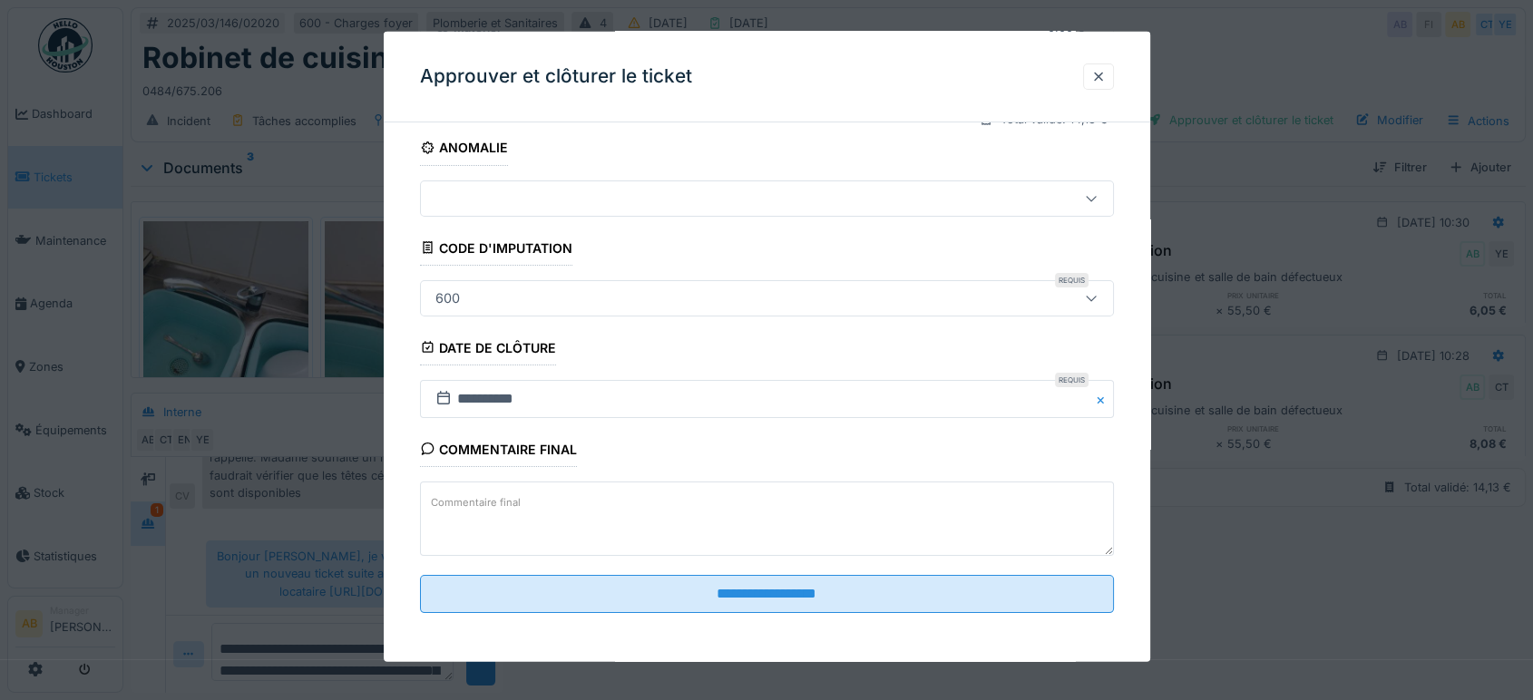
click at [702, 528] on textarea "Commentaire final" at bounding box center [767, 519] width 694 height 74
paste textarea "**********"
type textarea "**********"
click at [542, 564] on fieldset "**********" at bounding box center [767, 245] width 694 height 765
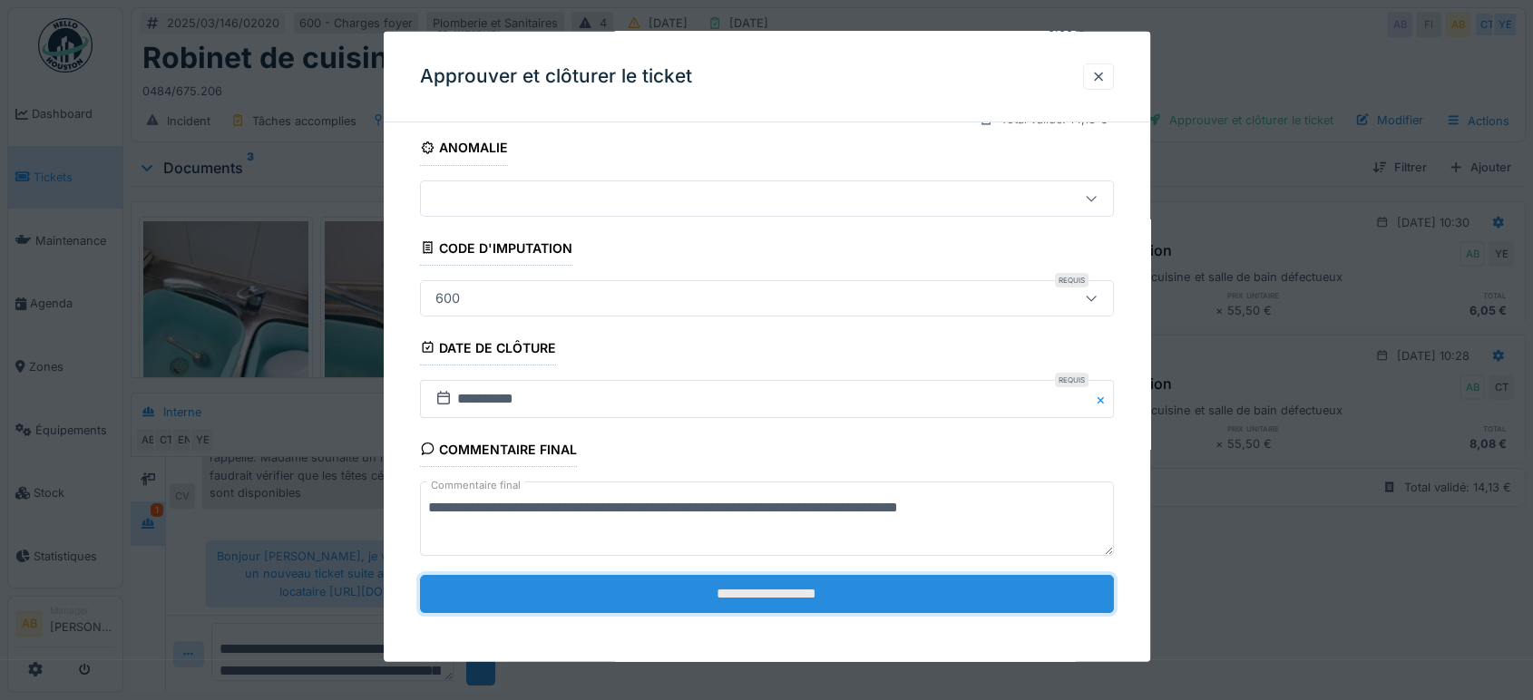
click at [541, 576] on input "**********" at bounding box center [767, 594] width 694 height 38
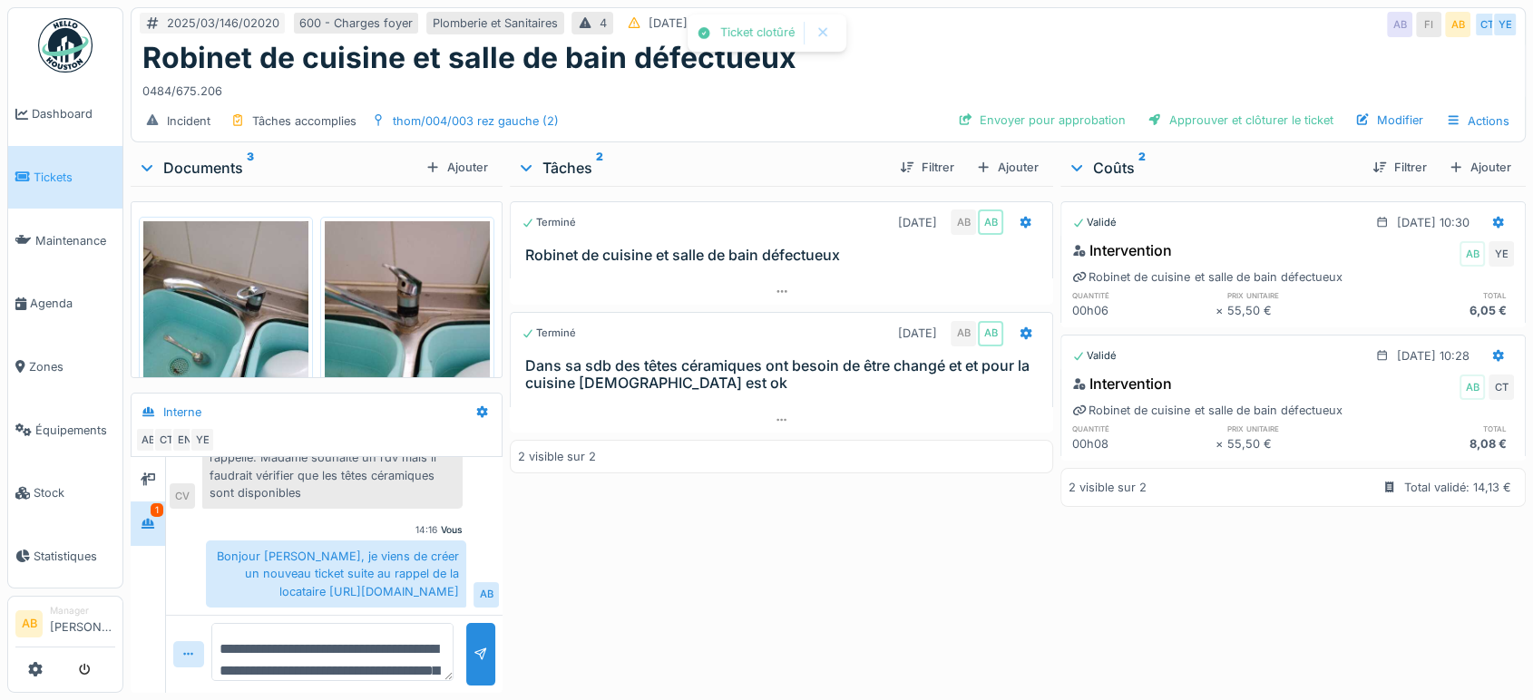
scroll to position [721, 0]
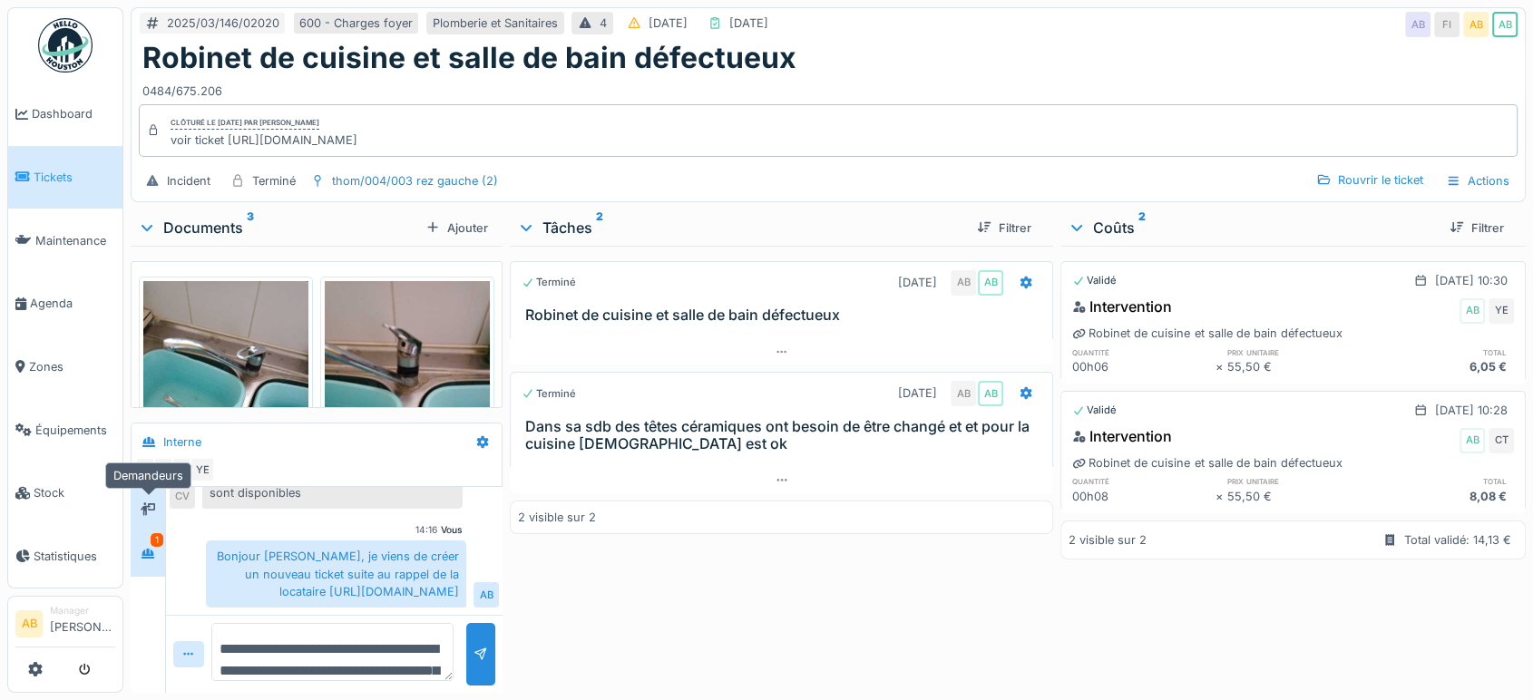
click at [145, 503] on icon at bounding box center [148, 509] width 15 height 13
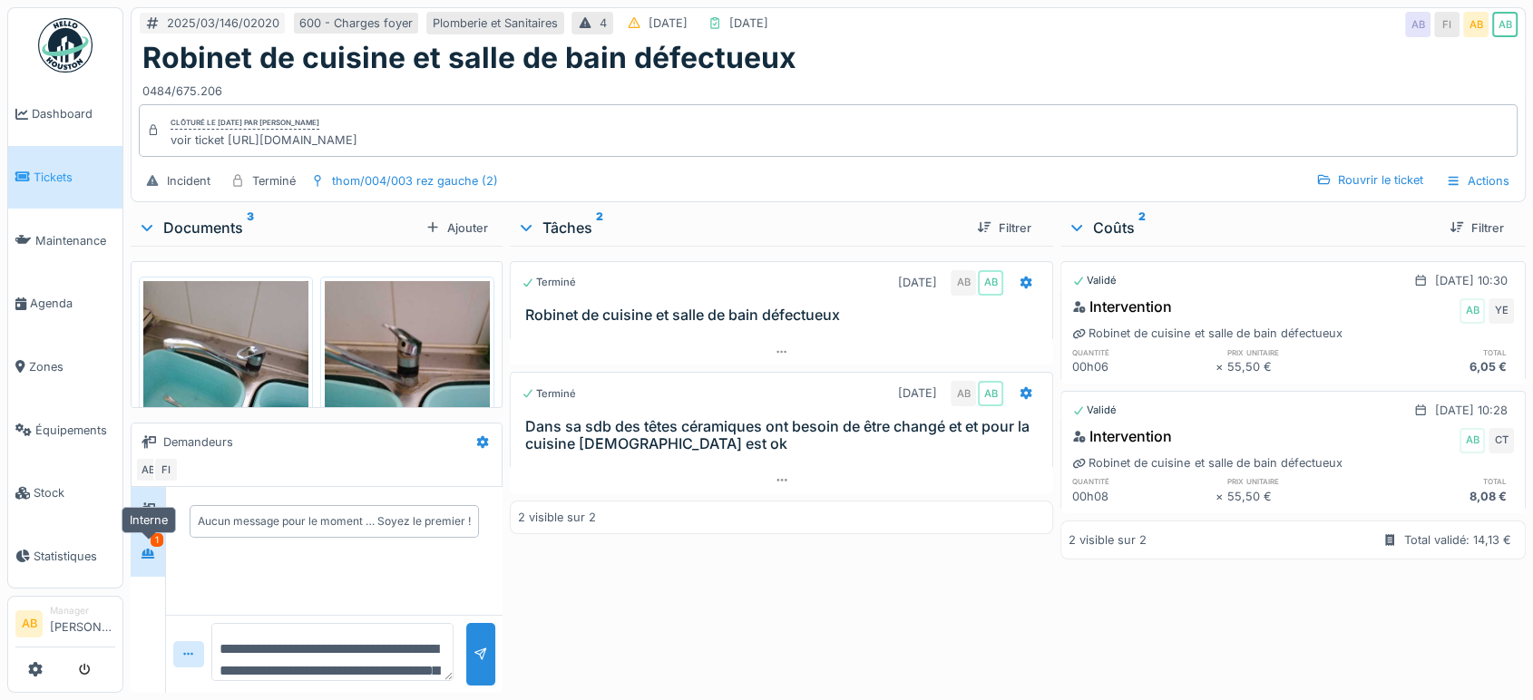
scroll to position [0, 0]
click at [149, 549] on icon at bounding box center [148, 554] width 13 height 10
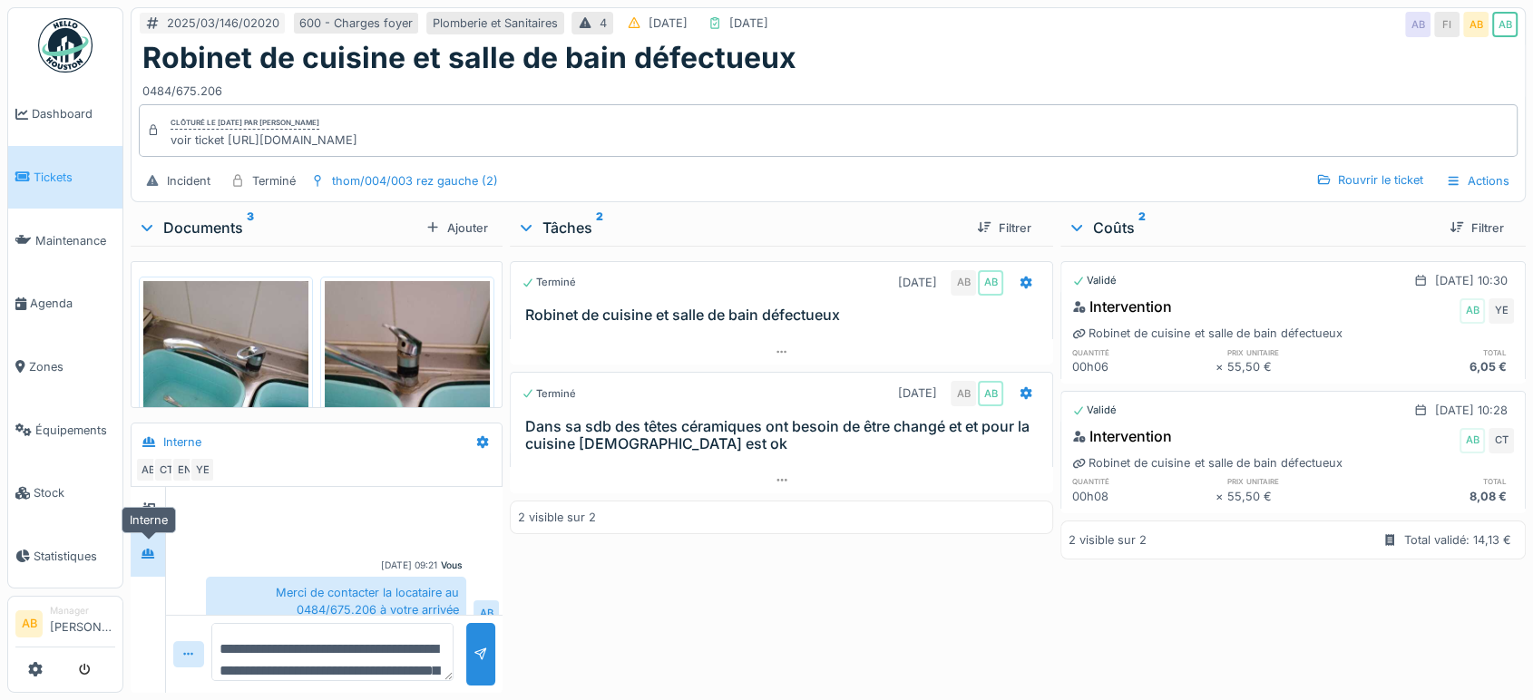
scroll to position [721, 0]
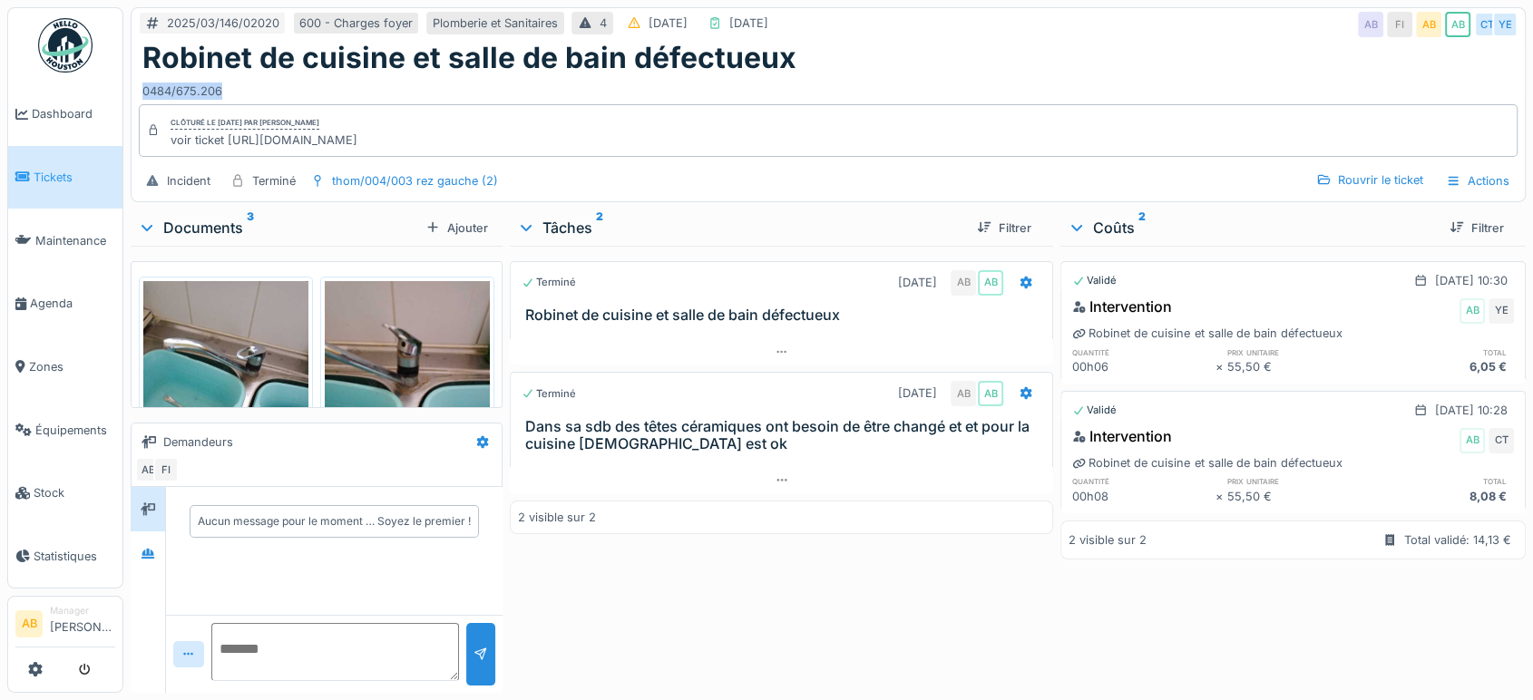
drag, startPoint x: 241, startPoint y: 96, endPoint x: 126, endPoint y: 93, distance: 115.2
click at [126, 93] on div "2025/03/146/02020 600 - Charges foyer Plomberie et Sanitaires 4 [DATE] [DATE] A…" at bounding box center [828, 350] width 1410 height 700
copy div "0484/675.206"
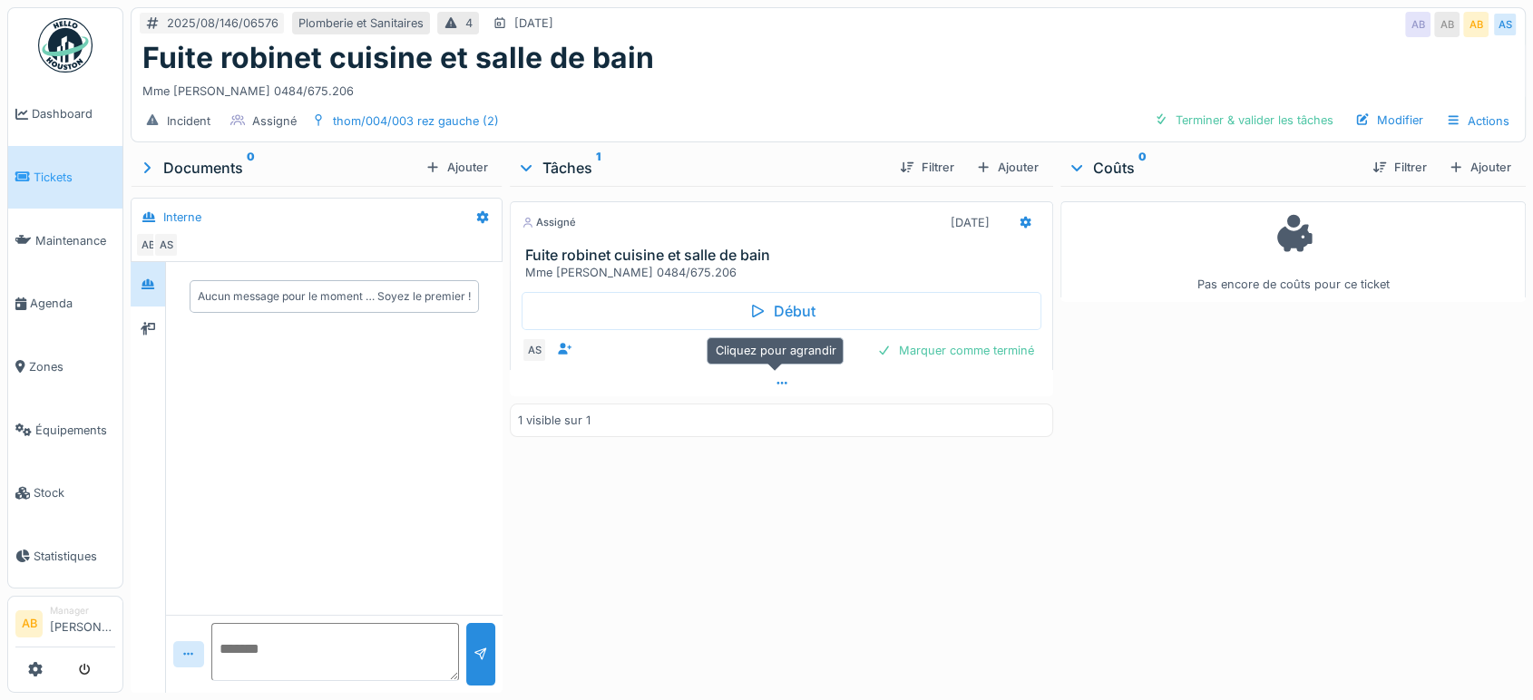
click at [777, 388] on div at bounding box center [781, 383] width 543 height 26
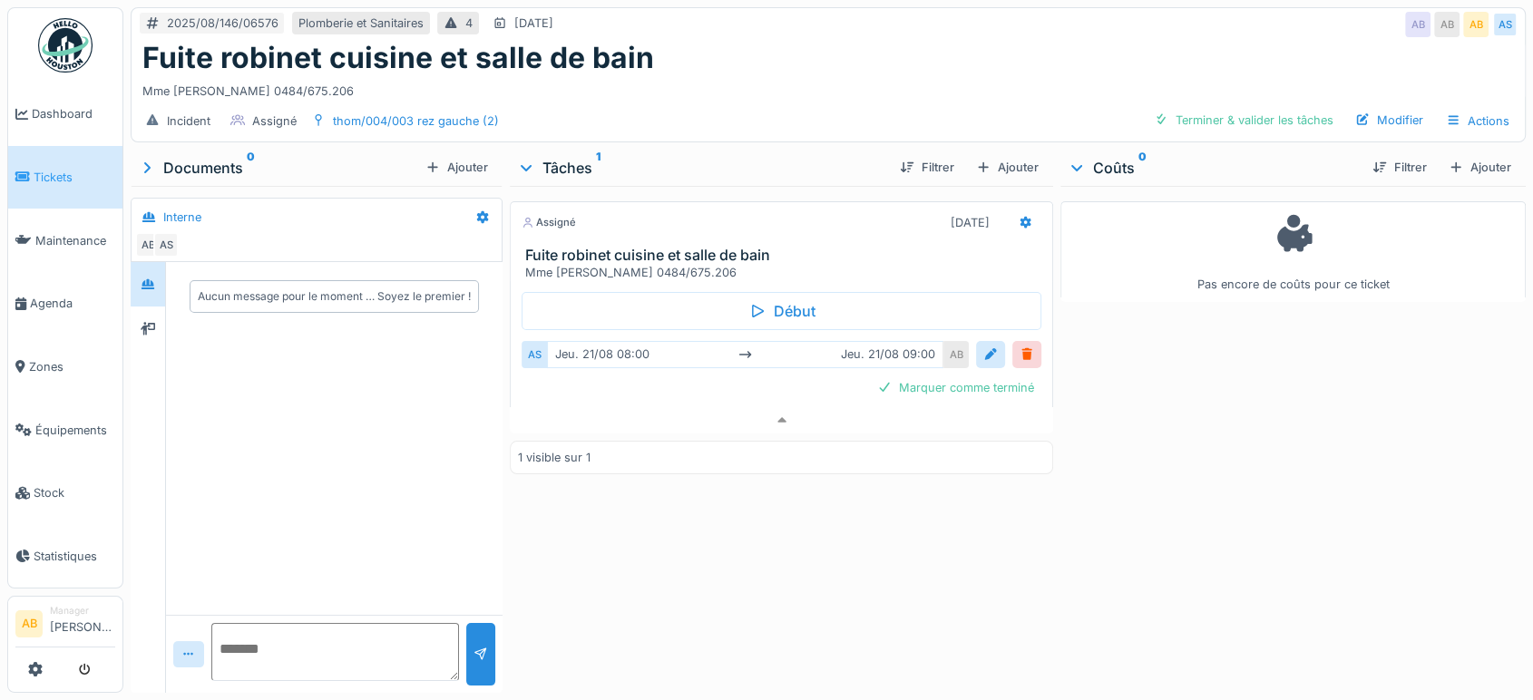
click at [63, 45] on img at bounding box center [65, 45] width 54 height 54
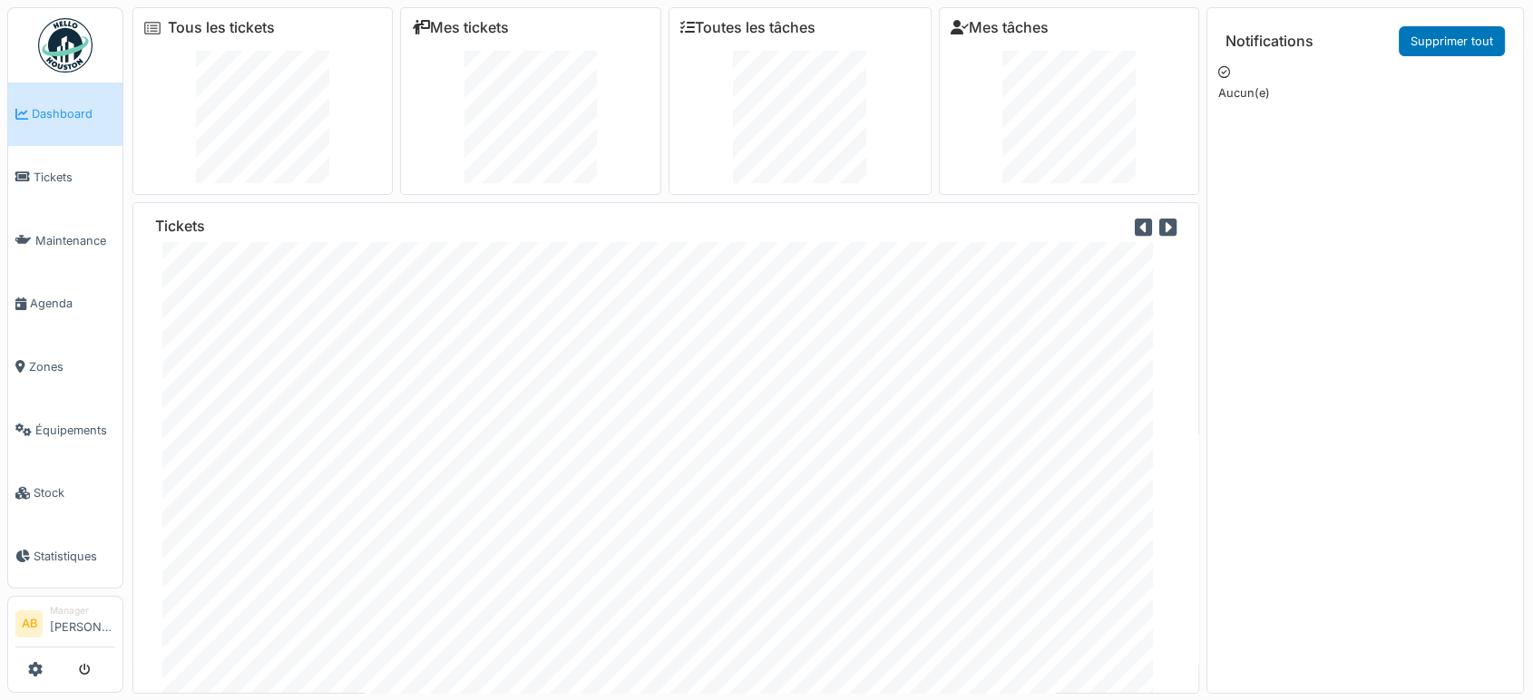
click at [83, 61] on img at bounding box center [65, 45] width 54 height 54
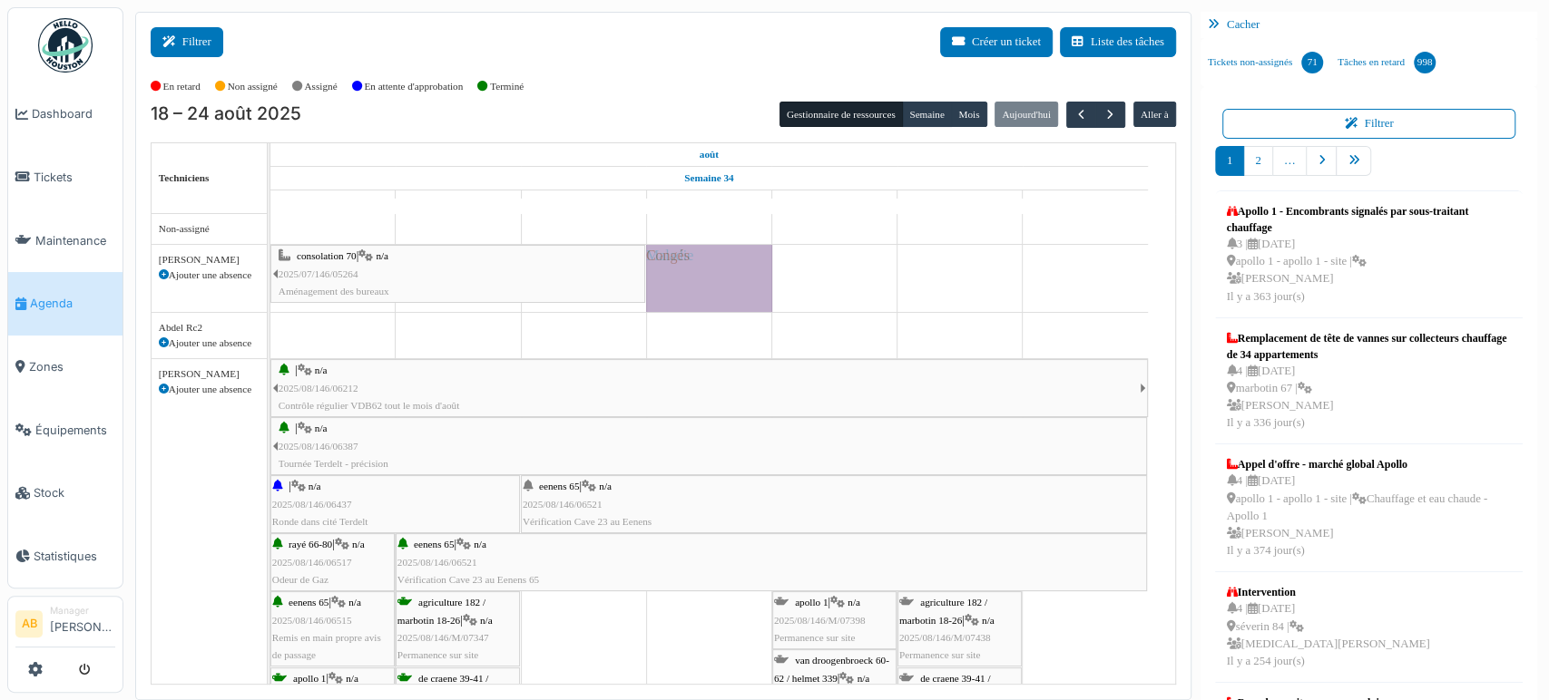
click at [201, 49] on button "Filtrer" at bounding box center [187, 42] width 73 height 30
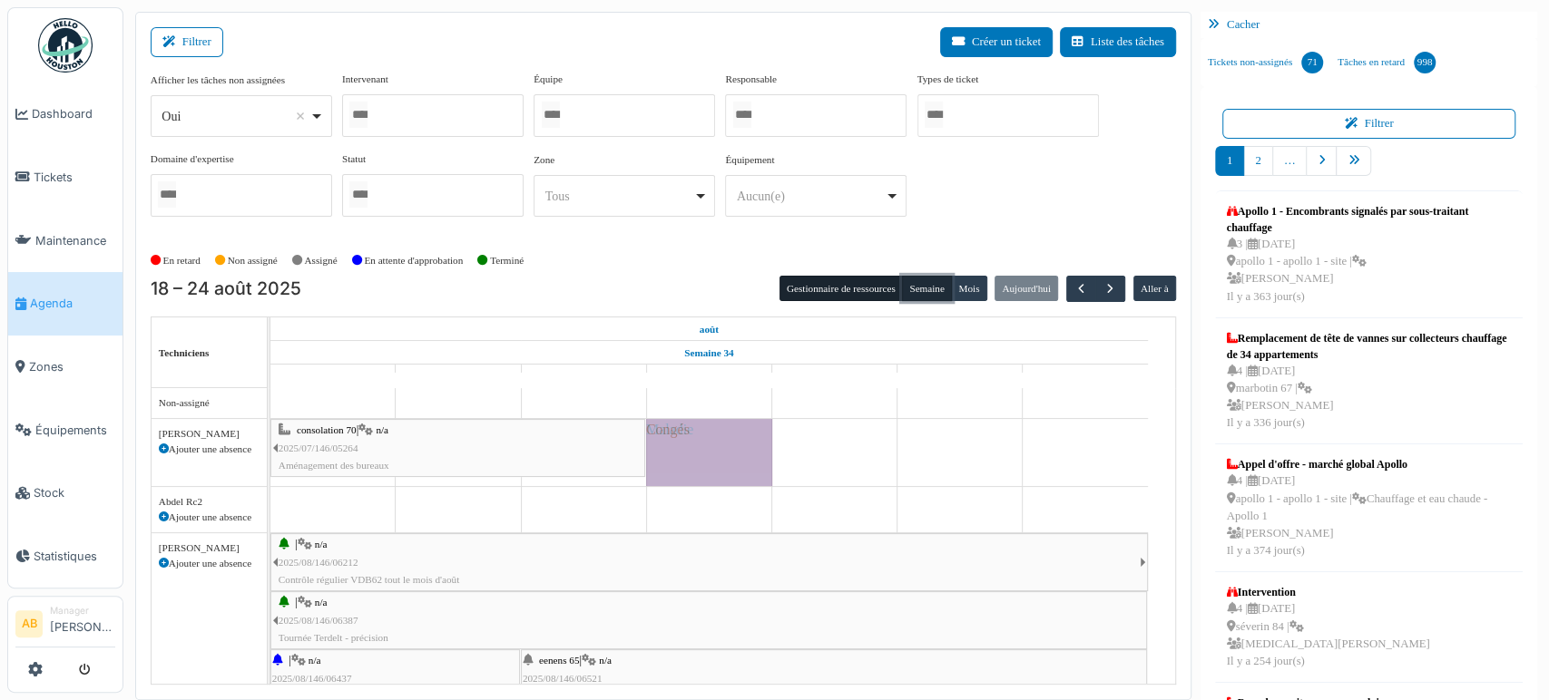
click at [917, 294] on button "Semaine" at bounding box center [927, 288] width 50 height 25
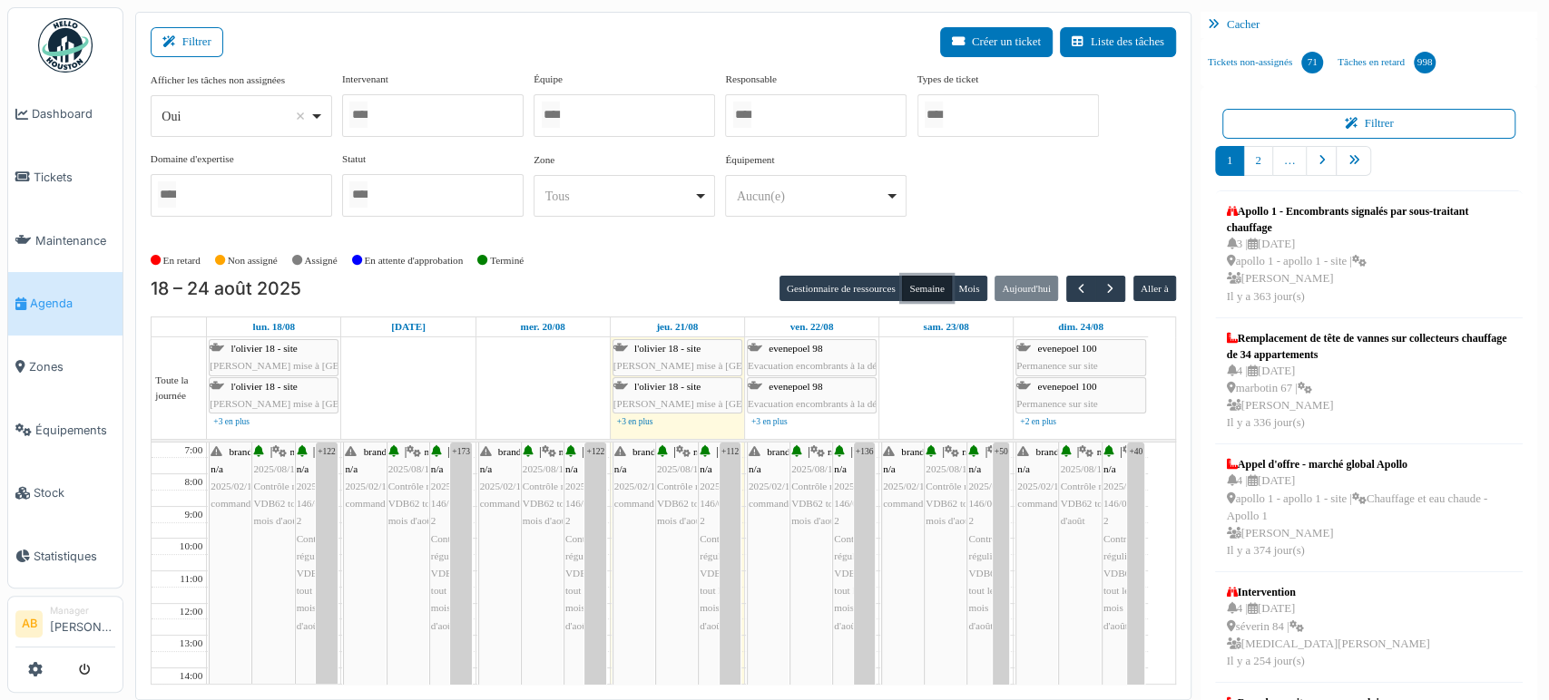
click at [917, 294] on button "Semaine" at bounding box center [927, 288] width 50 height 25
click at [239, 132] on div "*** Oui Remove item" at bounding box center [241, 116] width 181 height 42
select select "**"
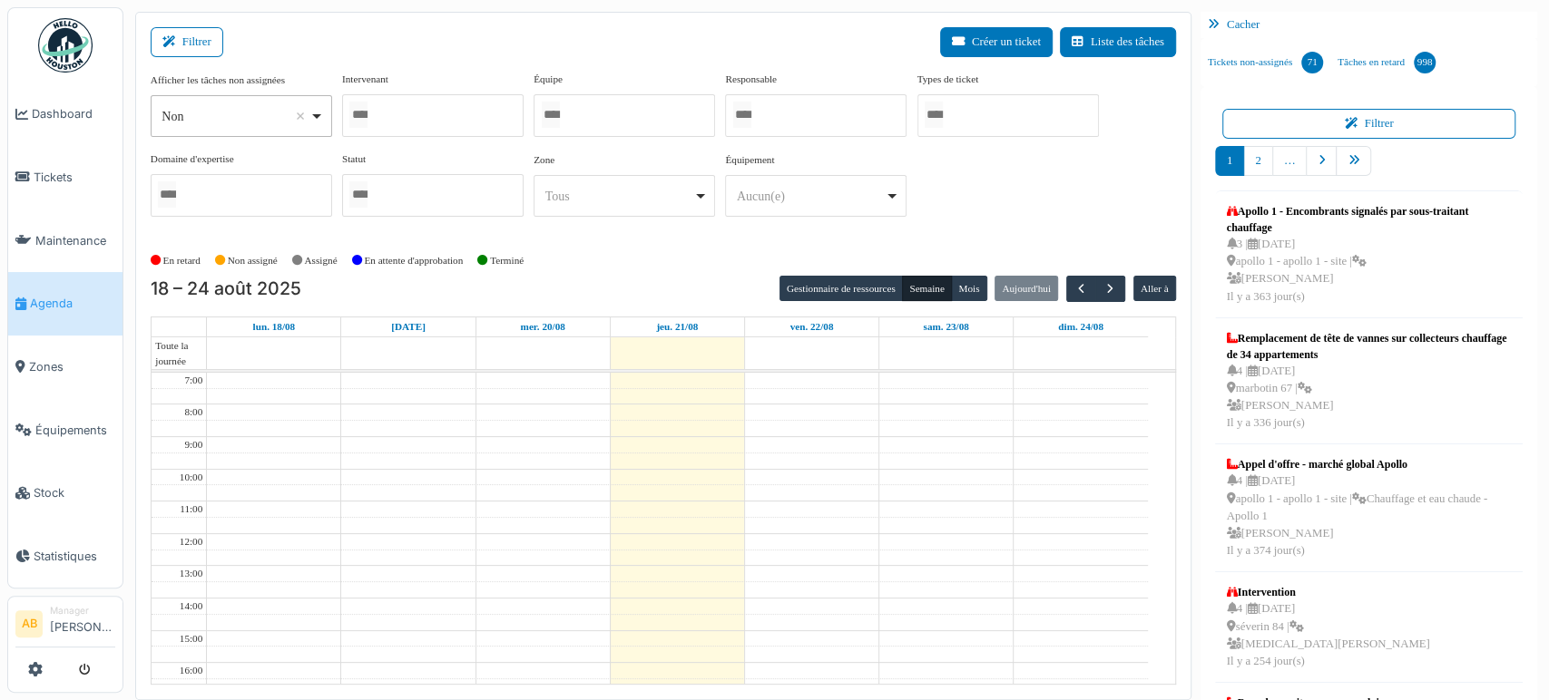
click at [441, 110] on div at bounding box center [432, 115] width 181 height 43
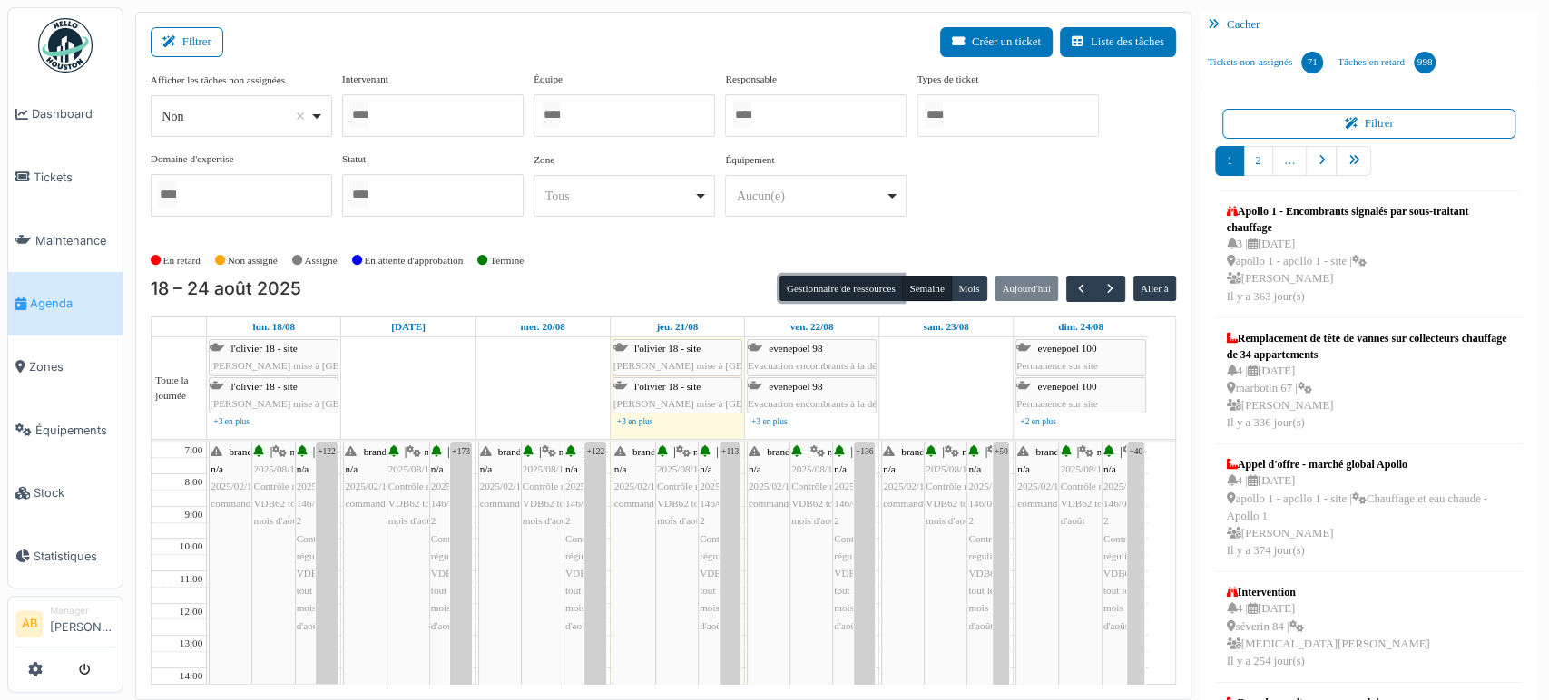
click at [865, 290] on button "Gestionnaire de ressources" at bounding box center [840, 288] width 123 height 25
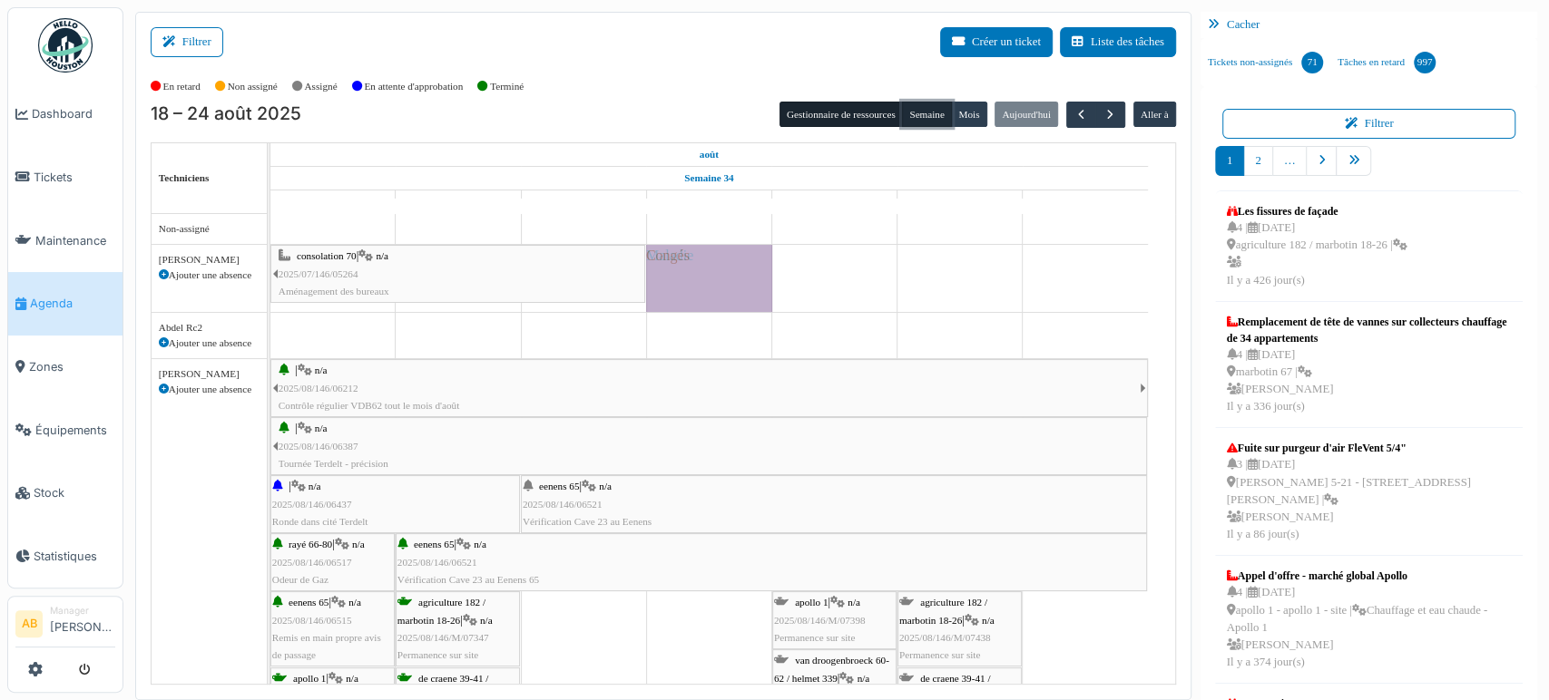
click at [910, 115] on button "Semaine" at bounding box center [927, 114] width 50 height 25
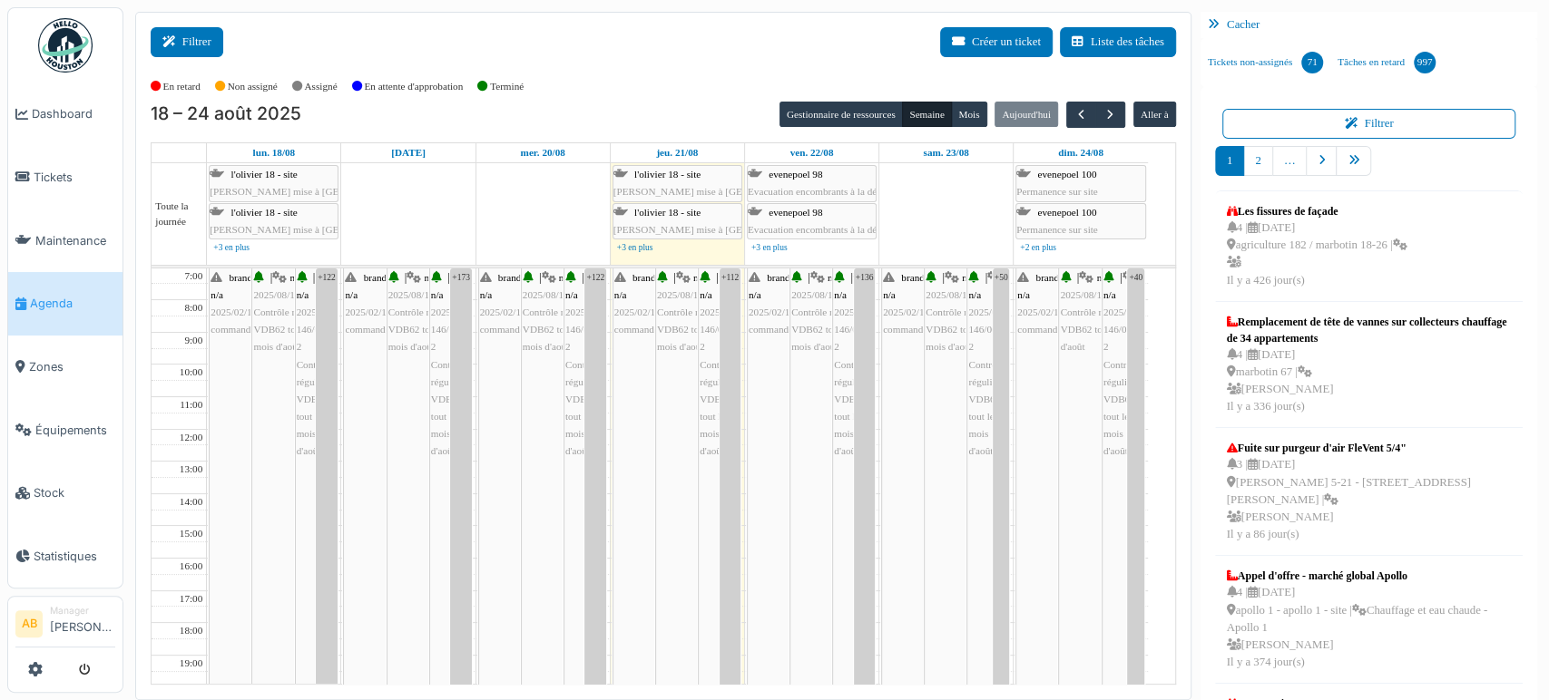
click at [210, 37] on button "Filtrer" at bounding box center [187, 42] width 73 height 30
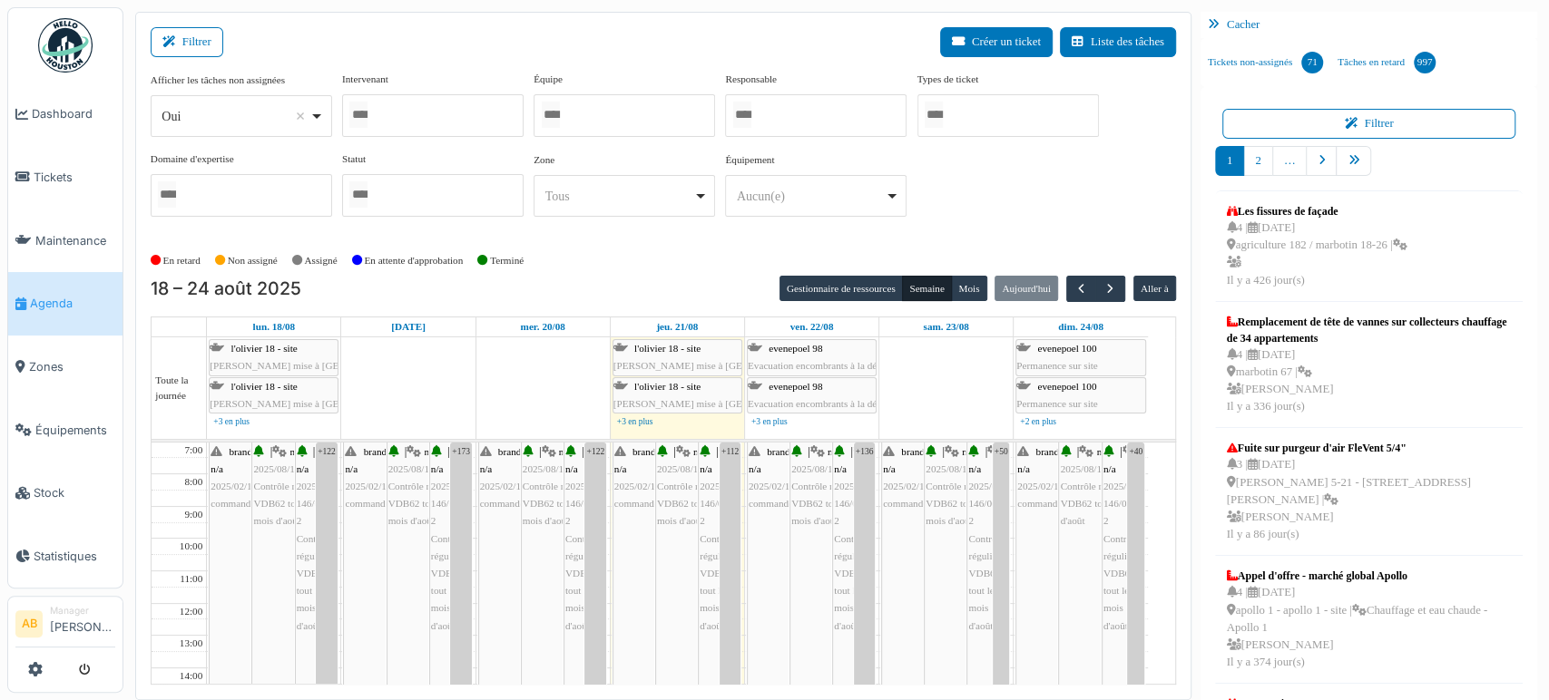
click at [216, 116] on div "Oui Remove item" at bounding box center [235, 116] width 148 height 19
select select "**"
click at [855, 281] on button "Gestionnaire de ressources" at bounding box center [840, 288] width 123 height 25
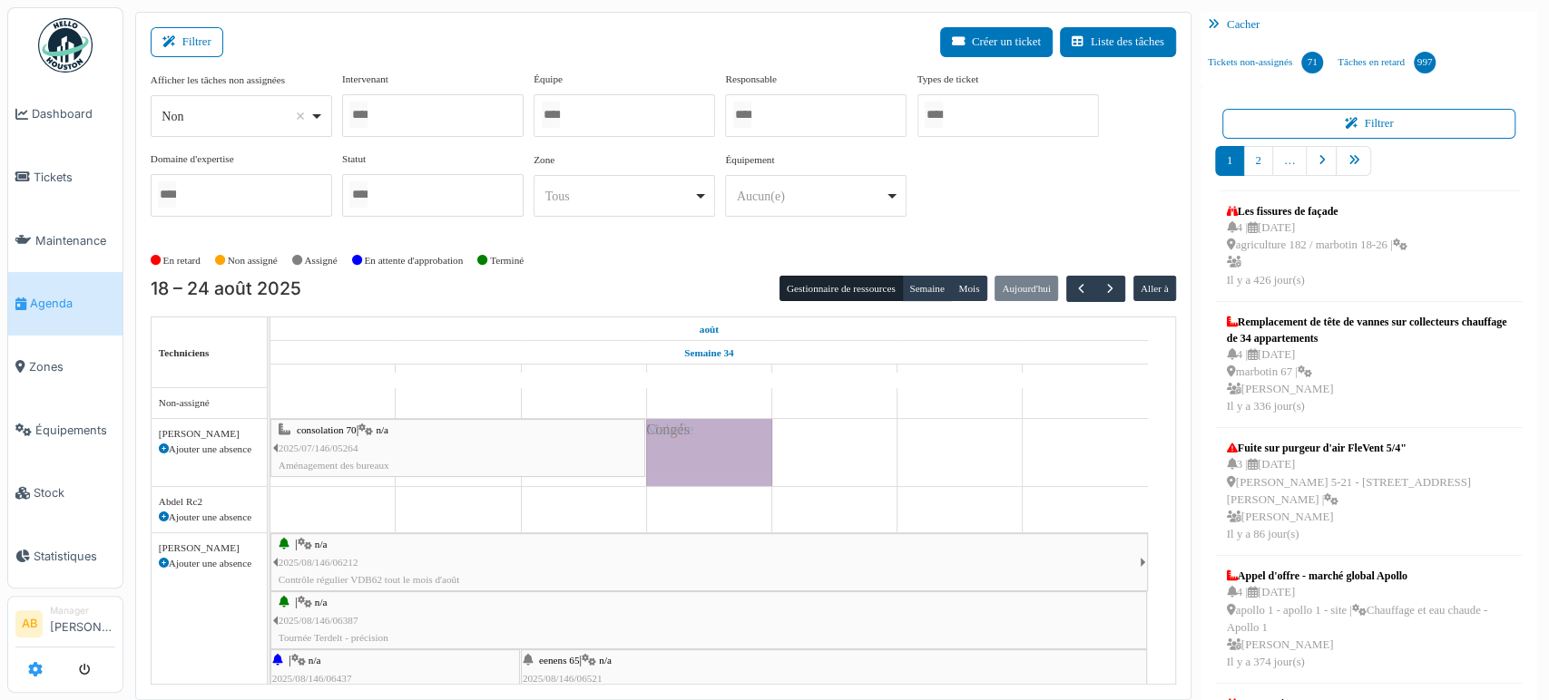
click at [39, 673] on icon at bounding box center [35, 669] width 15 height 15
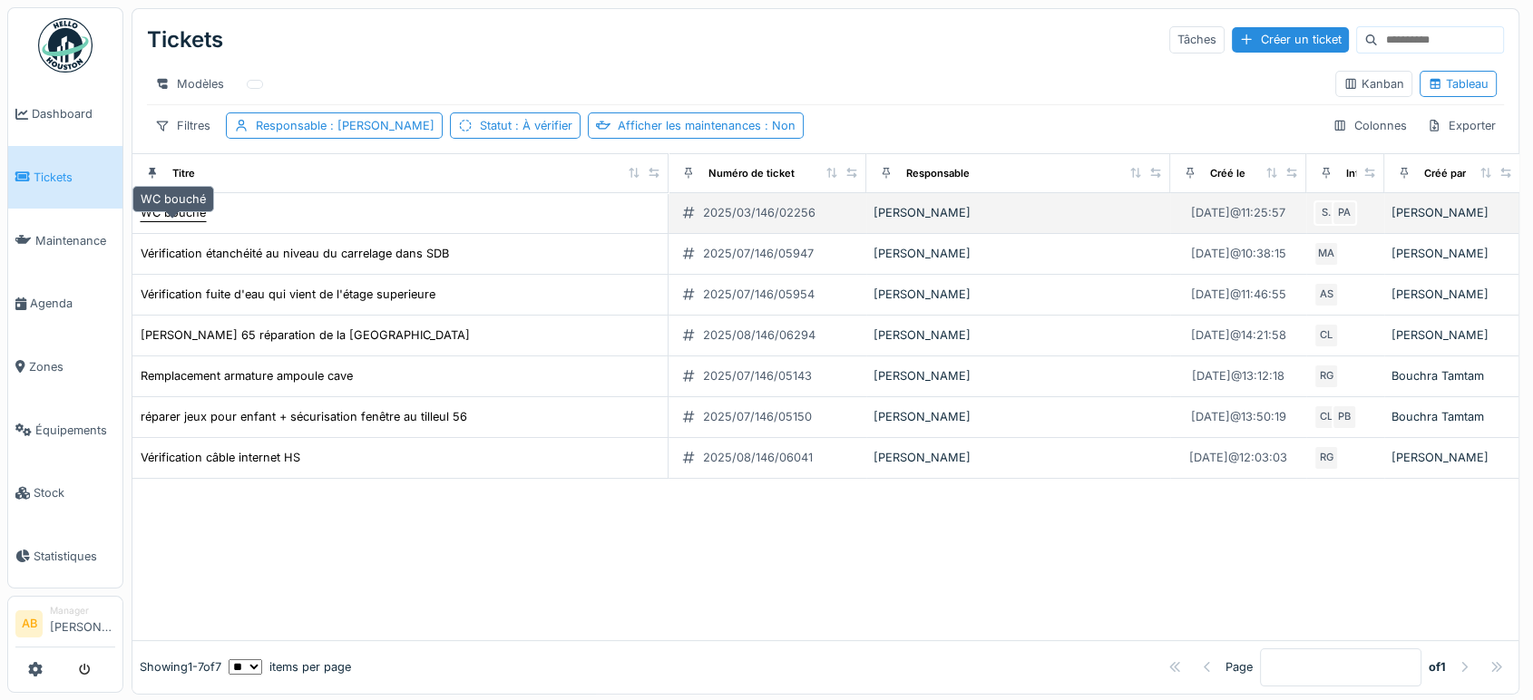
click at [169, 221] on div "WC bouché" at bounding box center [173, 212] width 65 height 17
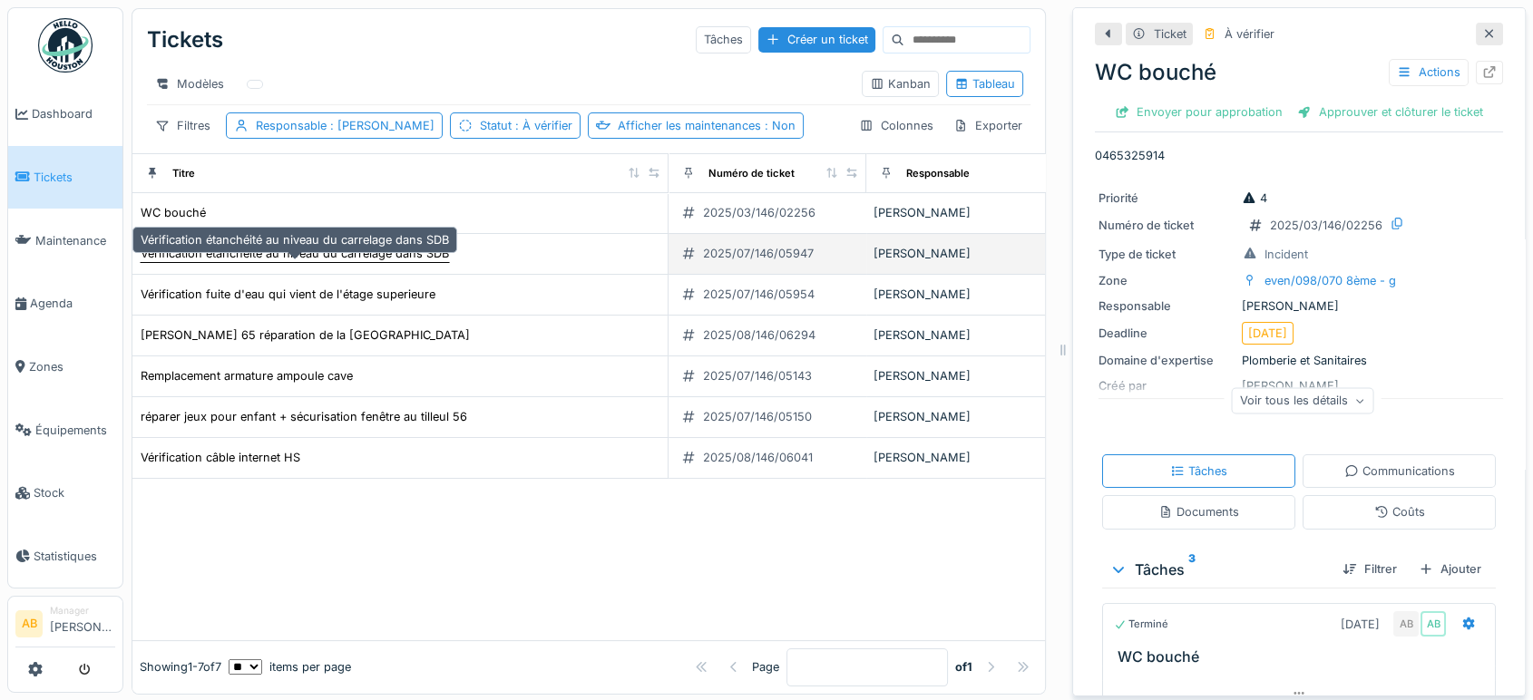
click at [264, 262] on div "Vérification étanchéité au niveau du carrelage dans SDB" at bounding box center [295, 253] width 308 height 17
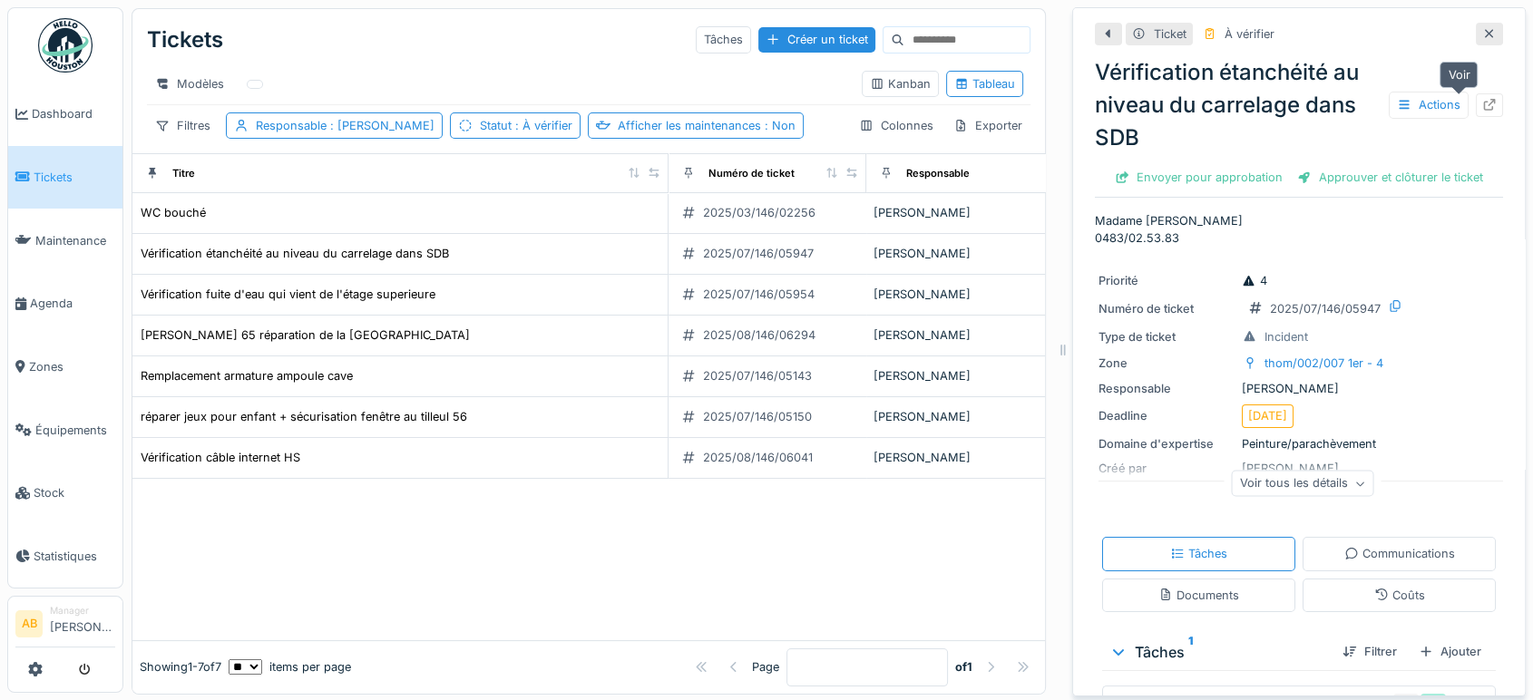
click at [1476, 100] on div at bounding box center [1489, 104] width 27 height 23
click at [1485, 34] on icon at bounding box center [1489, 33] width 9 height 9
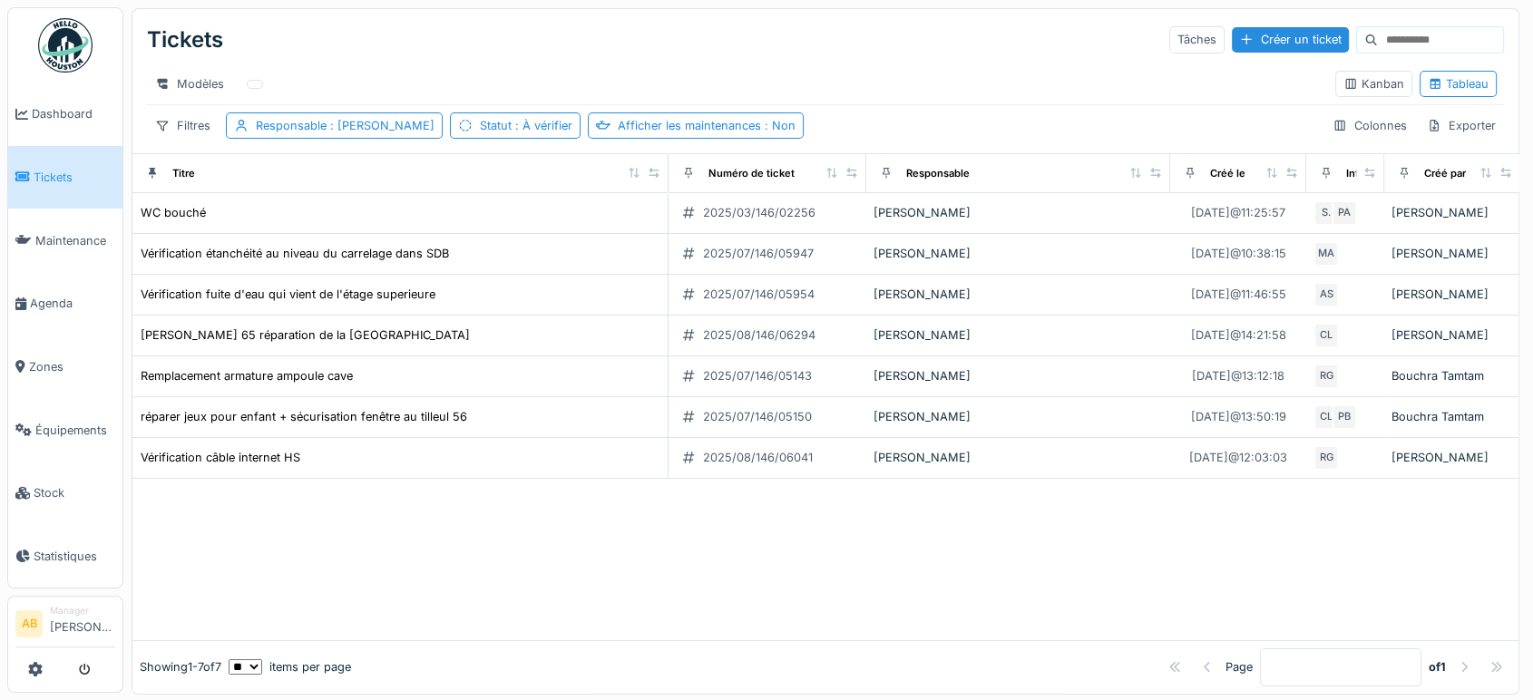
click at [52, 45] on img at bounding box center [65, 45] width 54 height 54
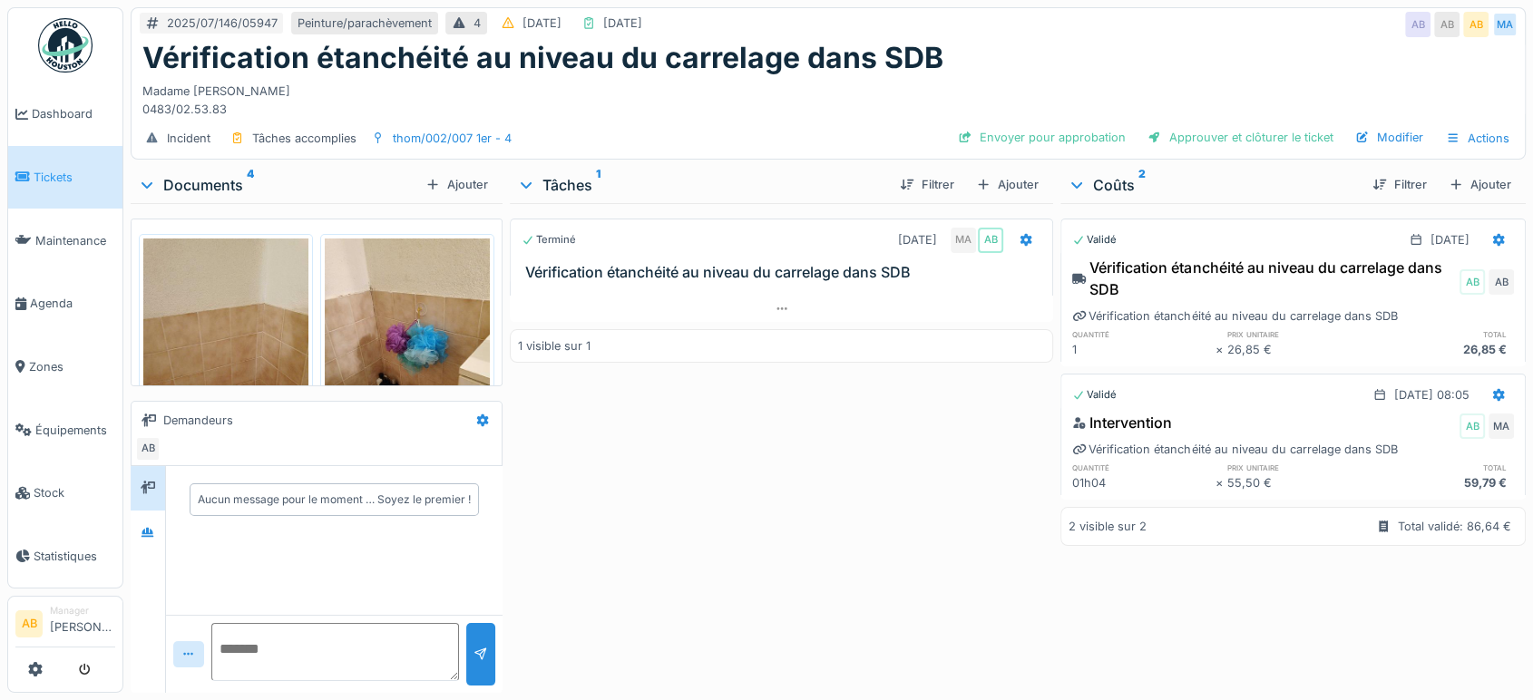
click at [777, 323] on div "Terminé [DATE] MA AB Vérification étanchéité au niveau du carrelage dans SDB 1 …" at bounding box center [781, 444] width 543 height 483
click at [777, 301] on div at bounding box center [781, 309] width 543 height 26
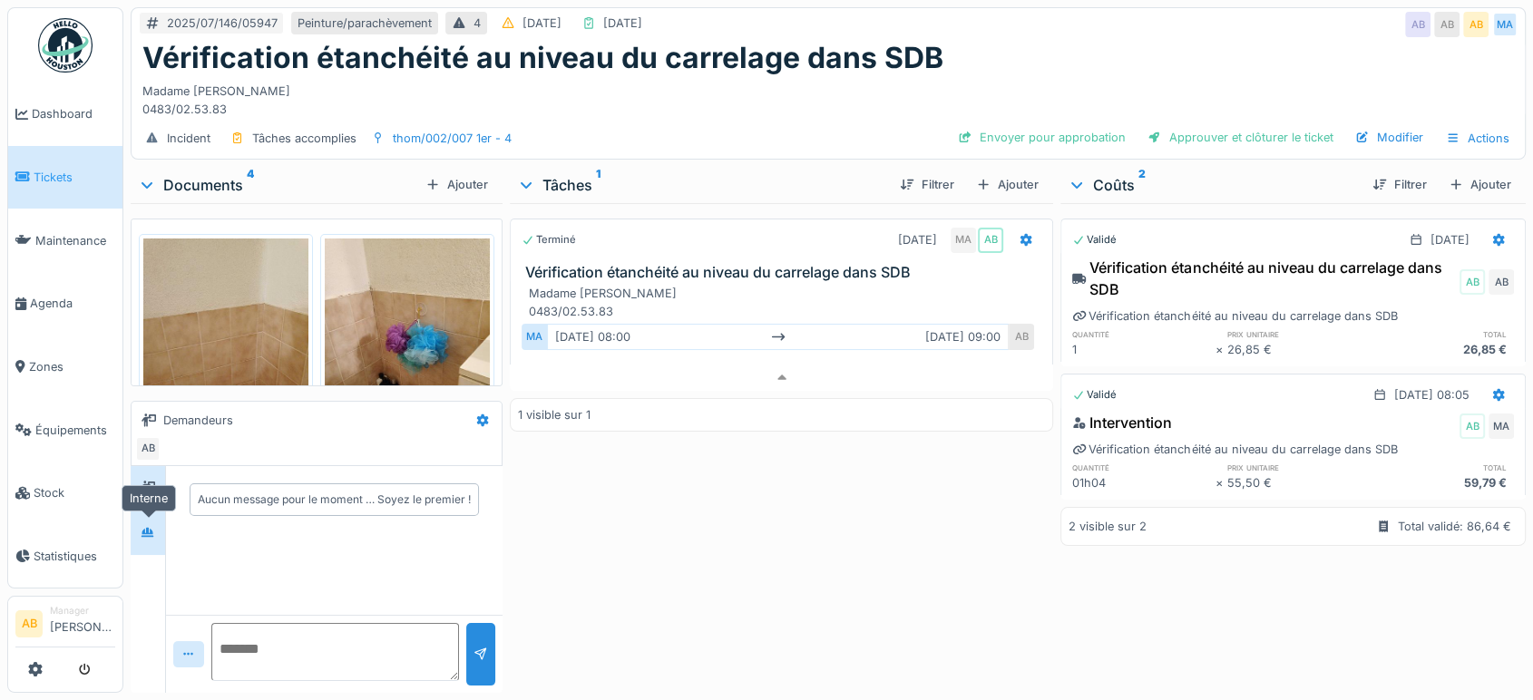
click at [144, 524] on div at bounding box center [148, 532] width 15 height 17
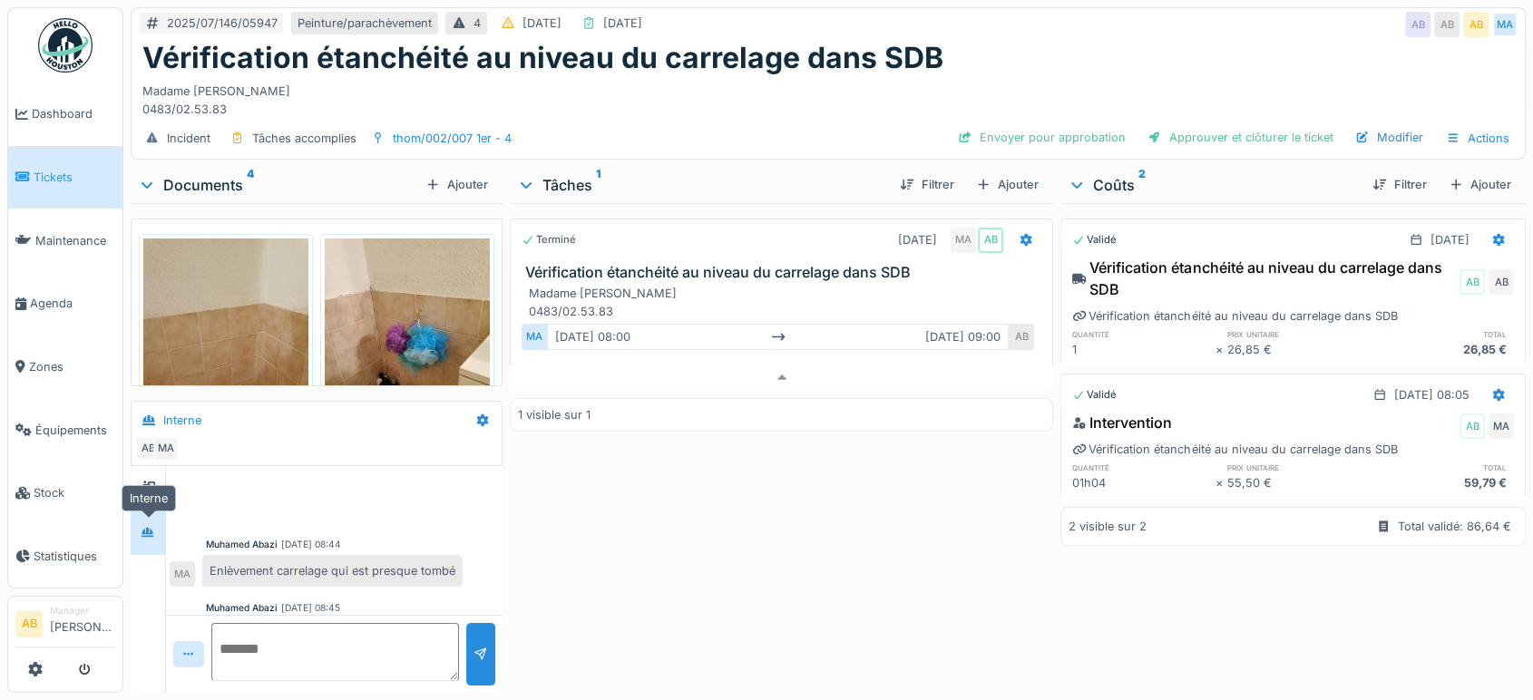
scroll to position [462, 0]
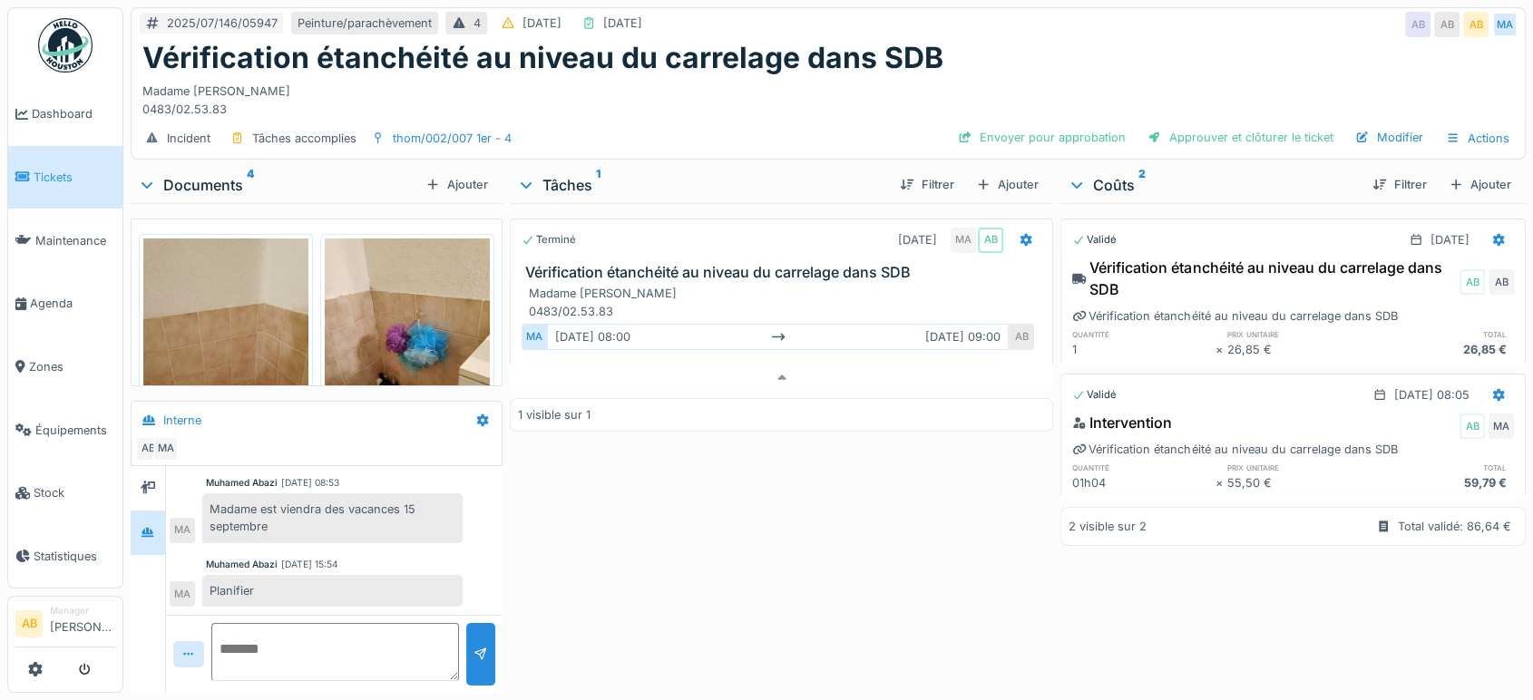
click at [84, 59] on img at bounding box center [65, 45] width 54 height 54
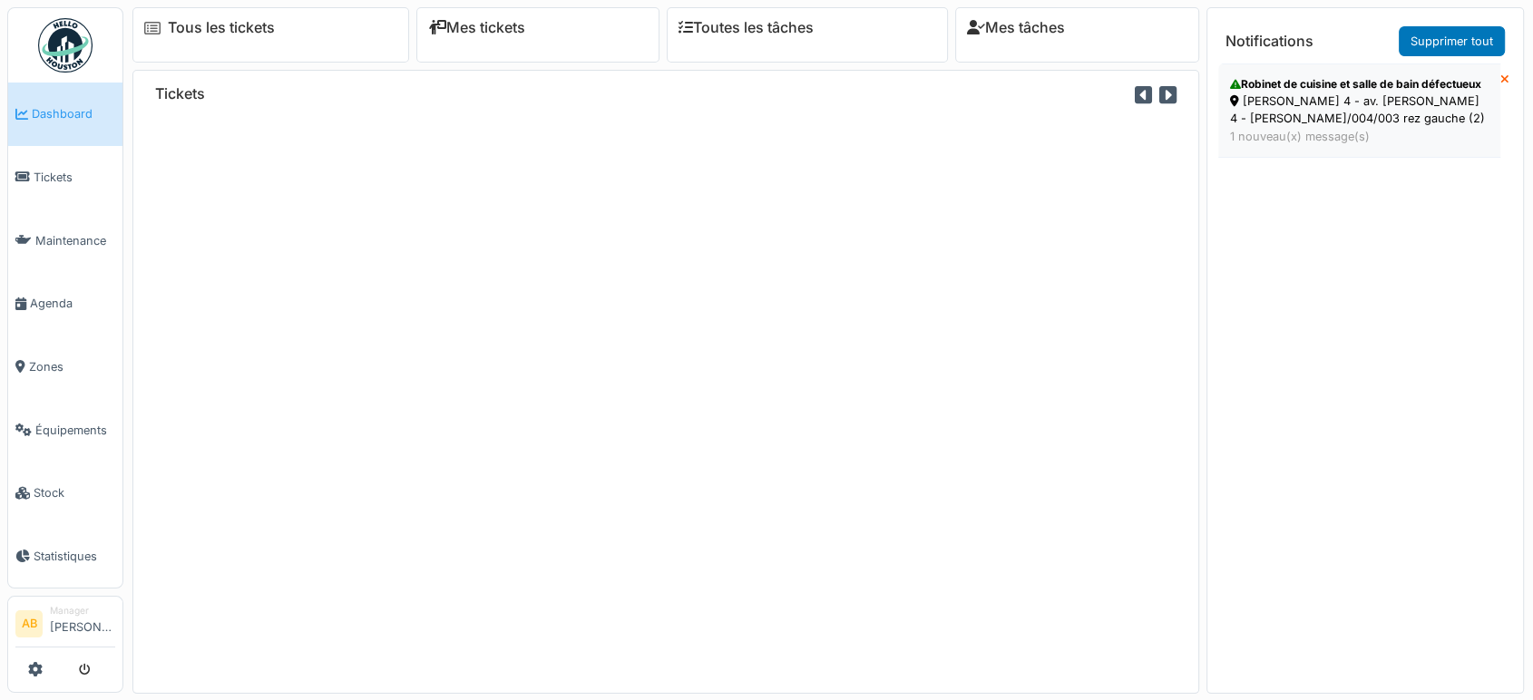
click at [1342, 145] on div "1 nouveau(x) message(s)" at bounding box center [1359, 136] width 259 height 17
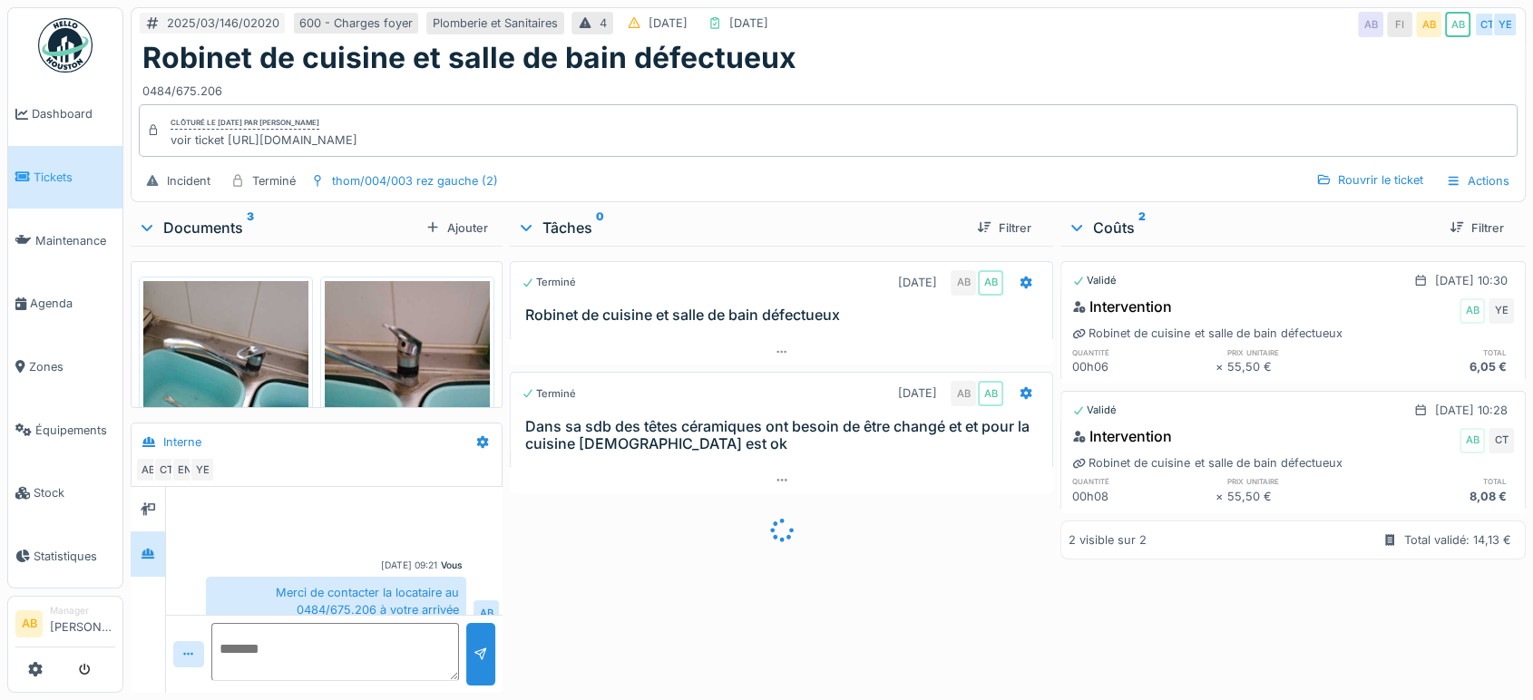
scroll to position [785, 0]
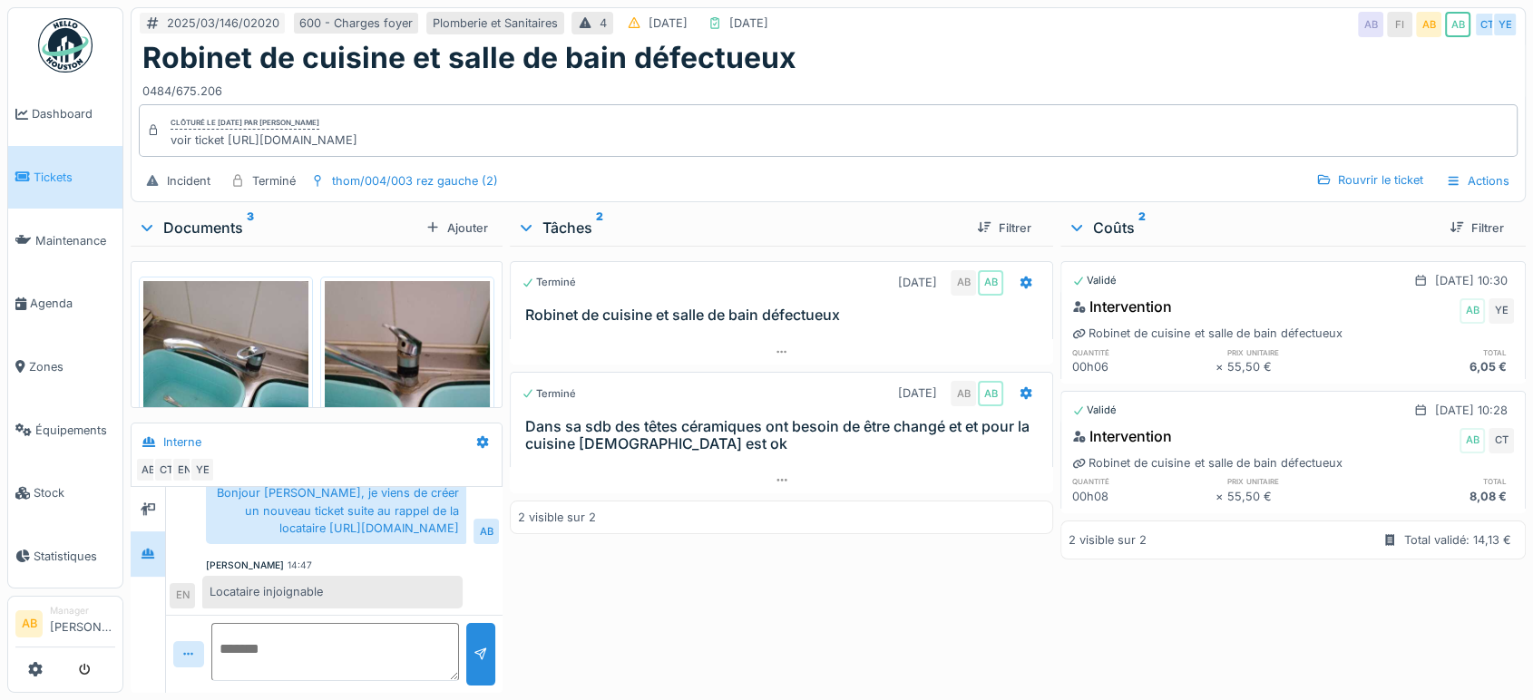
click at [222, 220] on div "Documents 3" at bounding box center [278, 228] width 280 height 22
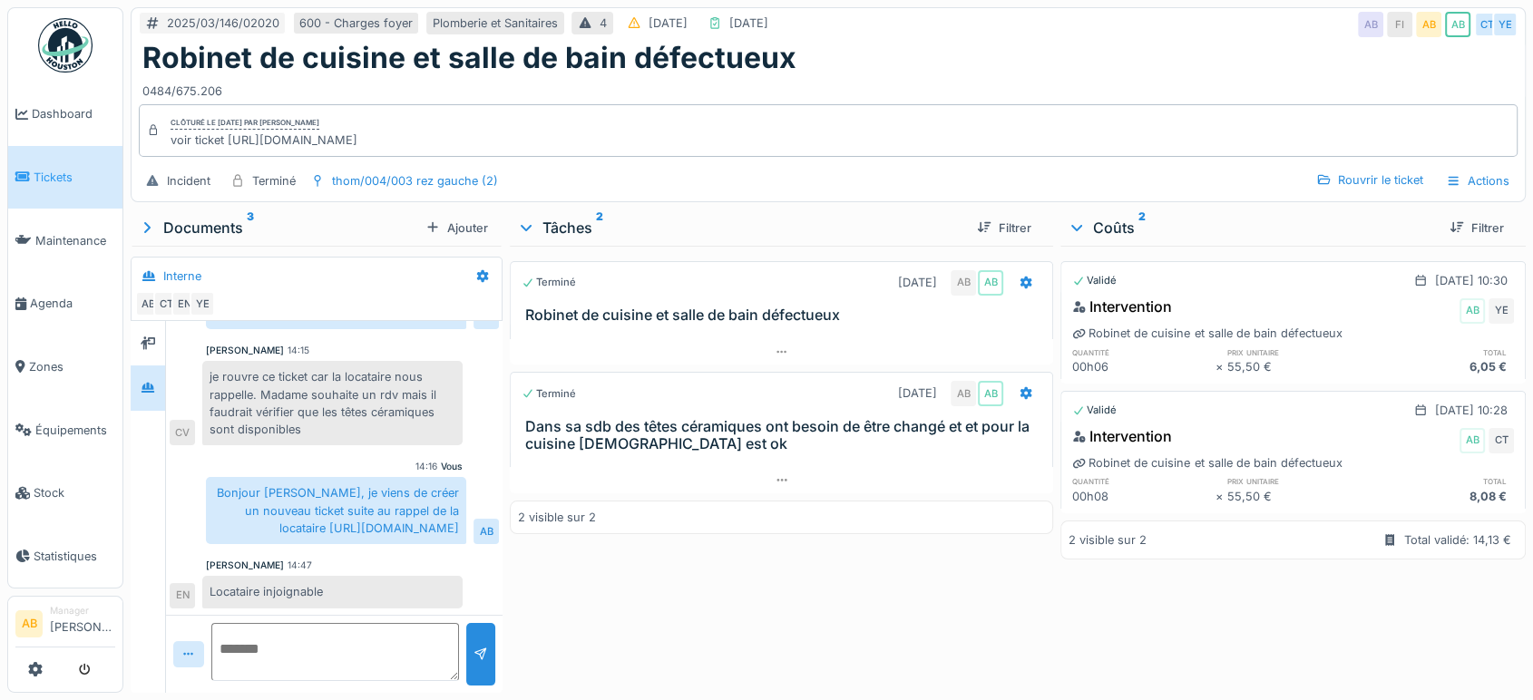
scroll to position [619, 0]
drag, startPoint x: 449, startPoint y: 522, endPoint x: 217, endPoint y: 504, distance: 232.9
click at [217, 504] on div "Bonjour [PERSON_NAME], je viens de créer un nouveau ticket suite au rappel de l…" at bounding box center [336, 510] width 260 height 67
click at [422, 534] on div "Bonjour [PERSON_NAME], je viens de créer un nouveau ticket suite au rappel de l…" at bounding box center [336, 510] width 260 height 67
drag, startPoint x: 463, startPoint y: 532, endPoint x: 209, endPoint y: 509, distance: 255.0
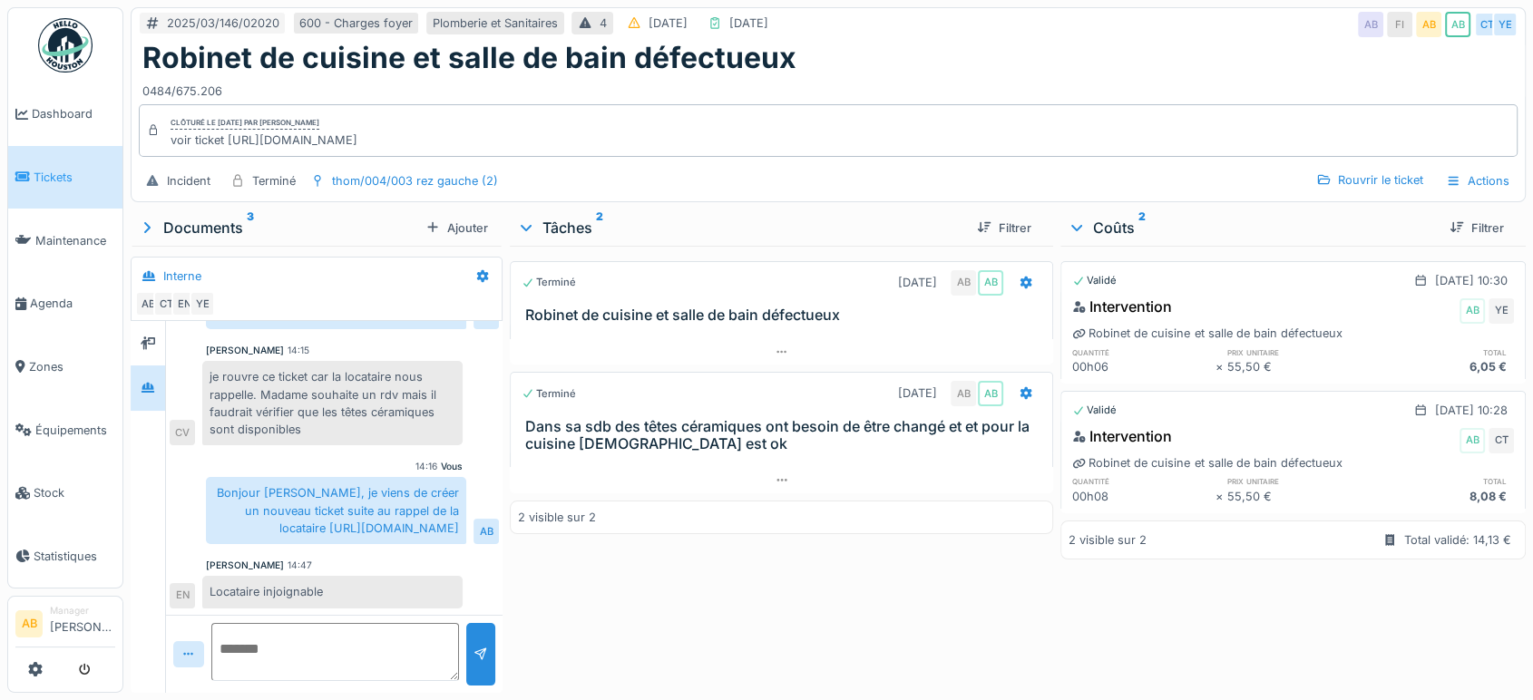
click at [209, 509] on div "Bonjour Charlotte, je viens de créer un nouveau ticket suite au rappel de la lo…" at bounding box center [352, 510] width 293 height 67
copy div "https://app.hellohouston.io/fr/reports/366089?info_type=units&info_id=9822"
click at [64, 59] on img at bounding box center [65, 45] width 54 height 54
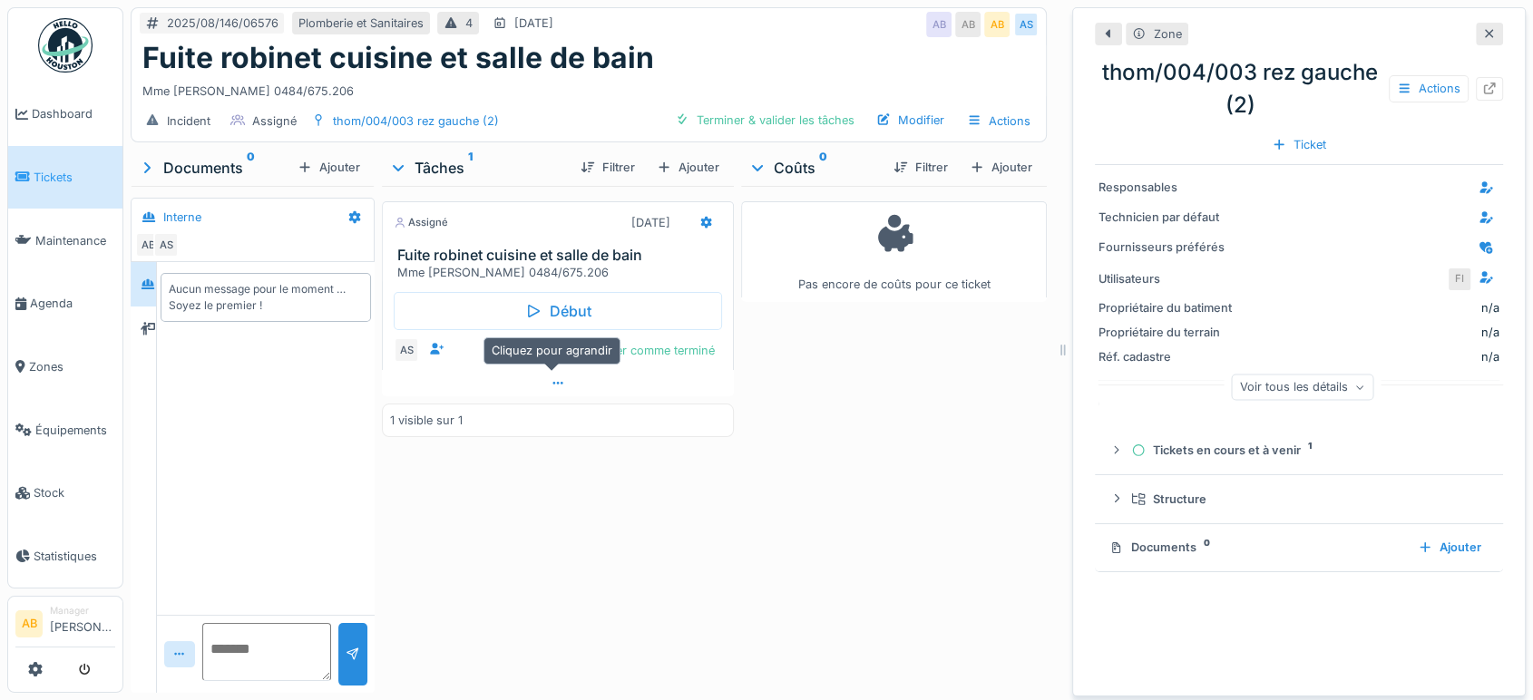
click at [563, 386] on div at bounding box center [558, 383] width 352 height 26
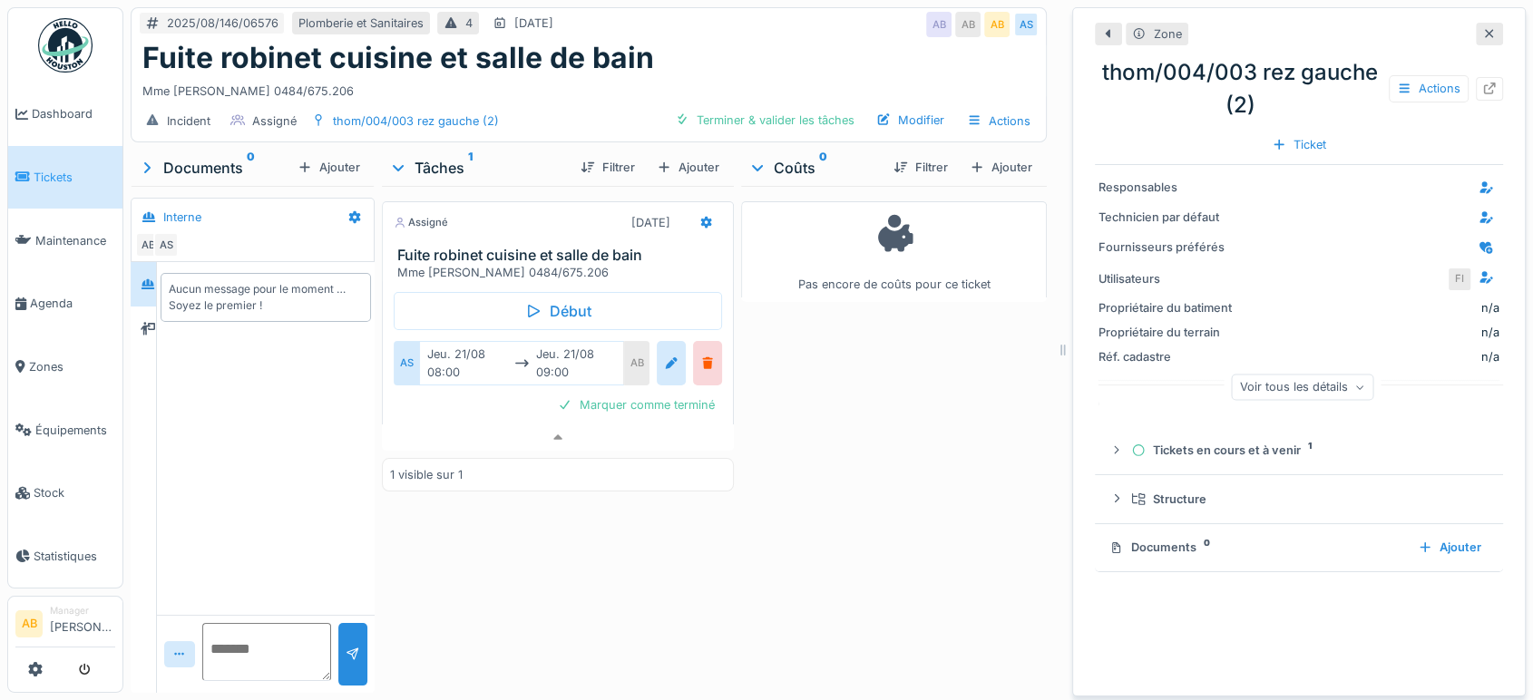
scroll to position [15, 0]
click at [1473, 14] on div "Zone thom/004/003 rez gauche (2) Actions Ticket Responsables Technicien par déf…" at bounding box center [1299, 351] width 454 height 689
click at [1476, 23] on div at bounding box center [1489, 34] width 27 height 23
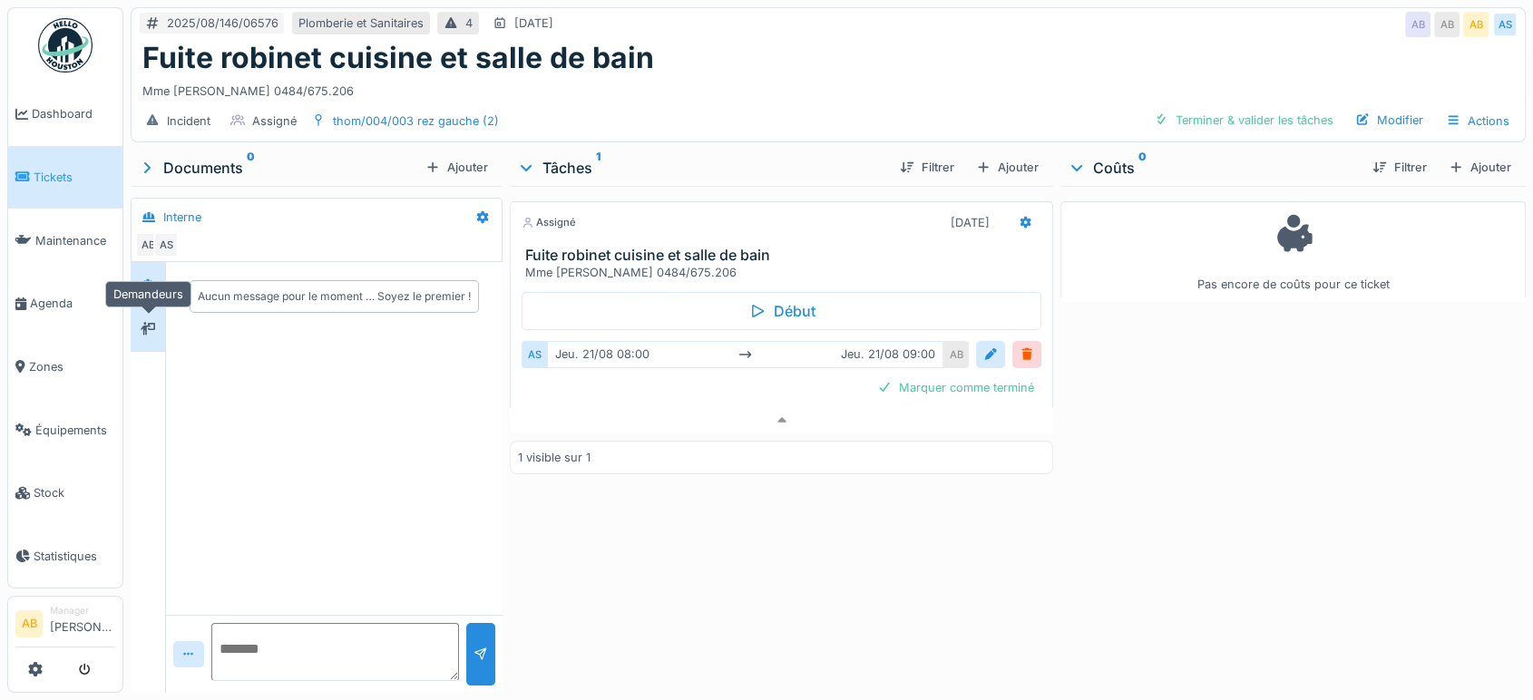
click at [156, 323] on div at bounding box center [147, 329] width 27 height 23
click at [154, 284] on div at bounding box center [148, 284] width 34 height 44
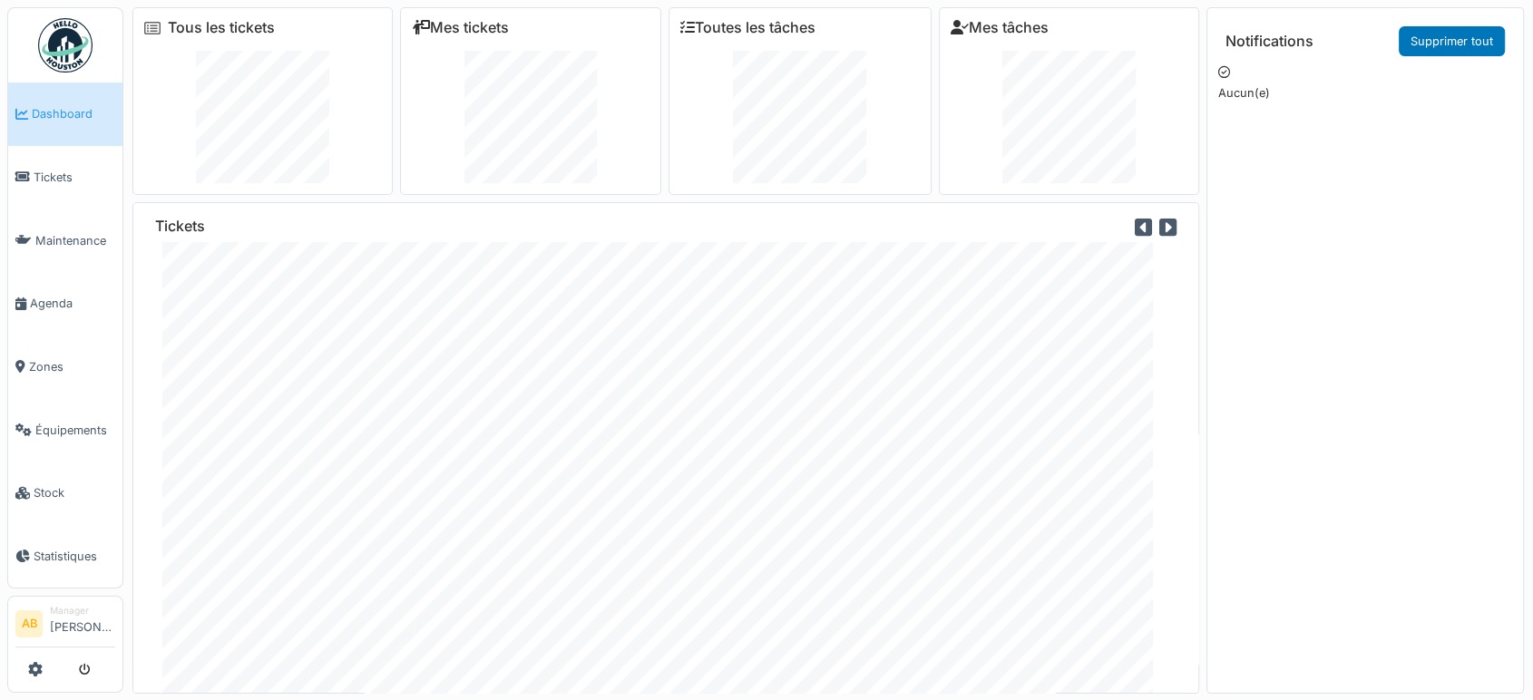
scroll to position [13, 0]
click at [61, 25] on img at bounding box center [65, 45] width 54 height 54
click at [62, 38] on img at bounding box center [65, 45] width 54 height 54
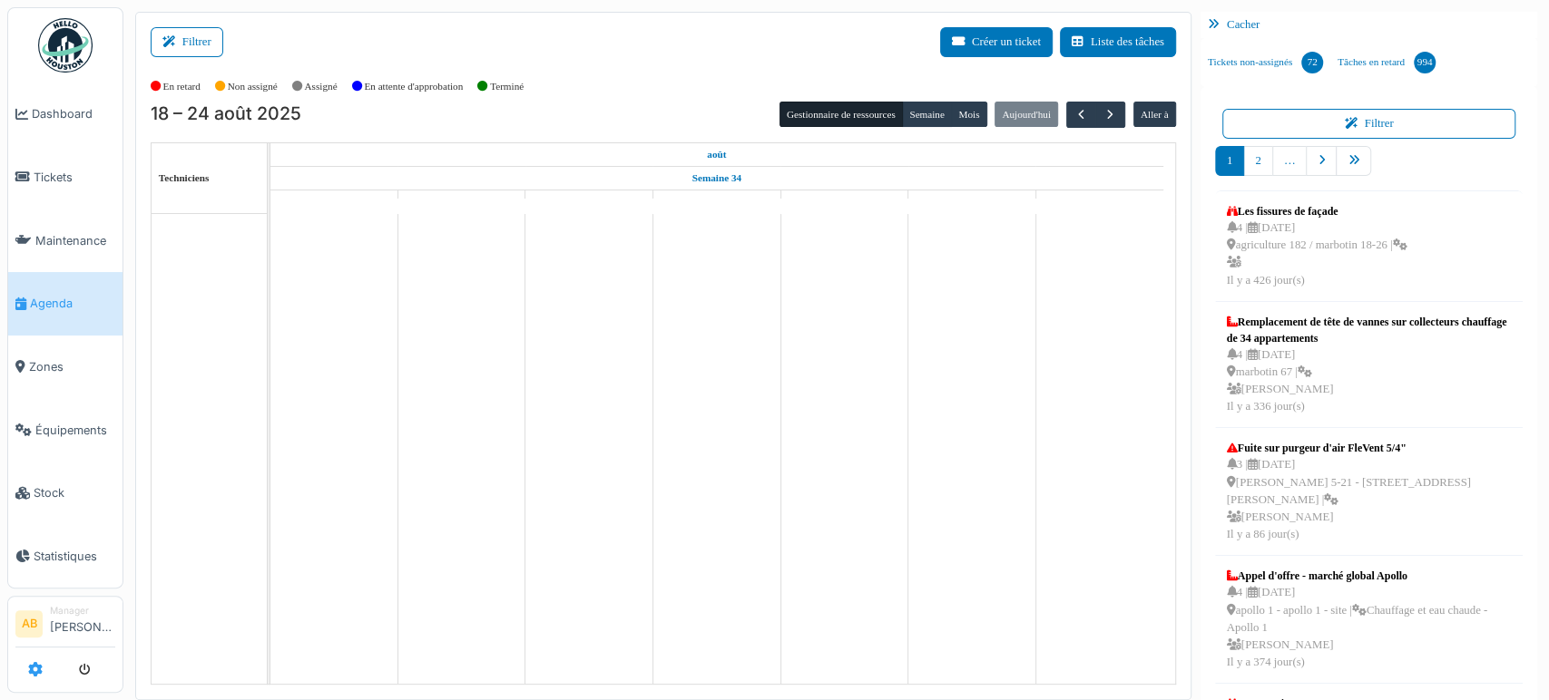
click at [34, 671] on icon at bounding box center [35, 669] width 15 height 15
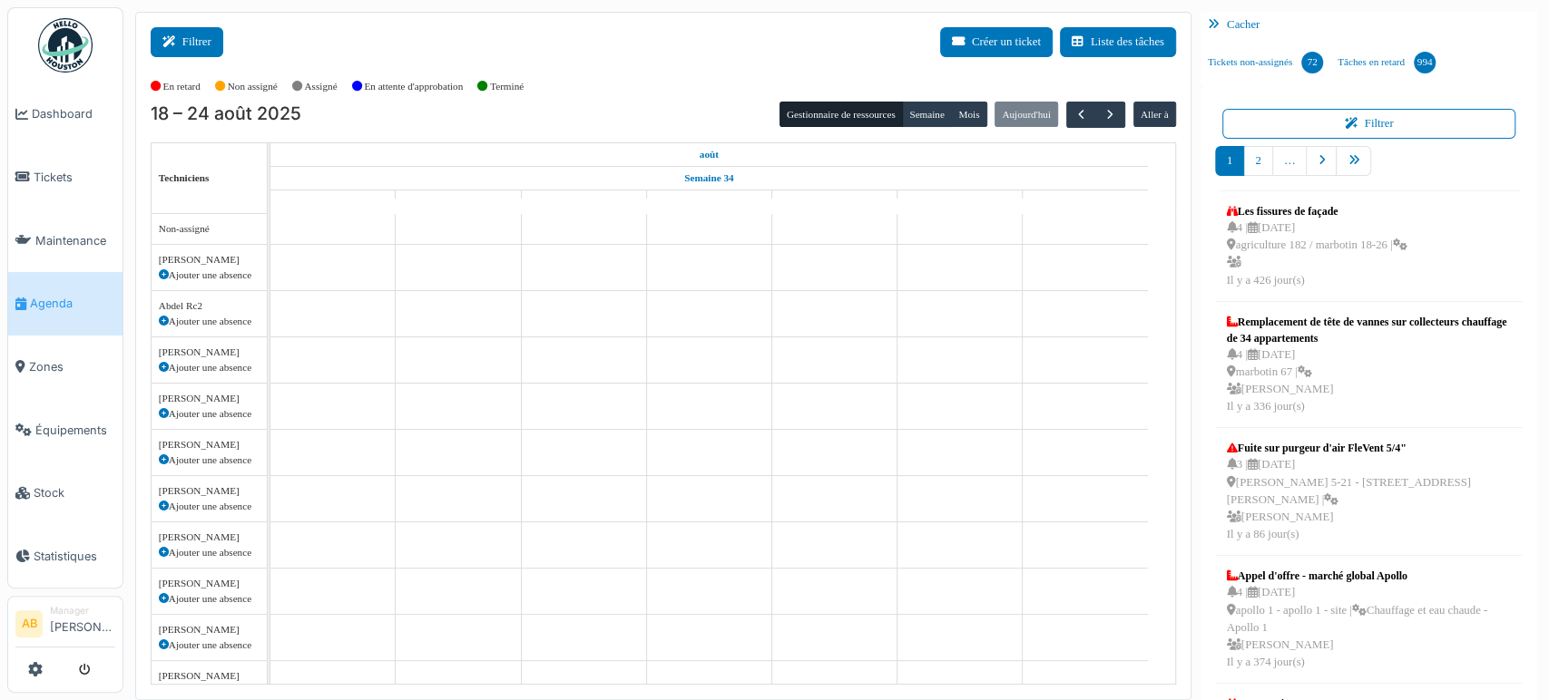
click at [205, 45] on button "Filtrer" at bounding box center [187, 42] width 73 height 30
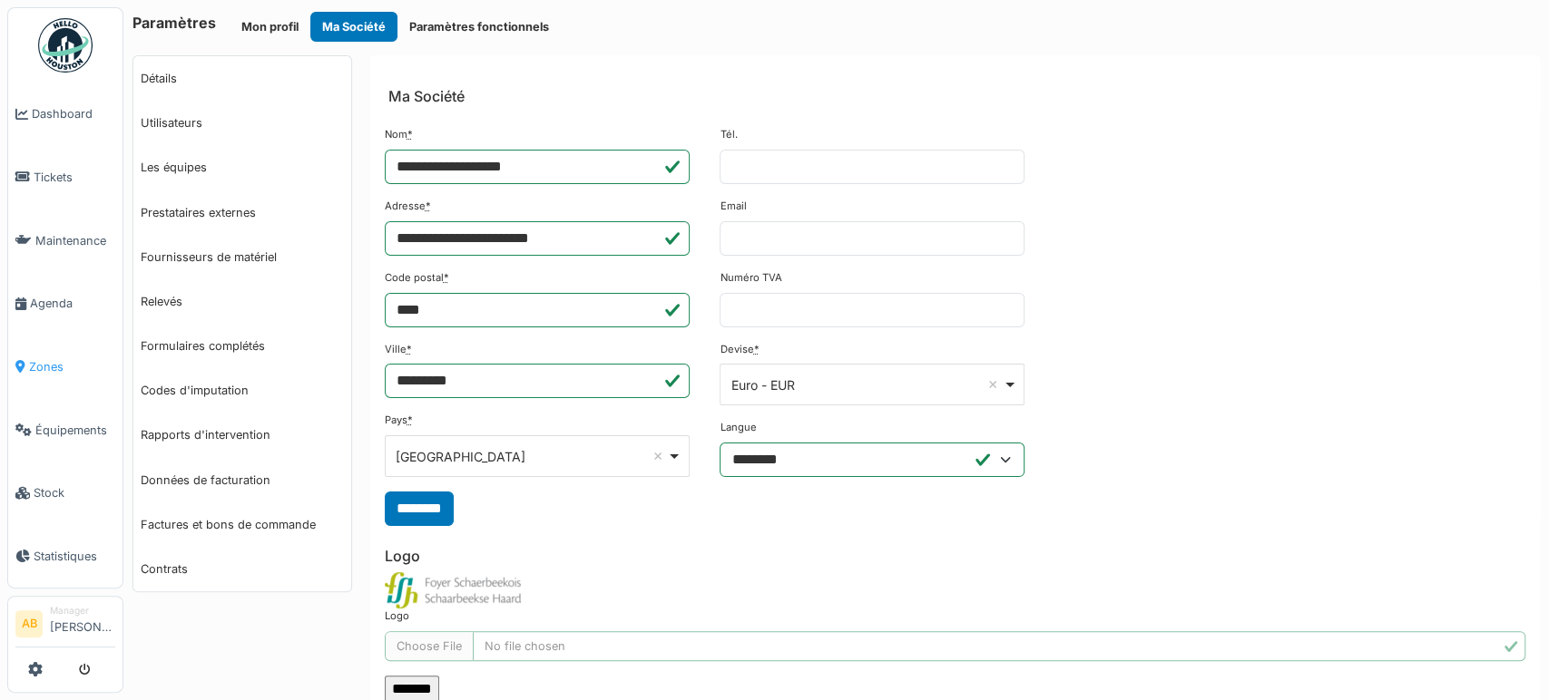
click at [47, 358] on span "Zones" at bounding box center [72, 366] width 86 height 17
click at [82, 185] on link "Tickets" at bounding box center [65, 178] width 114 height 64
click at [163, 117] on link "Utilisateurs" at bounding box center [242, 123] width 218 height 44
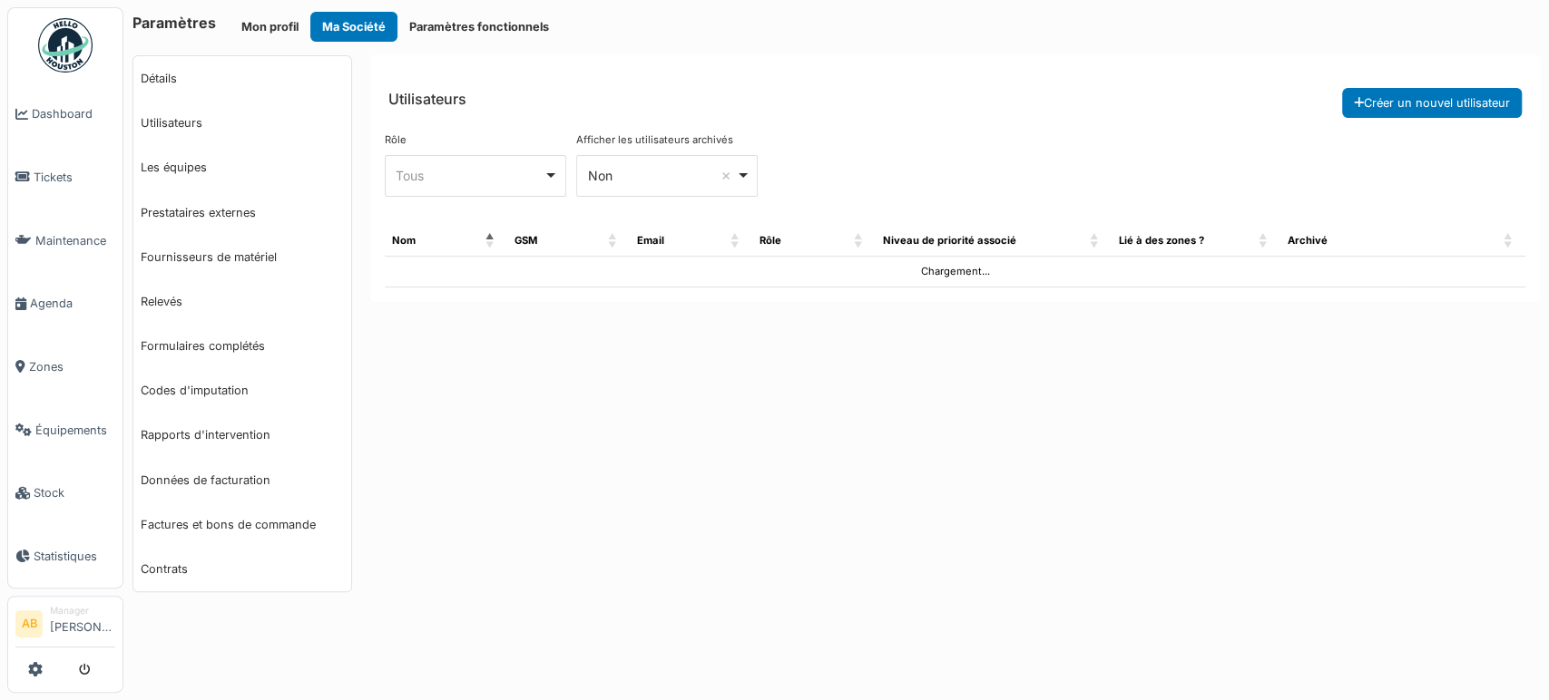
select select "***"
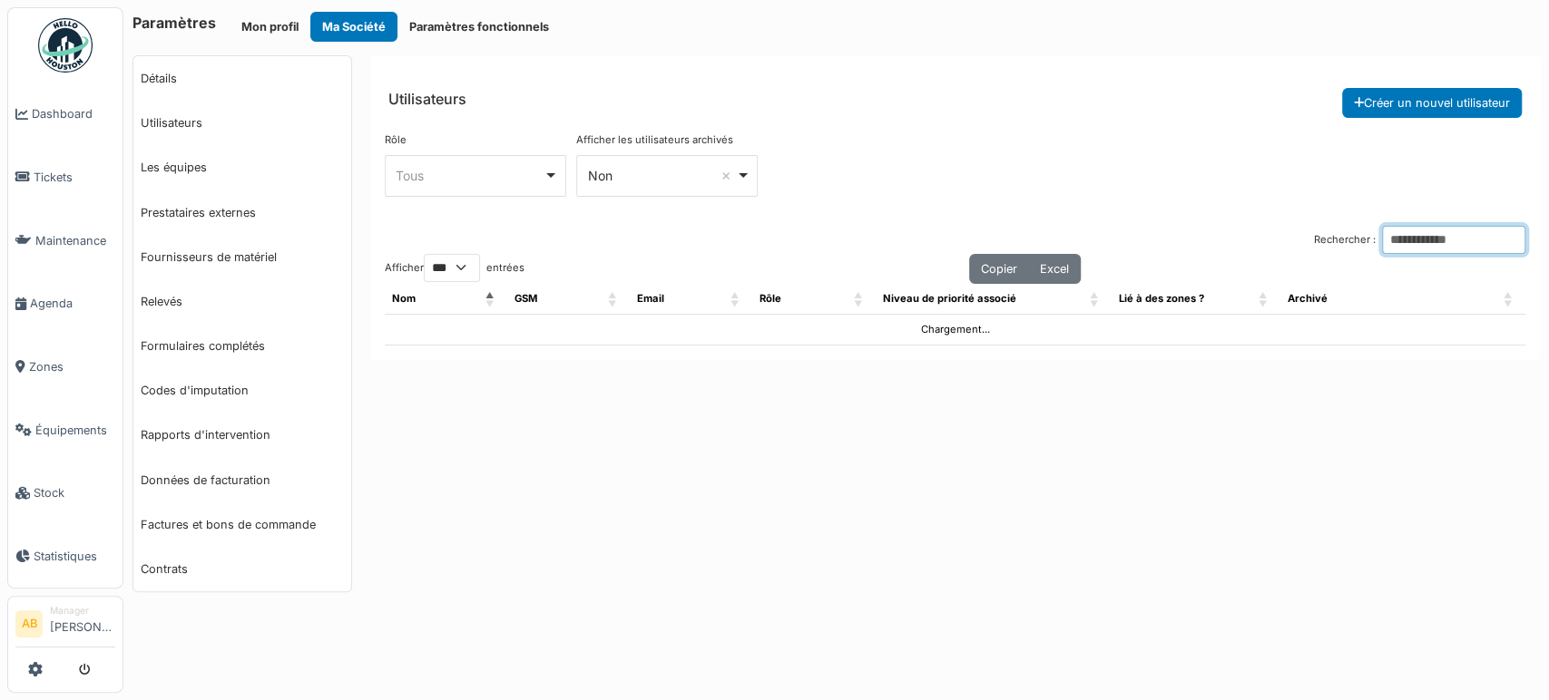
click at [1391, 249] on input "Rechercher :" at bounding box center [1453, 240] width 143 height 28
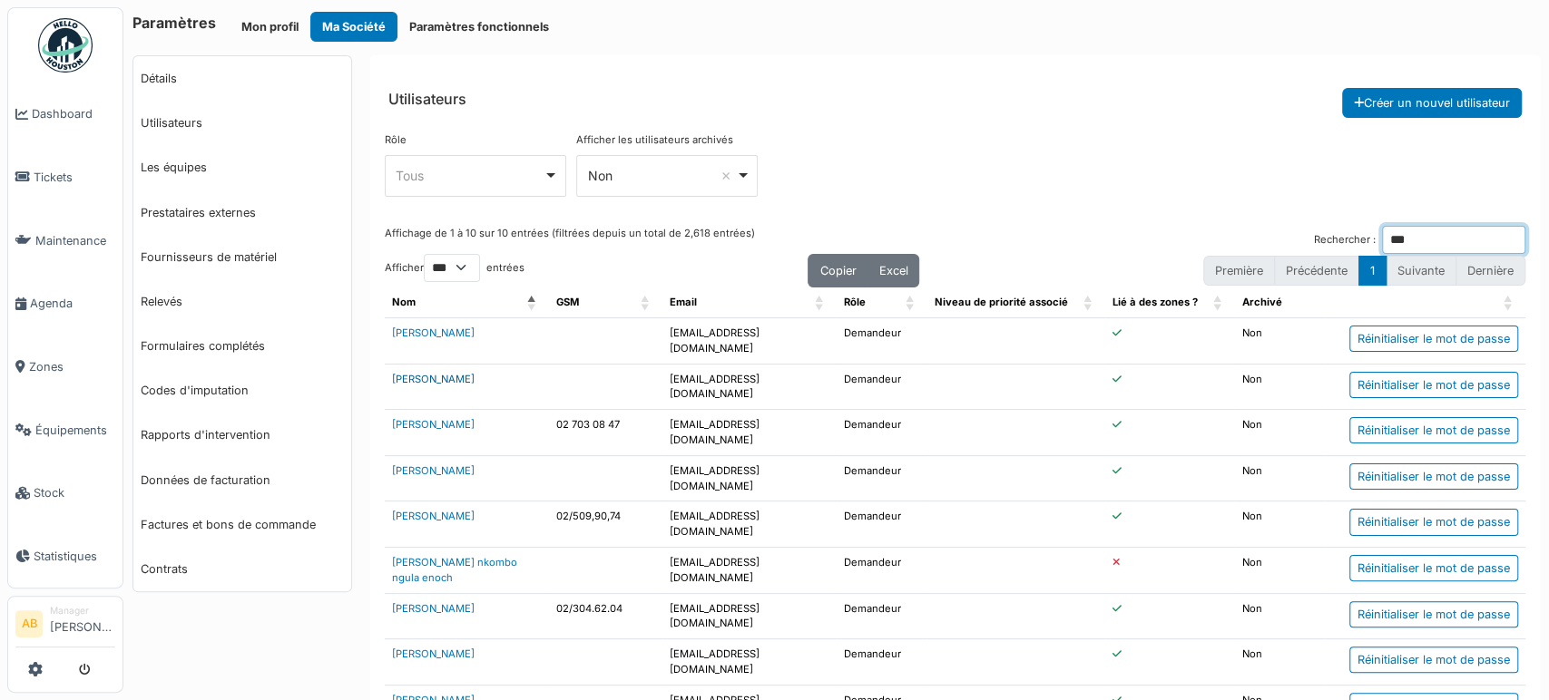
type input "***"
click at [397, 373] on link "[PERSON_NAME]" at bounding box center [433, 379] width 83 height 13
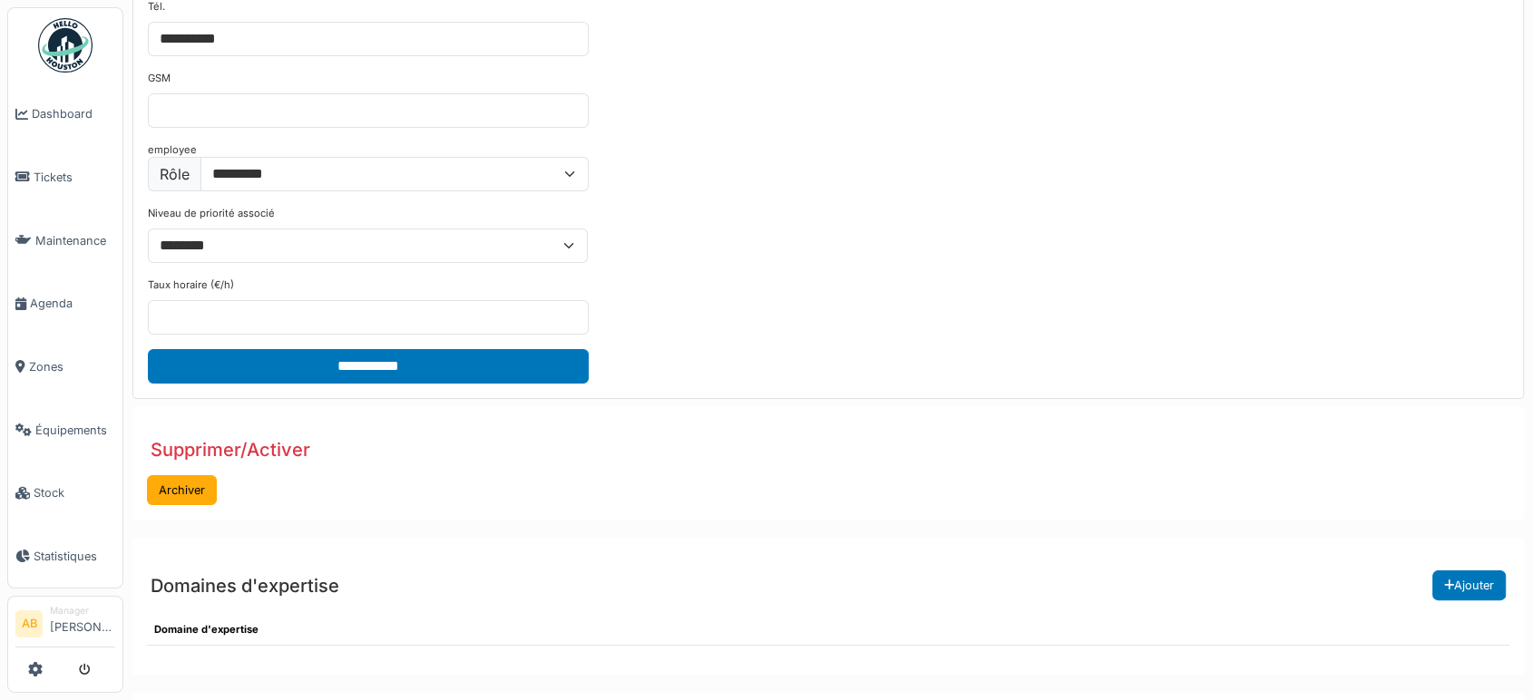
scroll to position [447, 0]
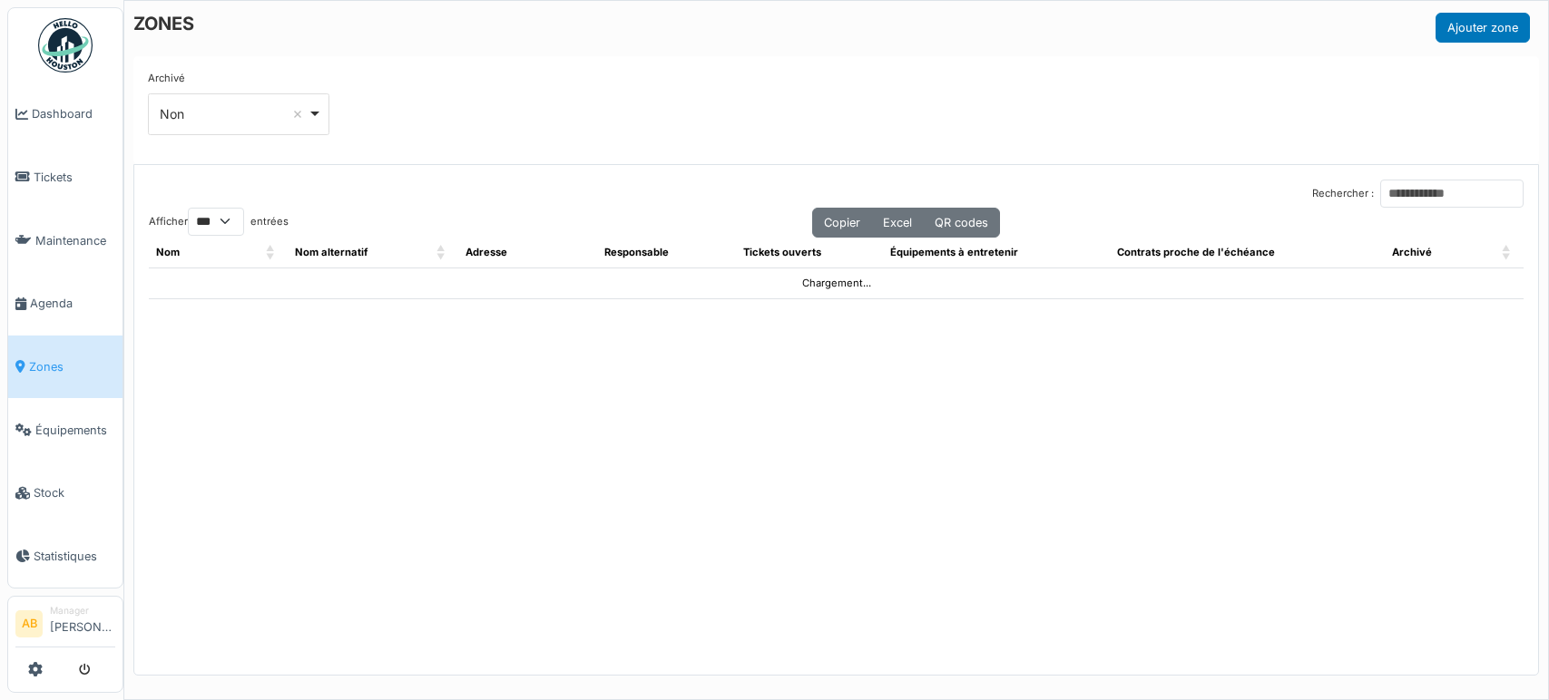
select select "***"
click at [1393, 200] on input "Rechercher :" at bounding box center [1451, 194] width 143 height 28
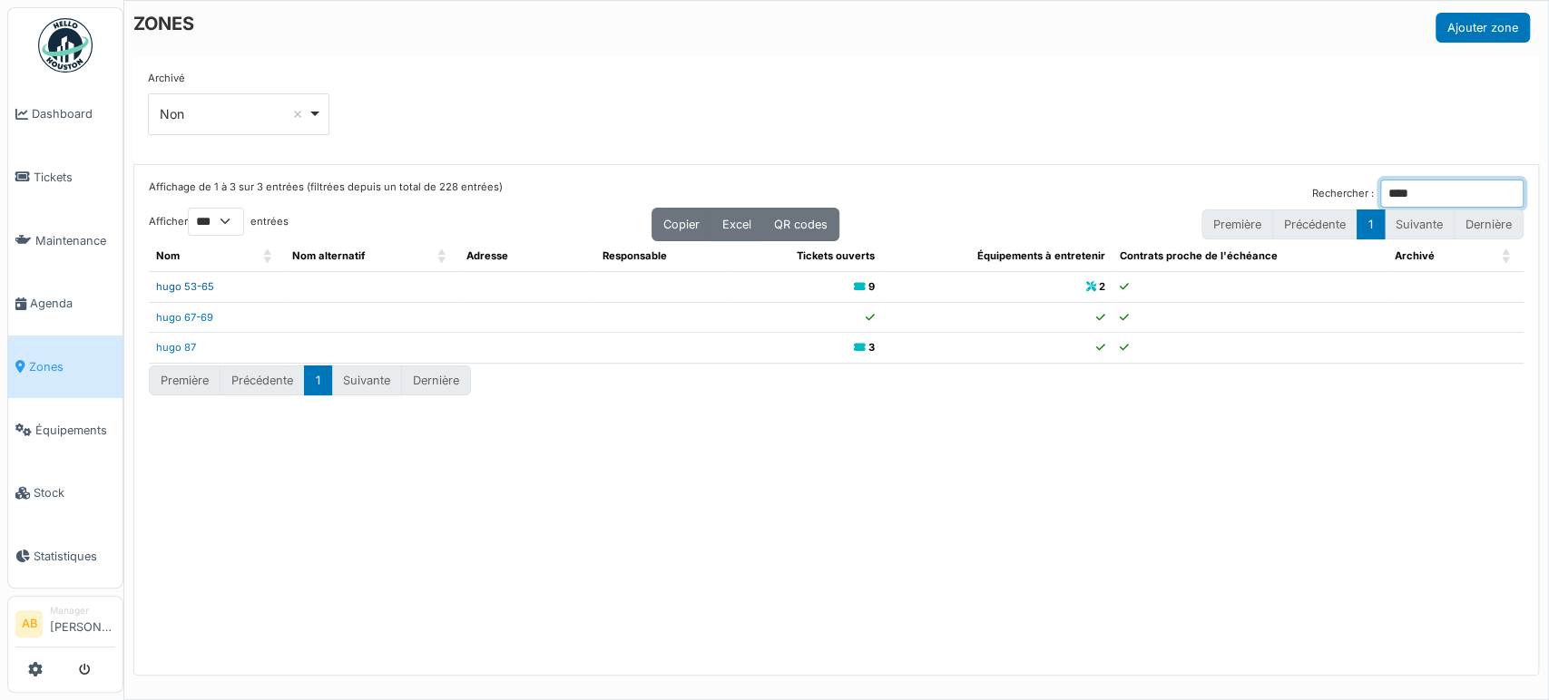
type input "****"
click at [179, 287] on link "hugo 53-65" at bounding box center [185, 286] width 58 height 13
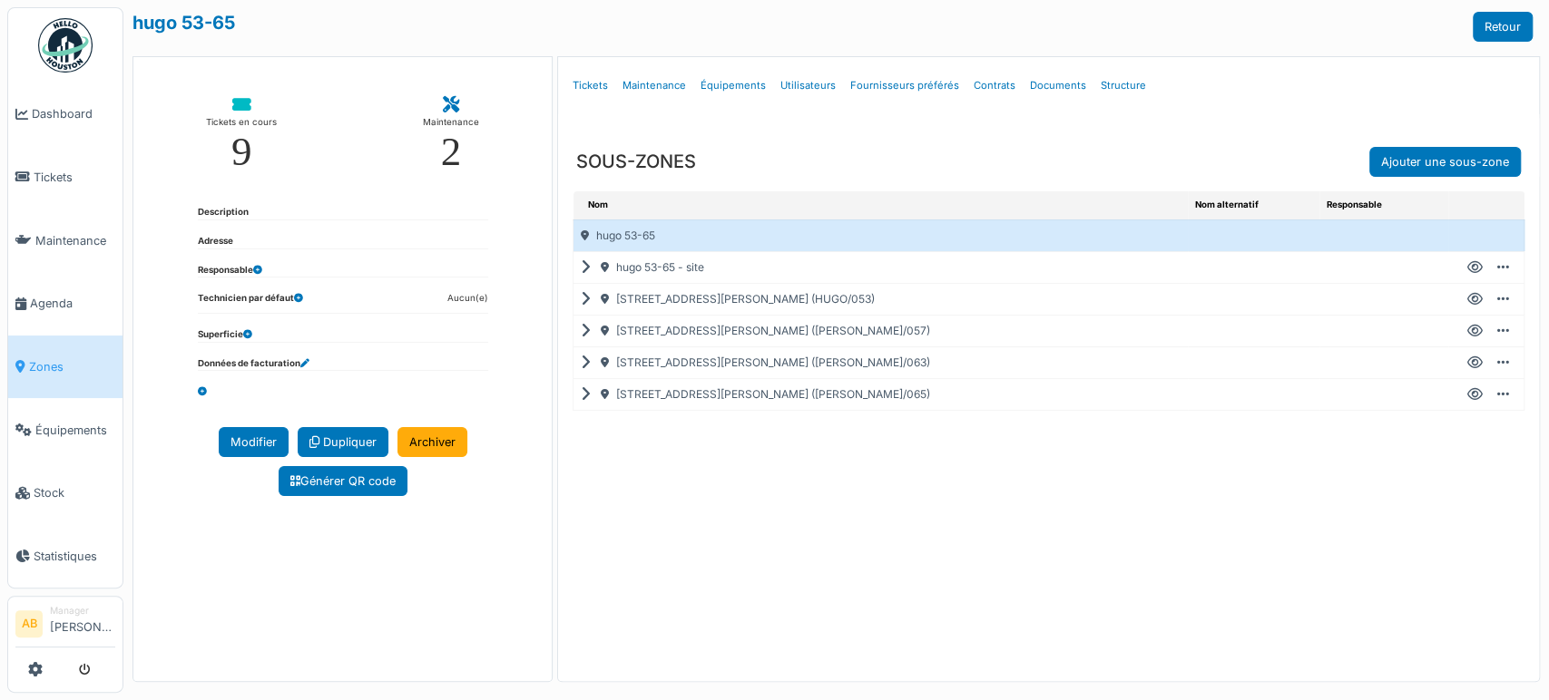
click at [573, 300] on div "rue v. hugo 53-55 (HUGO/053)" at bounding box center [880, 299] width 614 height 31
click at [581, 300] on icon at bounding box center [589, 299] width 17 height 1
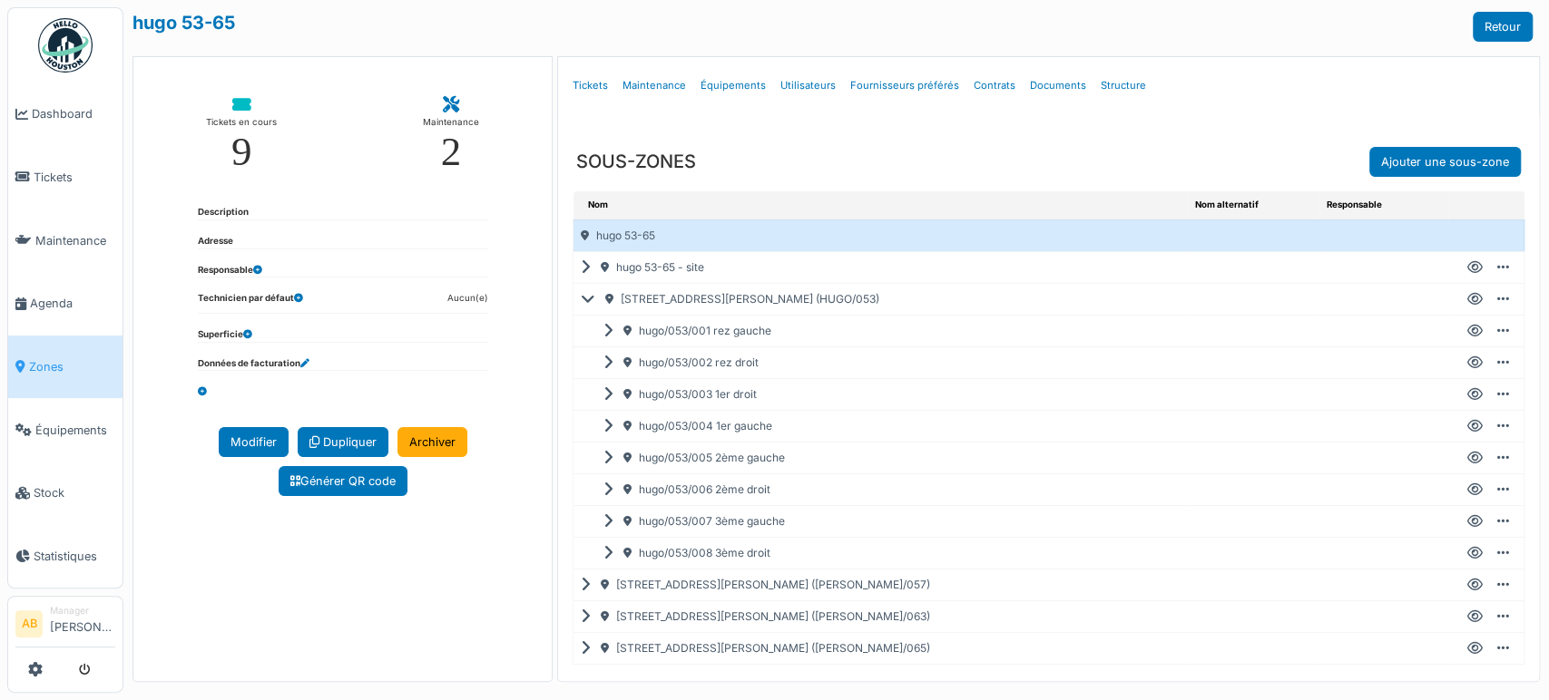
click at [1467, 331] on icon at bounding box center [1474, 331] width 15 height 1
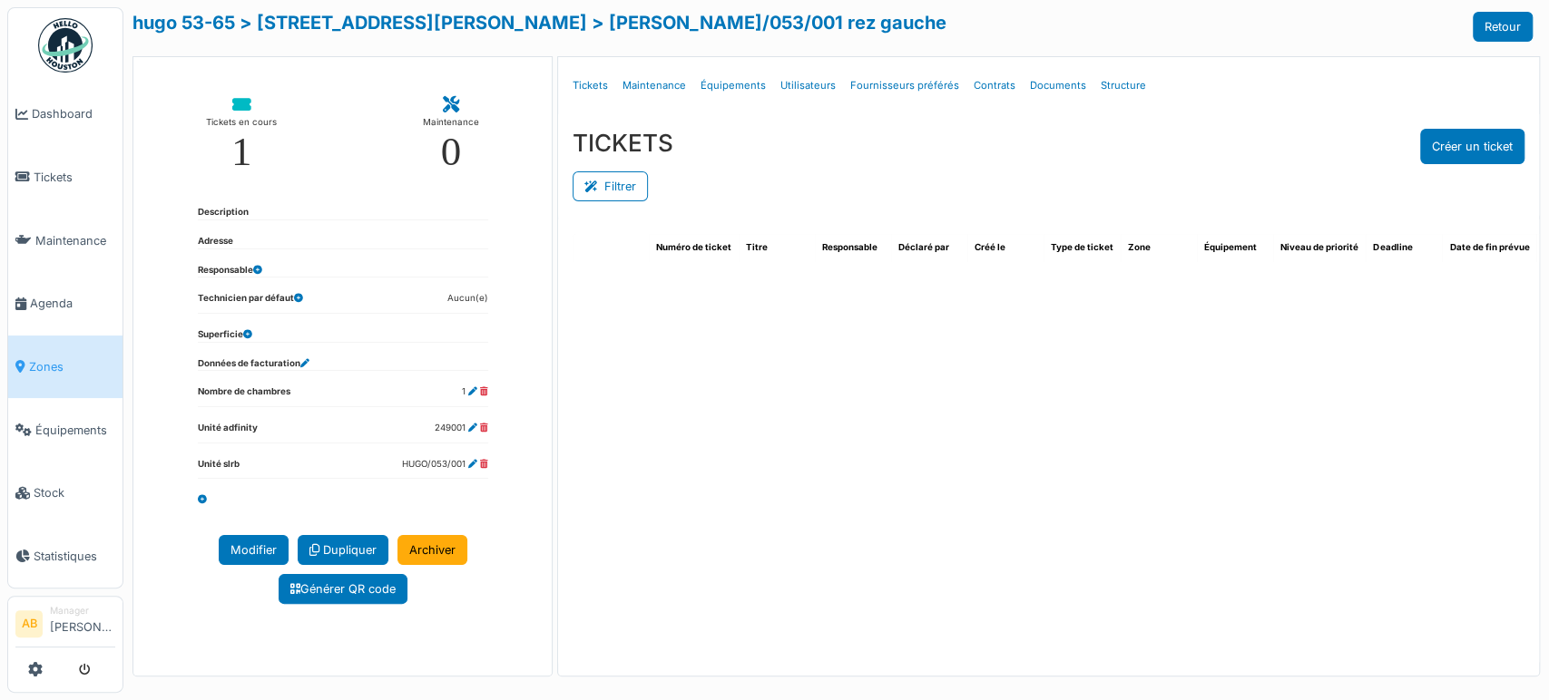
select select "***"
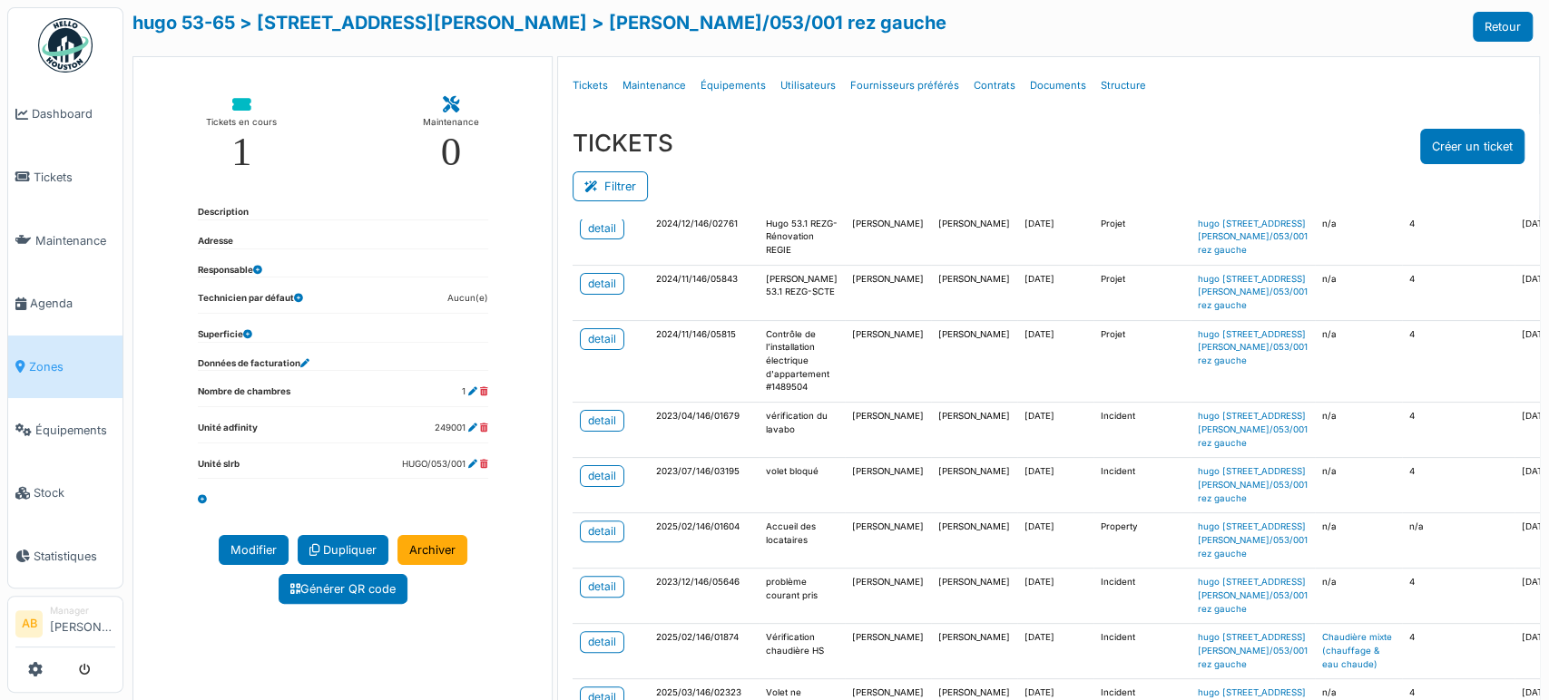
scroll to position [194, 0]
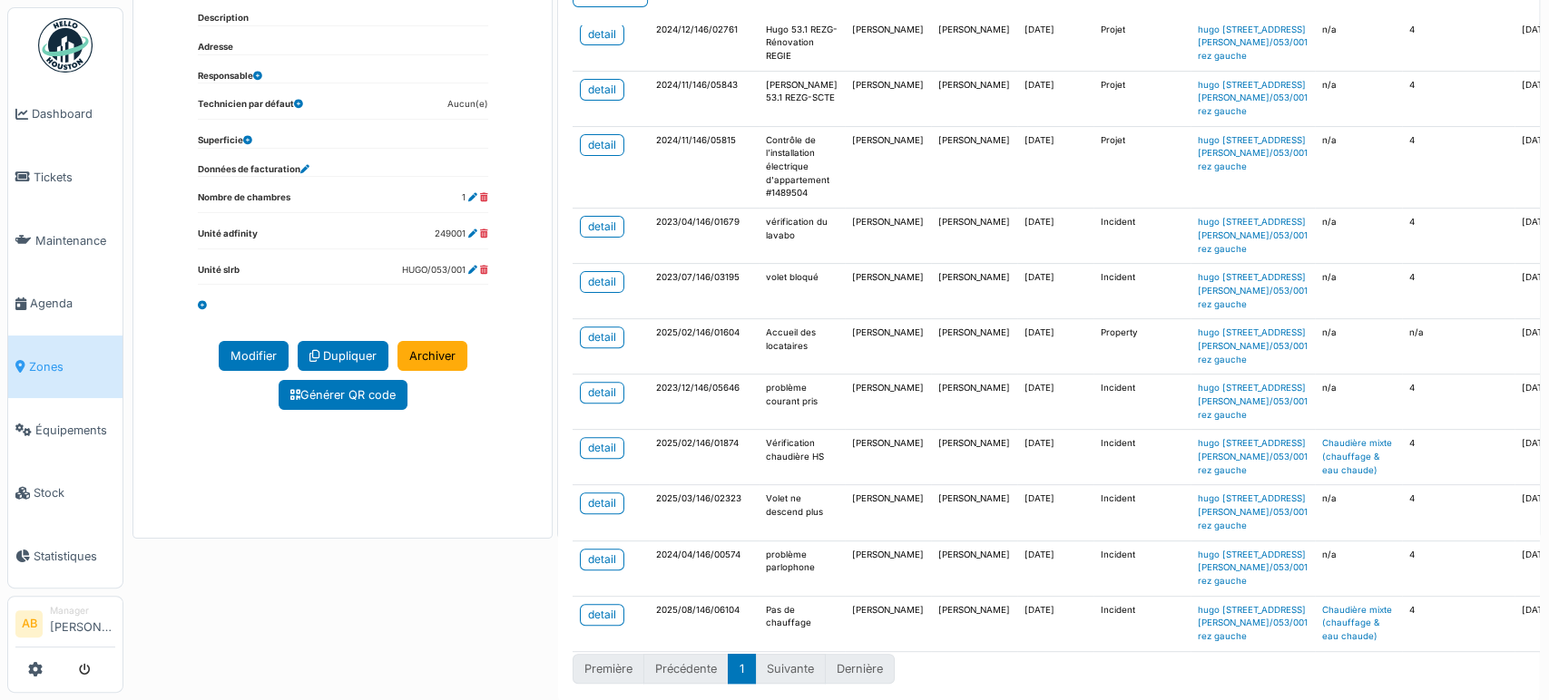
click at [1234, 680] on div "Affichage de 1 à 14 sur 14 entrées Rechercher : Afficher ** ** *** *** entrées …" at bounding box center [1048, 362] width 981 height 675
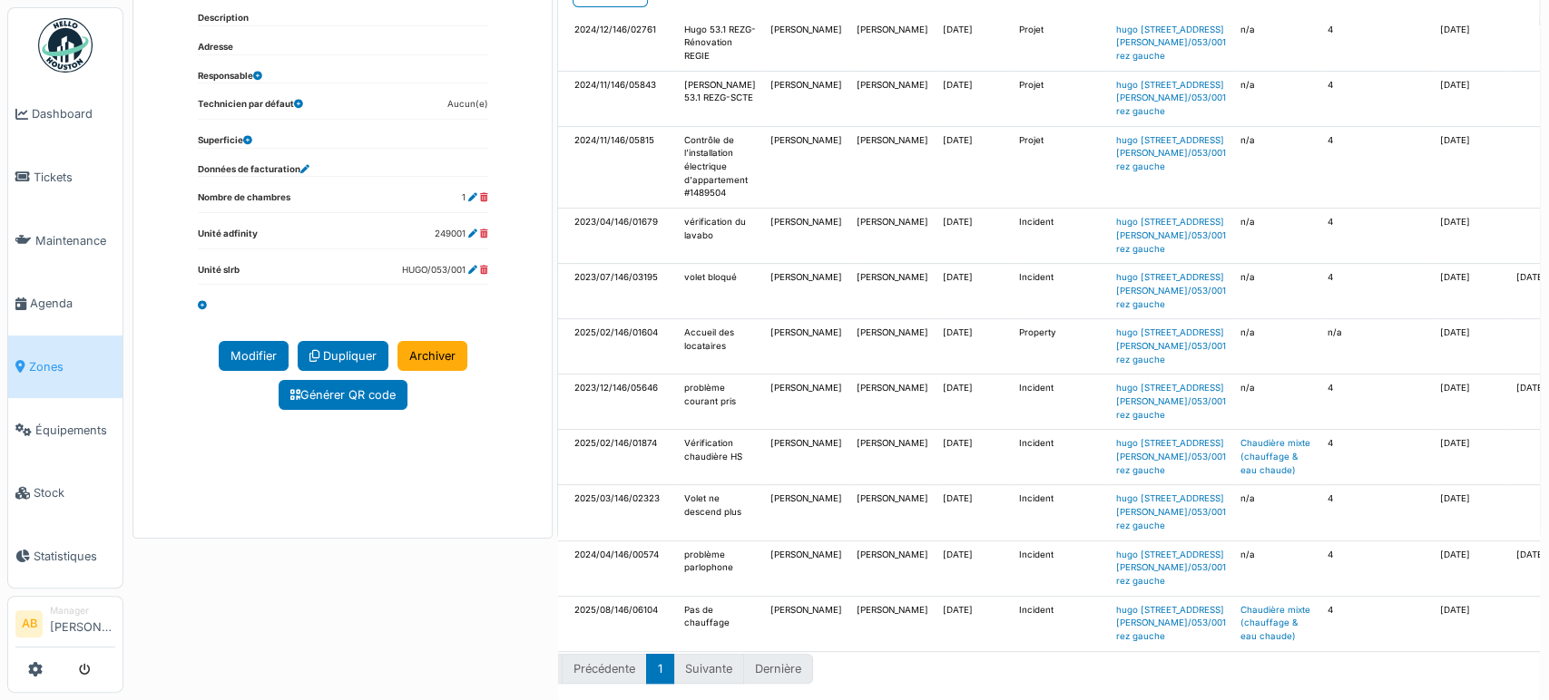
scroll to position [640, 0]
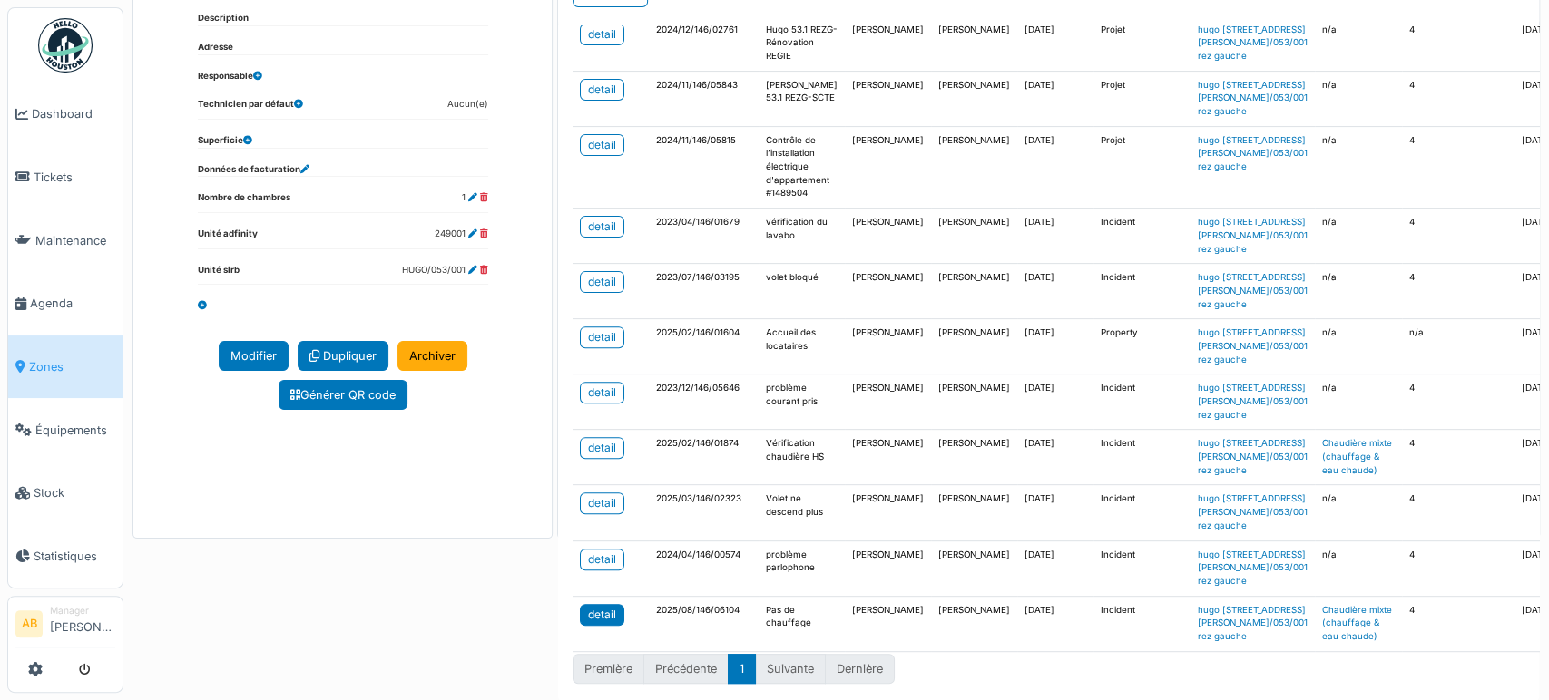
click at [616, 604] on link "detail" at bounding box center [602, 615] width 44 height 22
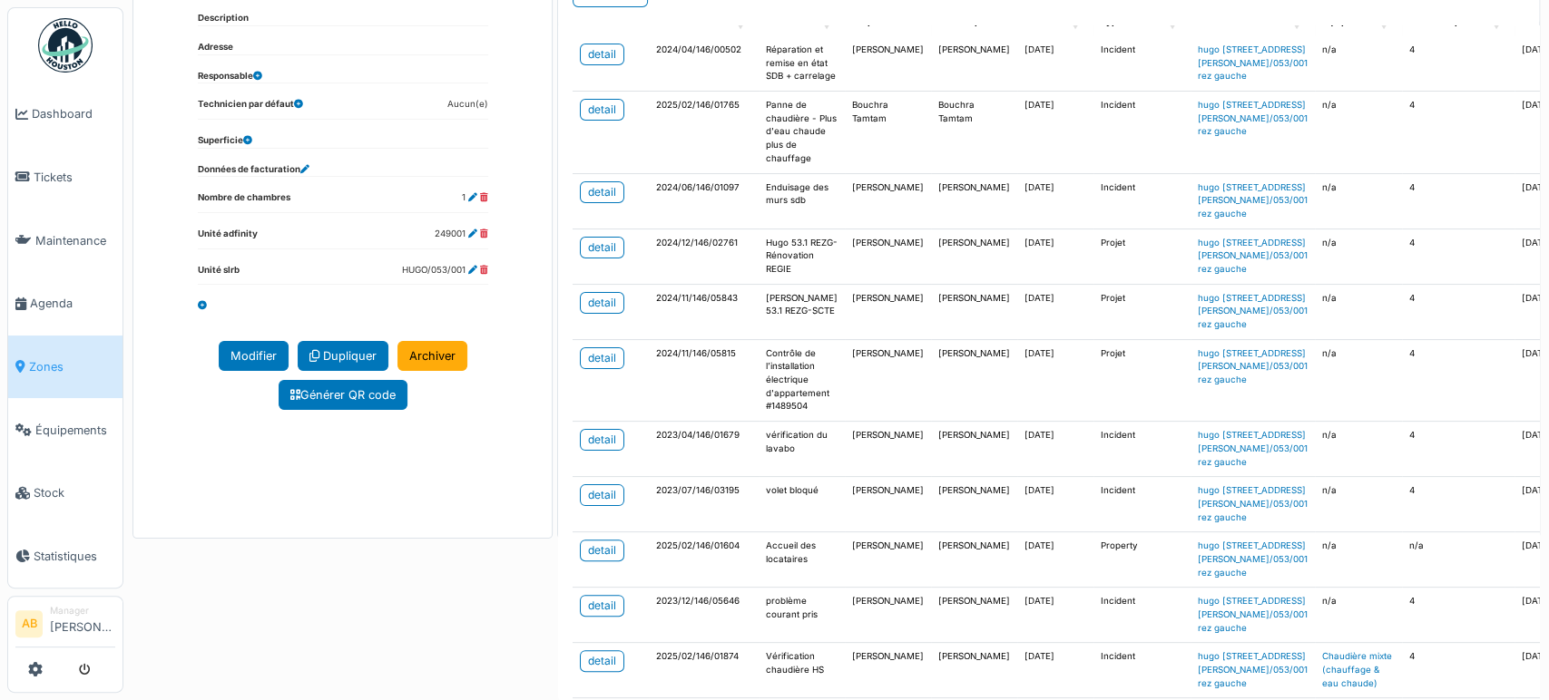
scroll to position [0, 0]
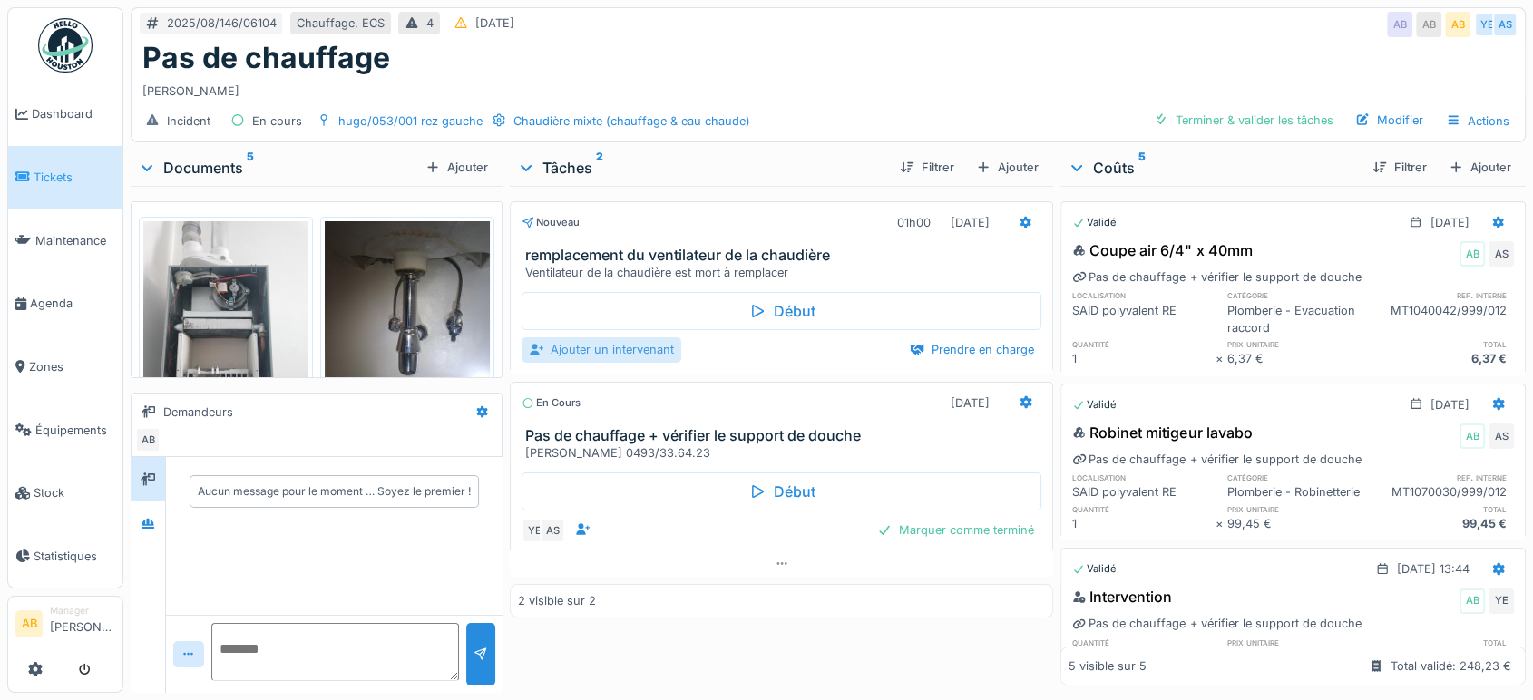
click at [630, 358] on div "Ajouter un intervenant" at bounding box center [602, 349] width 160 height 24
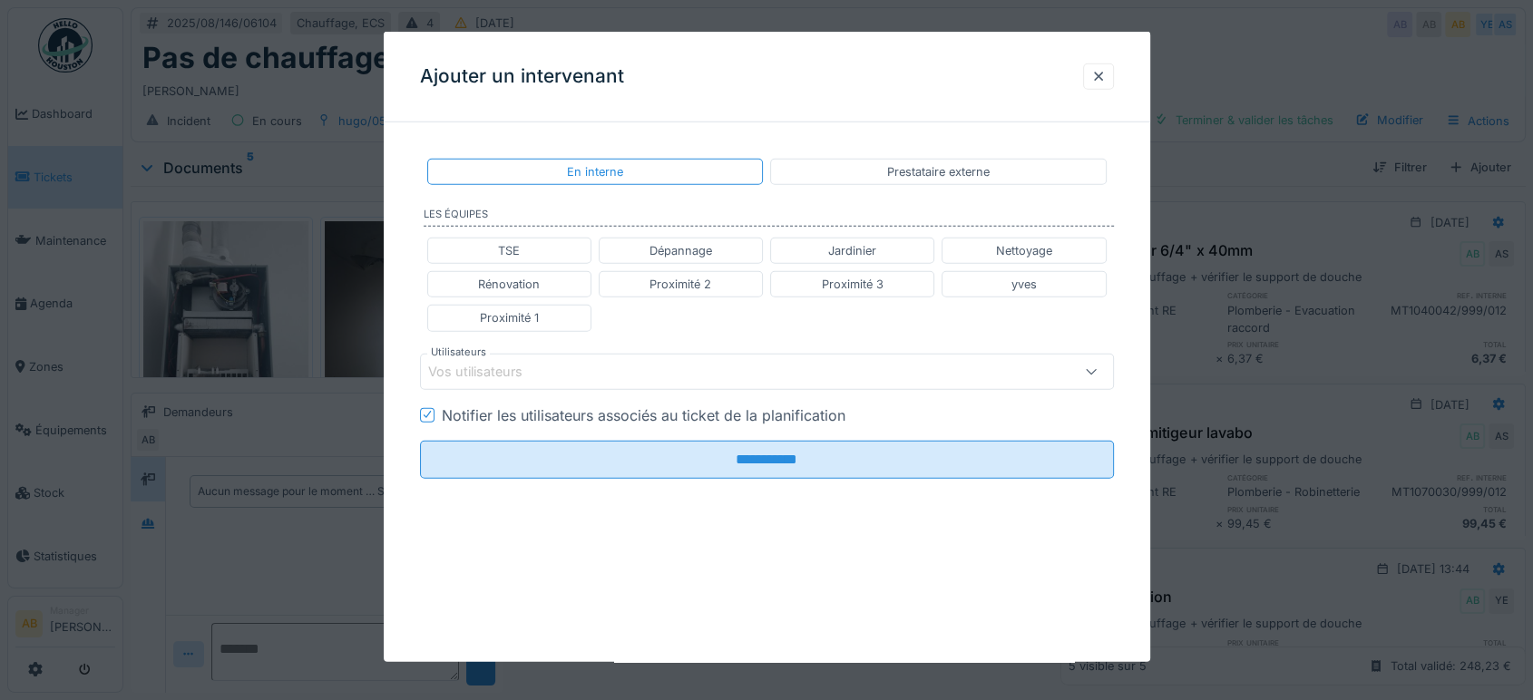
click at [565, 385] on div "Vos utilisateurs" at bounding box center [767, 371] width 694 height 36
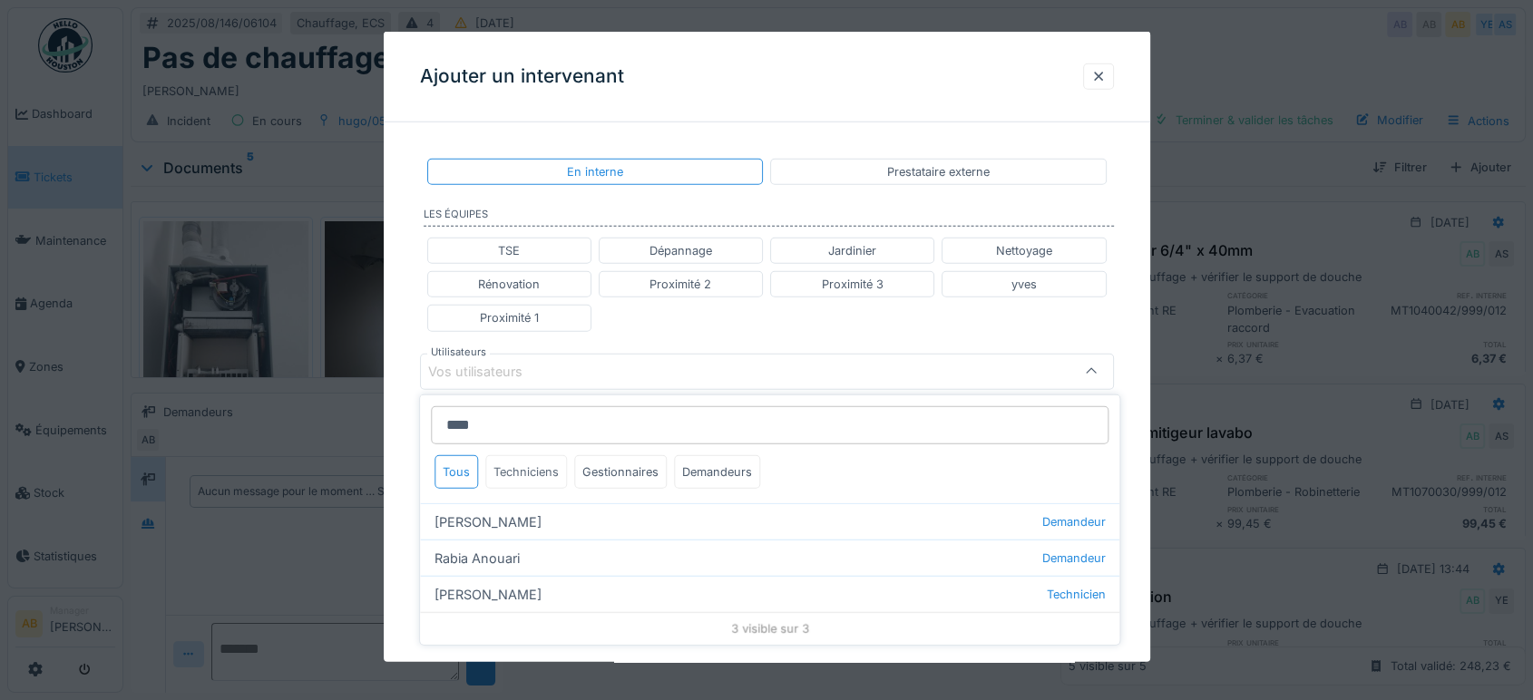
type input "****"
click at [539, 470] on div "Techniciens" at bounding box center [526, 472] width 82 height 34
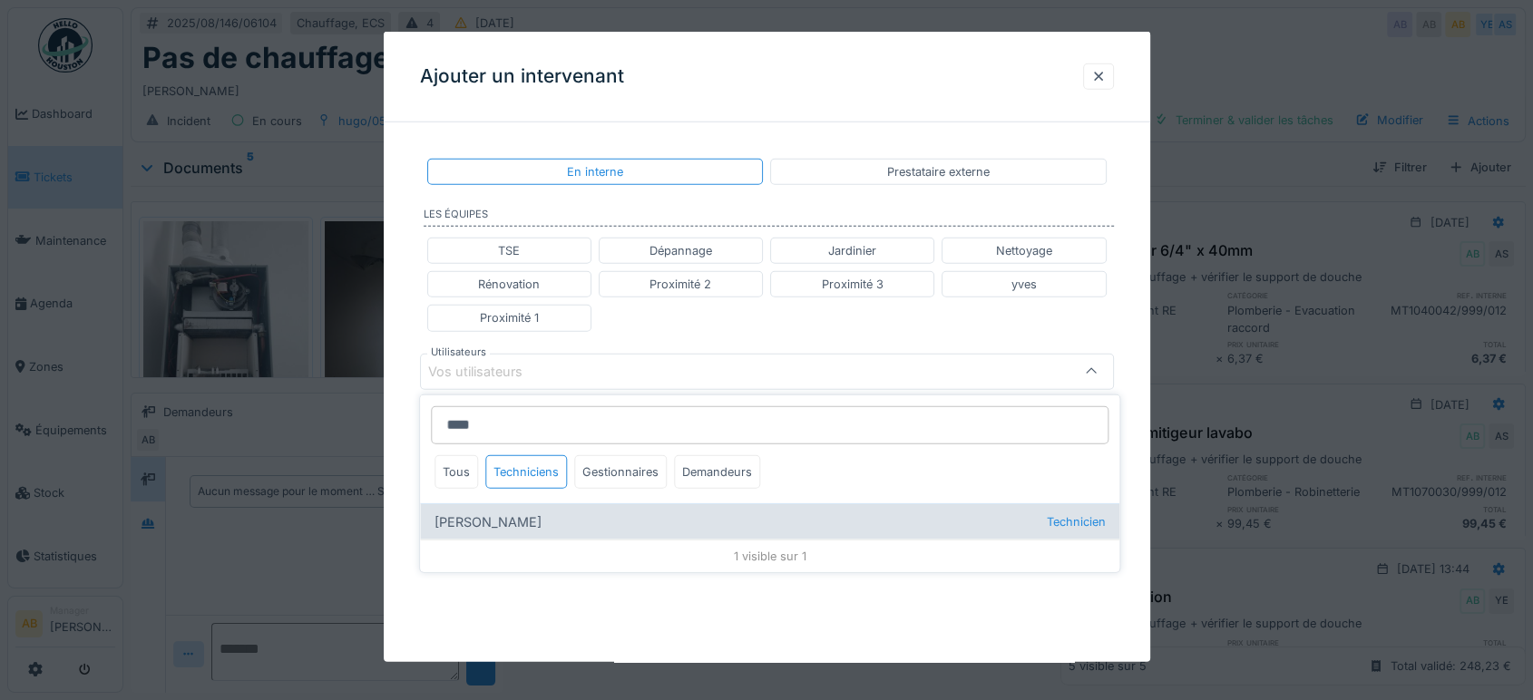
click at [524, 512] on div "Anouar Serifi Technicien" at bounding box center [769, 521] width 699 height 36
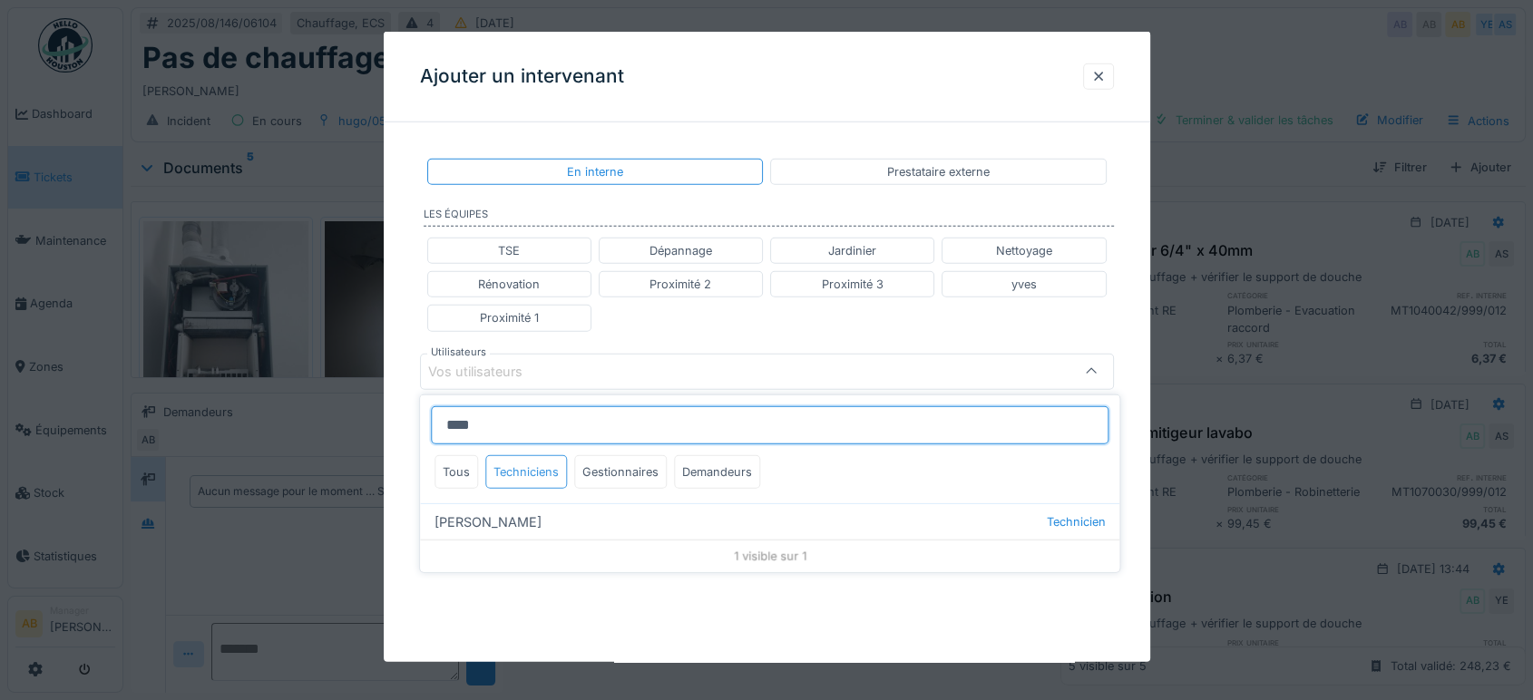
type input "*****"
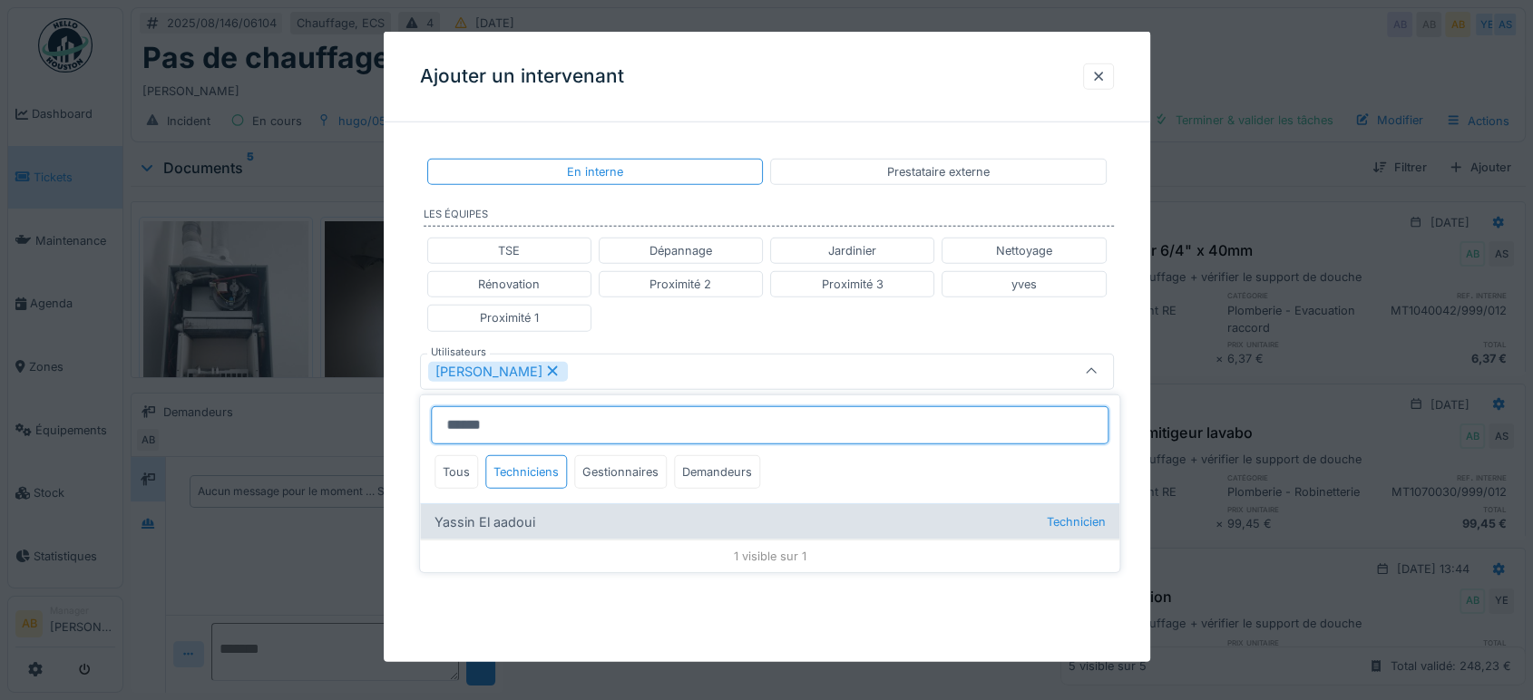
type input "******"
click at [571, 519] on div "Yassin El aadoui Technicien" at bounding box center [769, 521] width 699 height 36
type input "**********"
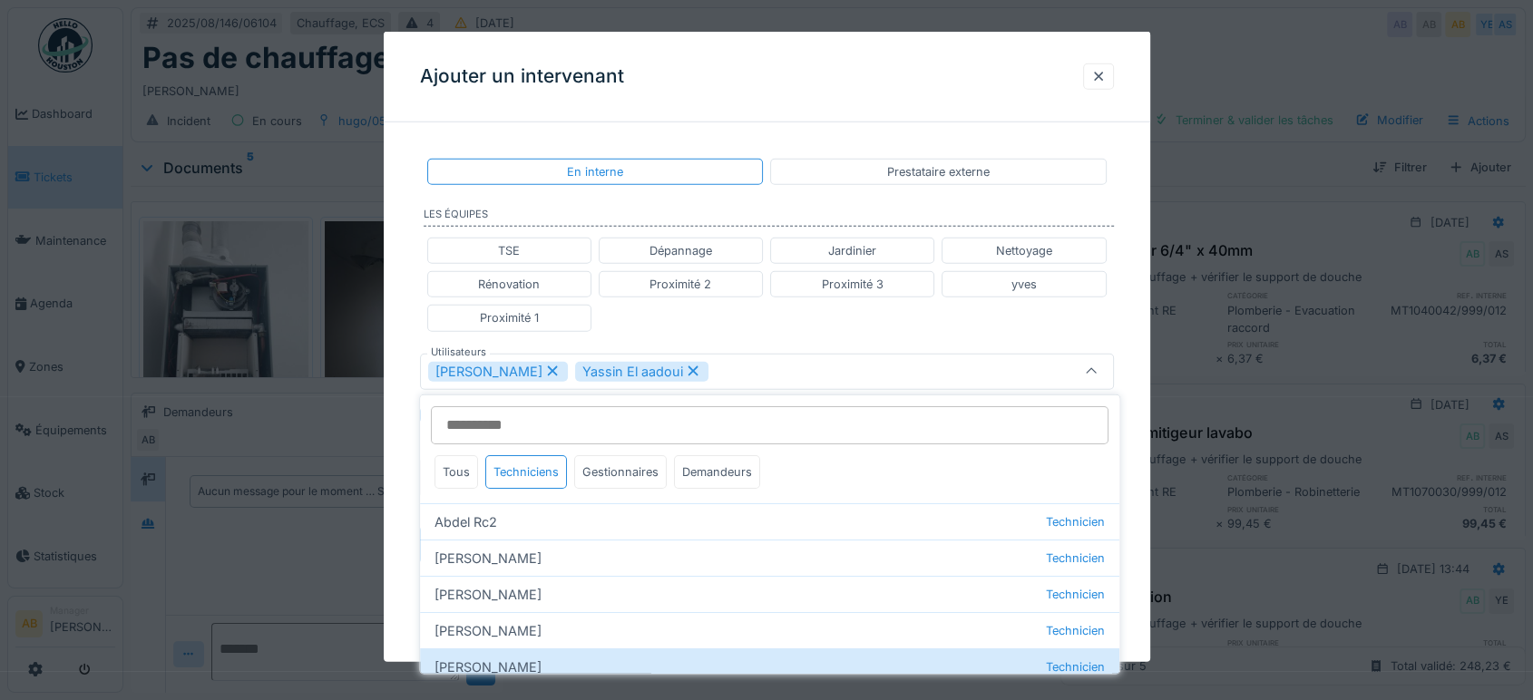
click at [796, 325] on div "TSE Dépannage Jardinier Nettoyage Rénovation Proximité 2 Proximité 3 yves Proxi…" at bounding box center [767, 284] width 694 height 109
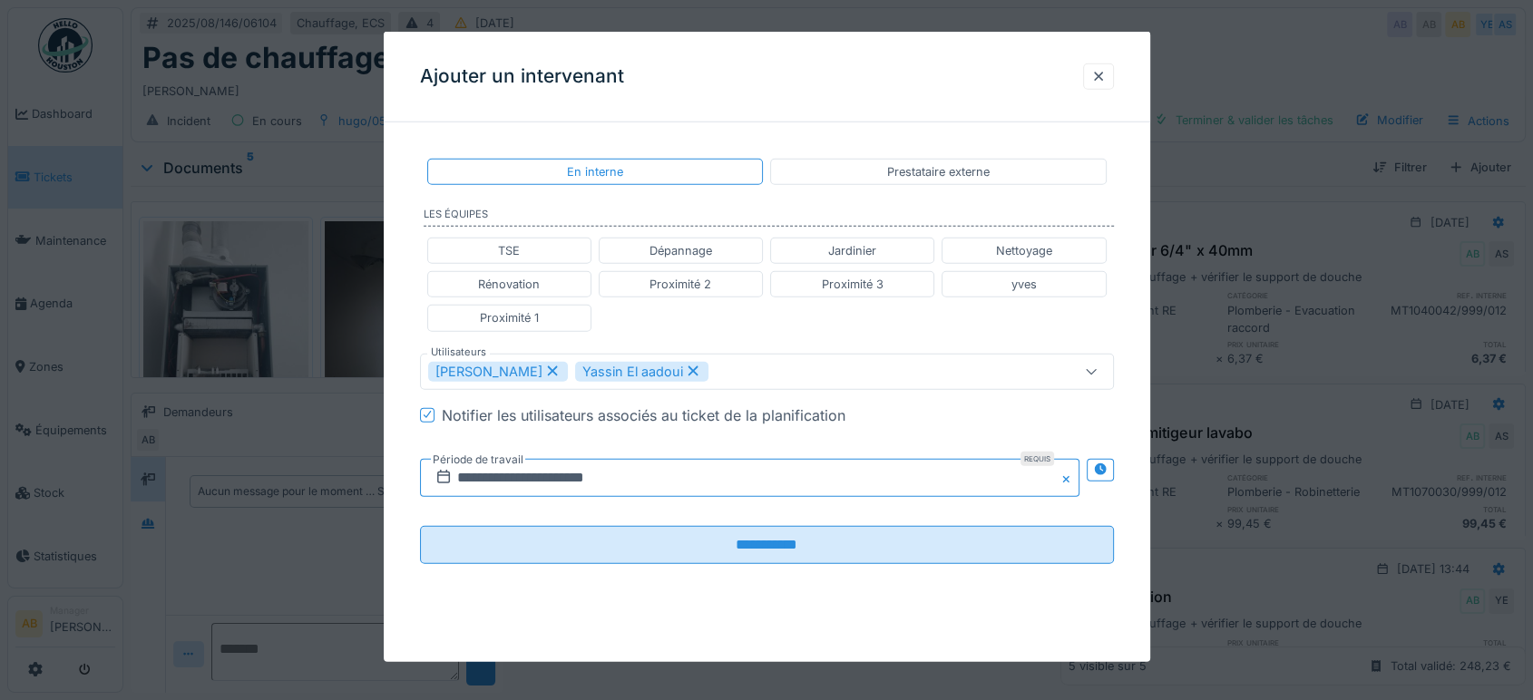
click at [555, 487] on input "**********" at bounding box center [750, 477] width 660 height 38
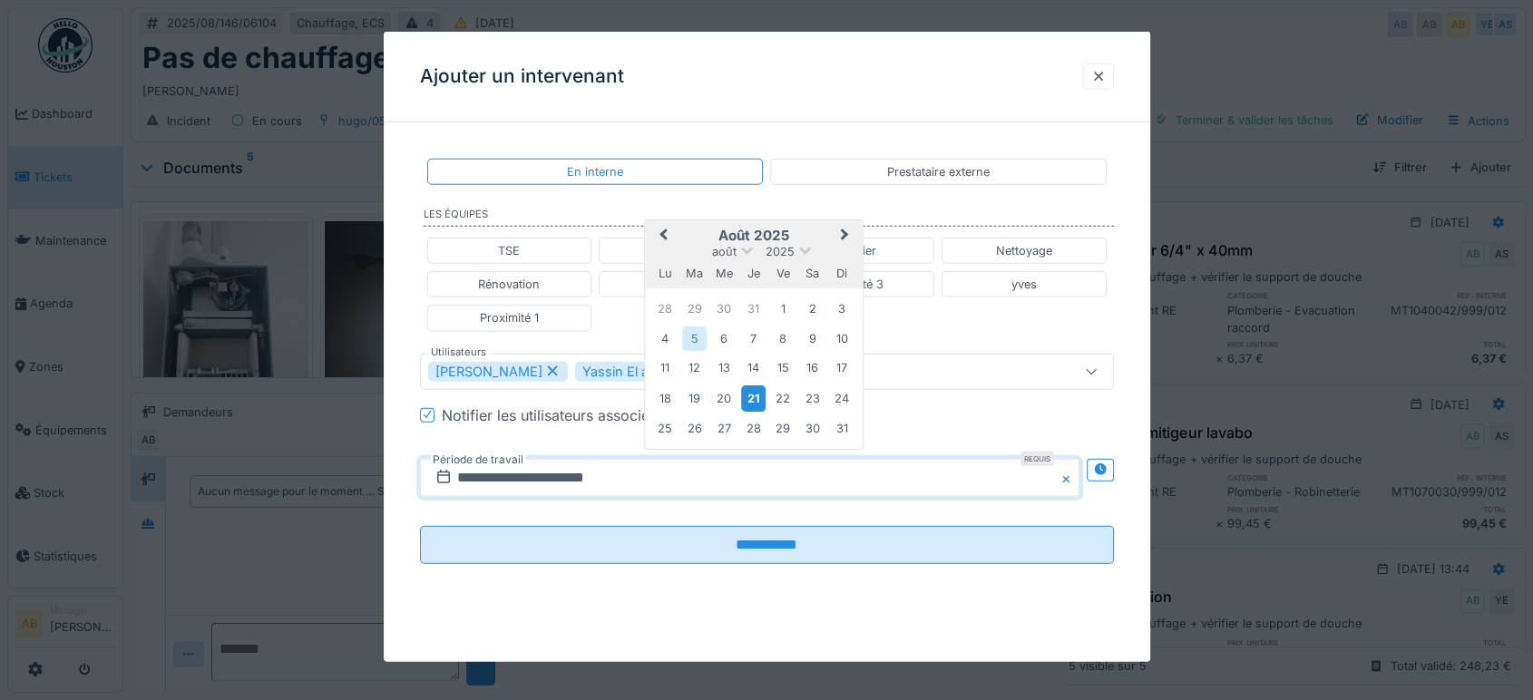
click at [756, 397] on div "21" at bounding box center [753, 399] width 24 height 26
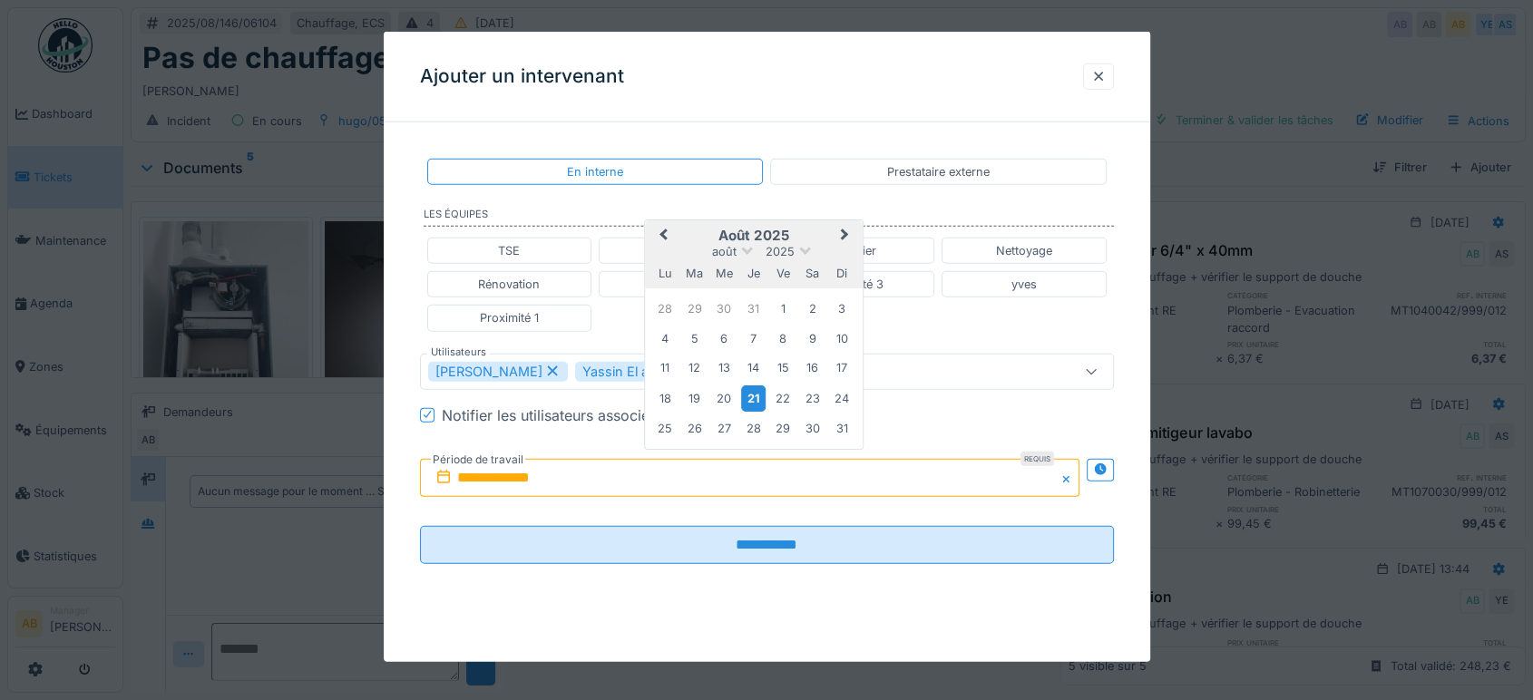
click at [756, 397] on div "21" at bounding box center [753, 399] width 24 height 26
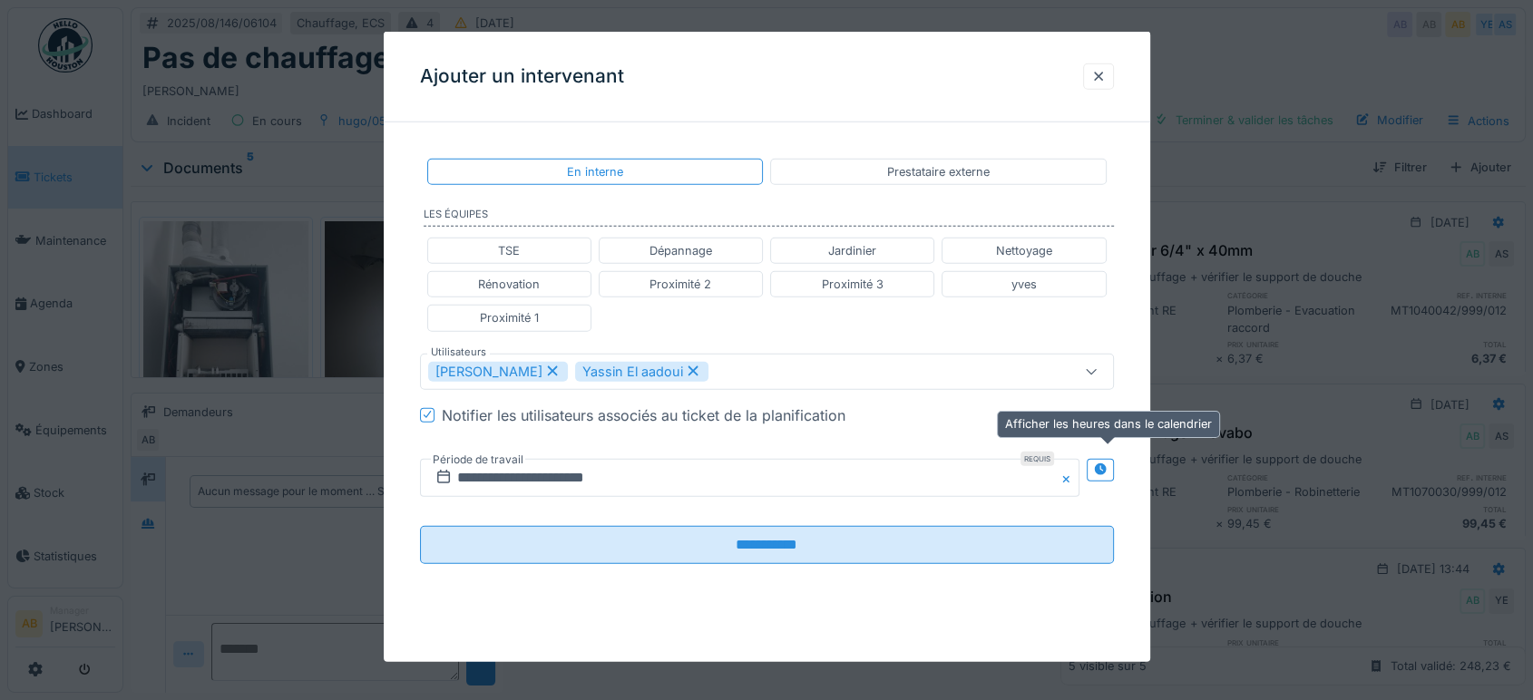
click at [1106, 473] on icon at bounding box center [1100, 470] width 12 height 12
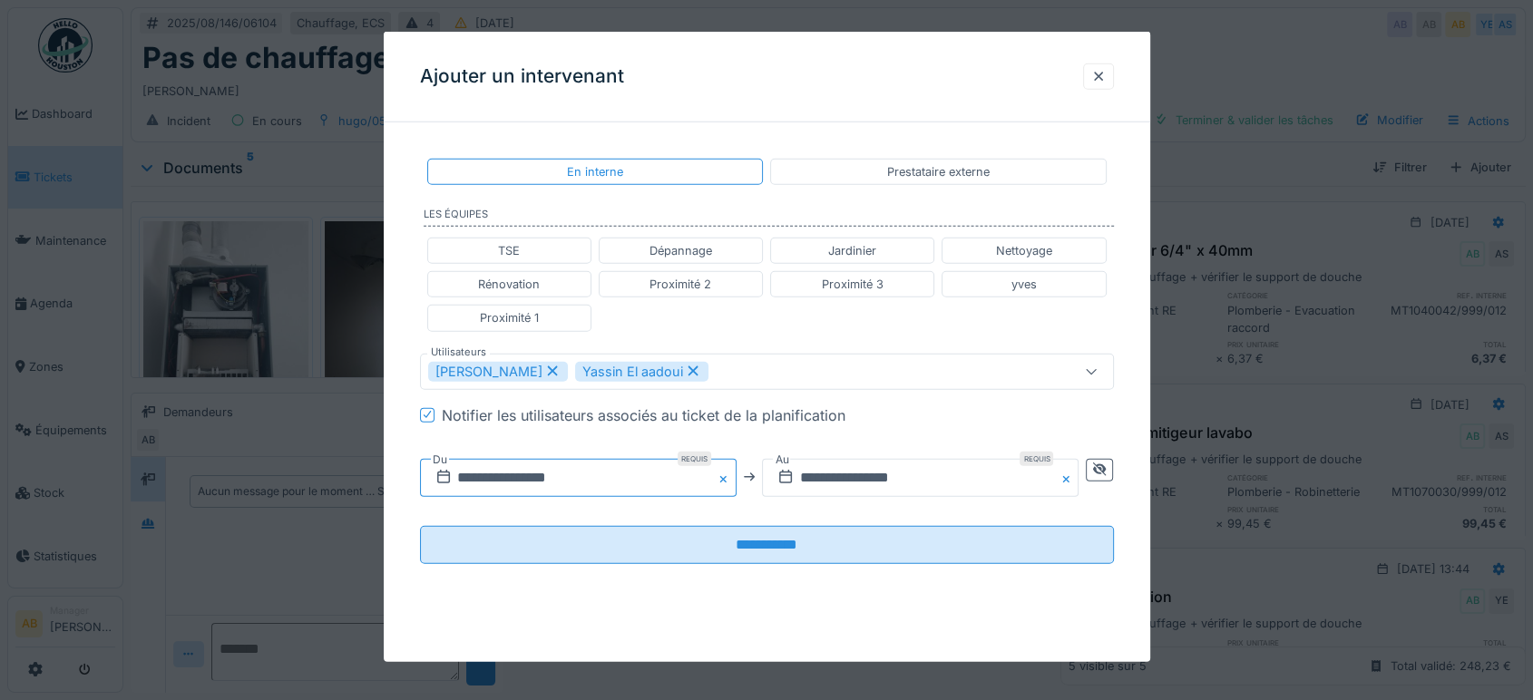
click at [618, 477] on input "**********" at bounding box center [578, 477] width 317 height 38
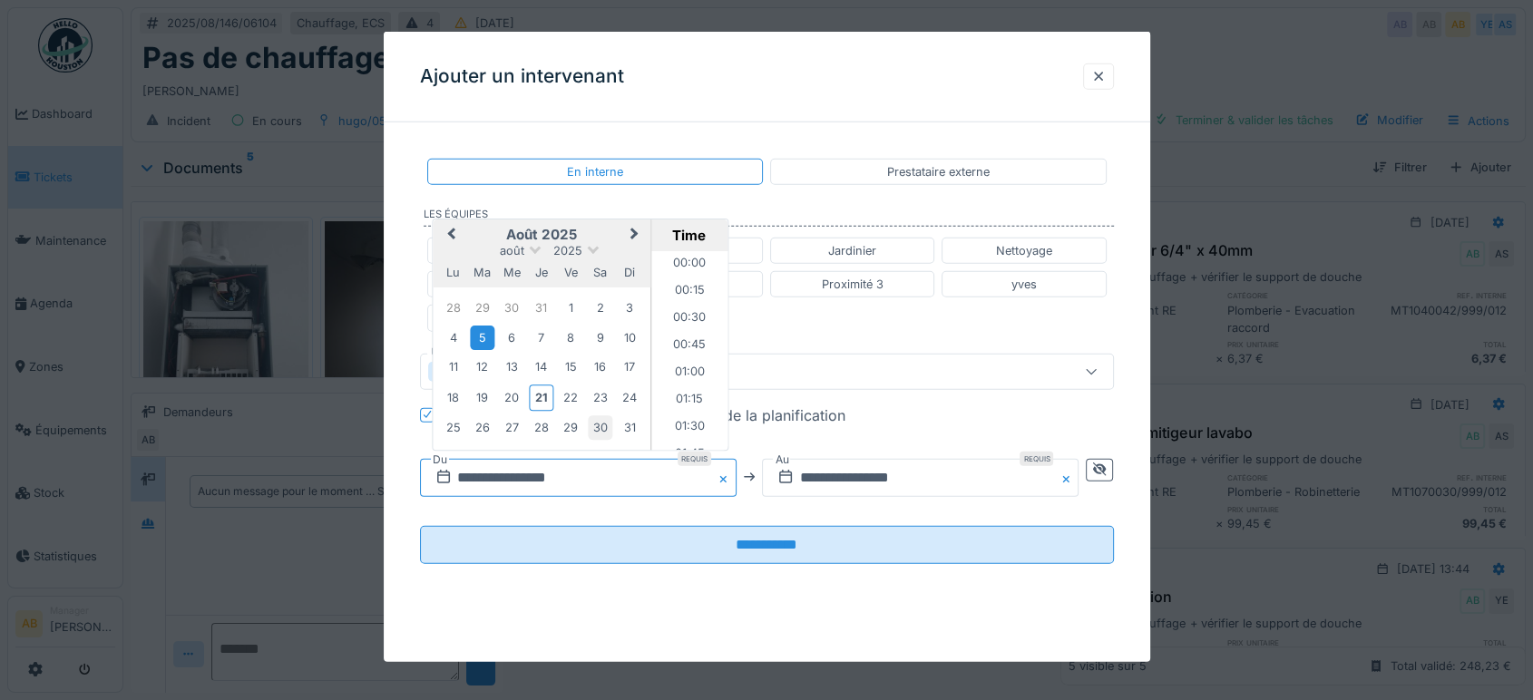
scroll to position [676, 0]
click at [541, 397] on div "21" at bounding box center [541, 398] width 24 height 26
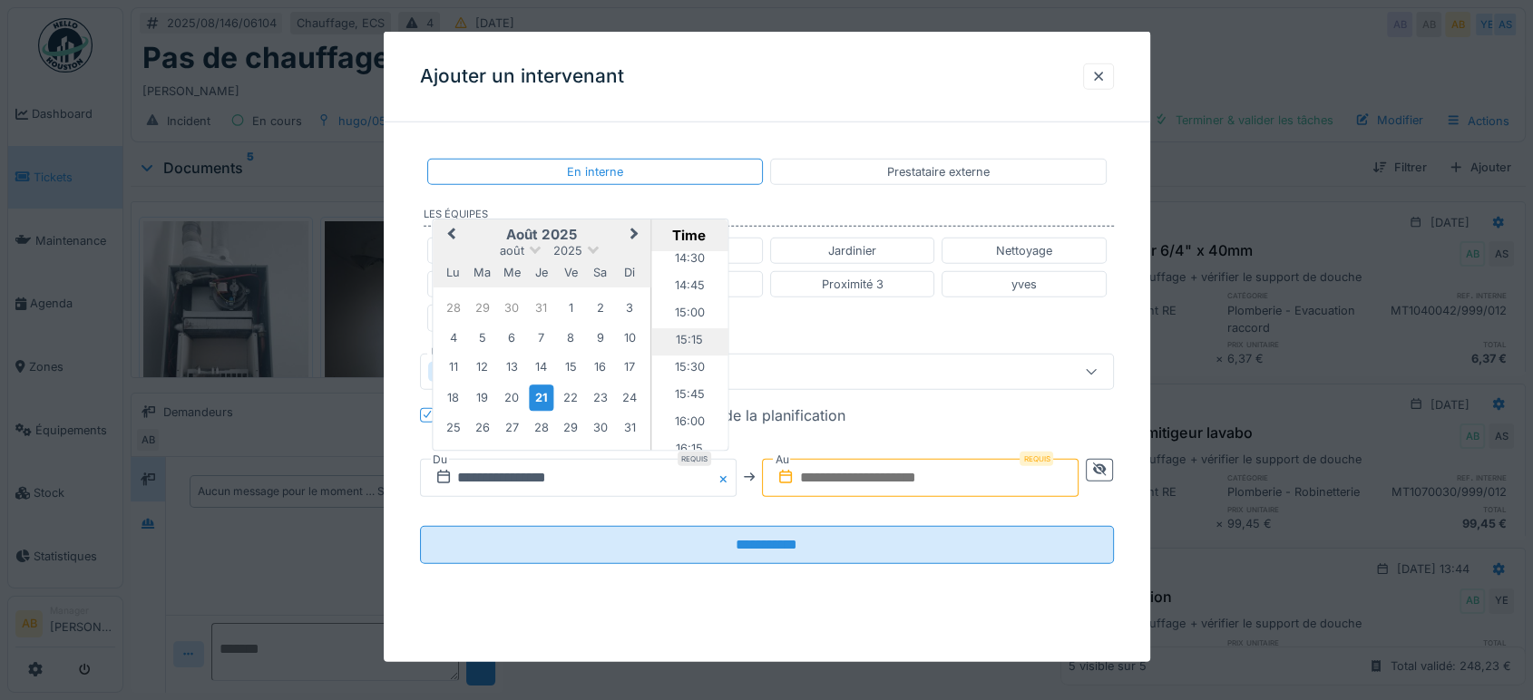
click at [686, 337] on li "15:15" at bounding box center [689, 341] width 77 height 27
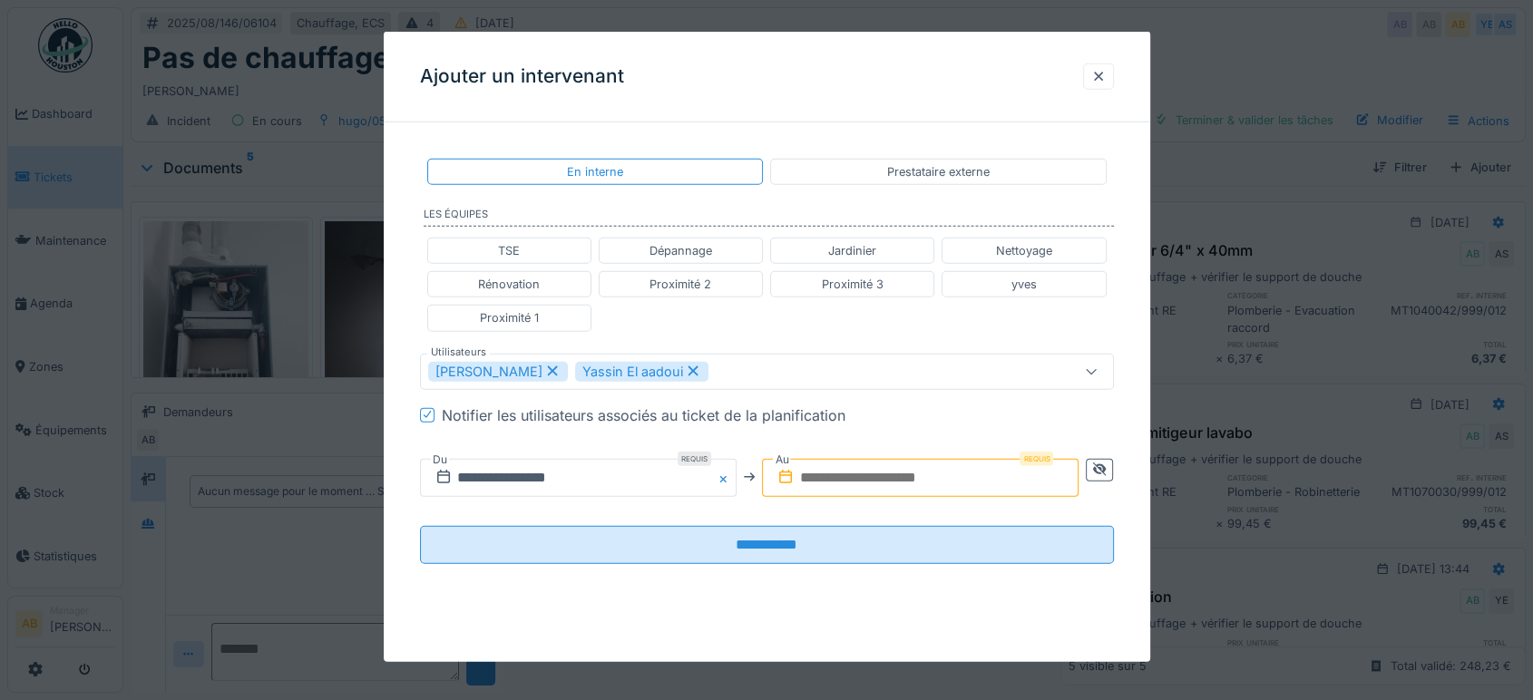
click at [887, 473] on input "text" at bounding box center [920, 477] width 317 height 38
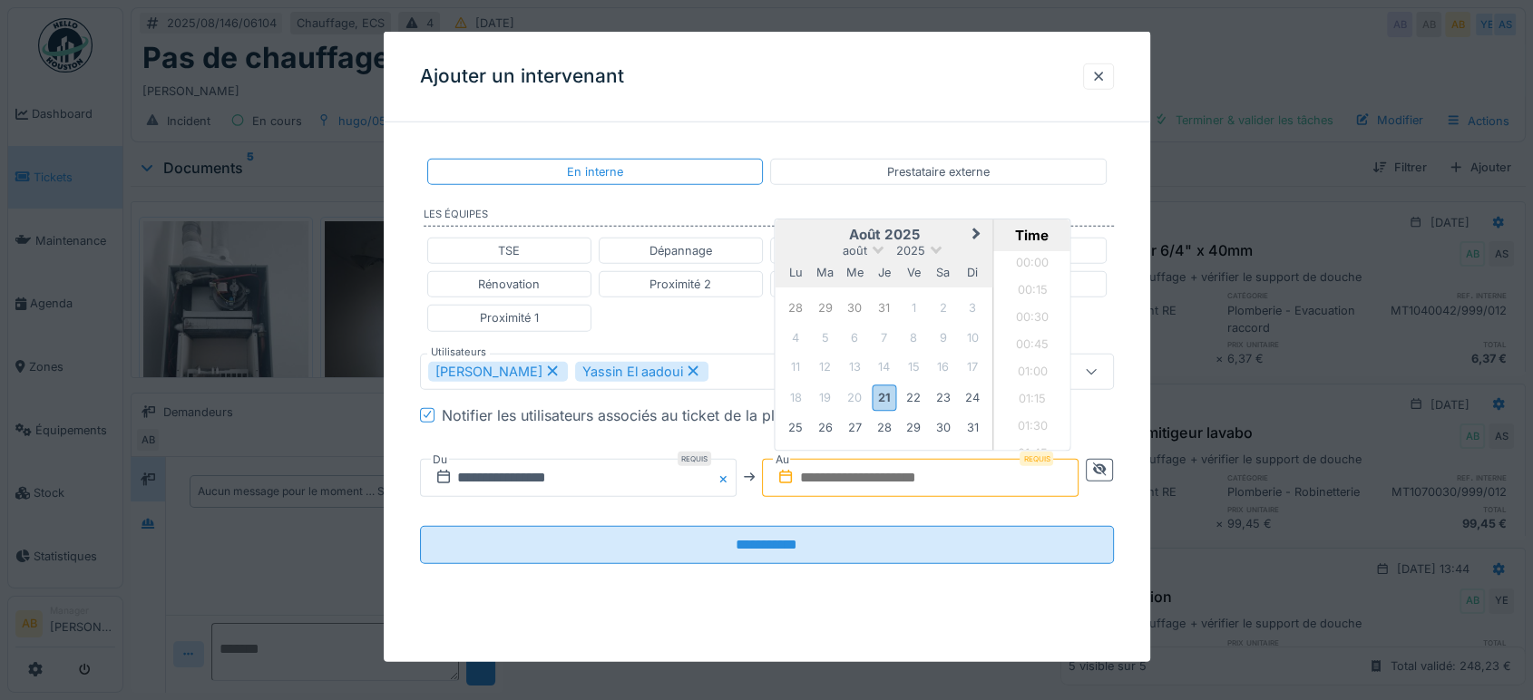
scroll to position [1574, 0]
click at [816, 228] on h2 "août 2025" at bounding box center [885, 235] width 218 height 16
click at [889, 397] on div "21" at bounding box center [884, 398] width 24 height 26
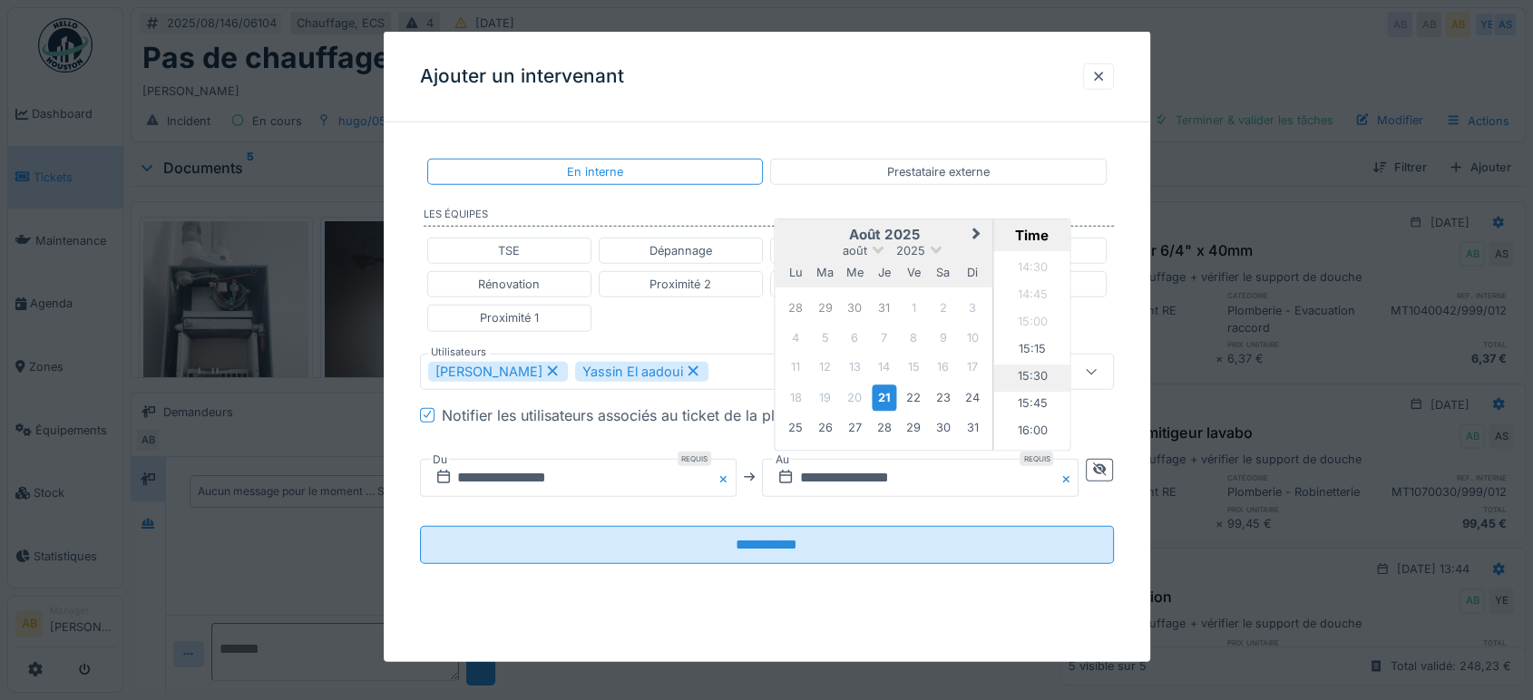
scroll to position [1675, 0]
click at [1026, 330] on li "16:00" at bounding box center [1032, 331] width 77 height 27
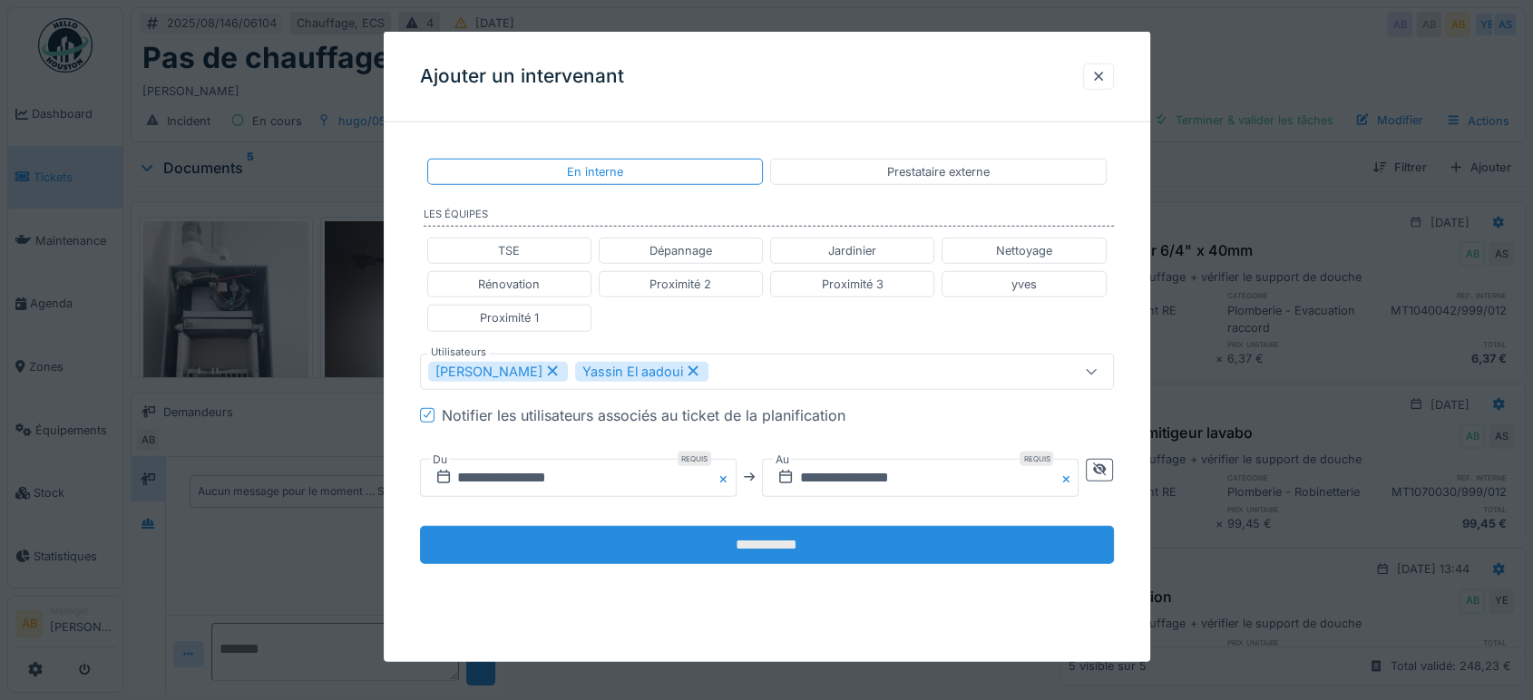
click at [943, 536] on input "**********" at bounding box center [767, 544] width 694 height 38
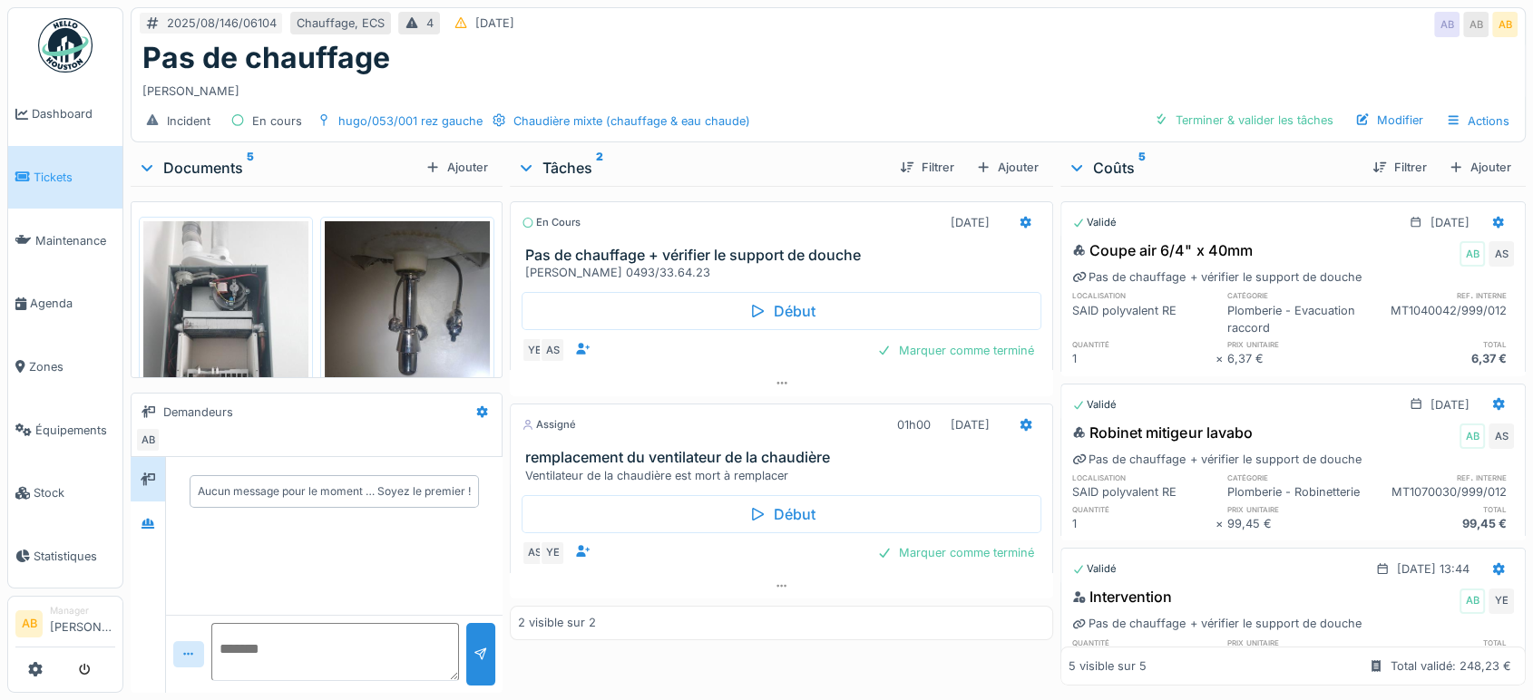
click at [220, 160] on div "Documents 5" at bounding box center [278, 168] width 280 height 22
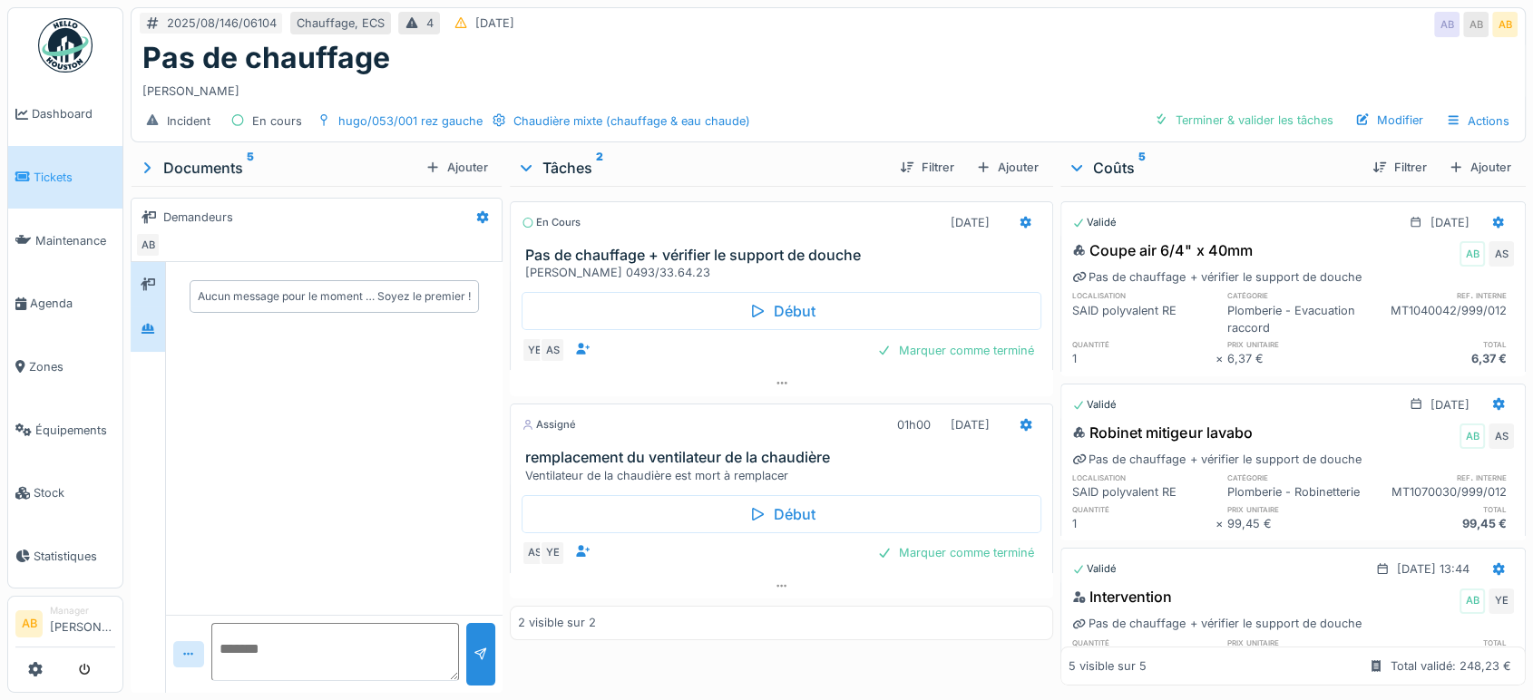
click at [142, 308] on div at bounding box center [148, 329] width 34 height 44
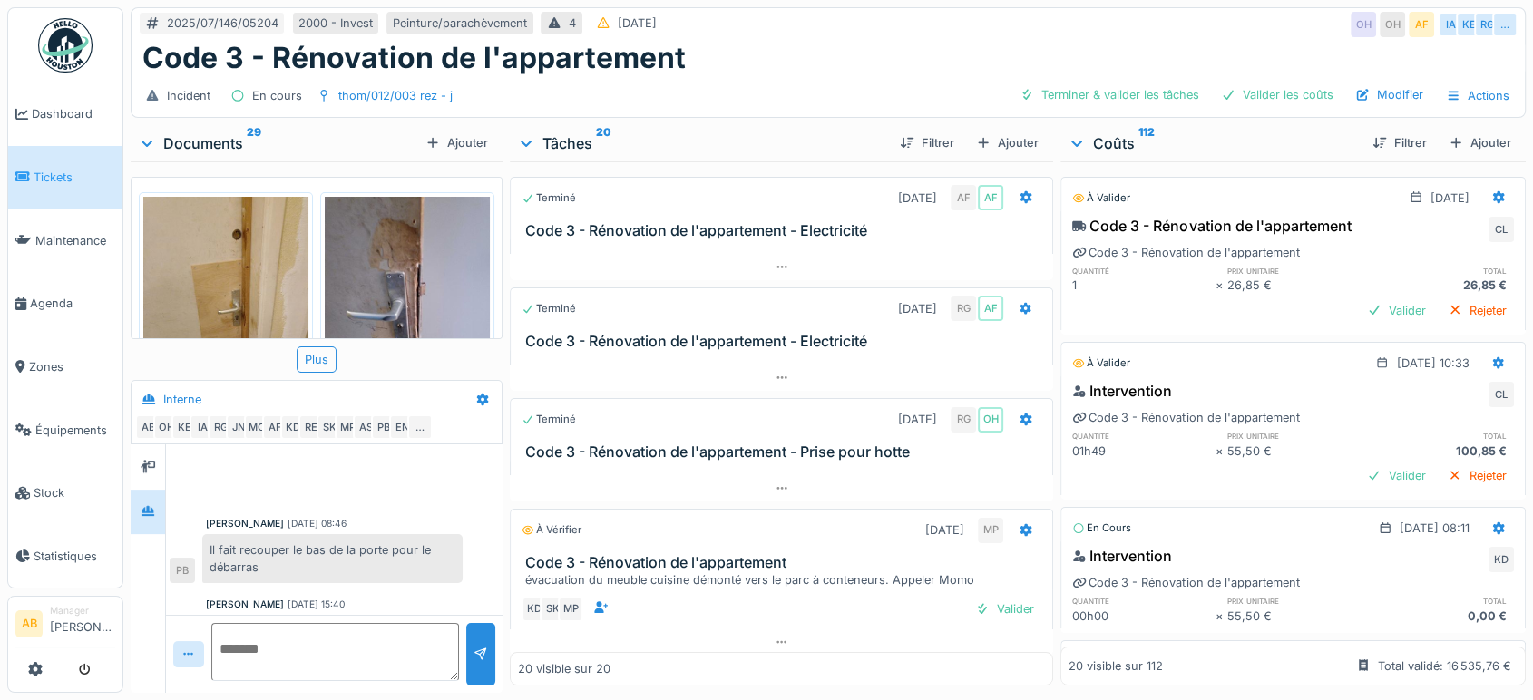
scroll to position [761, 0]
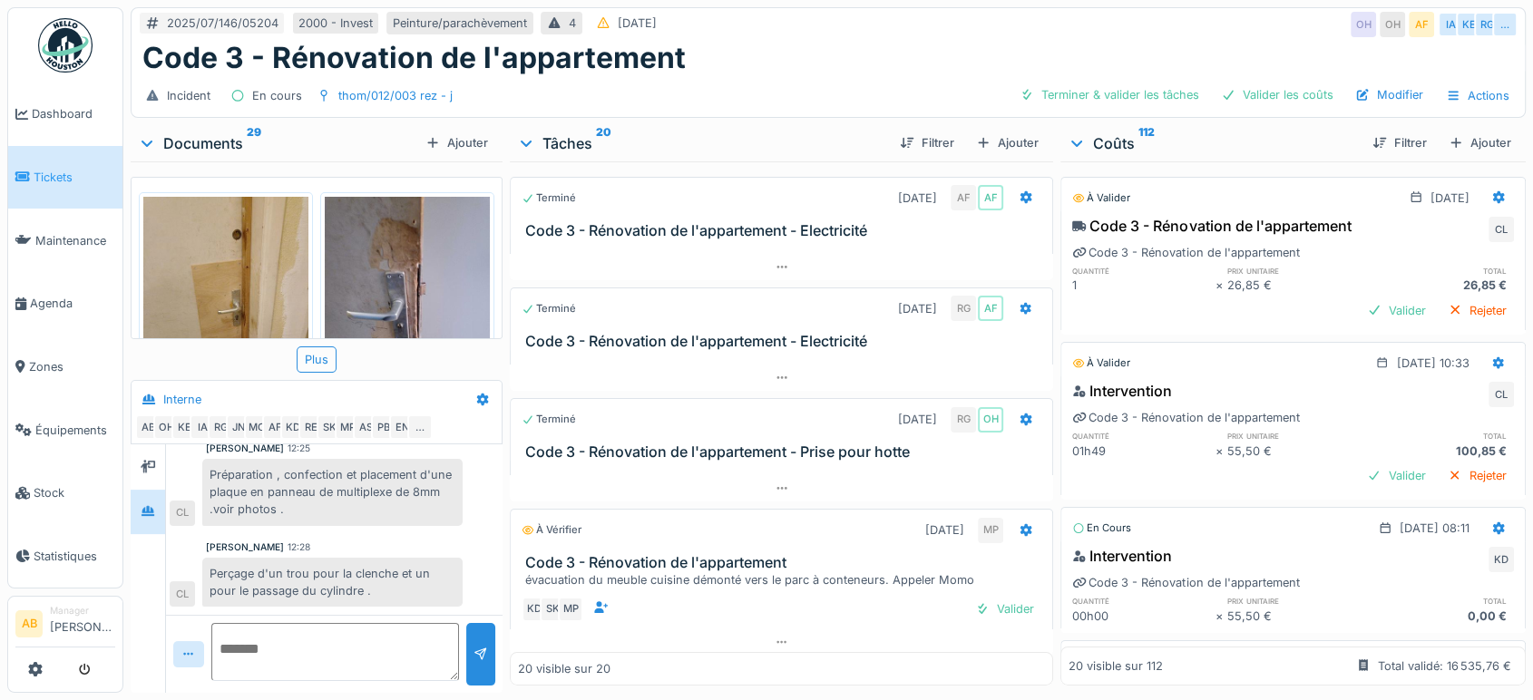
click at [208, 142] on div "Documents 29" at bounding box center [278, 143] width 280 height 22
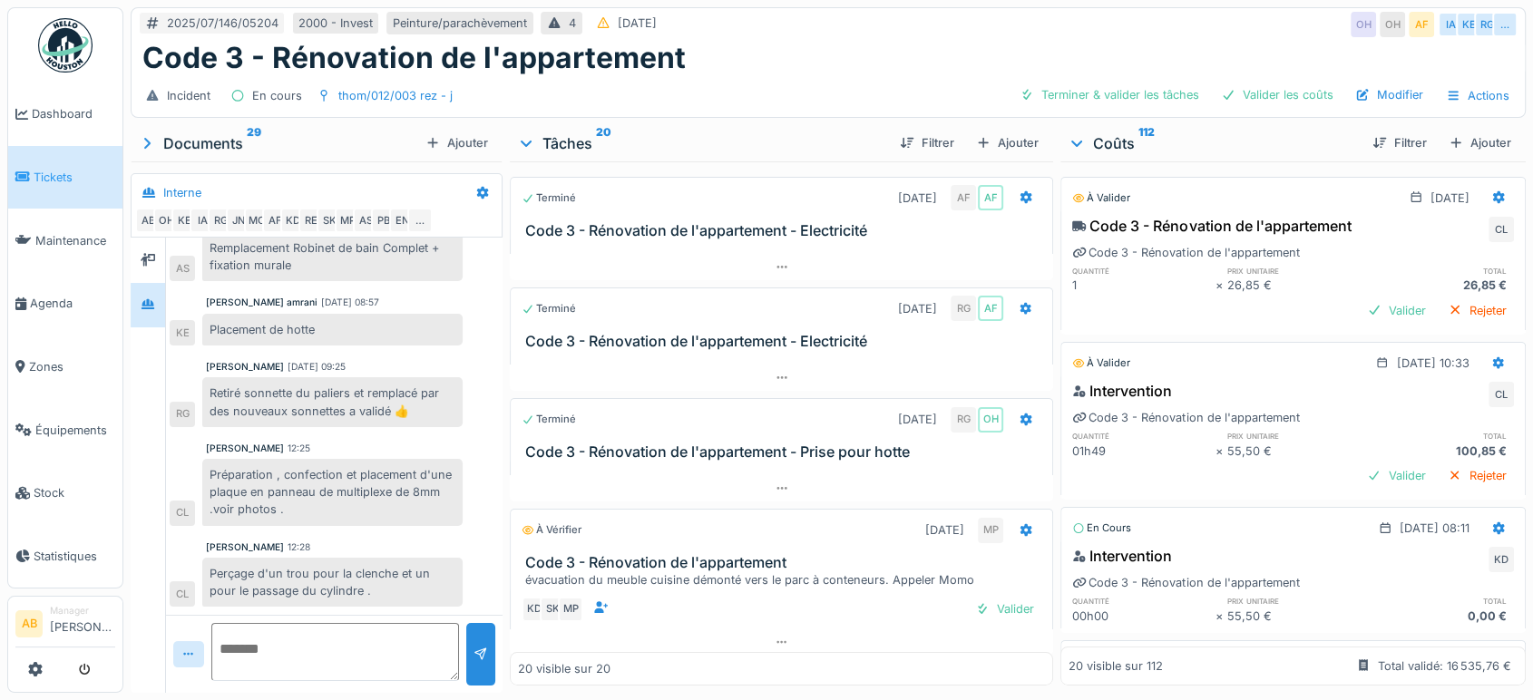
click at [208, 142] on div "Documents 29" at bounding box center [278, 143] width 280 height 22
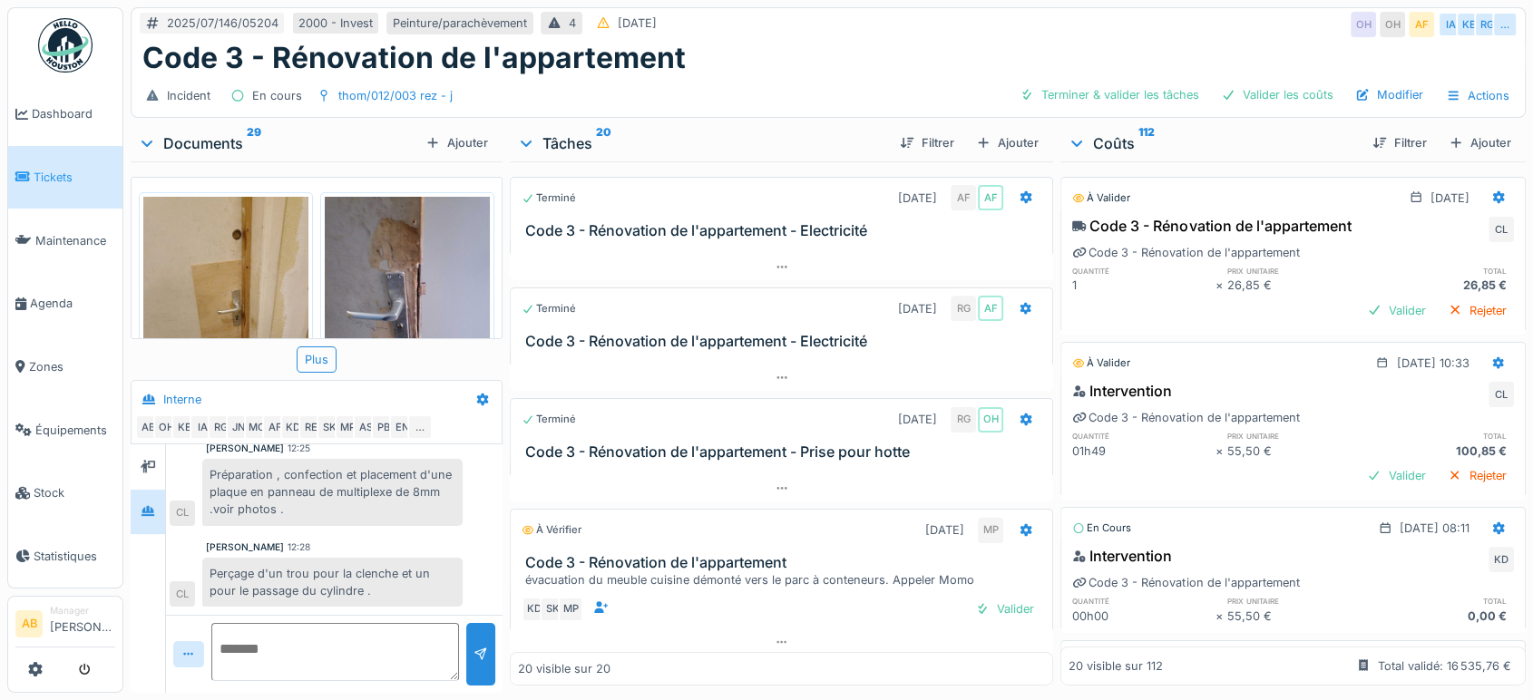
click at [208, 142] on div "Documents 29" at bounding box center [278, 143] width 280 height 22
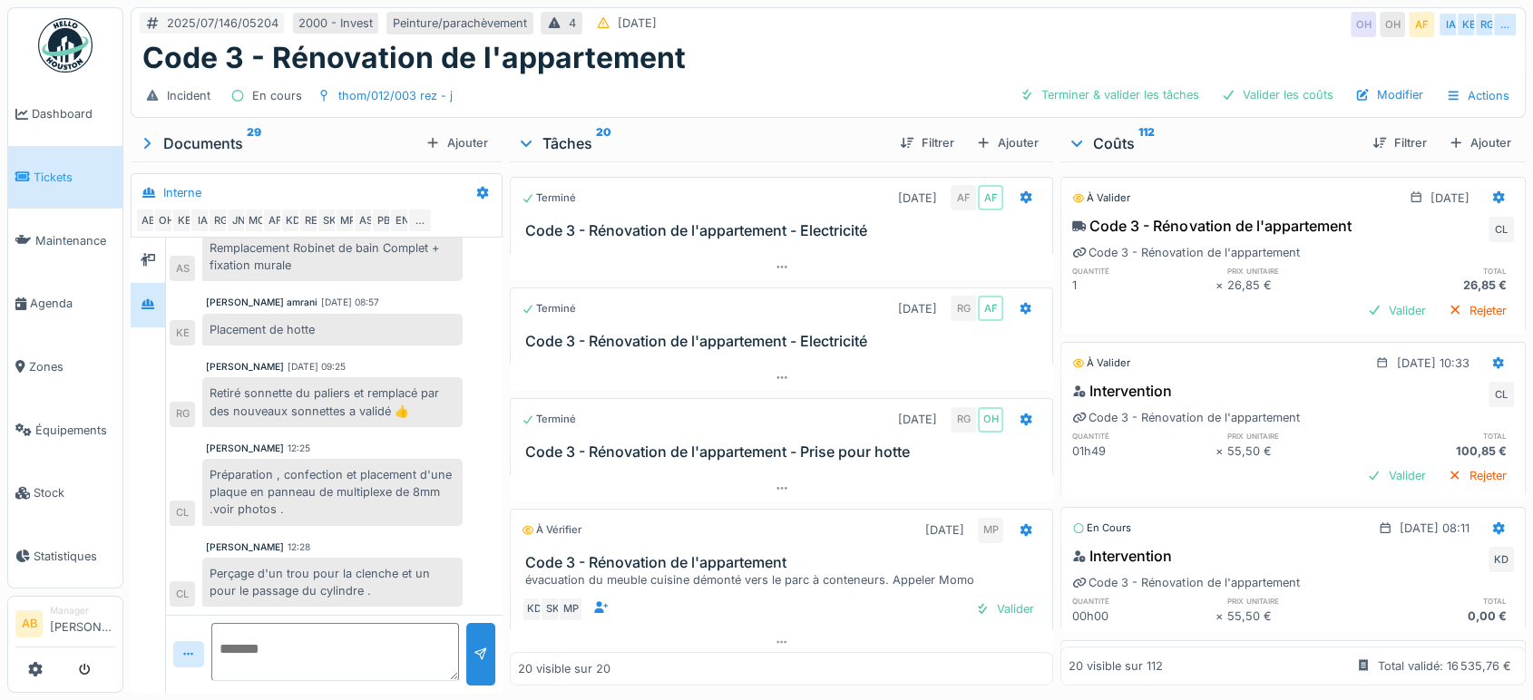
scroll to position [553, 0]
click at [49, 30] on img at bounding box center [65, 45] width 54 height 54
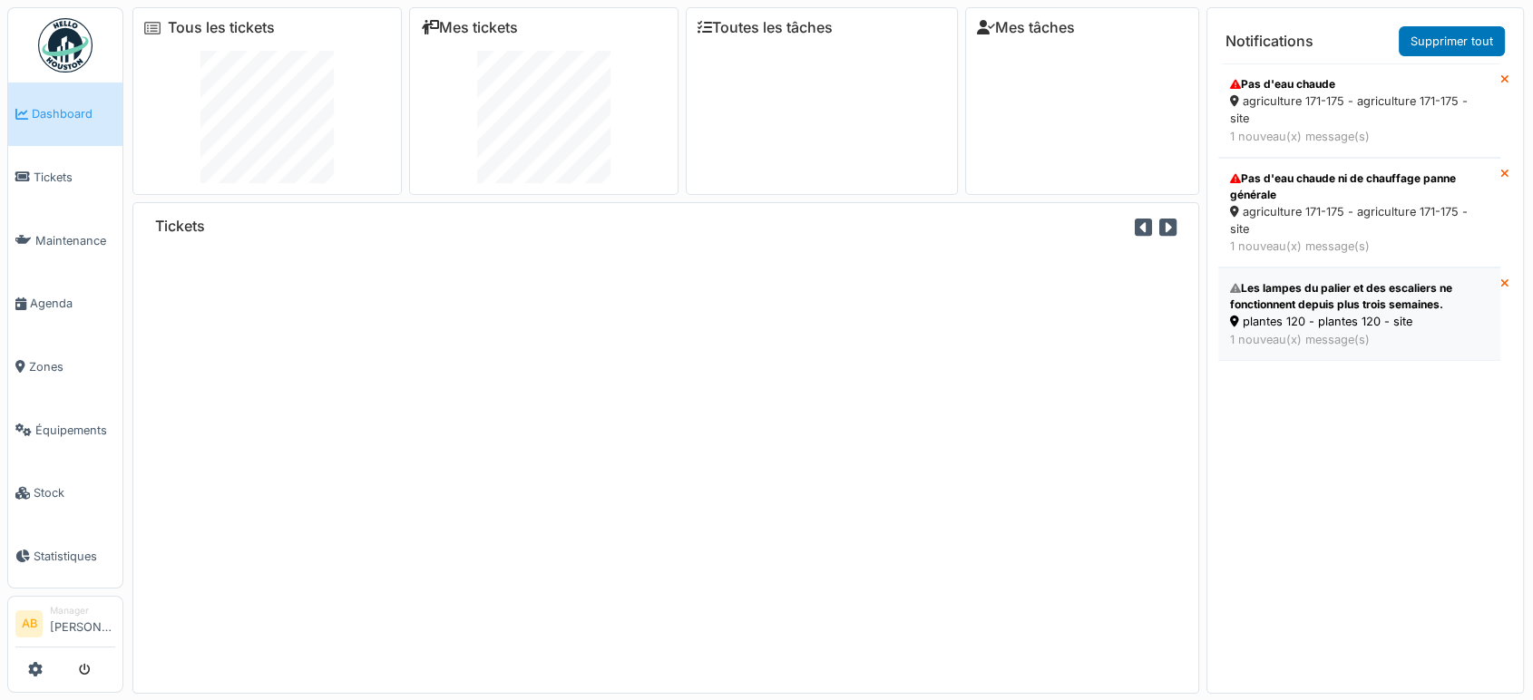
click at [1327, 307] on div "Les lampes du palier et des escaliers ne fonctionnent depuis plus trois semaine…" at bounding box center [1359, 296] width 259 height 33
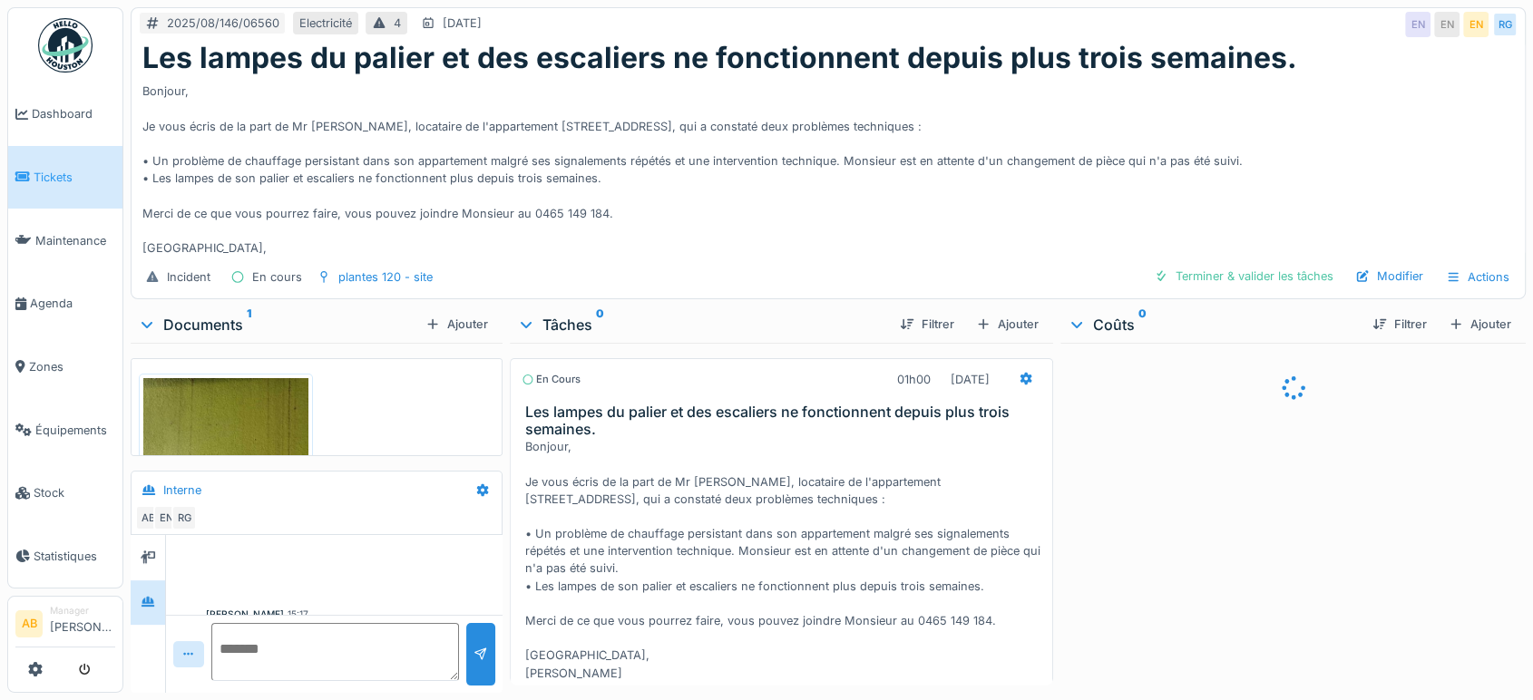
scroll to position [101, 0]
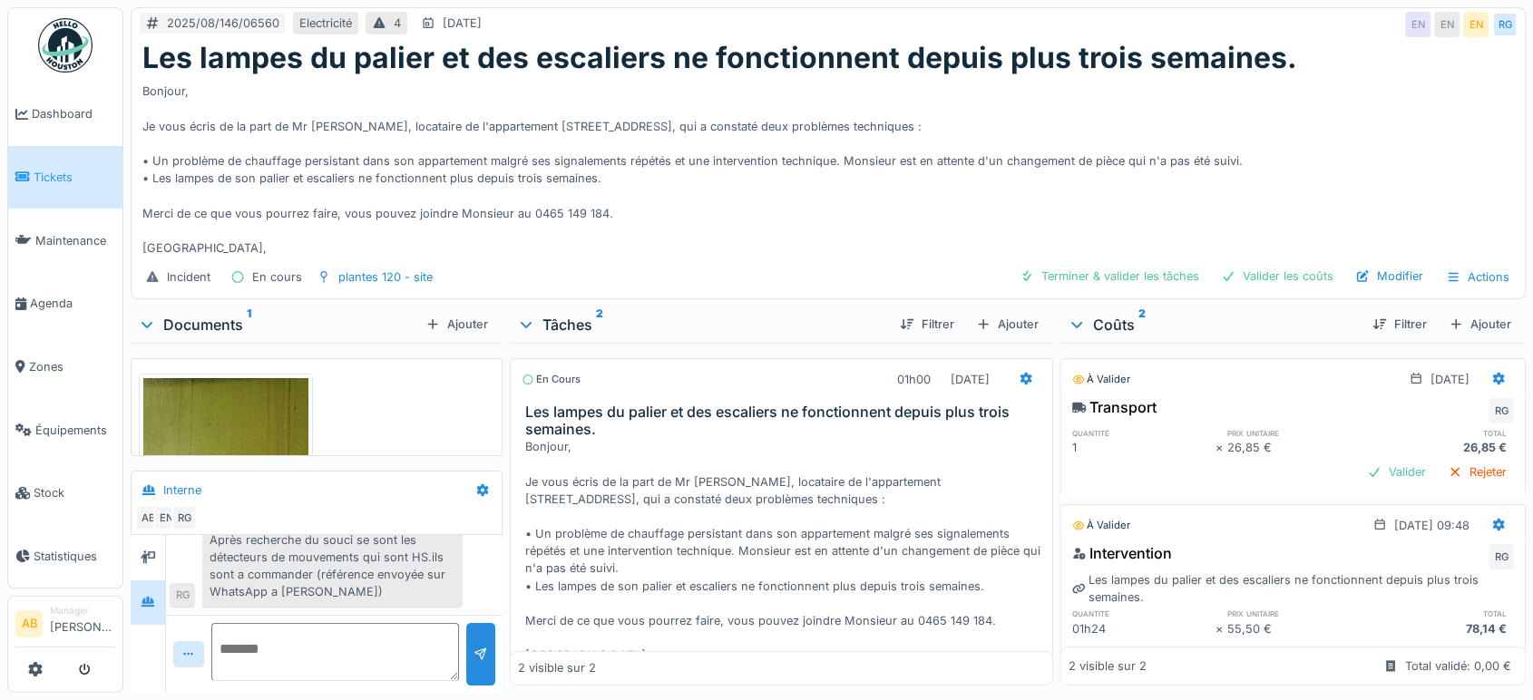
click at [182, 315] on div "Documents 1" at bounding box center [278, 325] width 280 height 22
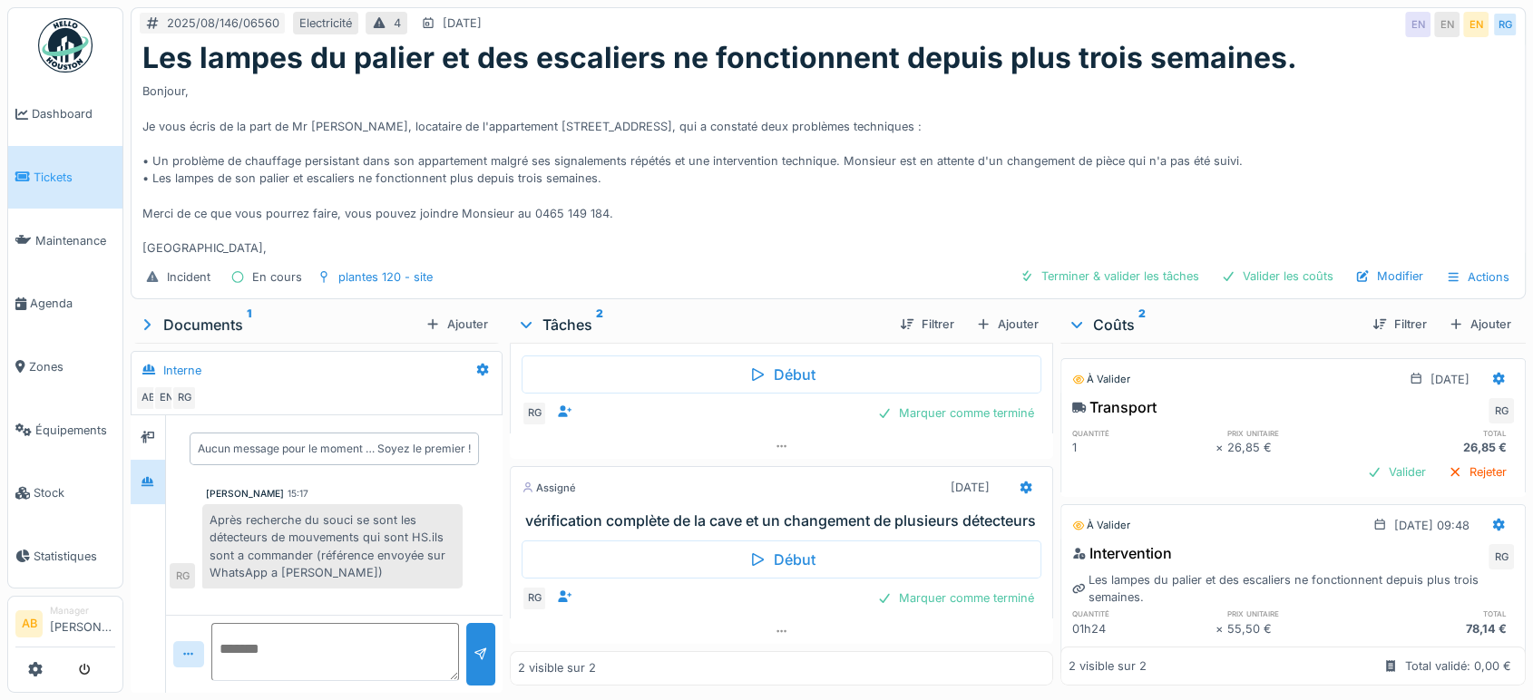
scroll to position [15, 0]
click at [705, 619] on div at bounding box center [781, 632] width 543 height 26
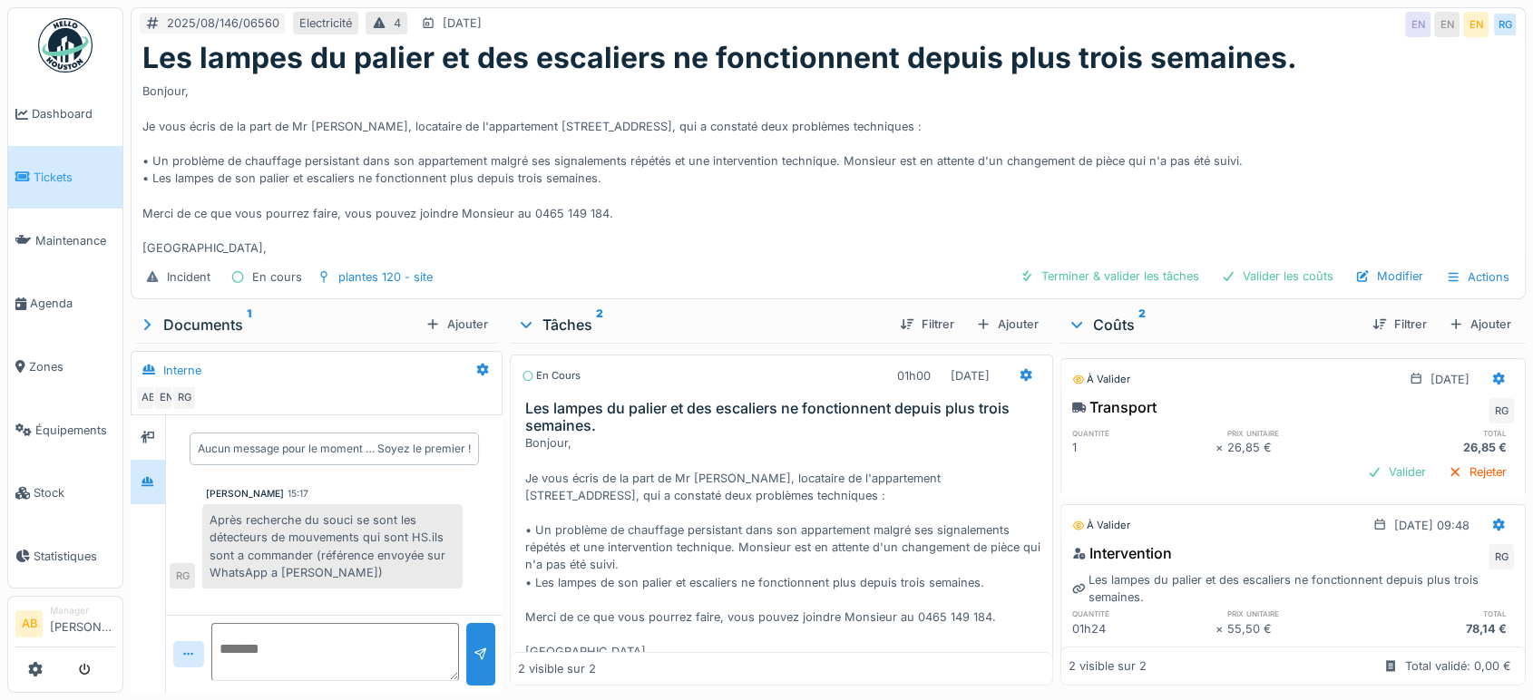
scroll to position [3, 0]
click at [66, 37] on img at bounding box center [65, 45] width 54 height 54
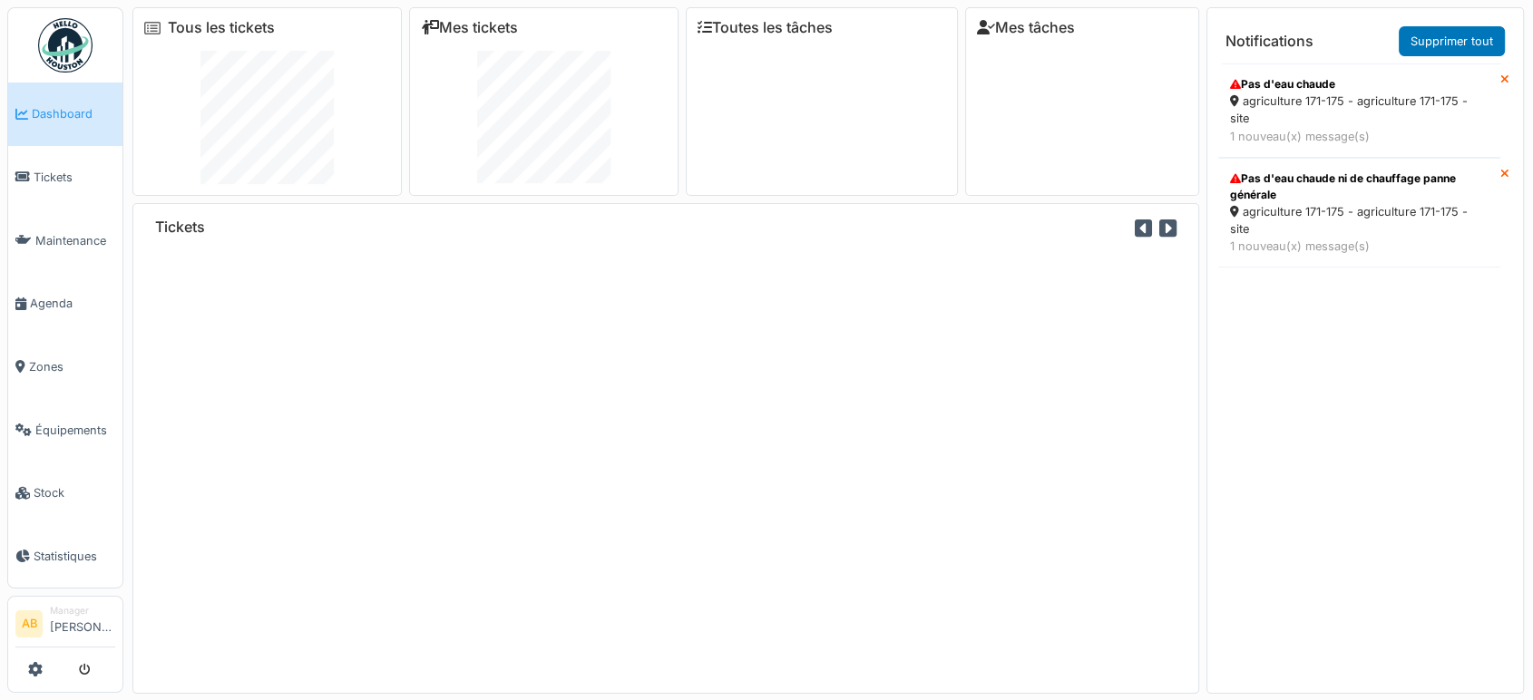
click at [1335, 207] on div "agriculture 171-175 - agriculture 171-175 - site" at bounding box center [1359, 220] width 259 height 34
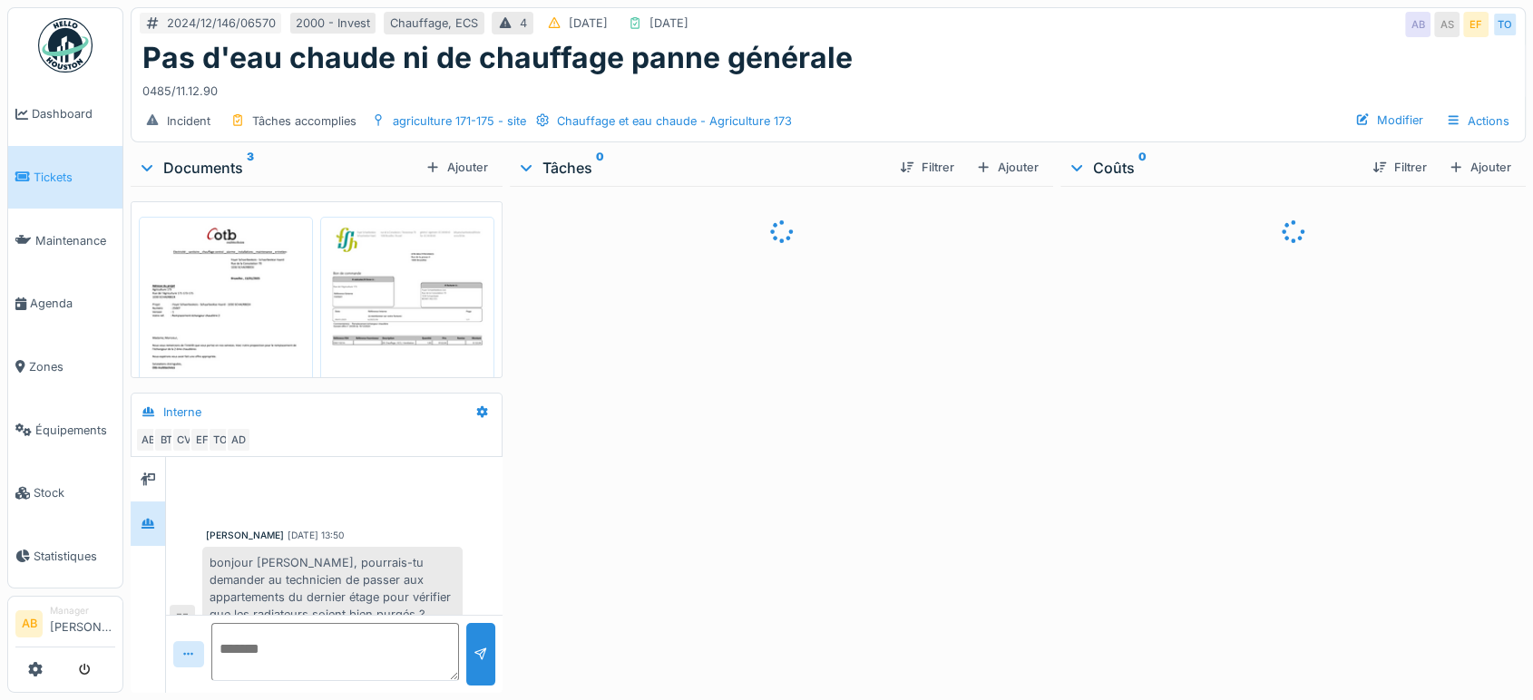
scroll to position [738, 0]
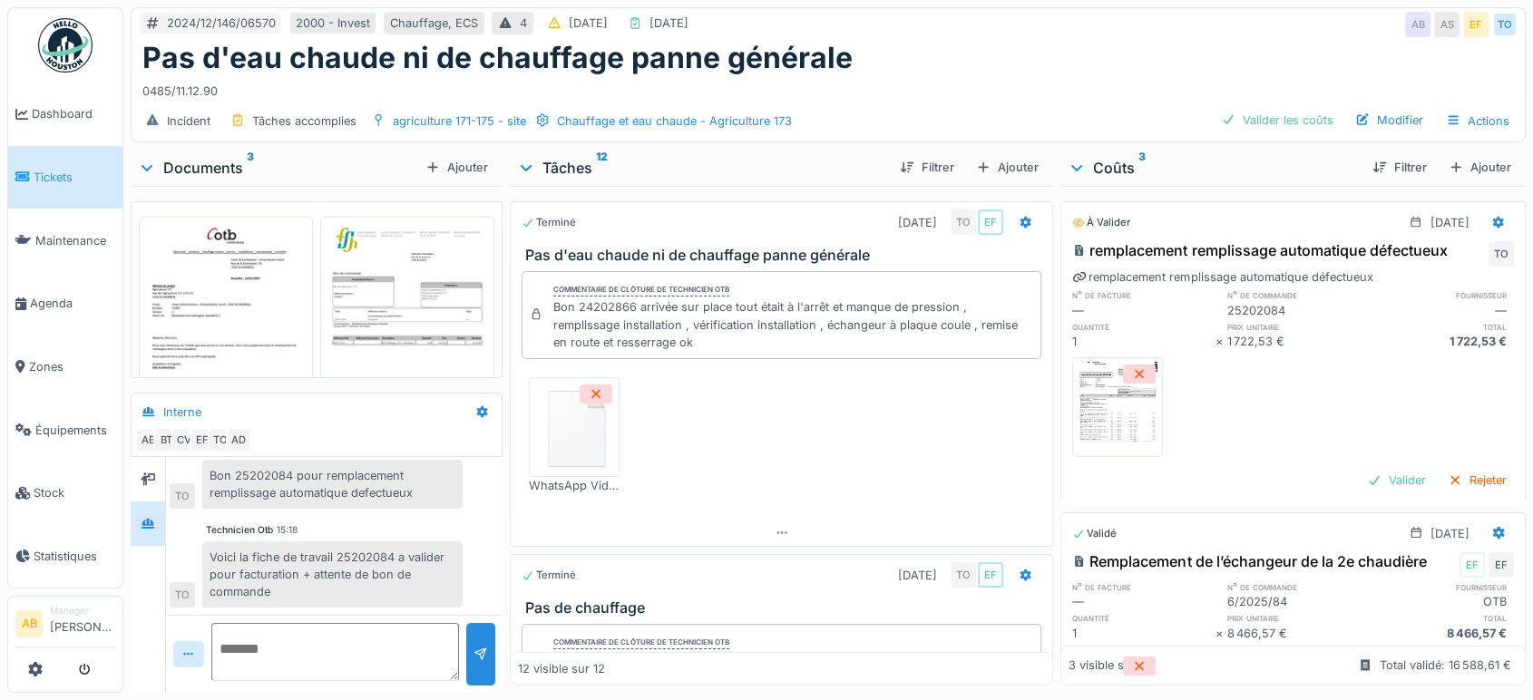
click at [61, 27] on img at bounding box center [65, 45] width 54 height 54
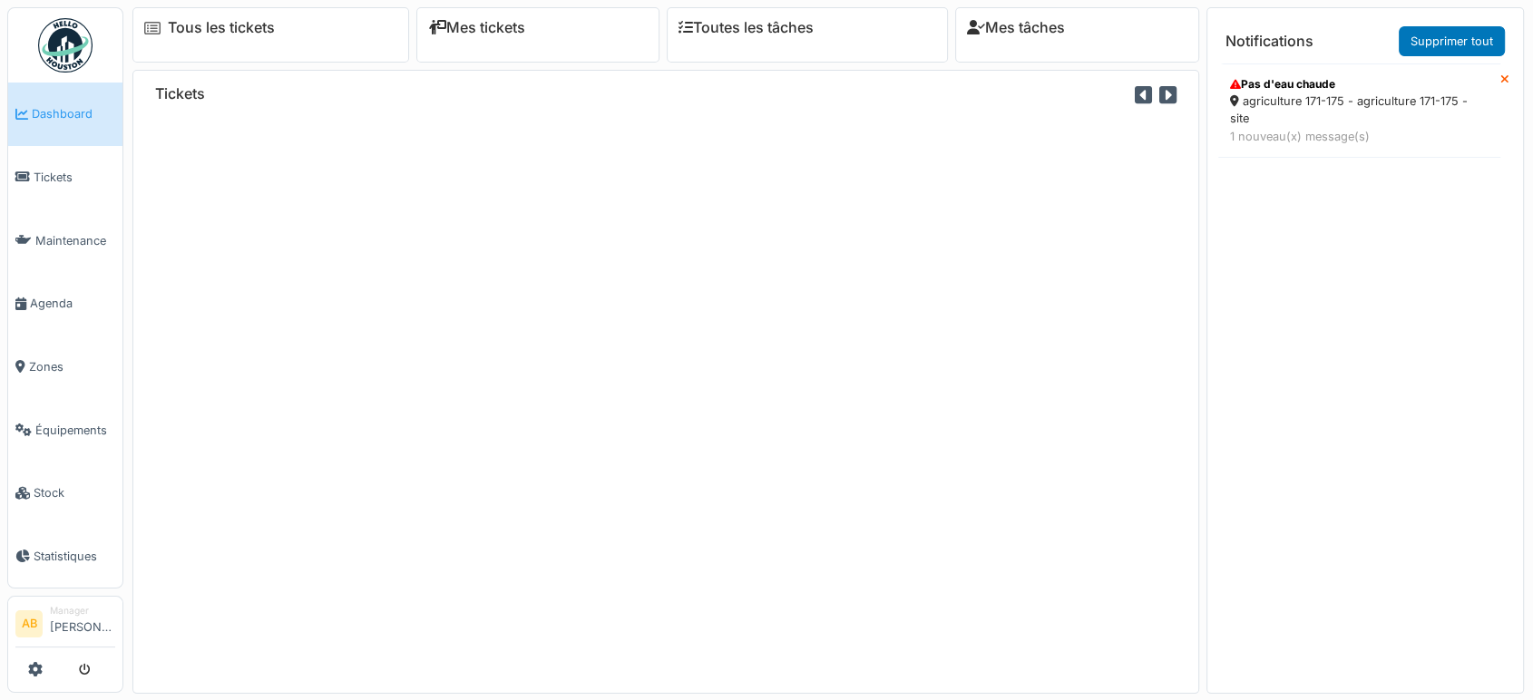
click at [1312, 142] on div "1 nouveau(x) message(s)" at bounding box center [1359, 136] width 259 height 17
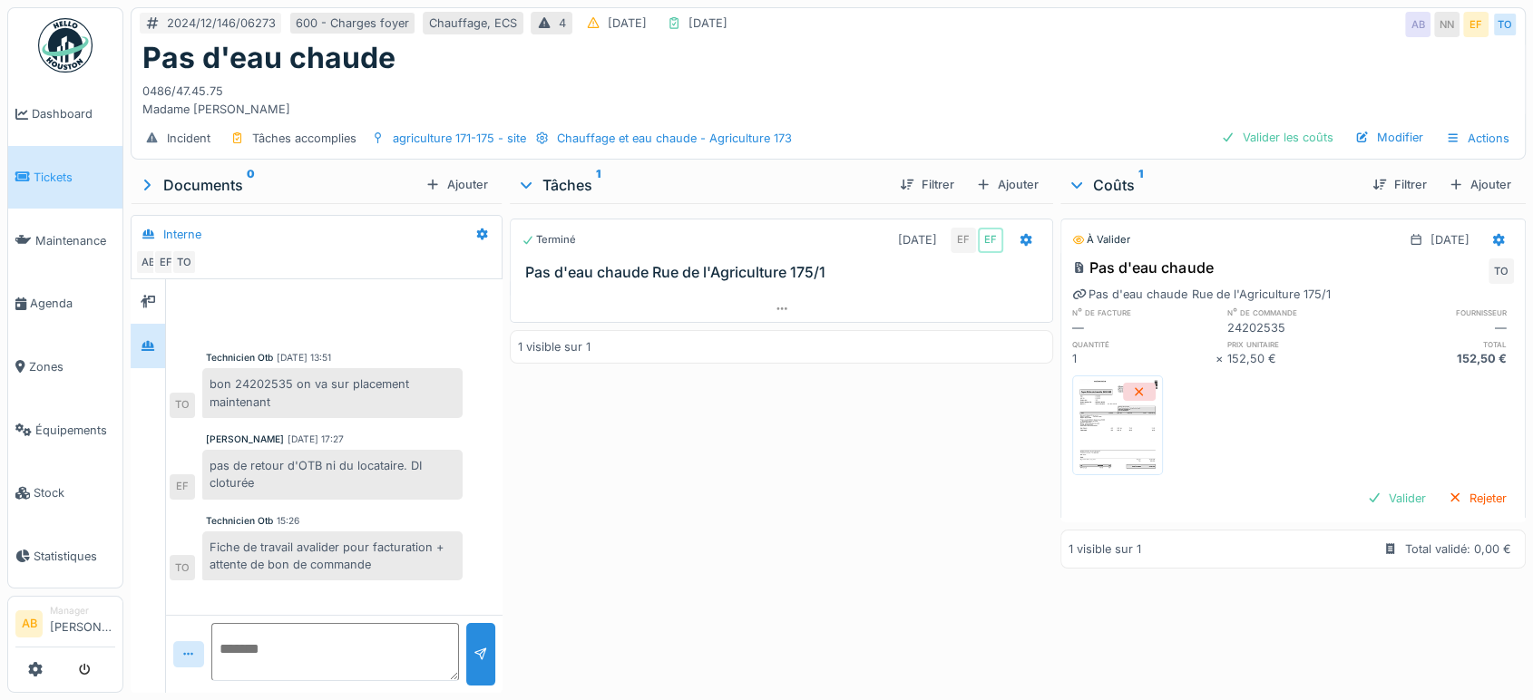
click at [192, 178] on div "Documents 0" at bounding box center [278, 185] width 280 height 22
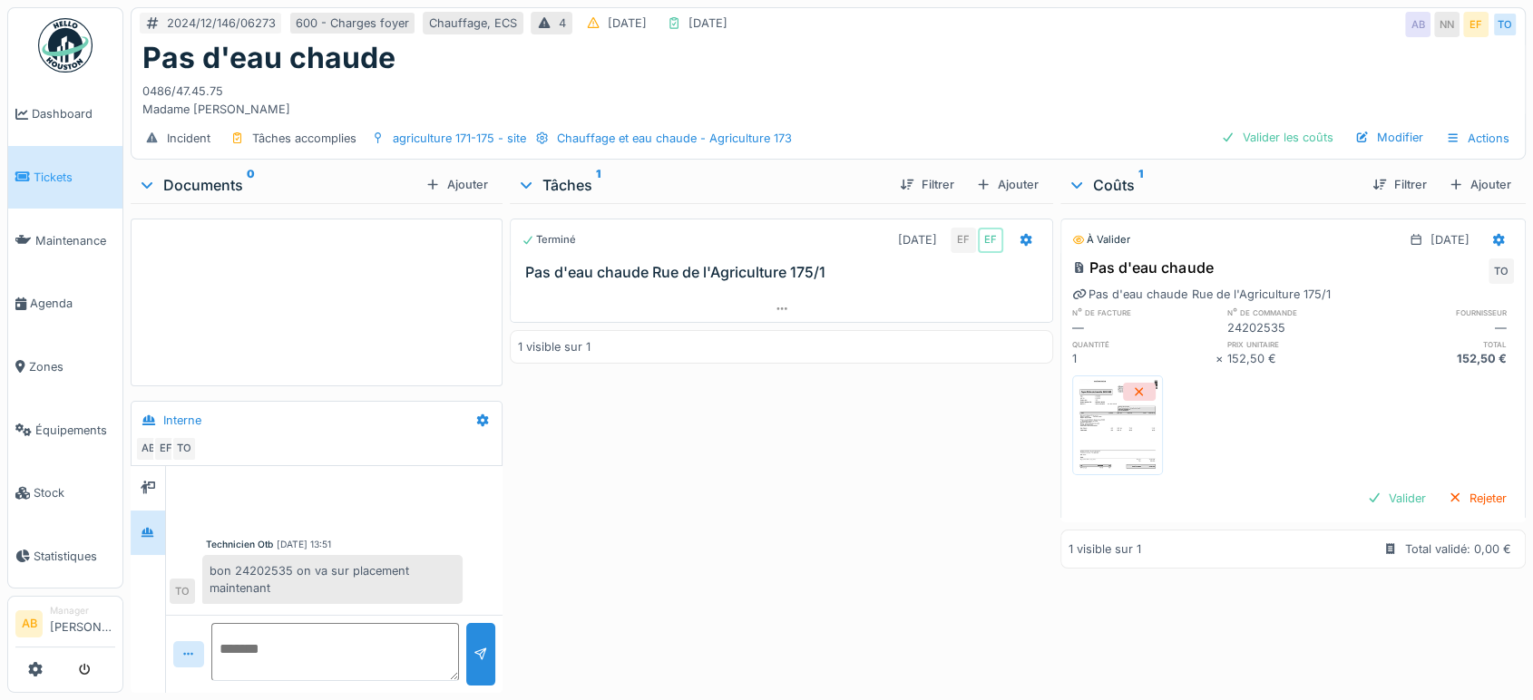
click at [192, 178] on div "Documents 0" at bounding box center [278, 185] width 280 height 22
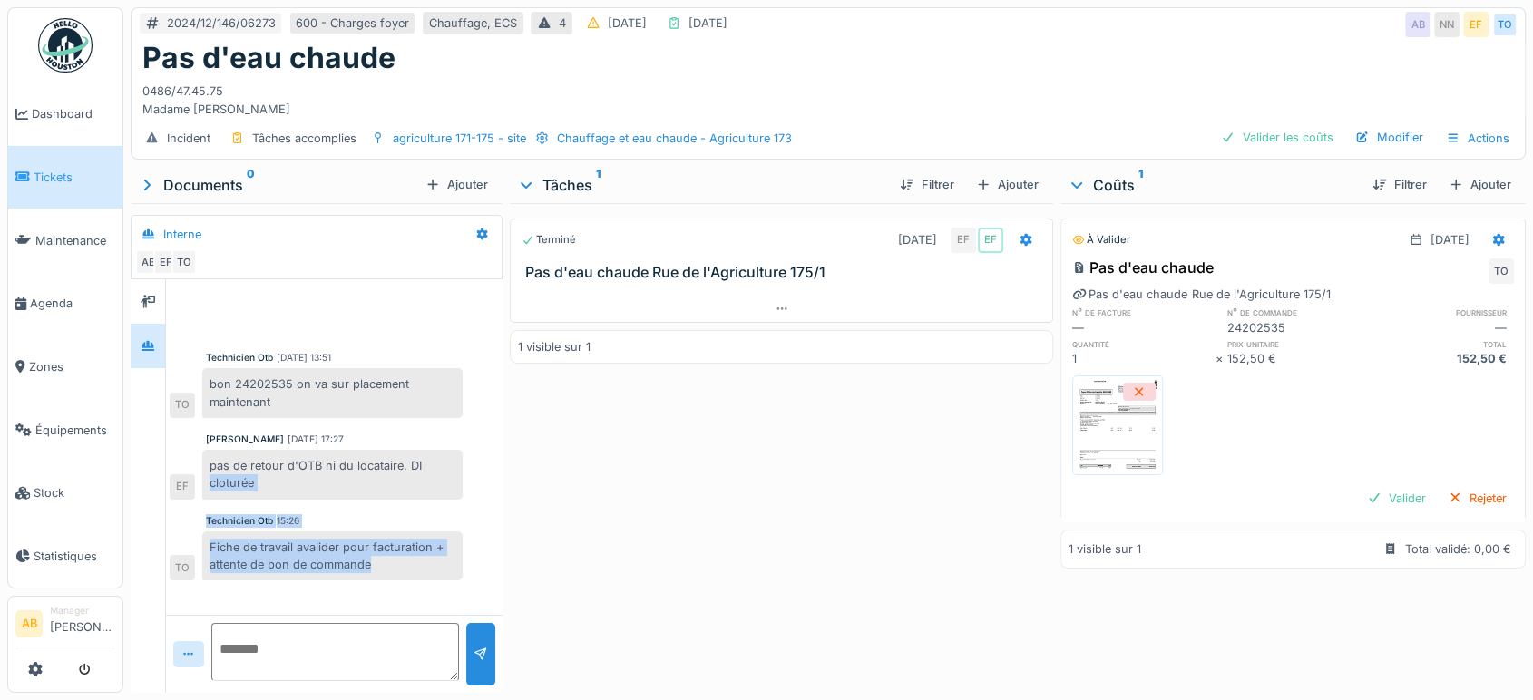
drag, startPoint x: 387, startPoint y: 565, endPoint x: 209, endPoint y: 492, distance: 193.2
click at [209, 492] on div "Technicien Otb [DATE] 13:51 bon 24202535 on va sur placement maintenant TO [PER…" at bounding box center [334, 433] width 337 height 308
click at [320, 361] on div "[DATE] 13:51" at bounding box center [304, 358] width 54 height 14
click at [1127, 455] on img at bounding box center [1118, 425] width 82 height 91
drag, startPoint x: 47, startPoint y: 60, endPoint x: 691, endPoint y: 462, distance: 759.2
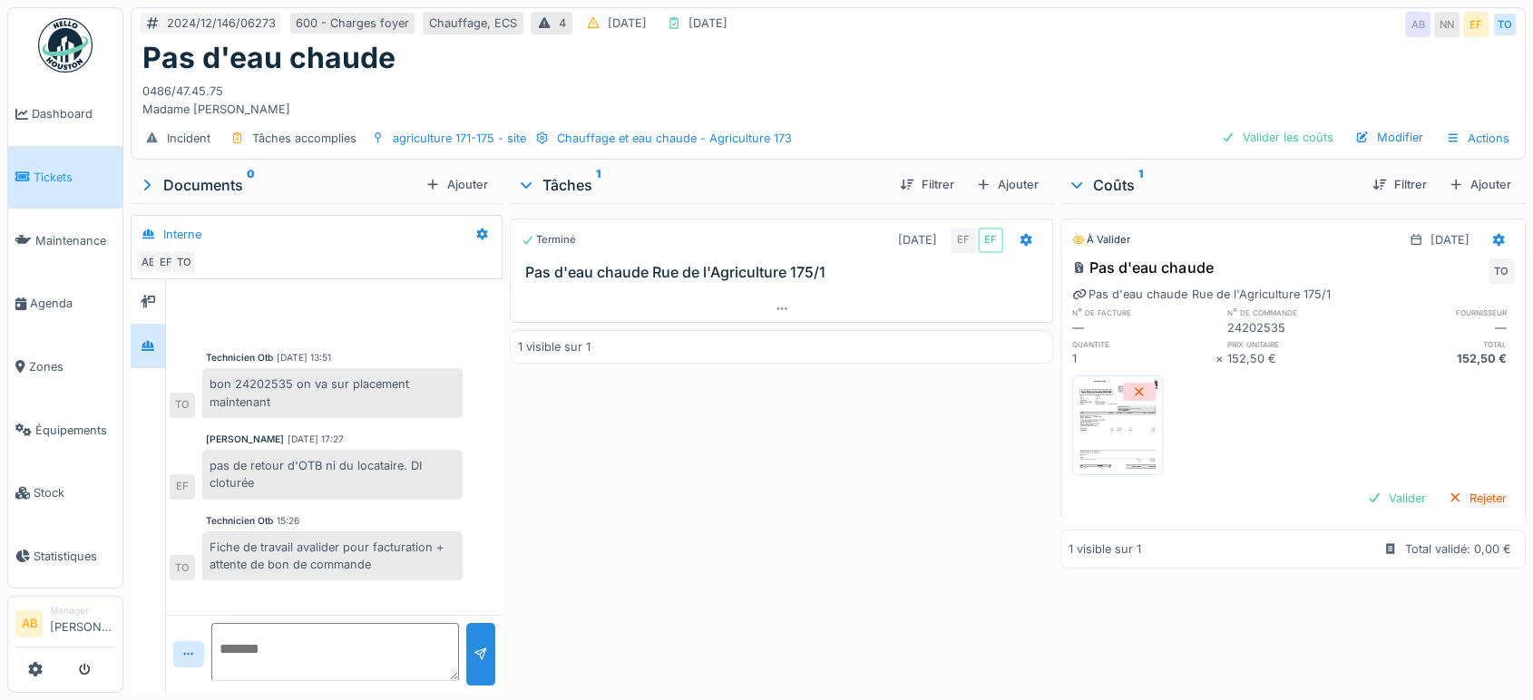
click at [691, 462] on div "Terminé [DATE] EF EF Pas d'eau chaude Rue de l'Agriculture 175/1 1 visible sur 1" at bounding box center [781, 444] width 543 height 483
click at [67, 33] on img at bounding box center [65, 45] width 54 height 54
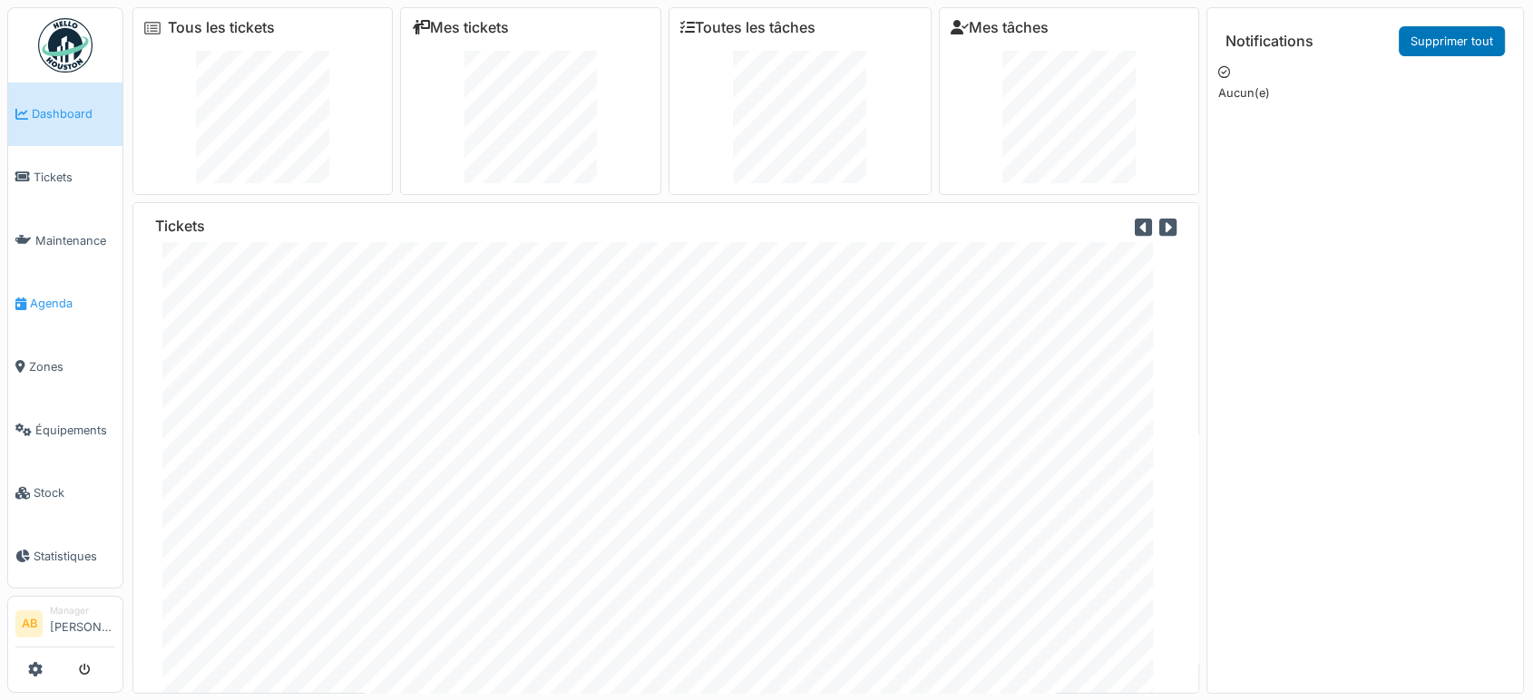
click at [60, 299] on span "Agenda" at bounding box center [72, 303] width 85 height 17
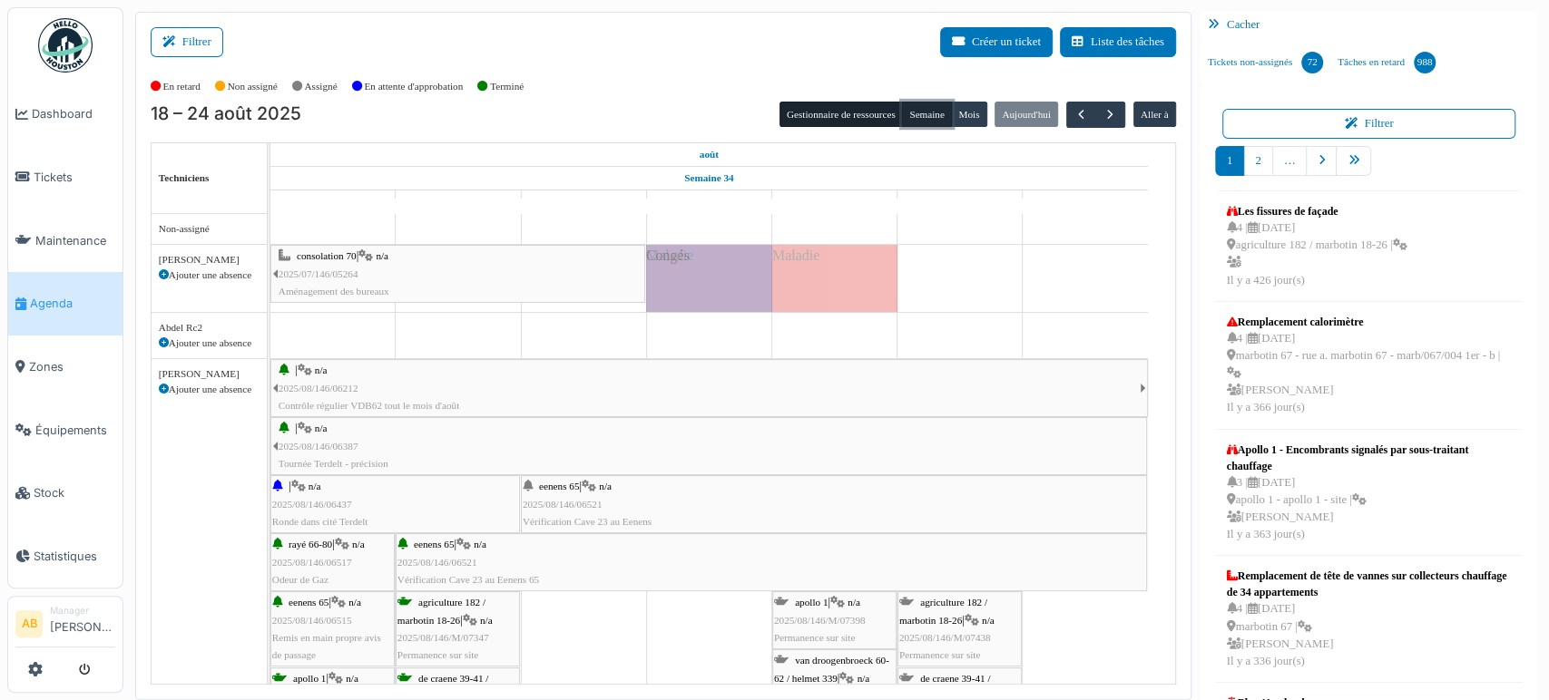
click at [907, 108] on button "Semaine" at bounding box center [927, 114] width 50 height 25
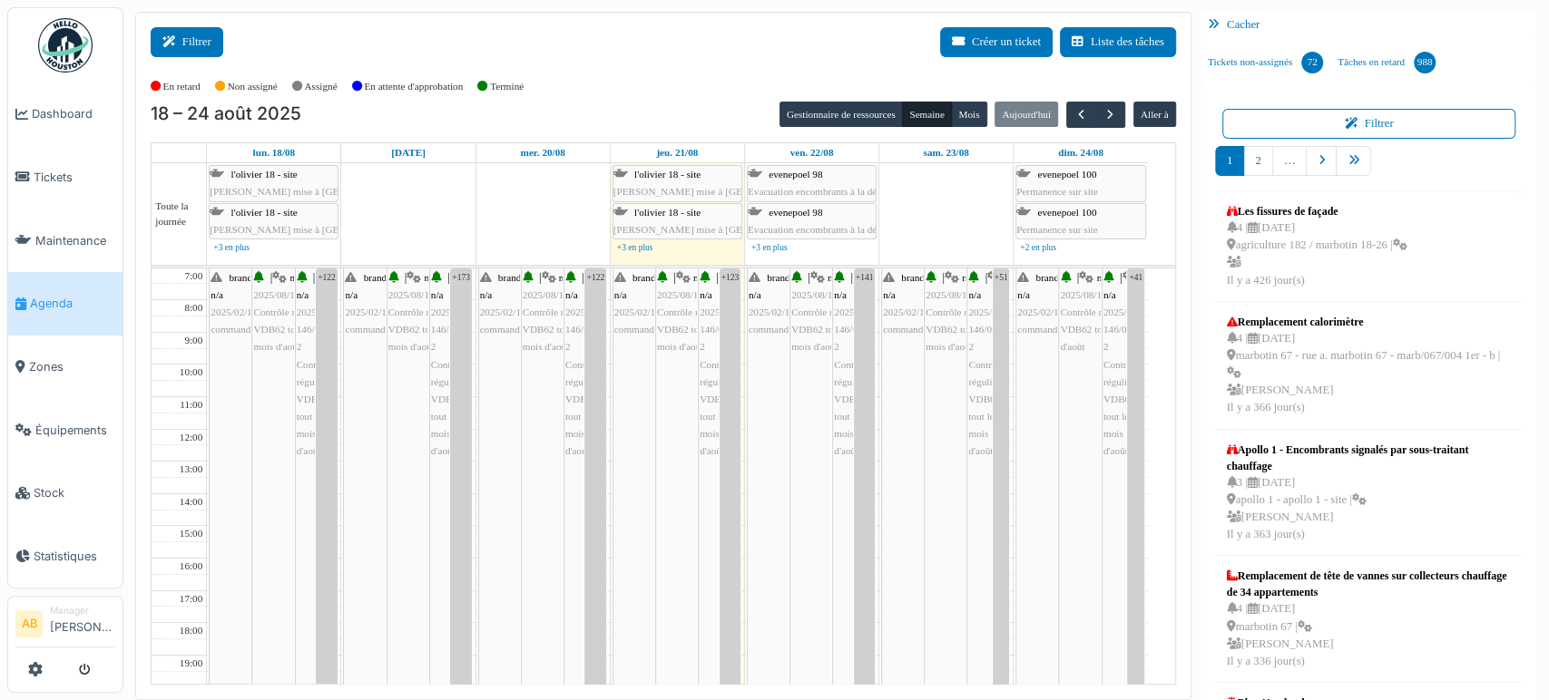
click at [206, 48] on button "Filtrer" at bounding box center [187, 42] width 73 height 30
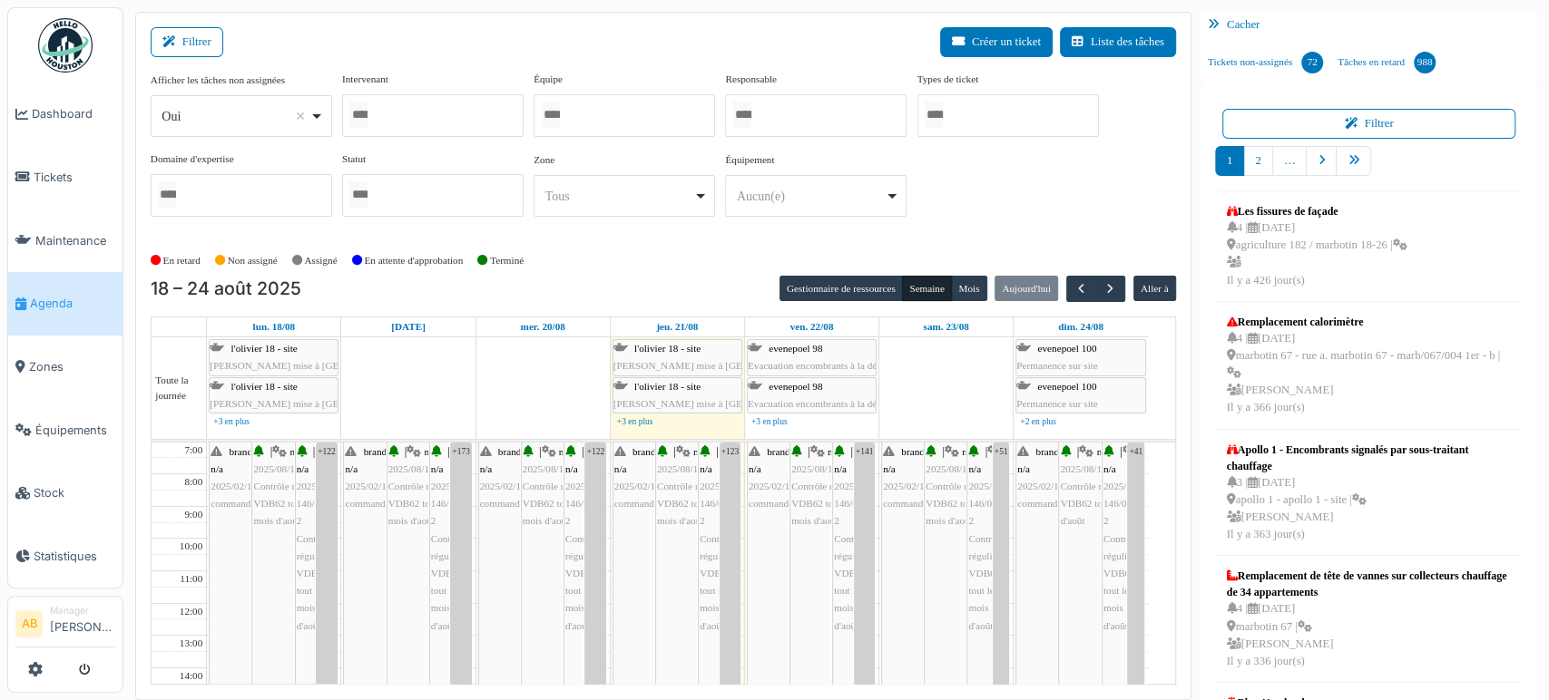
click at [388, 118] on div at bounding box center [432, 115] width 181 height 43
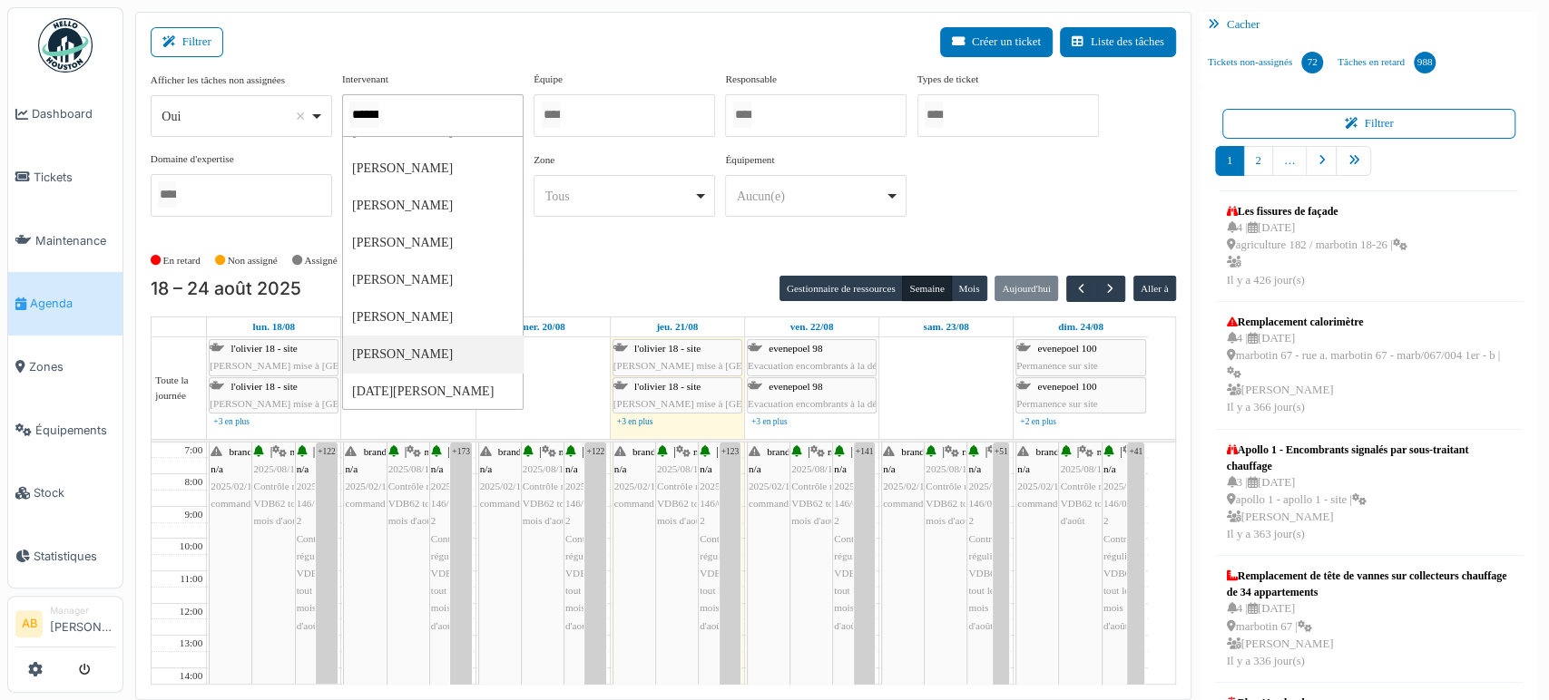
scroll to position [62, 0]
type input "*"
type input "**********"
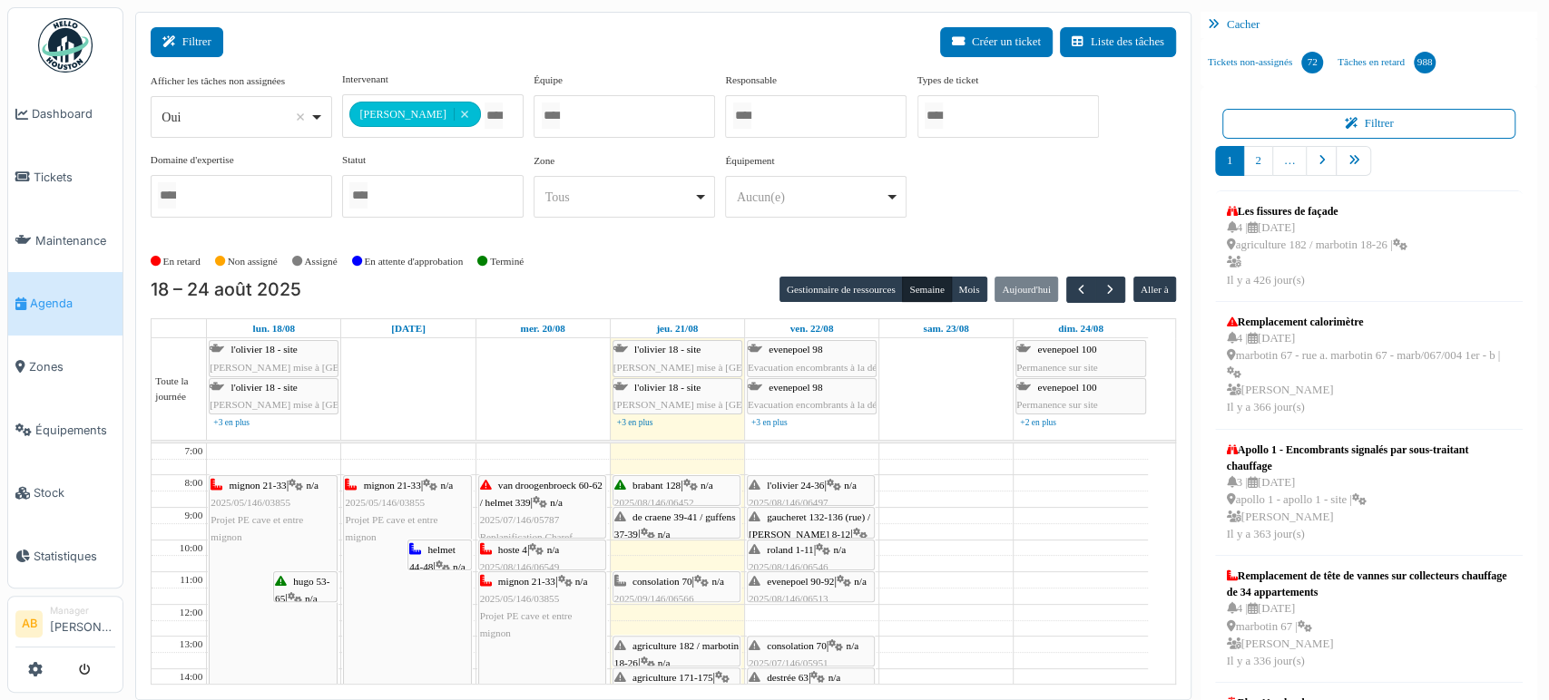
click at [175, 38] on icon at bounding box center [172, 42] width 20 height 12
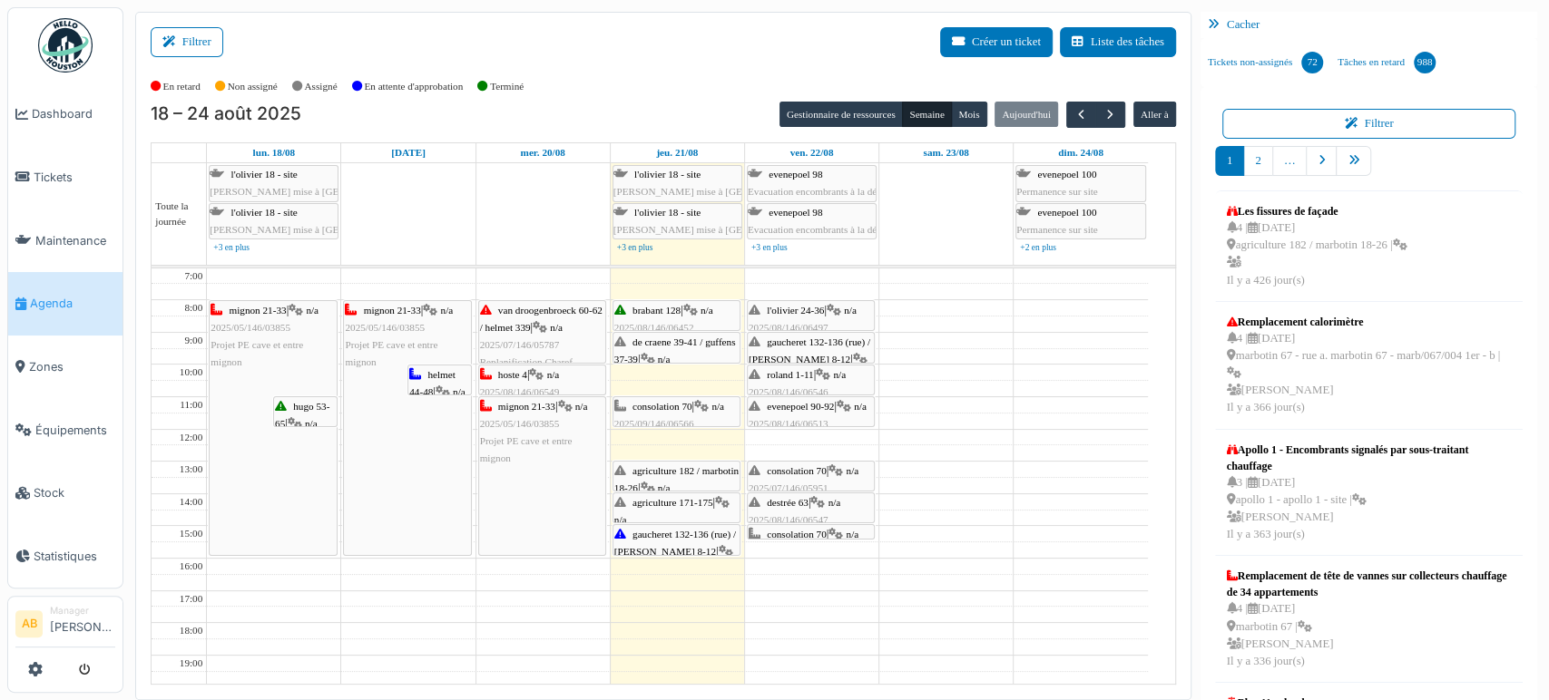
click at [224, 37] on div "Filtrer Créer un ticket Liste des tâches" at bounding box center [663, 49] width 1025 height 44
click at [209, 44] on button "Filtrer" at bounding box center [187, 42] width 73 height 30
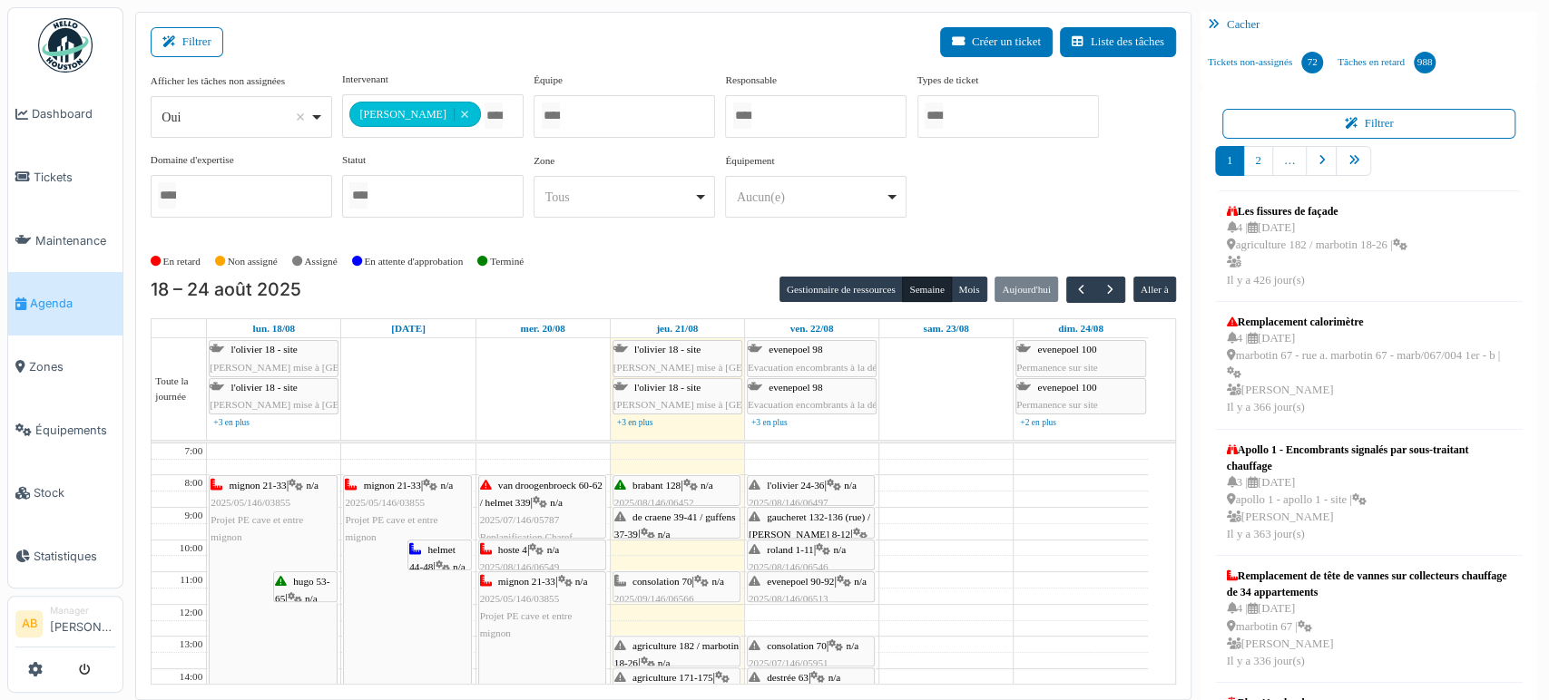
click at [785, 121] on div at bounding box center [815, 116] width 181 height 43
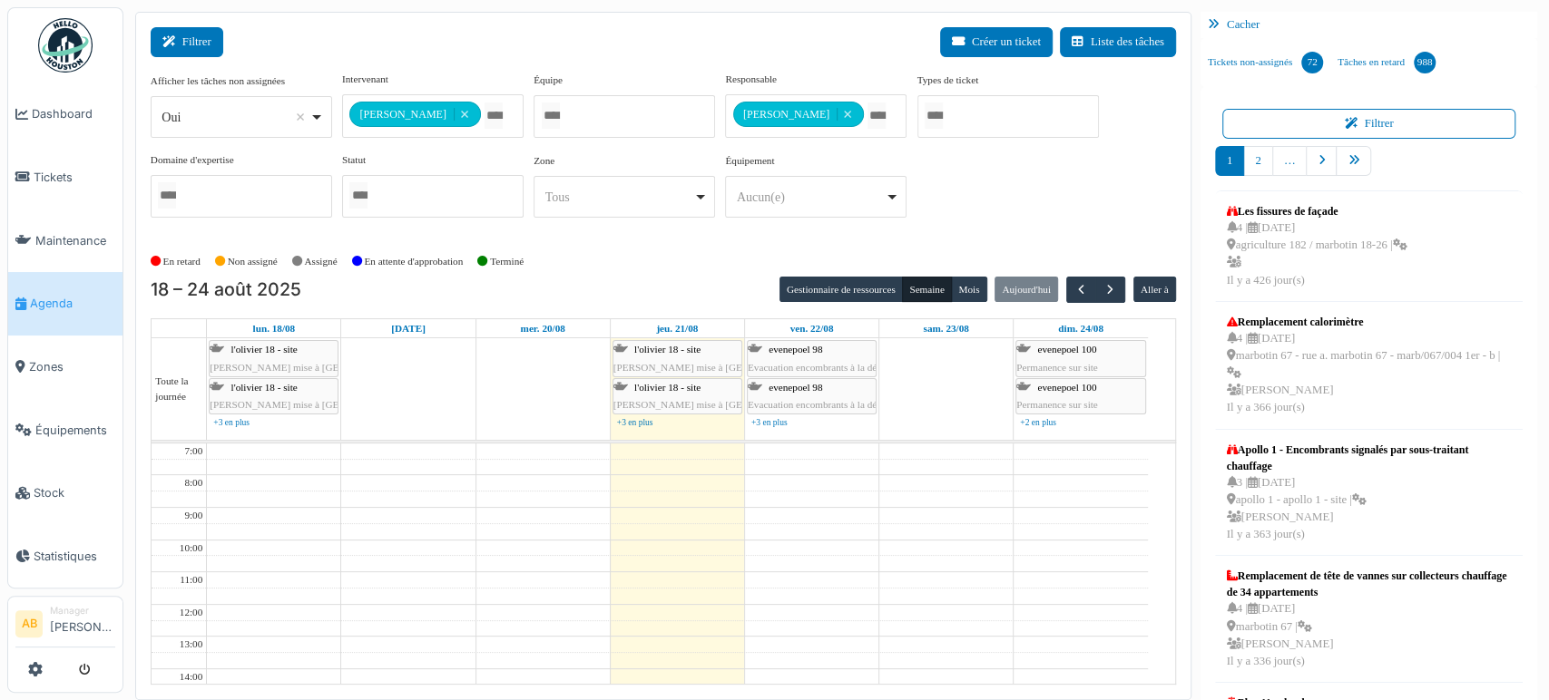
click at [197, 34] on button "Filtrer" at bounding box center [187, 42] width 73 height 30
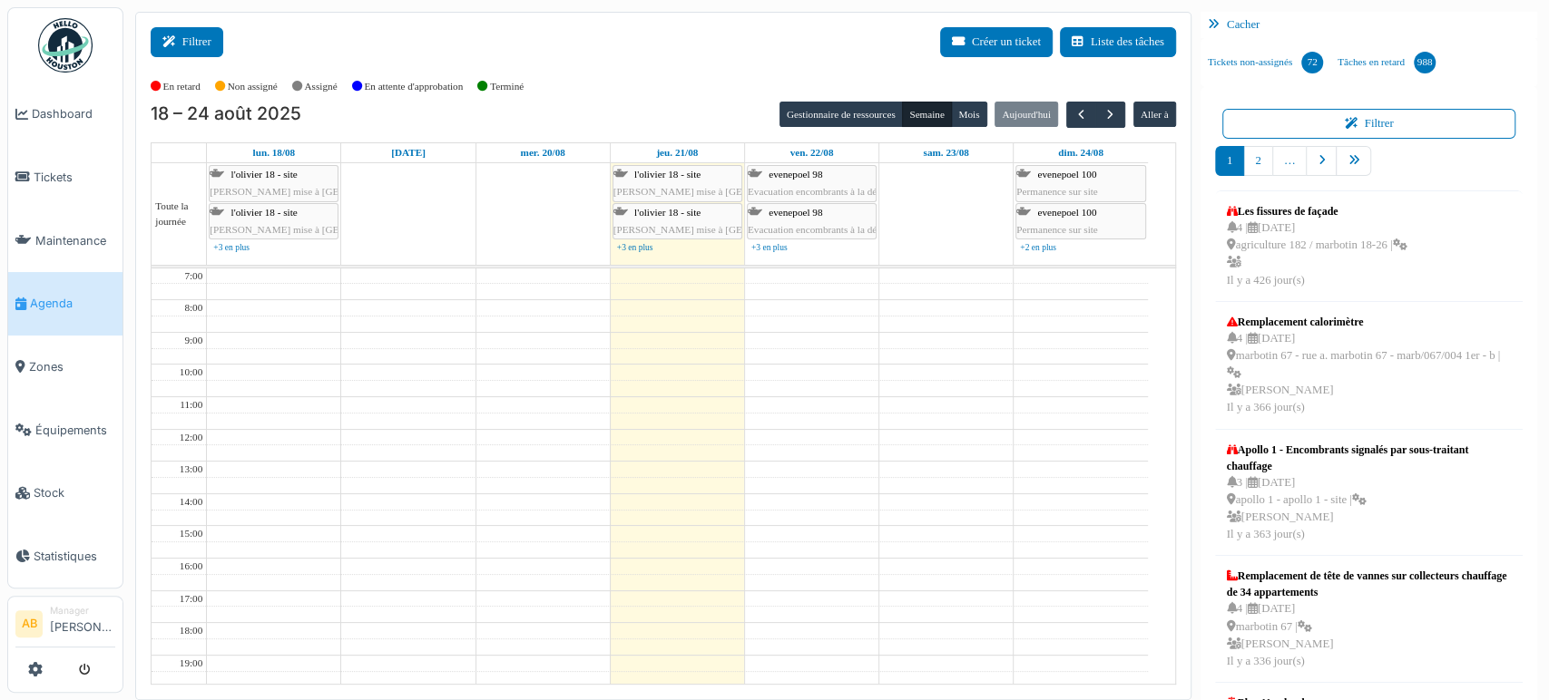
click at [192, 51] on button "Filtrer" at bounding box center [187, 42] width 73 height 30
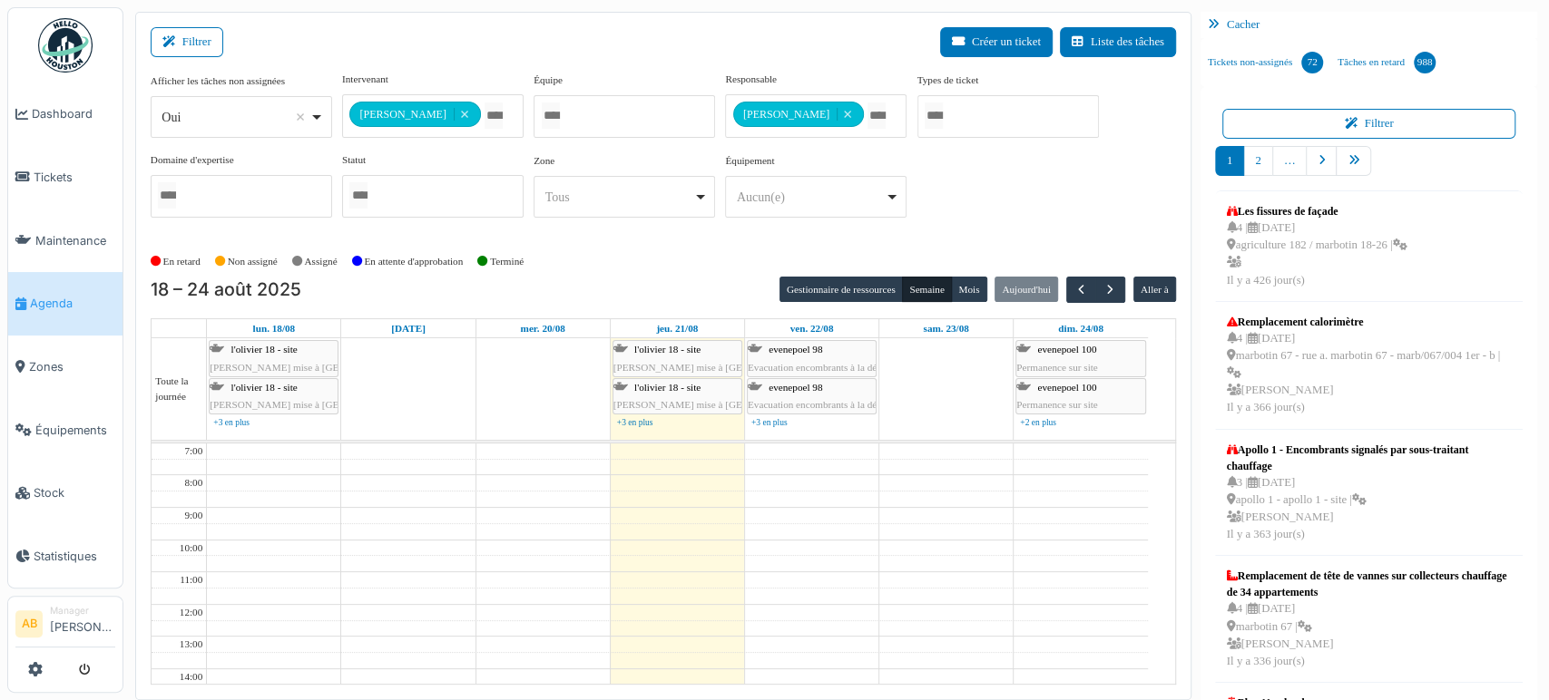
click at [183, 114] on div "Oui Remove item" at bounding box center [235, 117] width 148 height 19
select select "**"
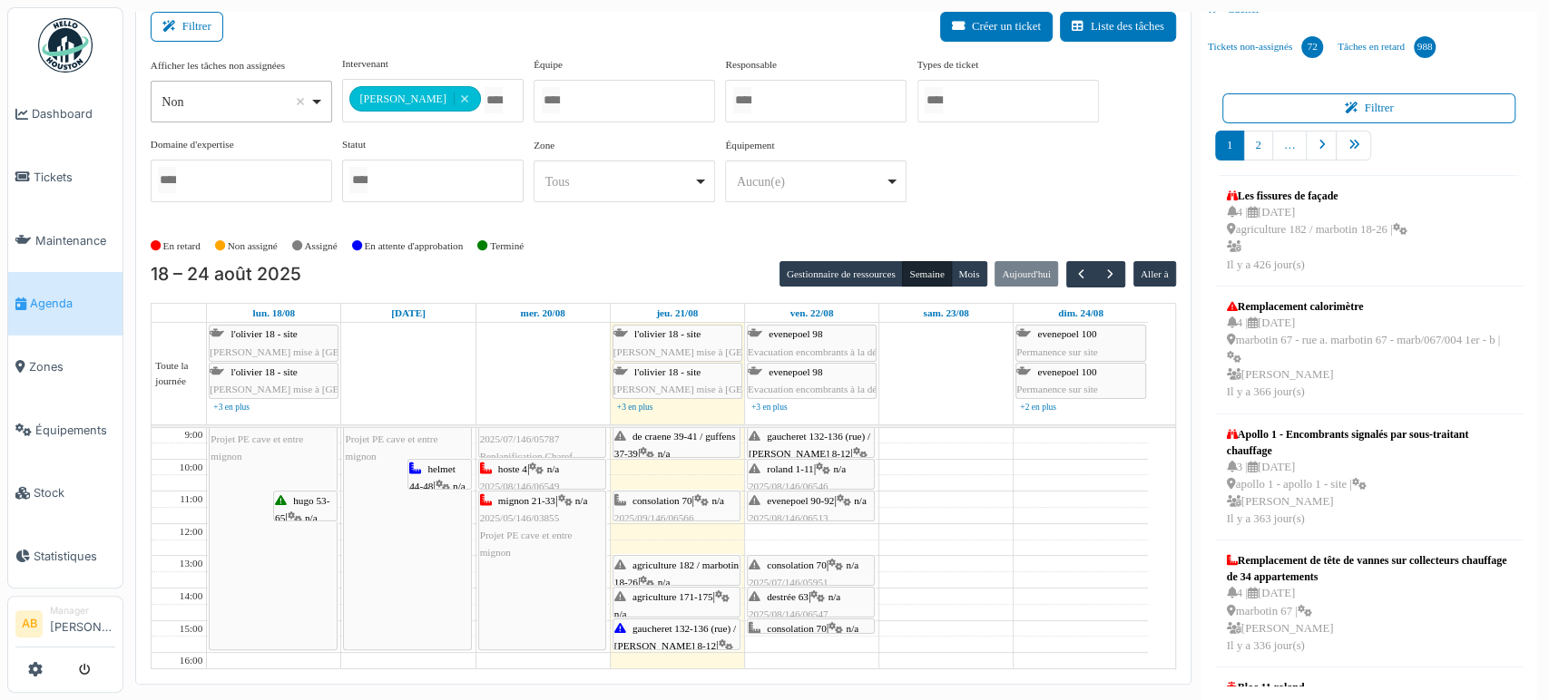
scroll to position [101, 0]
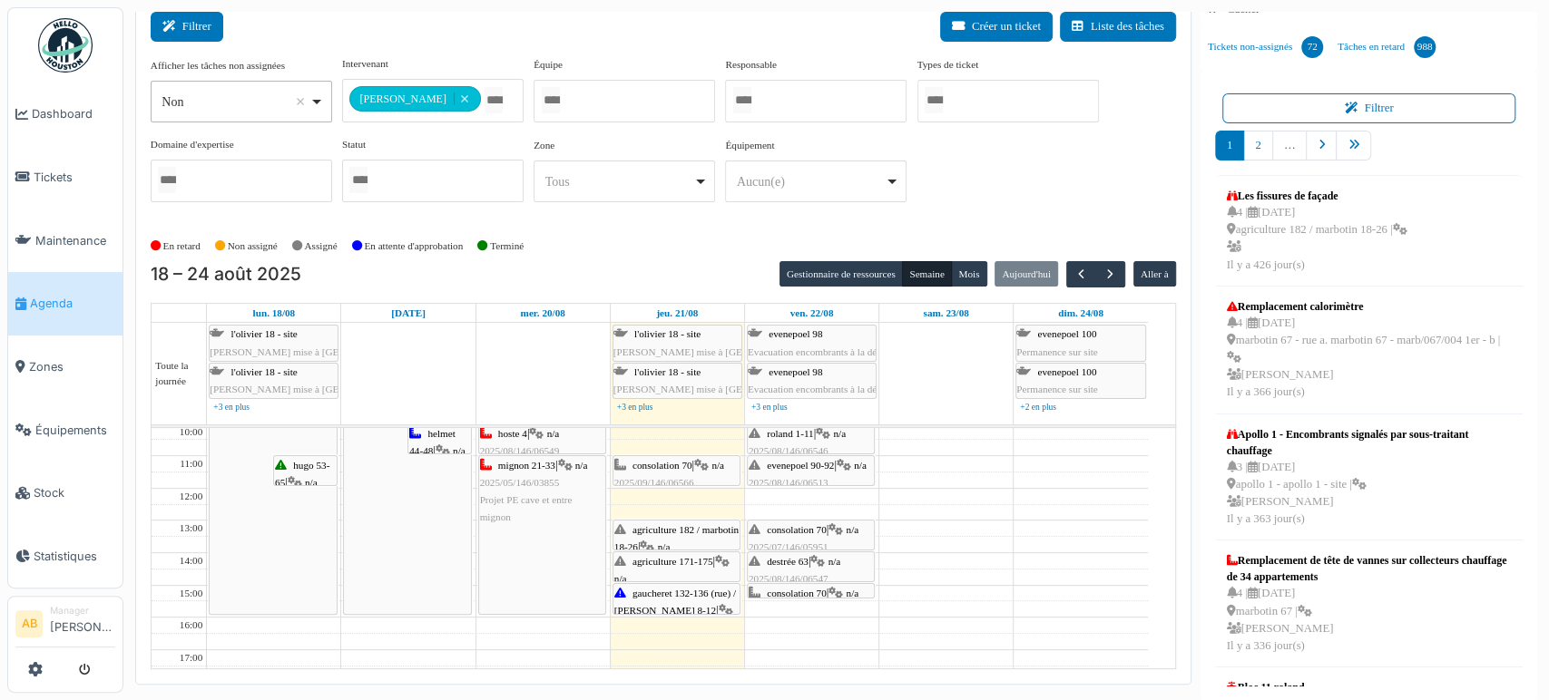
click at [191, 19] on button "Filtrer" at bounding box center [187, 27] width 73 height 30
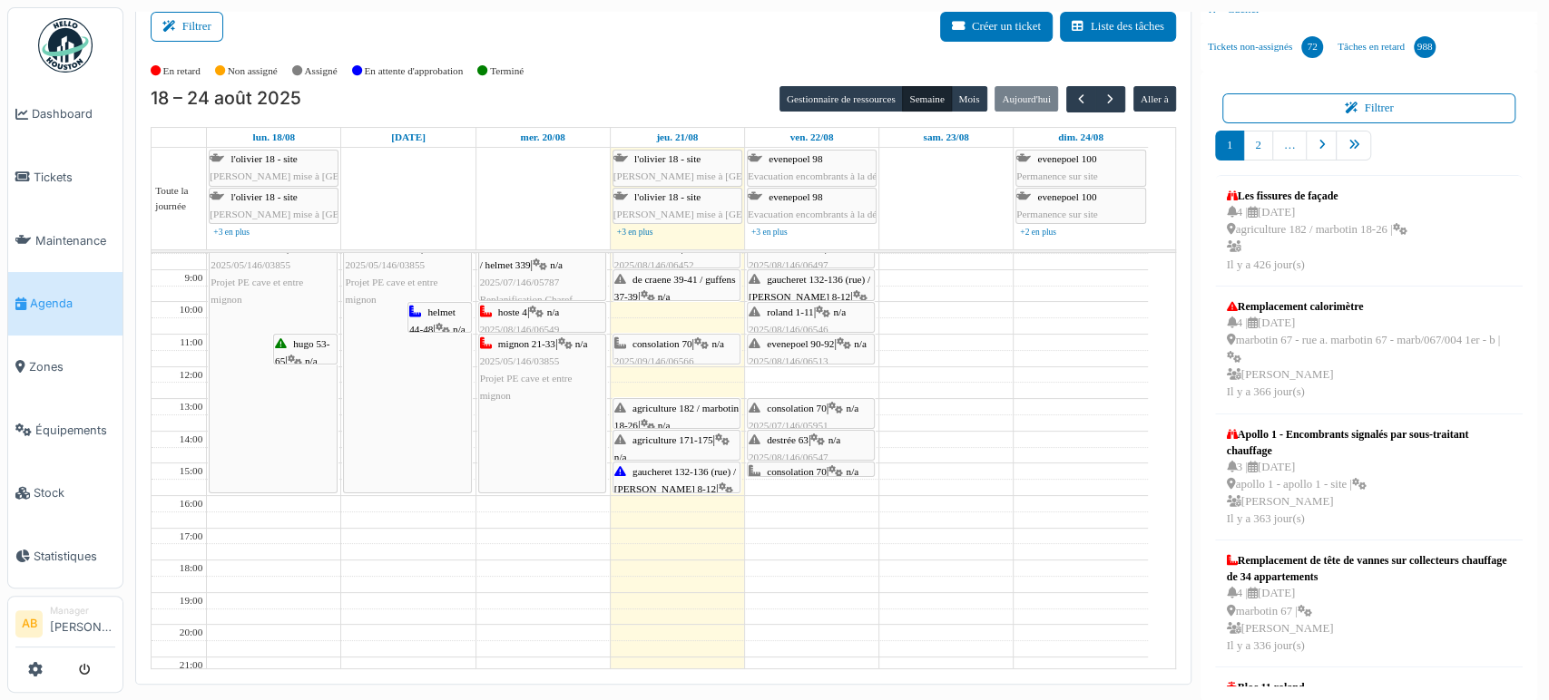
scroll to position [0, 0]
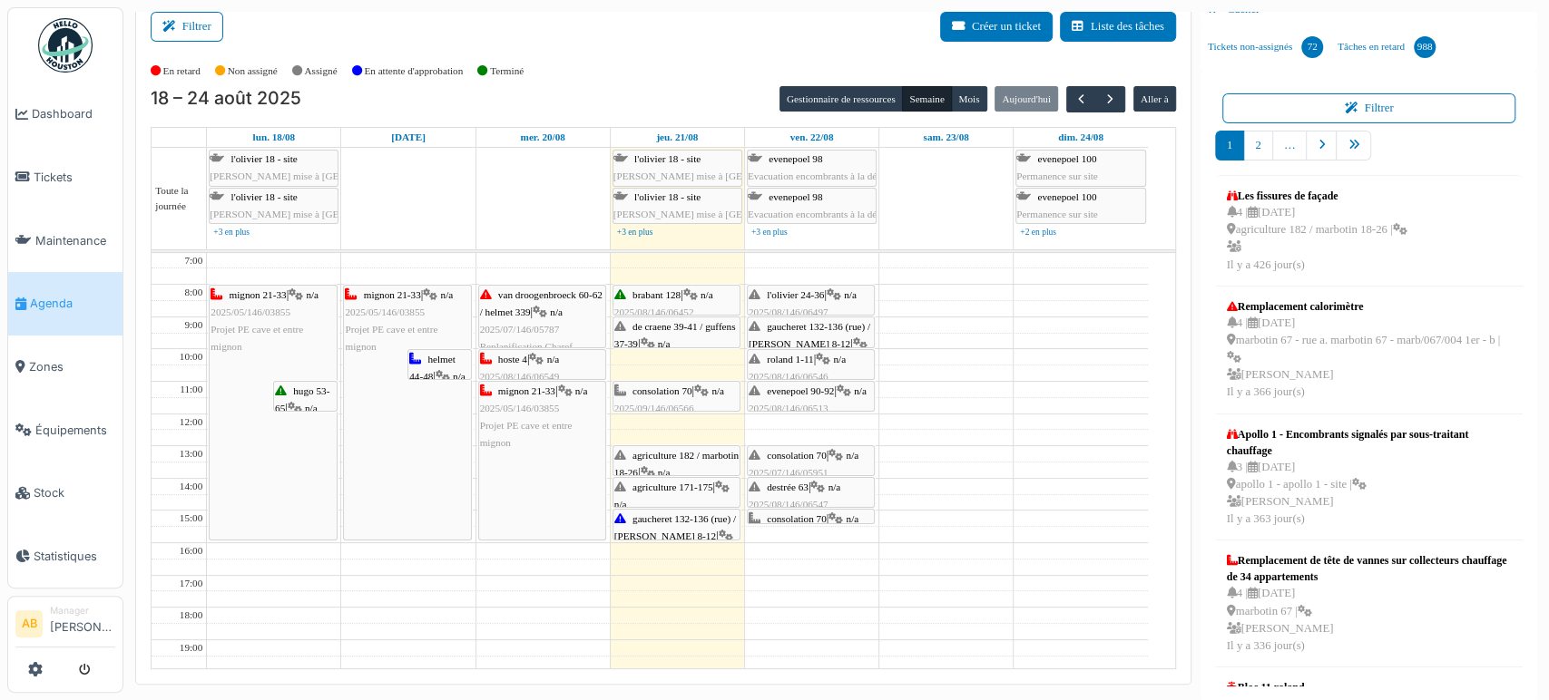
click at [784, 295] on span "l'olivier 24-36" at bounding box center [795, 294] width 57 height 11
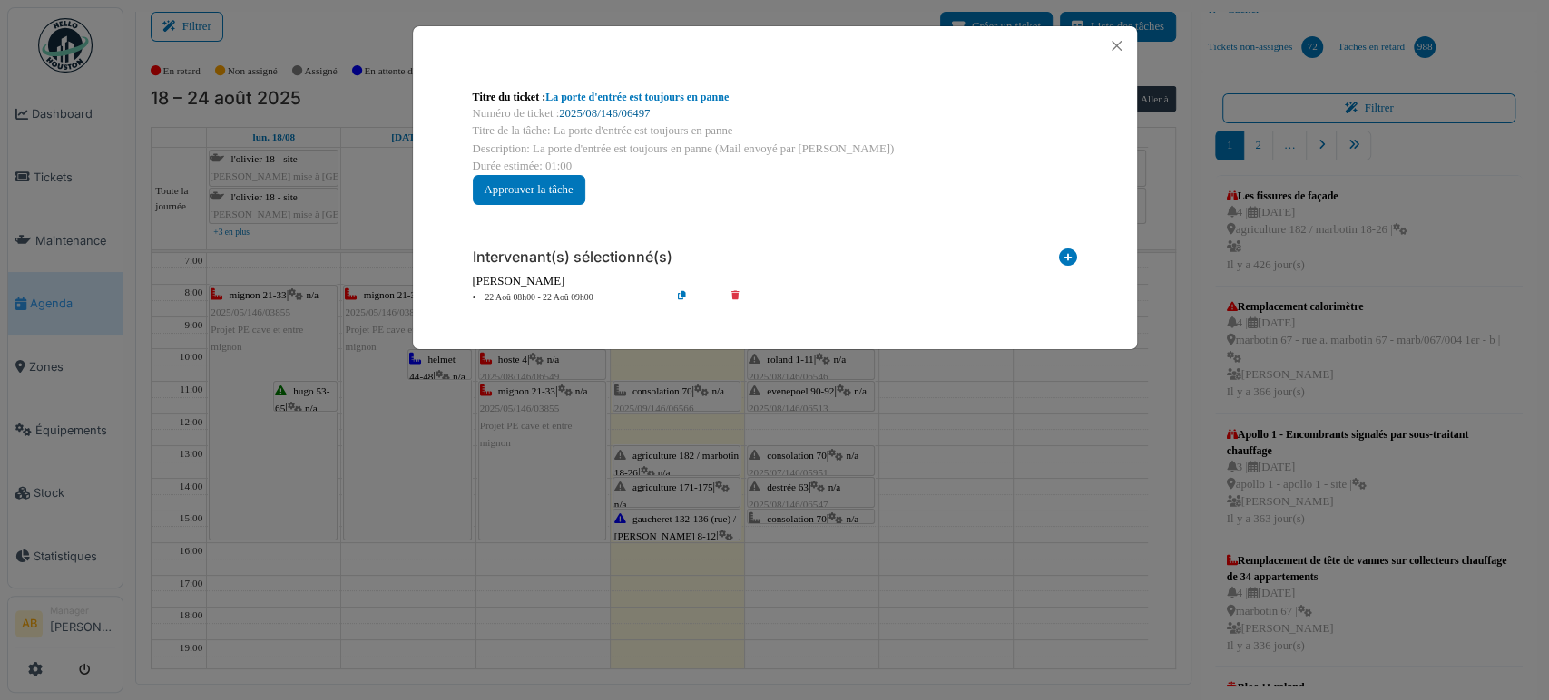
click at [649, 113] on link "2025/08/146/06497" at bounding box center [604, 113] width 91 height 13
click at [1126, 52] on button "Close" at bounding box center [1116, 46] width 24 height 24
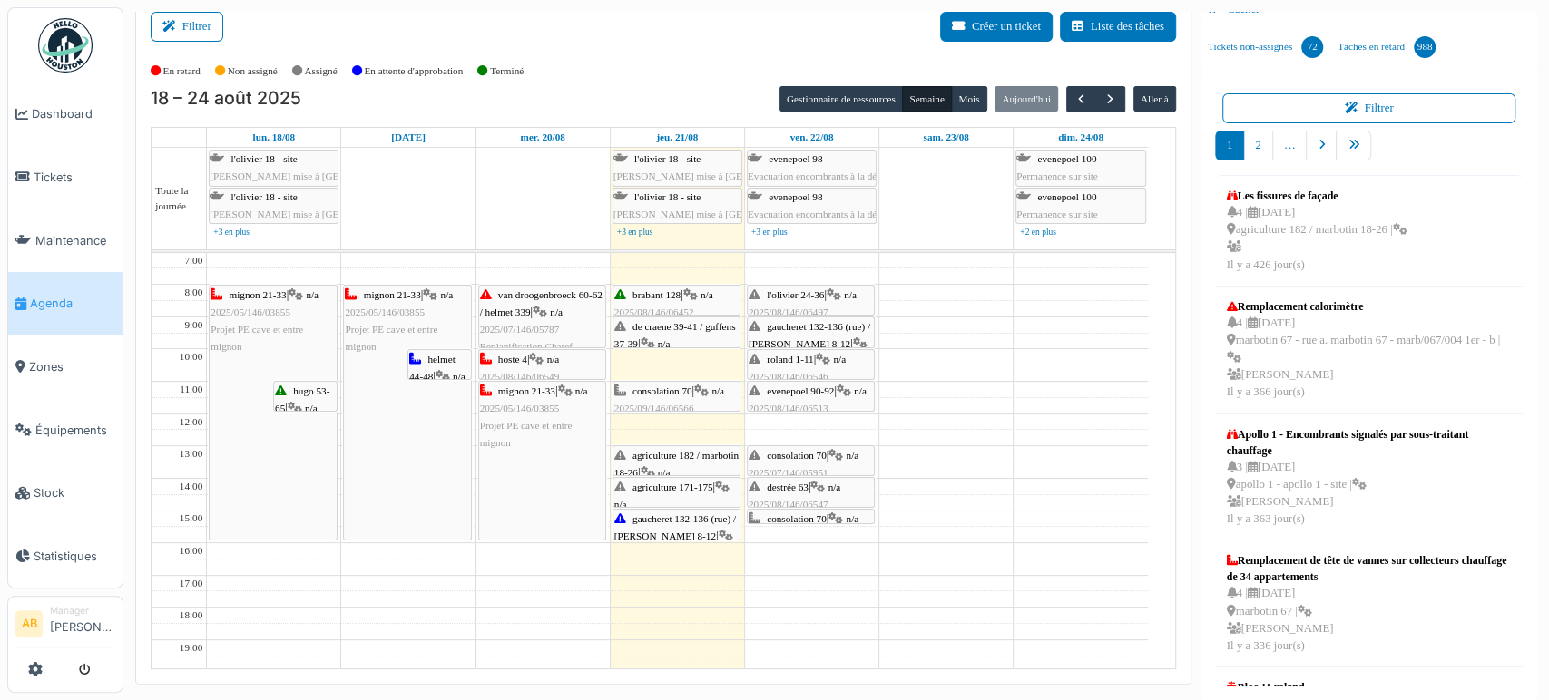
click at [660, 457] on span "agriculture 182 / marbotin 18-26" at bounding box center [676, 464] width 124 height 28
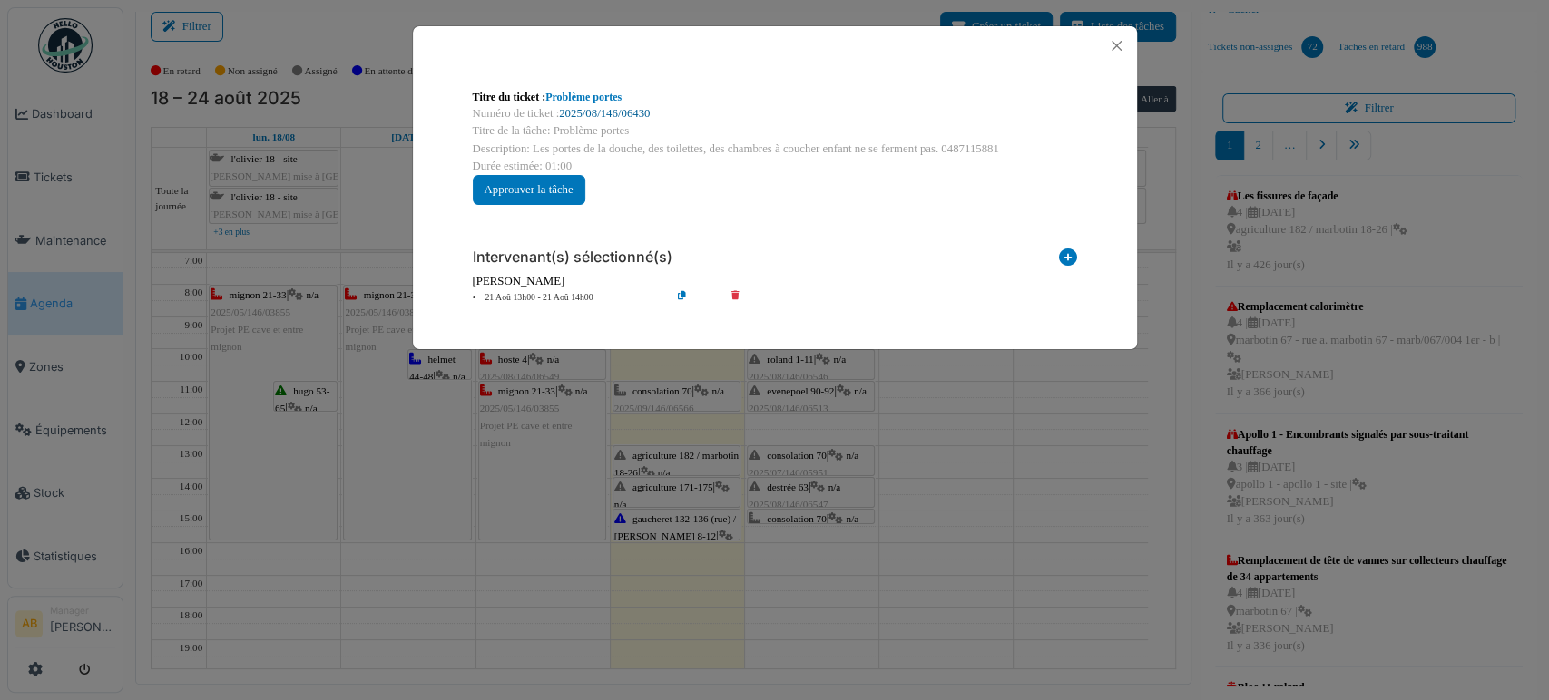
click at [629, 111] on link "2025/08/146/06430" at bounding box center [604, 113] width 91 height 13
click at [1109, 53] on button "Close" at bounding box center [1116, 46] width 24 height 24
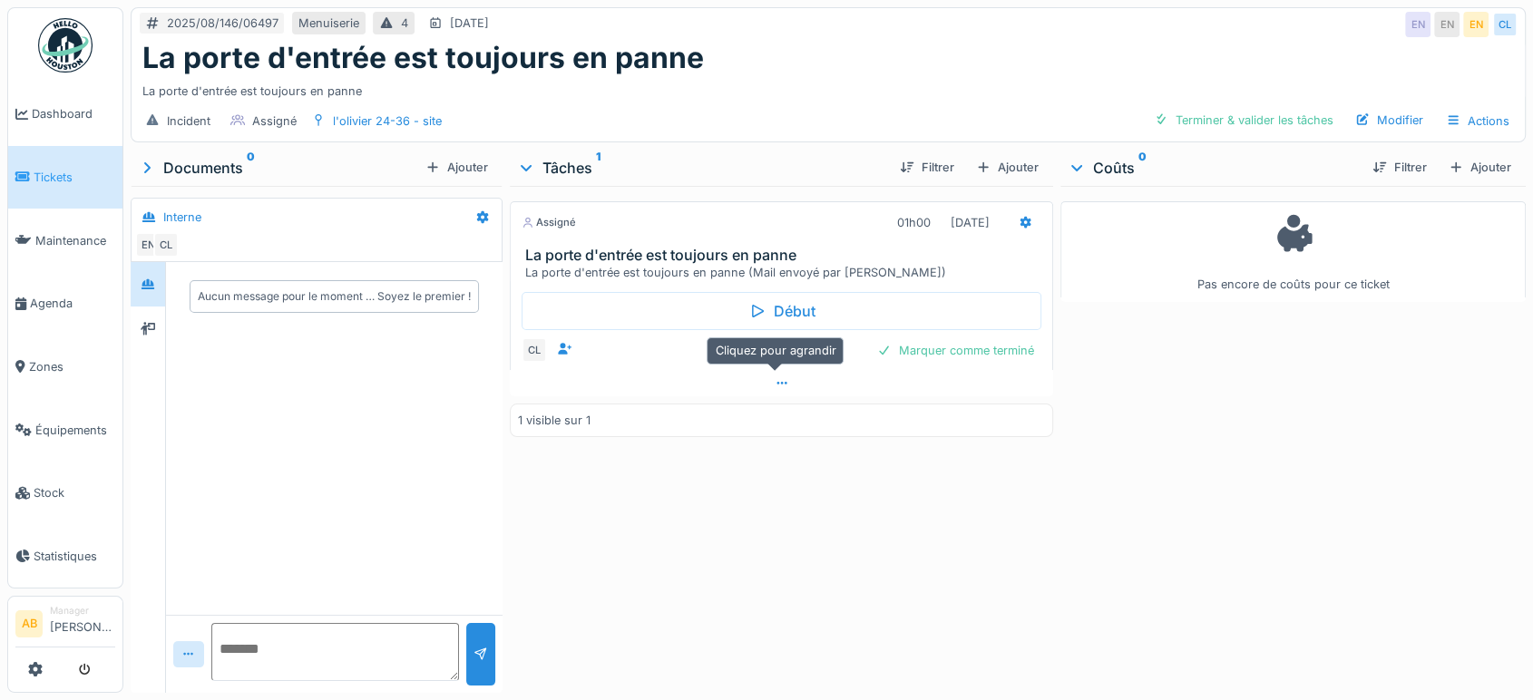
click at [663, 380] on div at bounding box center [781, 383] width 543 height 26
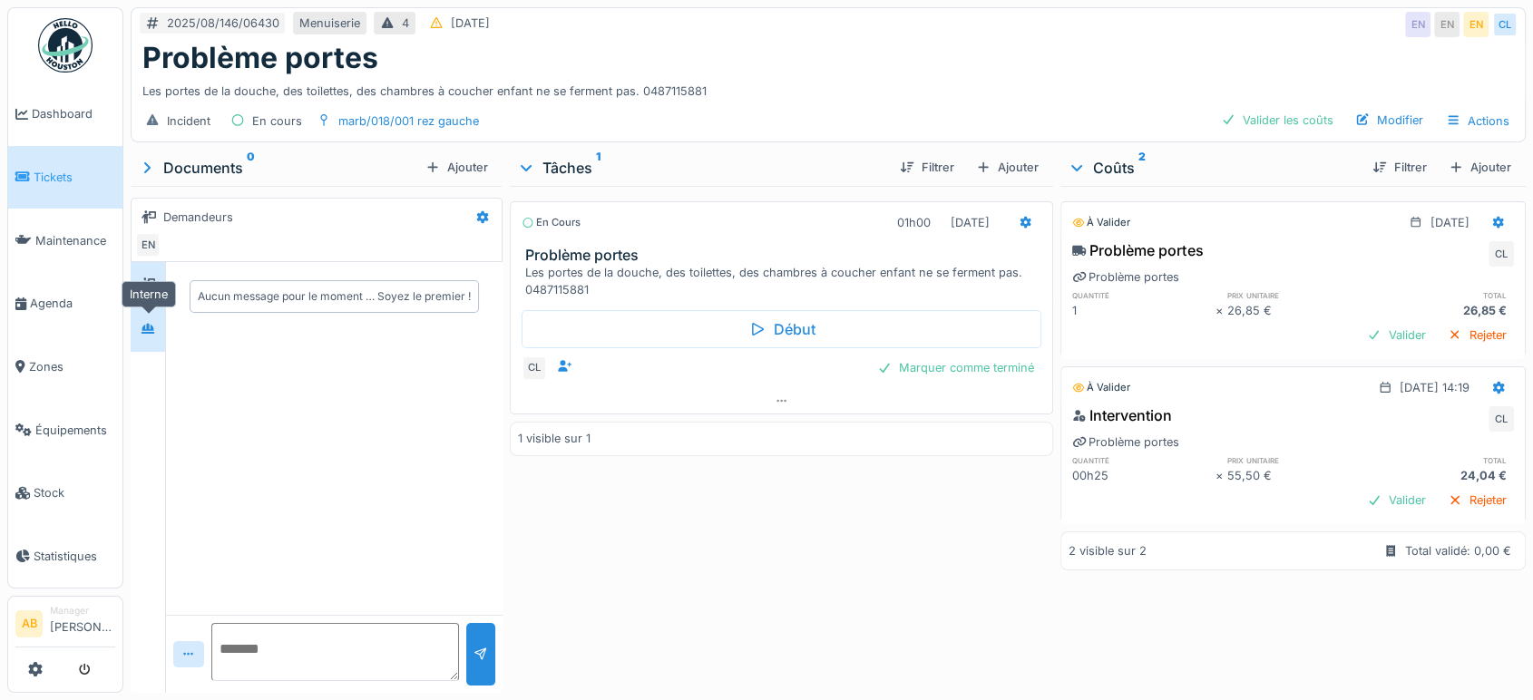
click at [136, 328] on div at bounding box center [147, 329] width 27 height 23
click at [136, 293] on div at bounding box center [147, 284] width 27 height 23
